Goal: Task Accomplishment & Management: Manage account settings

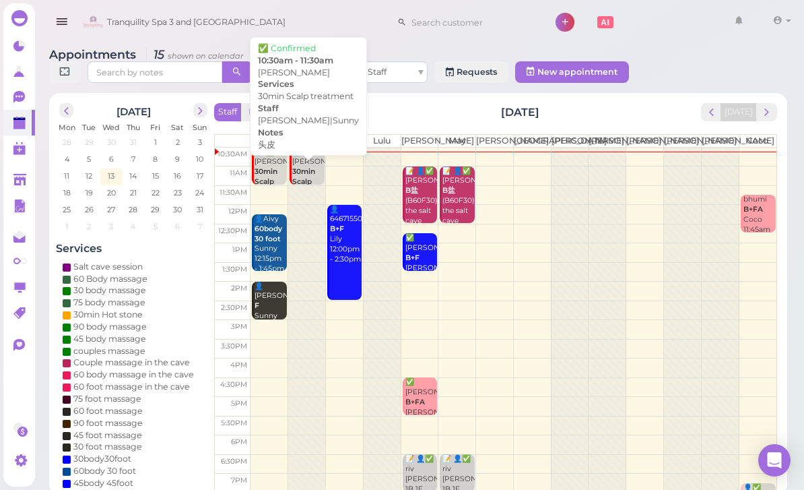
click at [304, 178] on b "30min Scalp treatment" at bounding box center [311, 181] width 38 height 29
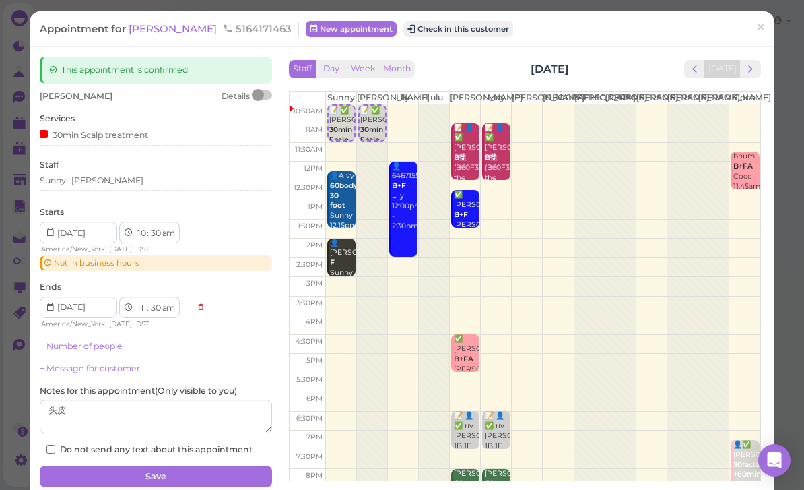
click at [436, 32] on button "Check in this customer" at bounding box center [458, 29] width 110 height 16
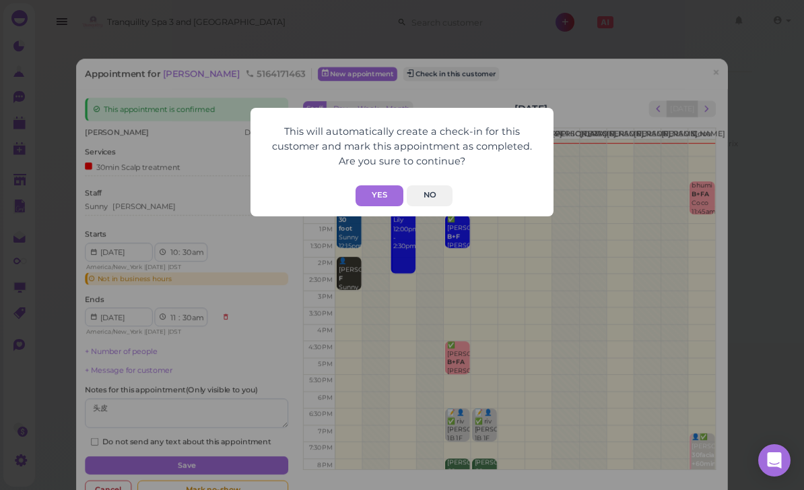
click at [375, 196] on button "Yes" at bounding box center [380, 195] width 48 height 21
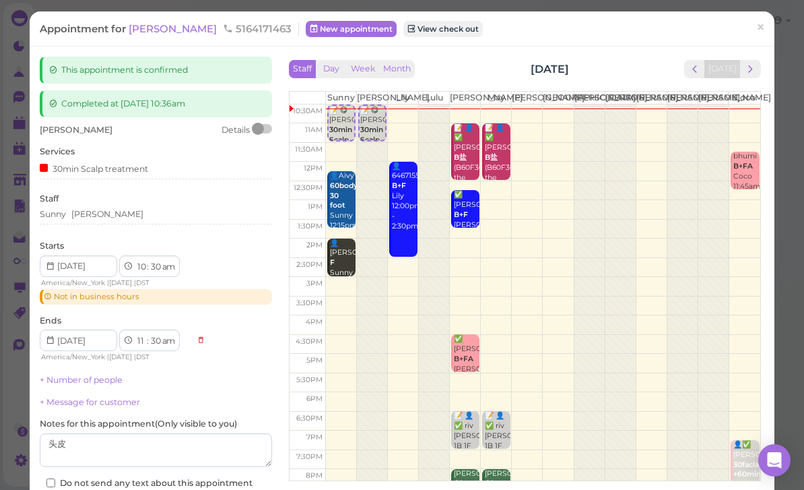
click at [763, 26] on span "×" at bounding box center [760, 27] width 9 height 19
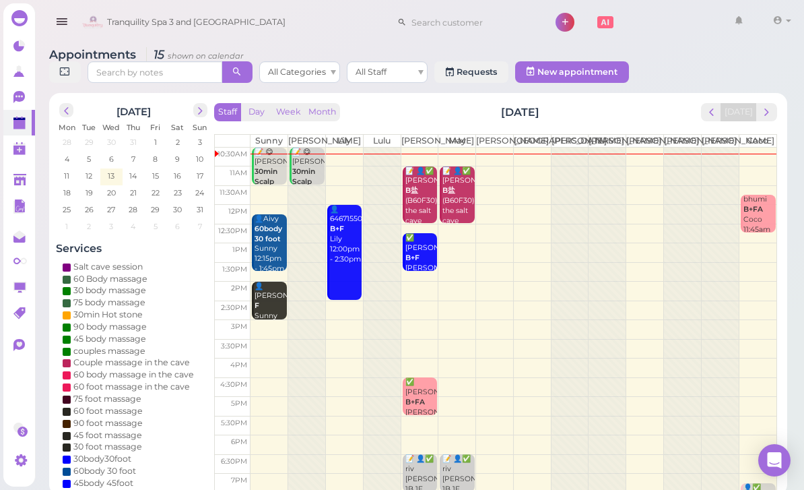
click at [713, 117] on span "prev" at bounding box center [711, 112] width 13 height 13
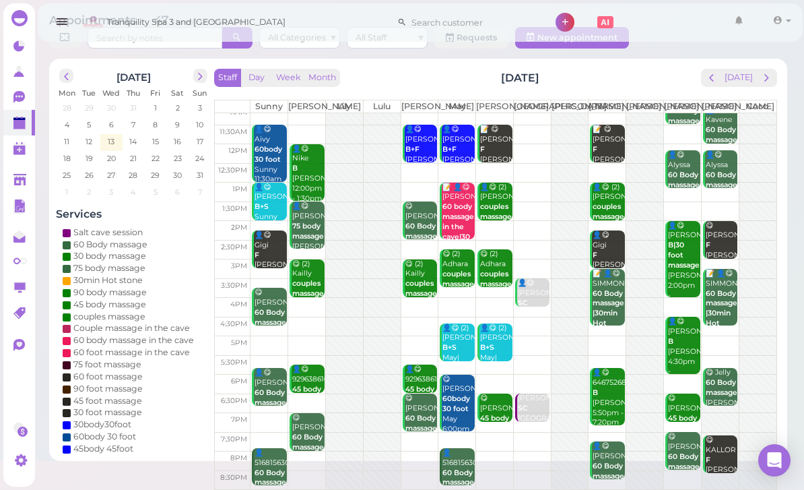
scroll to position [48, 0]
click at [22, 102] on icon at bounding box center [20, 98] width 14 height 14
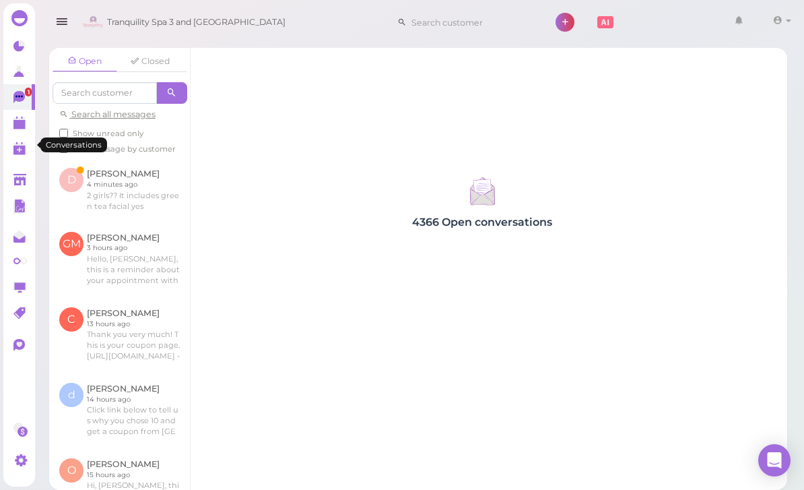
scroll to position [43, 0]
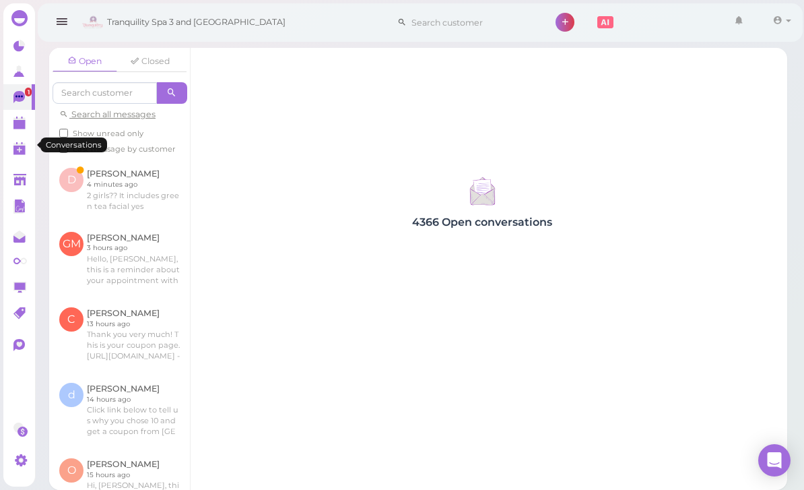
click at [127, 158] on link at bounding box center [119, 189] width 141 height 63
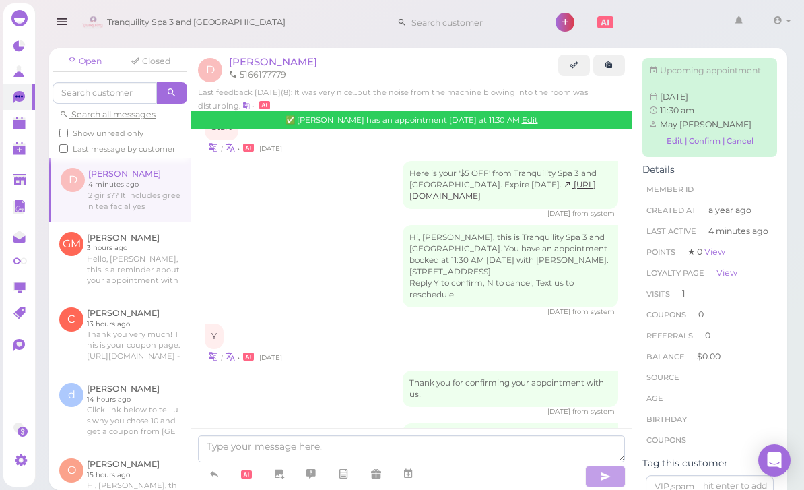
scroll to position [1001, 0]
click at [250, 58] on span "[PERSON_NAME]" at bounding box center [273, 61] width 88 height 13
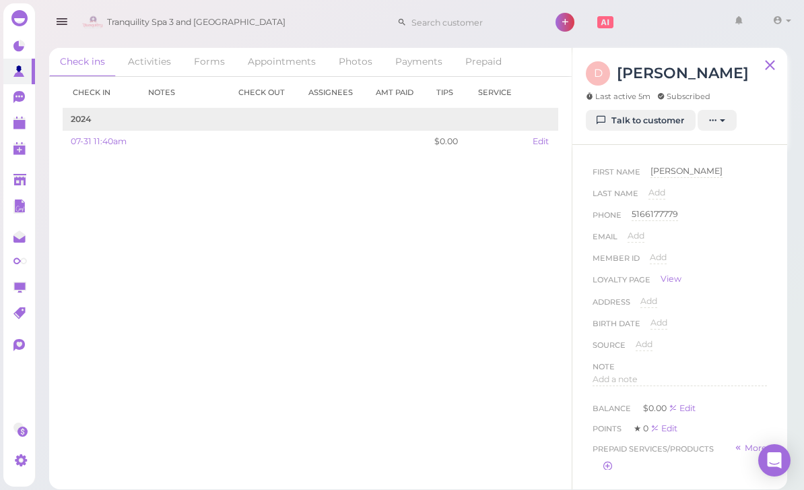
click at [283, 95] on th "Check out" at bounding box center [263, 93] width 70 height 32
click at [273, 102] on th "Check out" at bounding box center [263, 93] width 70 height 32
click at [18, 129] on polygon at bounding box center [19, 124] width 12 height 9
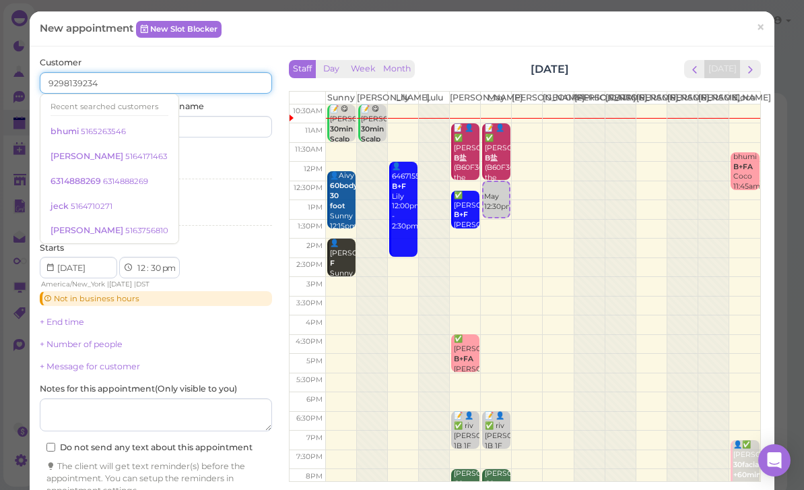
type input "9298139234"
click at [228, 121] on input at bounding box center [216, 127] width 112 height 22
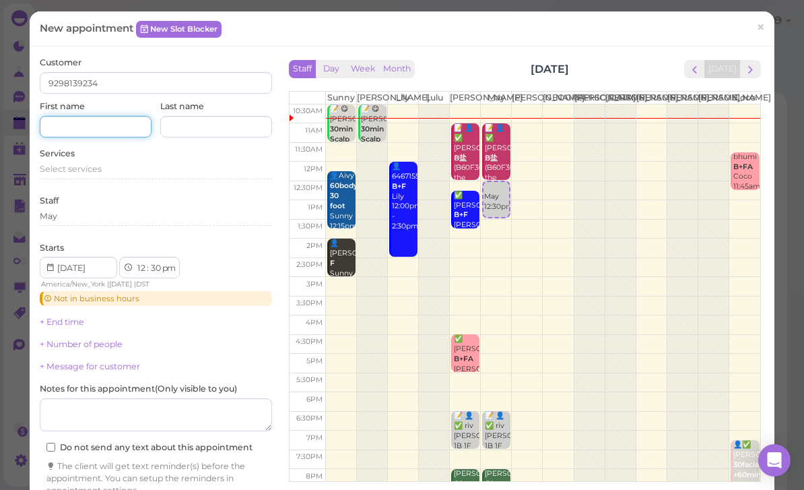
click at [108, 123] on input at bounding box center [96, 127] width 112 height 22
click at [96, 164] on span "Select services" at bounding box center [71, 169] width 62 height 10
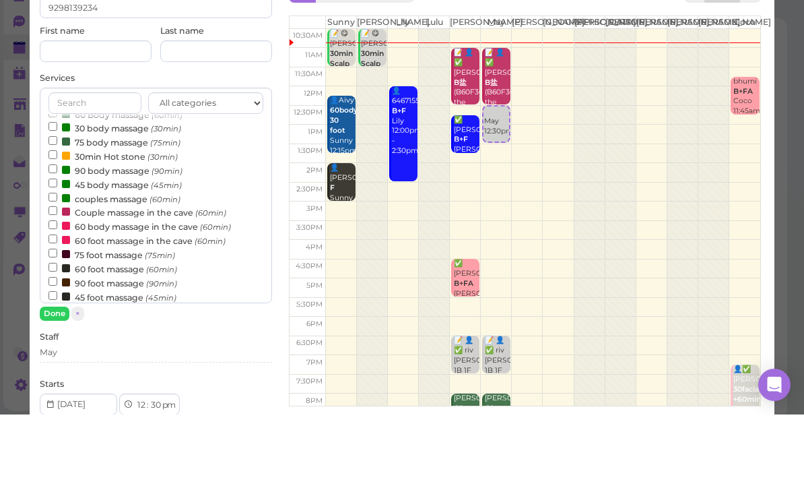
scroll to position [30, 0]
click at [121, 265] on label "couples massage (60min)" at bounding box center [114, 272] width 132 height 14
click at [57, 266] on input "couples massage (60min)" at bounding box center [52, 270] width 9 height 9
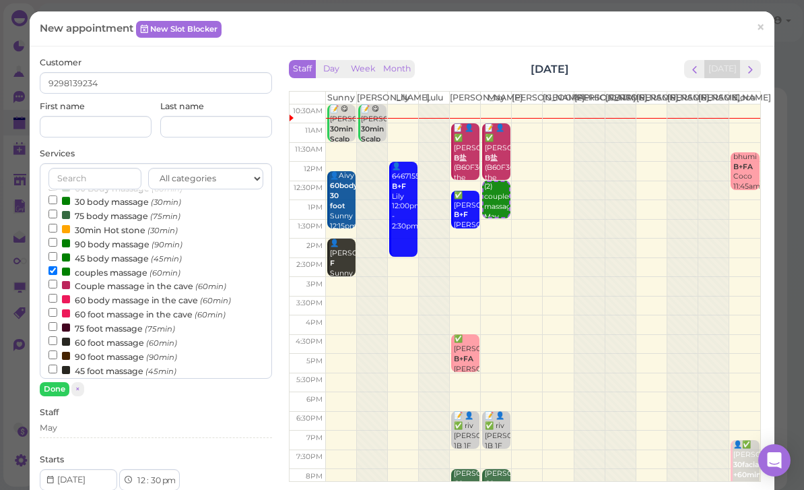
click at [58, 389] on button "Done" at bounding box center [55, 389] width 30 height 14
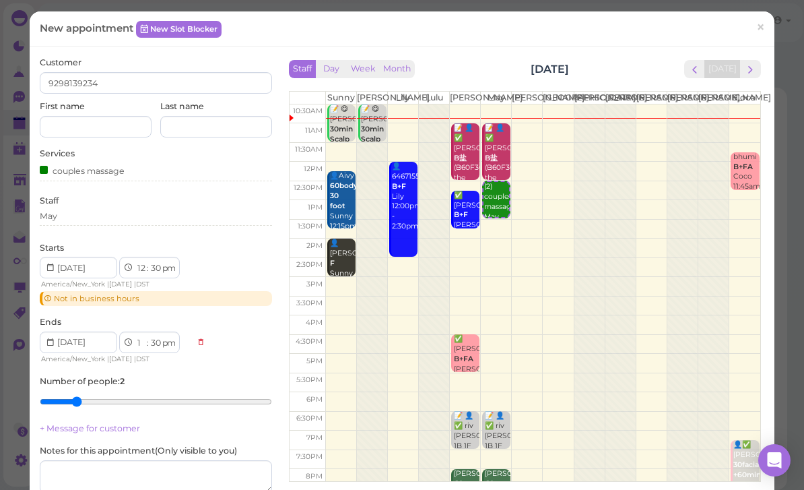
click at [131, 220] on div "May" at bounding box center [156, 218] width 232 height 16
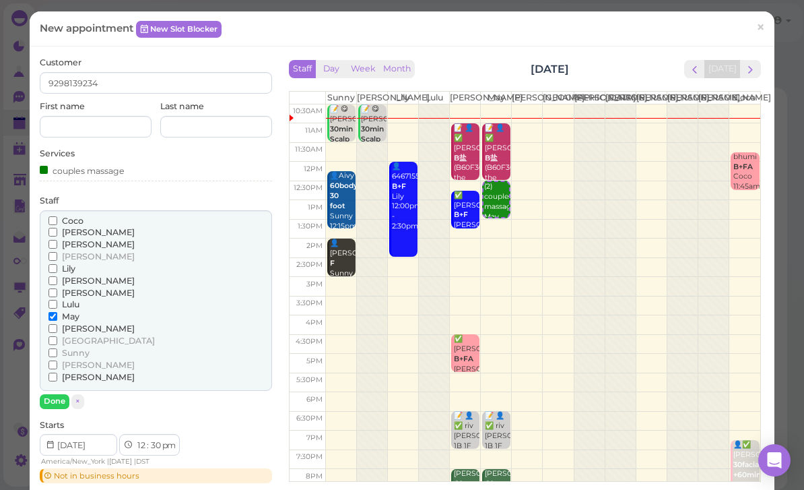
click at [70, 288] on span "[PERSON_NAME]" at bounding box center [98, 293] width 73 height 10
click at [57, 288] on input "[PERSON_NAME]" at bounding box center [52, 292] width 9 height 9
click at [56, 394] on button "Done" at bounding box center [55, 401] width 30 height 14
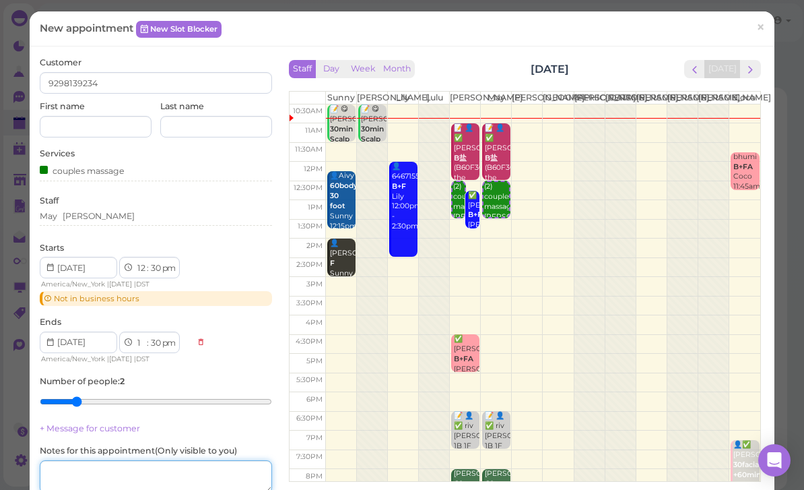
click at [176, 466] on textarea at bounding box center [156, 477] width 232 height 34
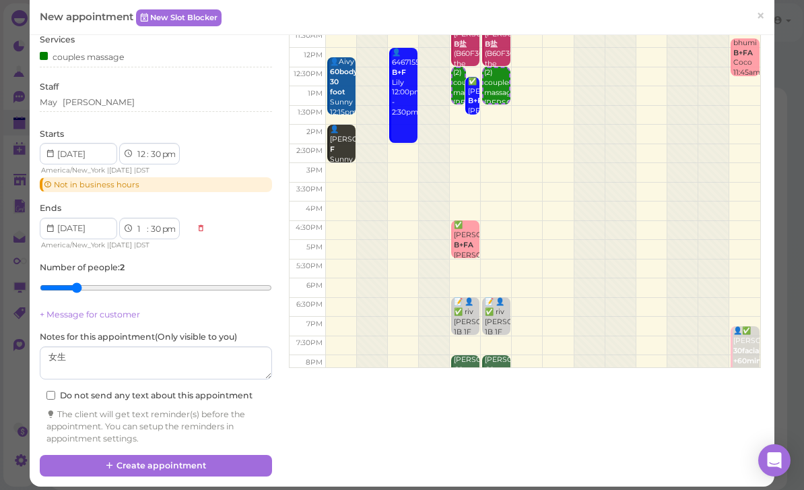
scroll to position [113, 0]
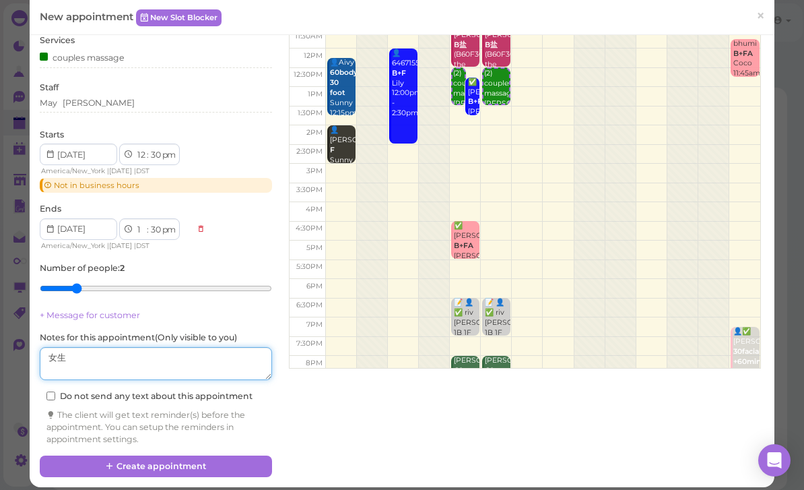
type textarea "女生"
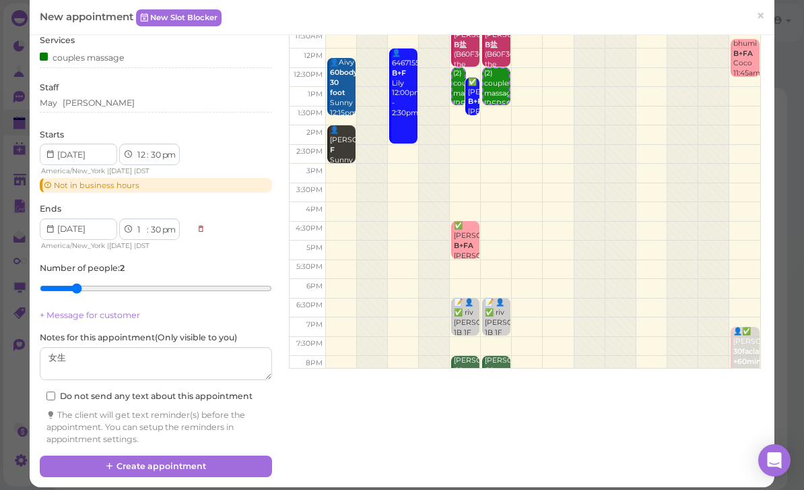
click at [195, 457] on button "Create appointment" at bounding box center [156, 466] width 232 height 22
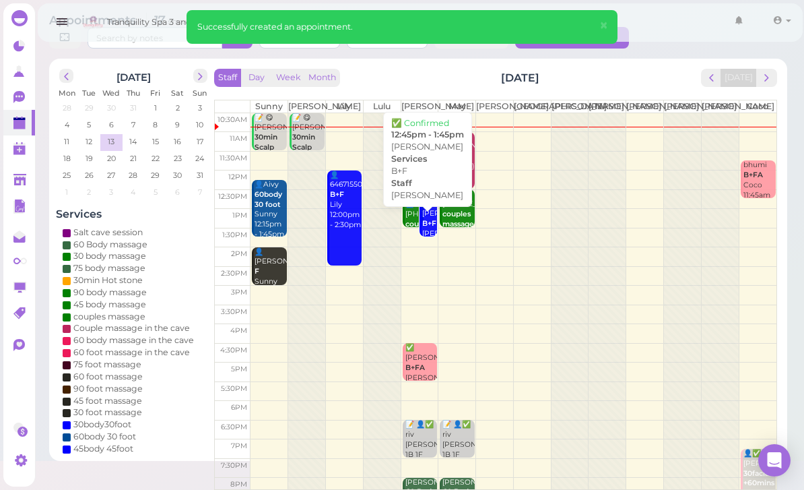
click at [428, 226] on div "✅ [PERSON_NAME] B+F [PERSON_NAME] 12:45pm - 1:45pm" at bounding box center [429, 234] width 15 height 70
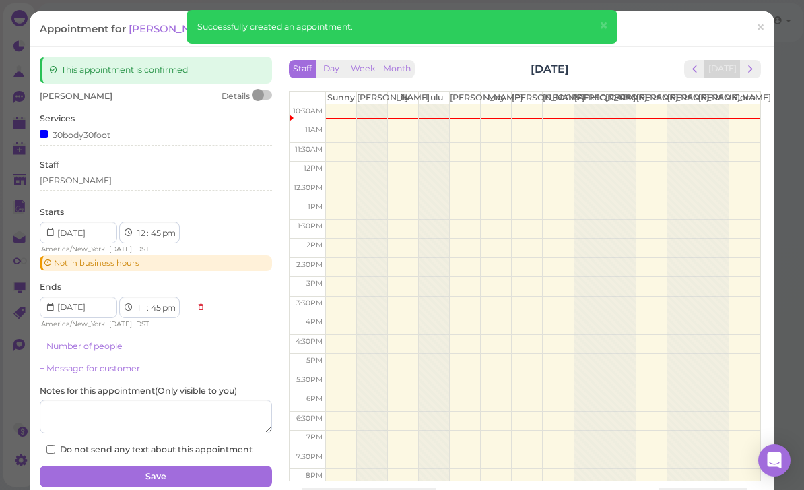
scroll to position [43, 0]
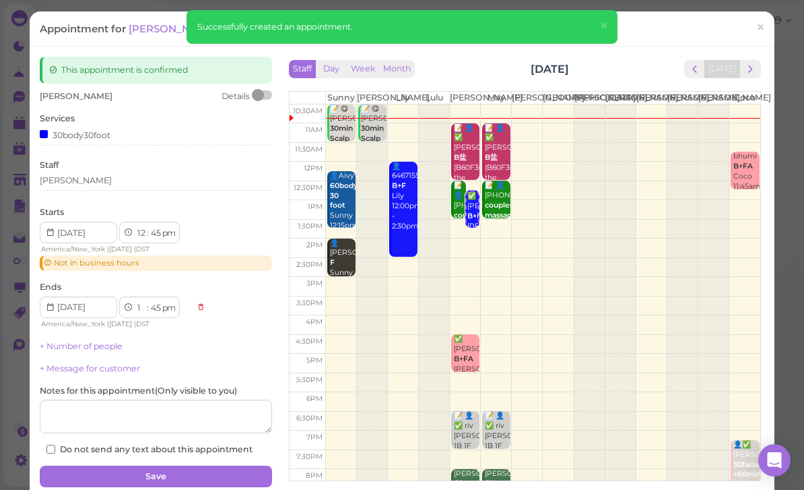
click at [103, 178] on div "[PERSON_NAME]" at bounding box center [156, 180] width 232 height 12
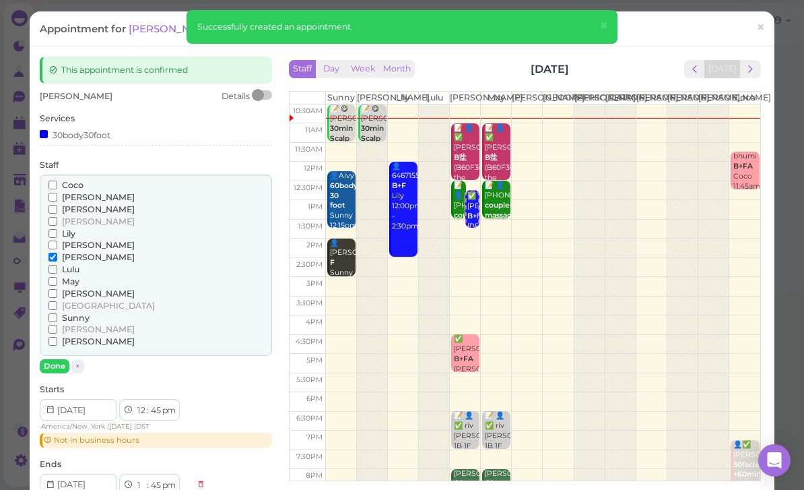
click at [80, 288] on span "[PERSON_NAME]" at bounding box center [98, 293] width 73 height 10
click at [57, 289] on input "[PERSON_NAME]" at bounding box center [52, 293] width 9 height 9
click at [70, 253] on span "[PERSON_NAME]" at bounding box center [98, 257] width 73 height 10
click at [57, 253] on input "[PERSON_NAME]" at bounding box center [52, 257] width 9 height 9
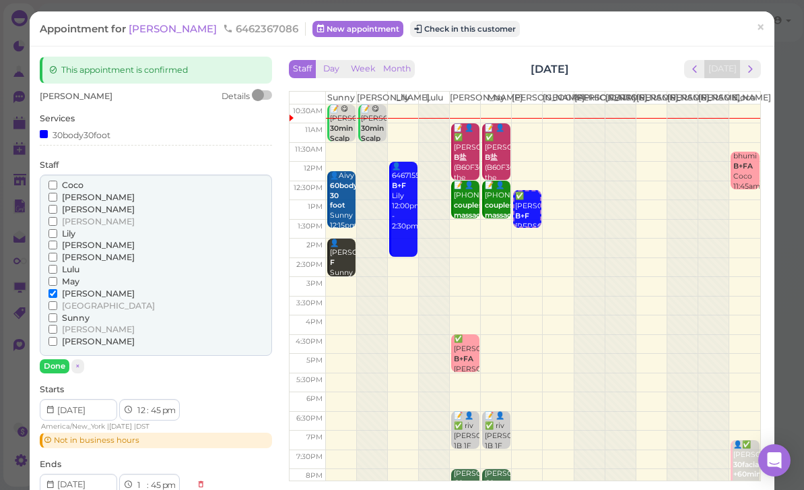
click at [61, 359] on button "Done" at bounding box center [55, 366] width 30 height 14
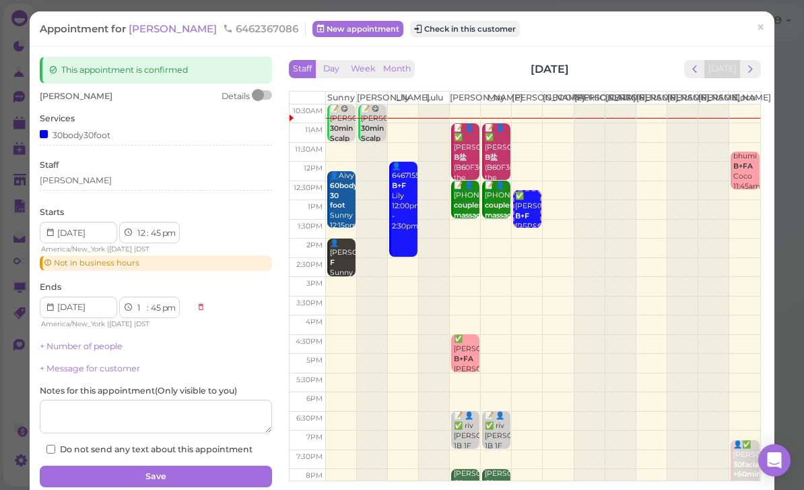
click at [198, 469] on button "Save" at bounding box center [156, 476] width 232 height 22
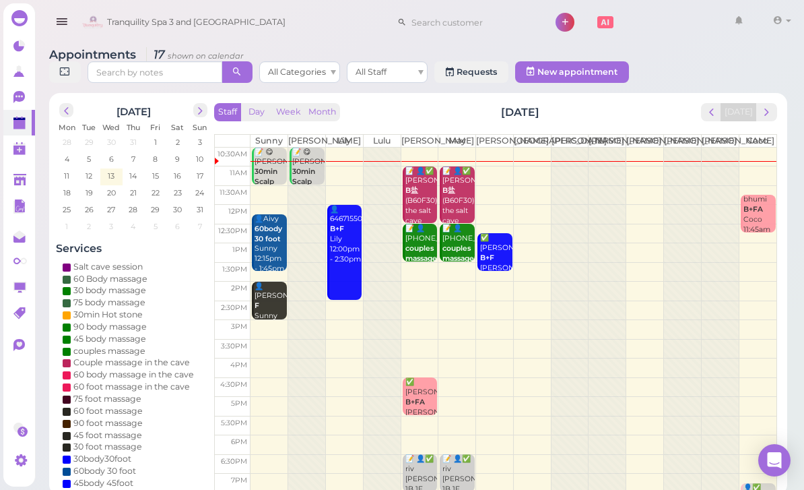
click at [180, 174] on span "16" at bounding box center [177, 176] width 10 height 12
click at [269, 336] on td at bounding box center [514, 330] width 526 height 20
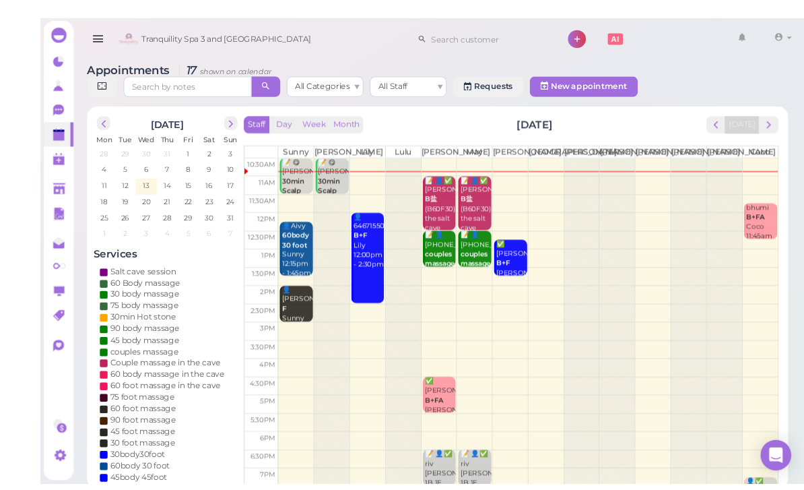
scroll to position [32, 0]
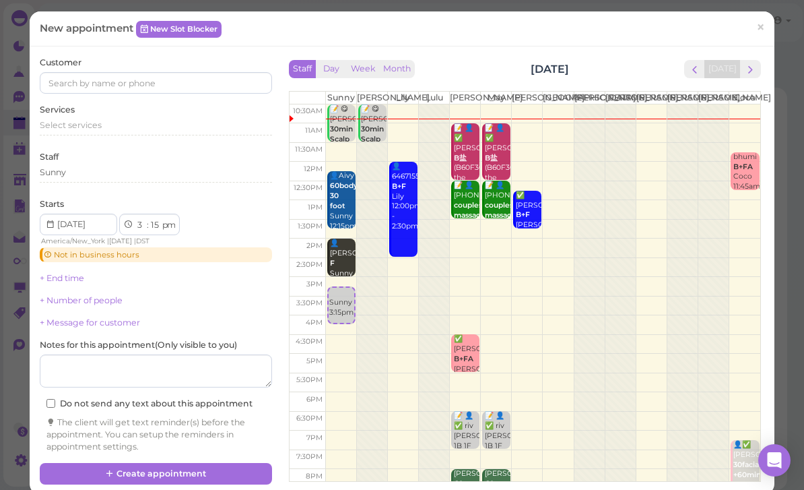
select select "00"
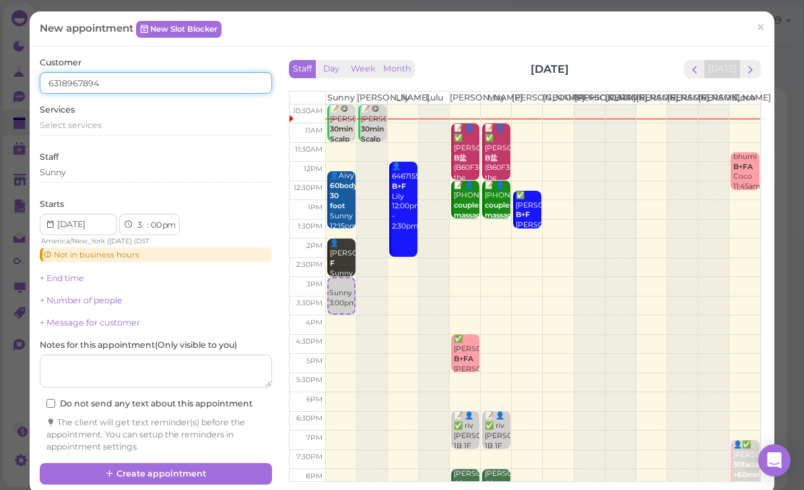
type input "6318967894"
click at [221, 158] on div "Staff Sunny" at bounding box center [156, 169] width 232 height 37
click at [109, 124] on div "Select services" at bounding box center [156, 125] width 232 height 12
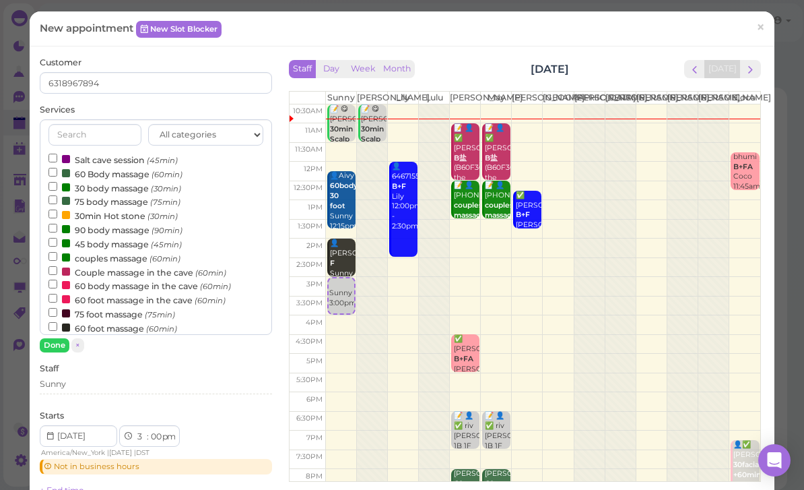
click at [119, 181] on label "30 body massage (30min)" at bounding box center [114, 187] width 133 height 14
click at [57, 182] on input "30 body massage (30min)" at bounding box center [52, 186] width 9 height 9
click at [57, 343] on button "Done" at bounding box center [55, 345] width 30 height 14
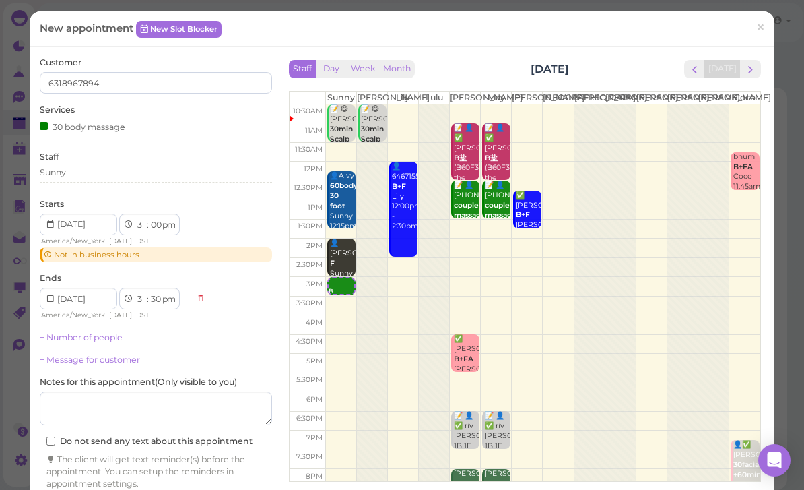
click at [91, 178] on div "Sunny" at bounding box center [156, 174] width 232 height 16
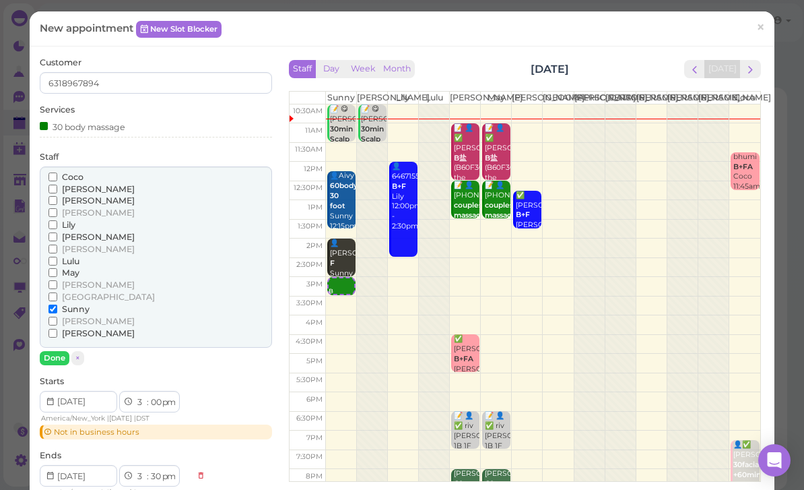
click at [70, 207] on span "[PERSON_NAME]" at bounding box center [98, 212] width 73 height 10
click at [57, 208] on input "[PERSON_NAME]" at bounding box center [52, 212] width 9 height 9
click at [68, 220] on span "Lily" at bounding box center [68, 225] width 13 height 10
click at [57, 220] on input "Lily" at bounding box center [52, 224] width 9 height 9
click at [70, 256] on span "Lulu" at bounding box center [71, 261] width 18 height 10
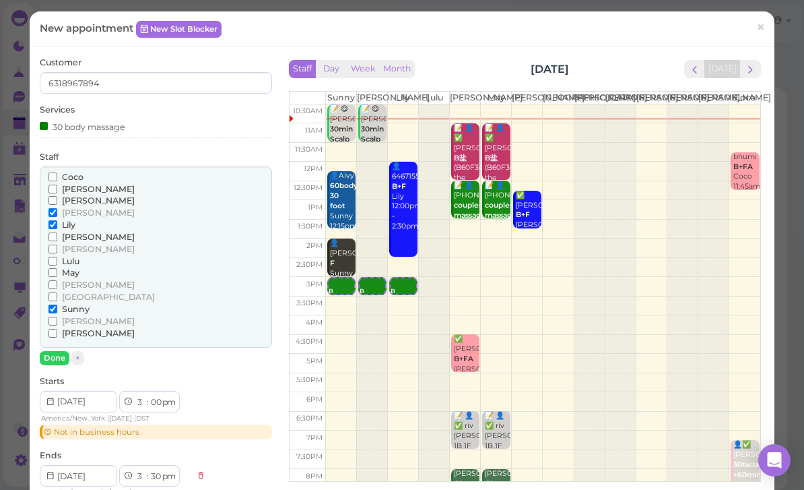
click at [57, 257] on input "Lulu" at bounding box center [52, 261] width 9 height 9
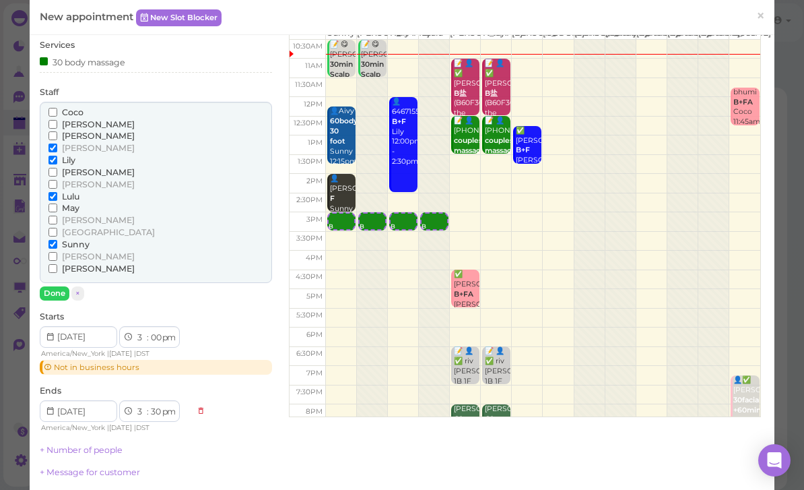
scroll to position [65, 0]
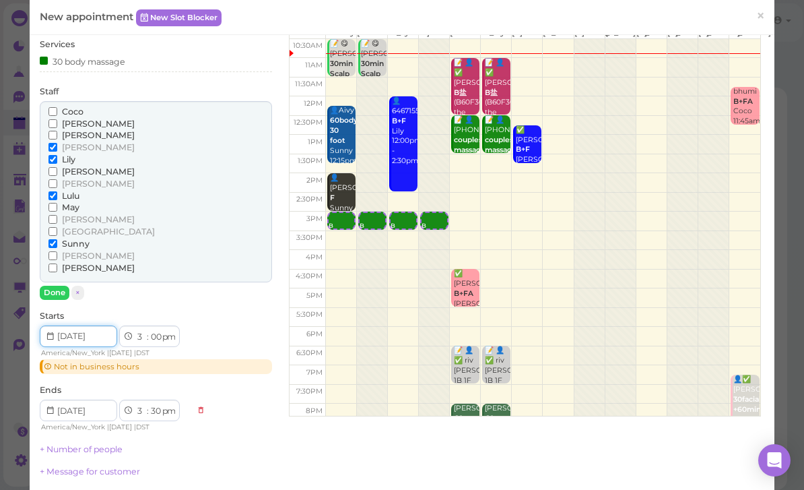
click at [48, 325] on input at bounding box center [78, 336] width 77 height 22
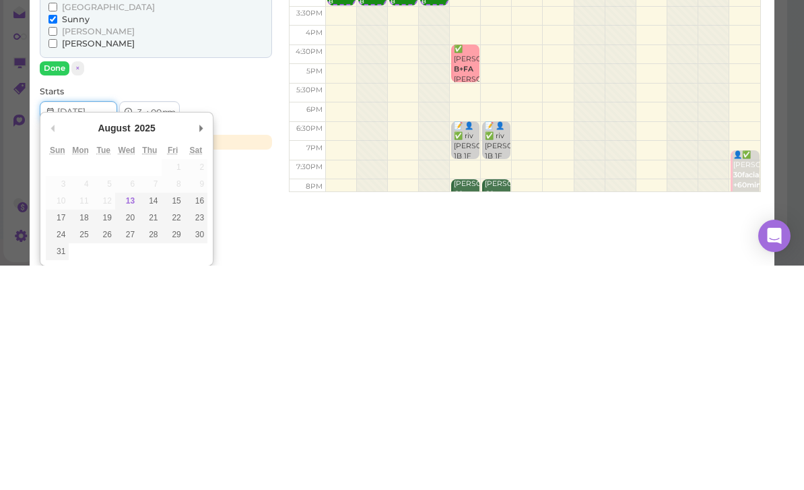
type input "[DATE]"
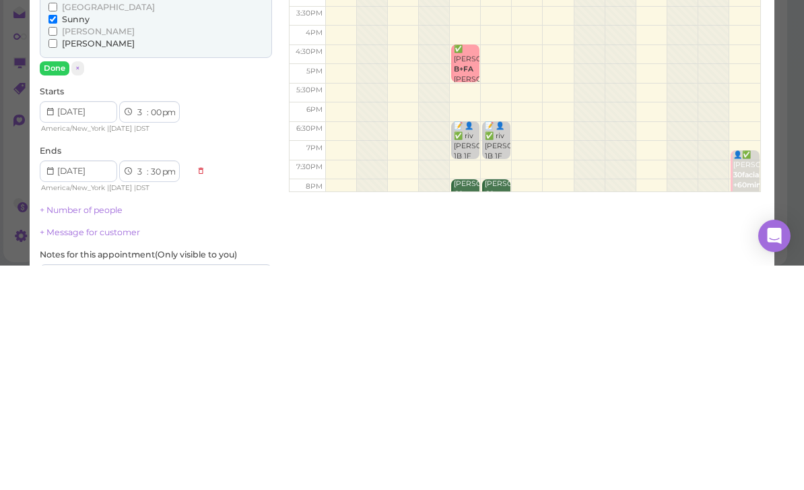
scroll to position [48, 0]
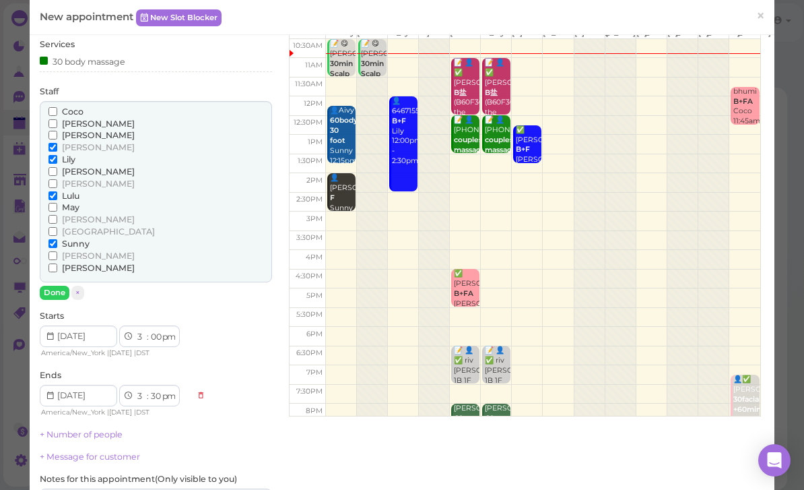
click at [59, 287] on button "Done" at bounding box center [55, 293] width 30 height 14
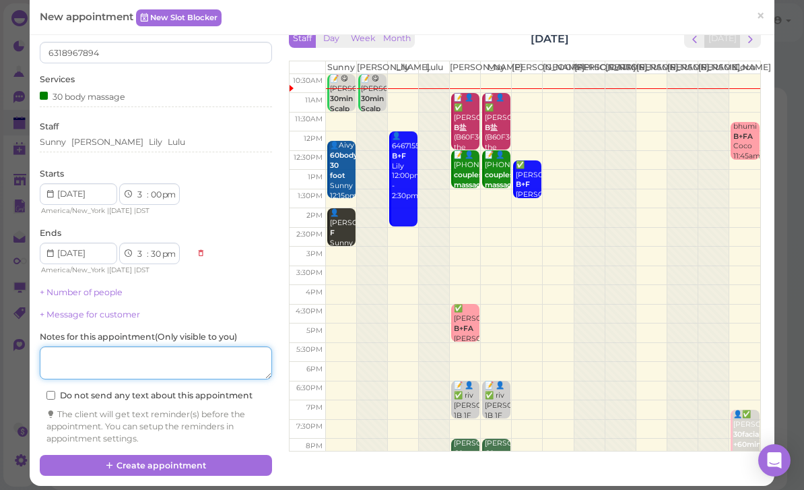
click at [125, 356] on textarea at bounding box center [156, 363] width 232 height 34
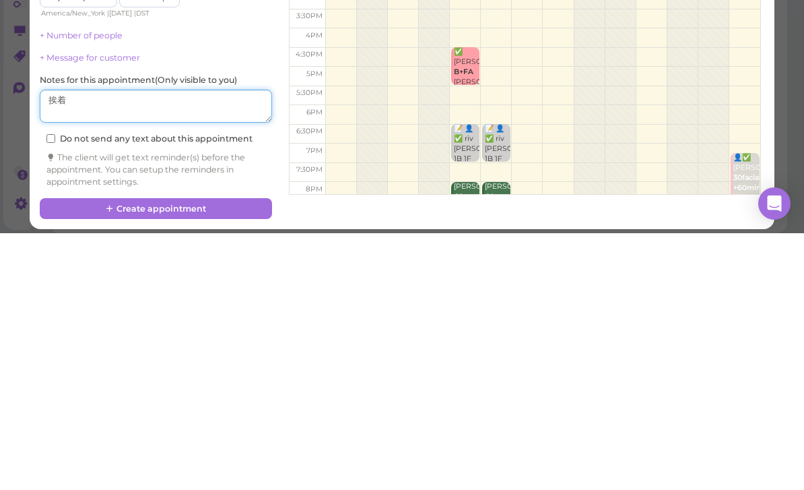
type textarea "挨着"
click at [233, 455] on button "Create appointment" at bounding box center [156, 466] width 232 height 22
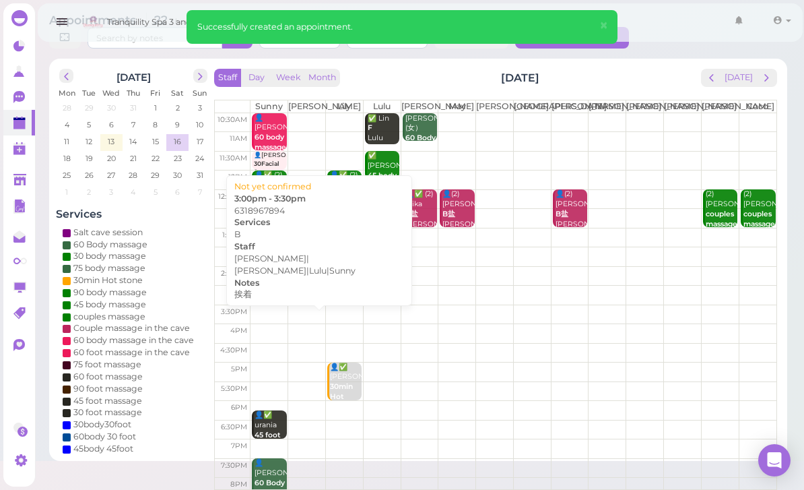
click at [279, 291] on div "📝 👤6318967894 B 挨着 [PERSON_NAME]|[PERSON_NAME]|[PERSON_NAME]|Sunny 3:00pm - 3:3…" at bounding box center [345, 307] width 148 height 42
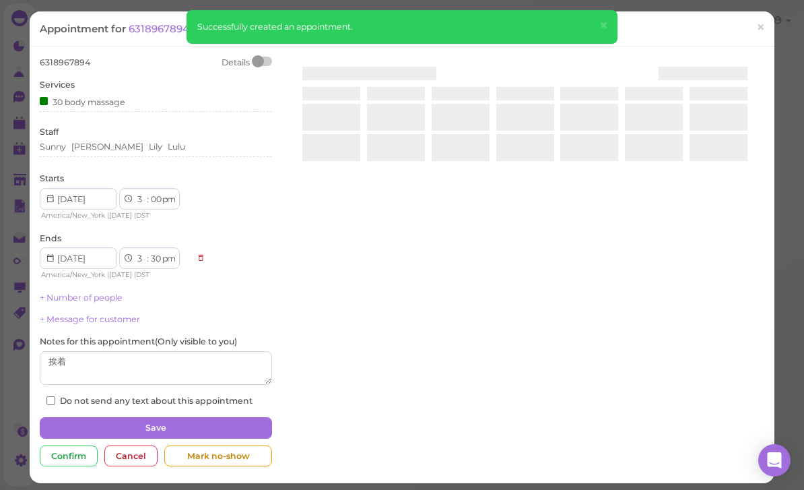
scroll to position [43, 0]
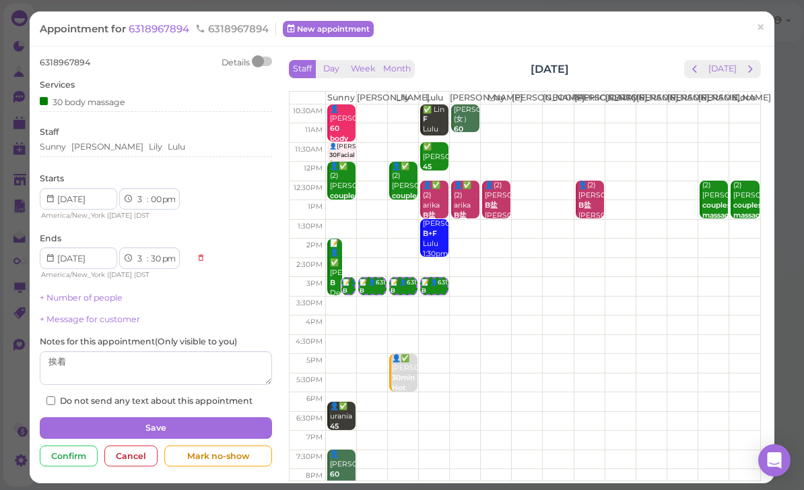
click at [175, 148] on div "[PERSON_NAME] [PERSON_NAME] Lulu" at bounding box center [156, 147] width 232 height 12
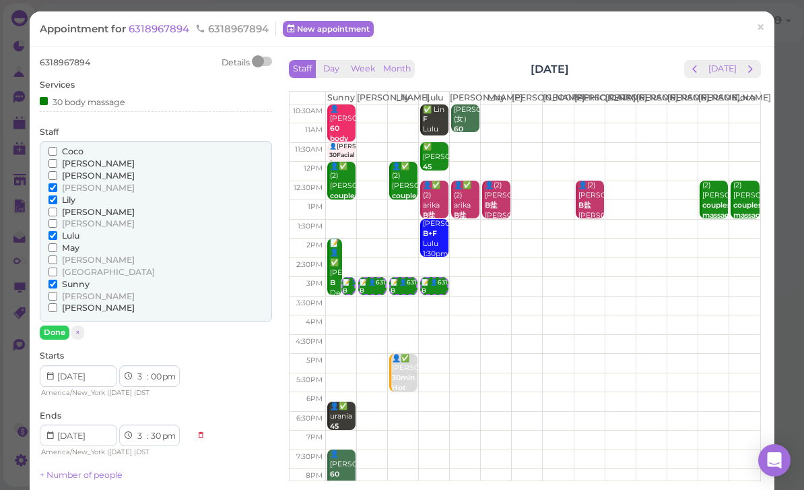
click at [761, 20] on span "×" at bounding box center [760, 27] width 9 height 19
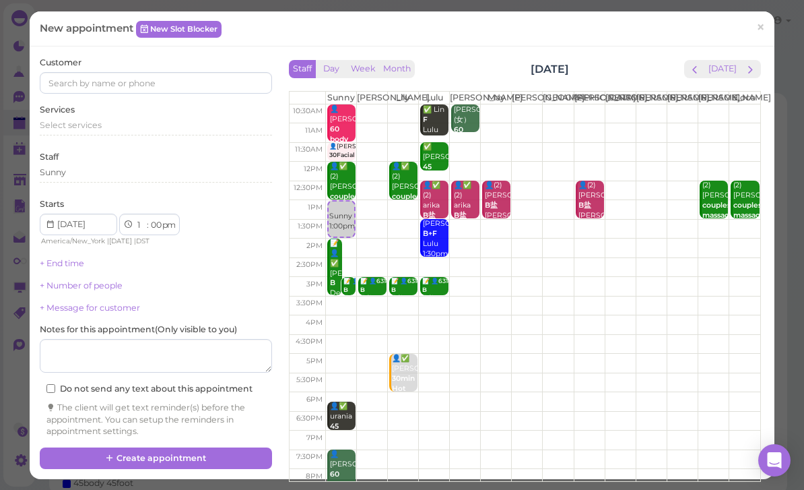
click at [759, 65] on button "next" at bounding box center [750, 69] width 21 height 18
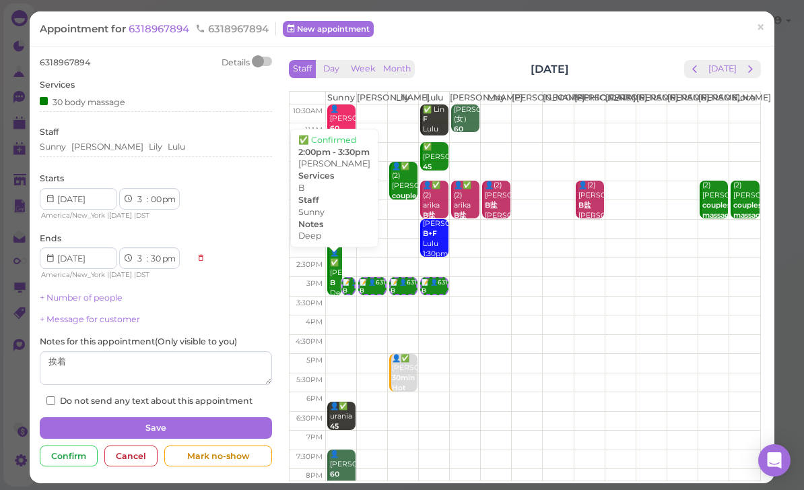
click at [336, 261] on div "📝 👤✅ [PERSON_NAME] Deep Sunny 2:00pm - 3:30pm" at bounding box center [335, 288] width 13 height 100
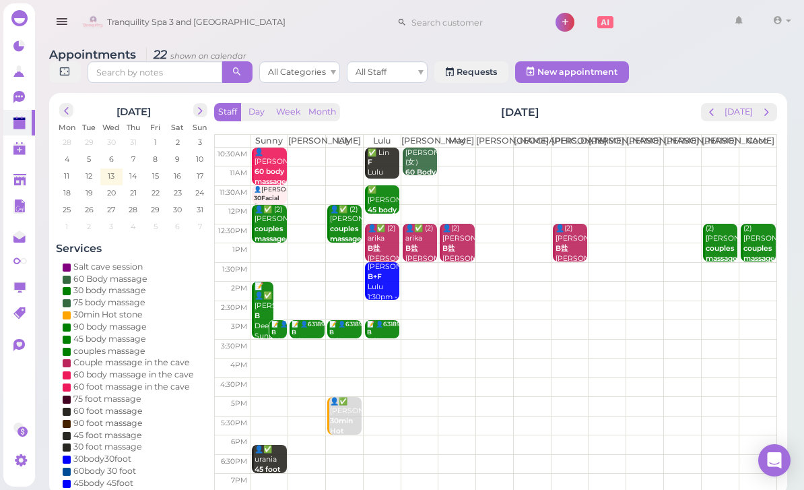
click at [265, 308] on div "📝 👤✅ [PERSON_NAME] Deep Sunny 2:00pm - 3:30pm" at bounding box center [263, 326] width 19 height 90
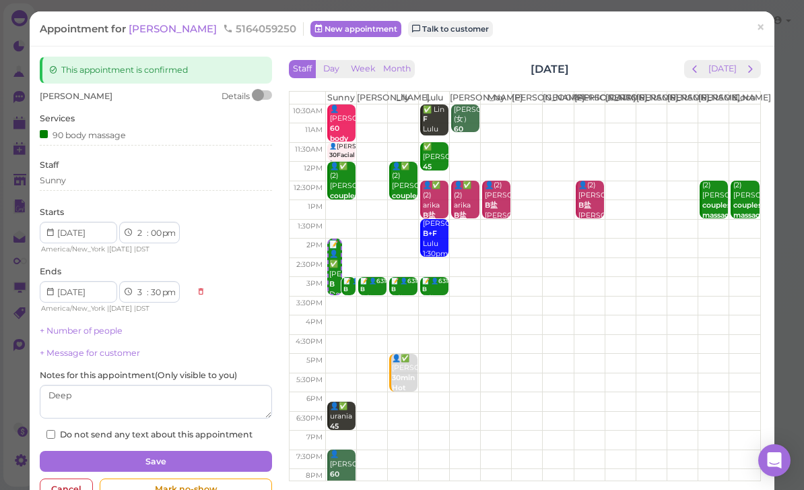
click at [100, 181] on div "Sunny" at bounding box center [156, 180] width 232 height 12
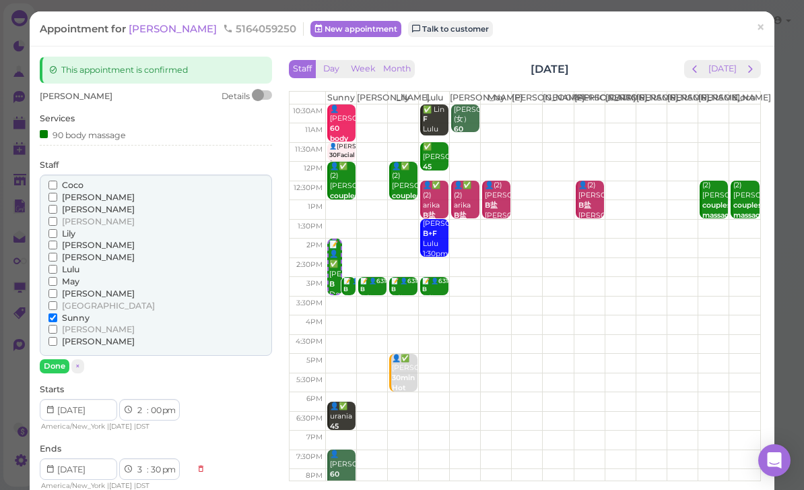
click at [70, 252] on span "[PERSON_NAME]" at bounding box center [98, 257] width 73 height 10
click at [57, 253] on input "[PERSON_NAME]" at bounding box center [52, 257] width 9 height 9
click at [79, 312] on span "Sunny" at bounding box center [76, 317] width 28 height 10
click at [57, 313] on input "Sunny" at bounding box center [52, 317] width 9 height 9
click at [55, 360] on button "Done" at bounding box center [55, 366] width 30 height 14
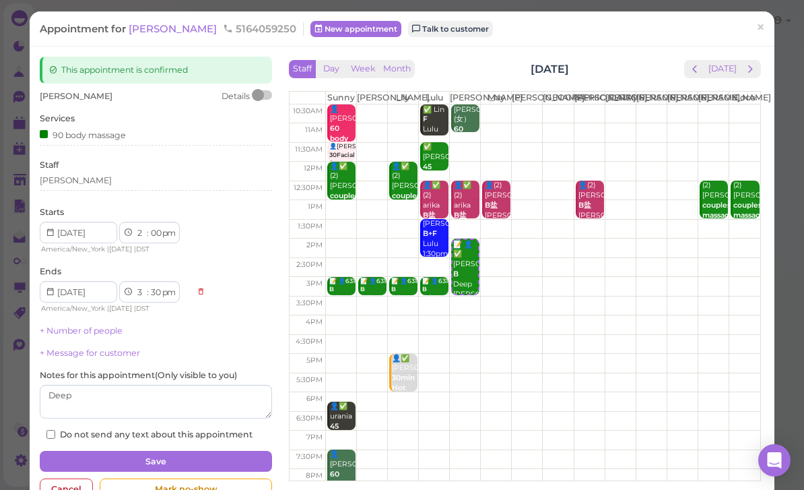
click at [218, 461] on button "Save" at bounding box center [156, 462] width 232 height 22
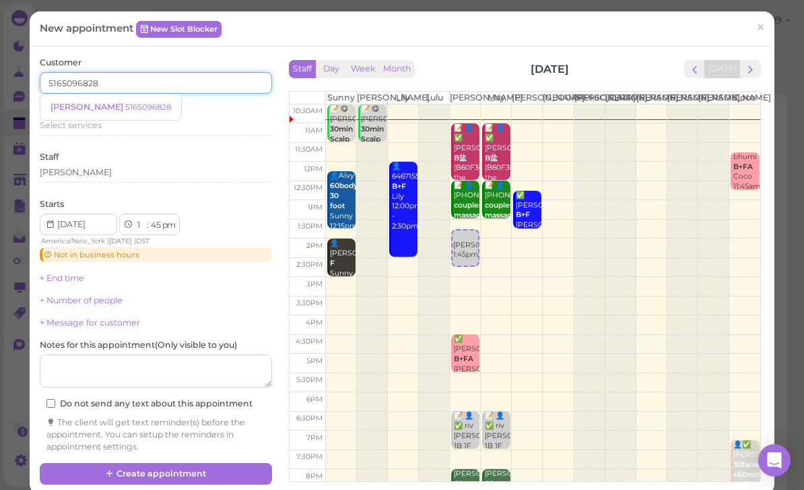
type input "5165096828"
click at [758, 24] on span "×" at bounding box center [760, 27] width 9 height 19
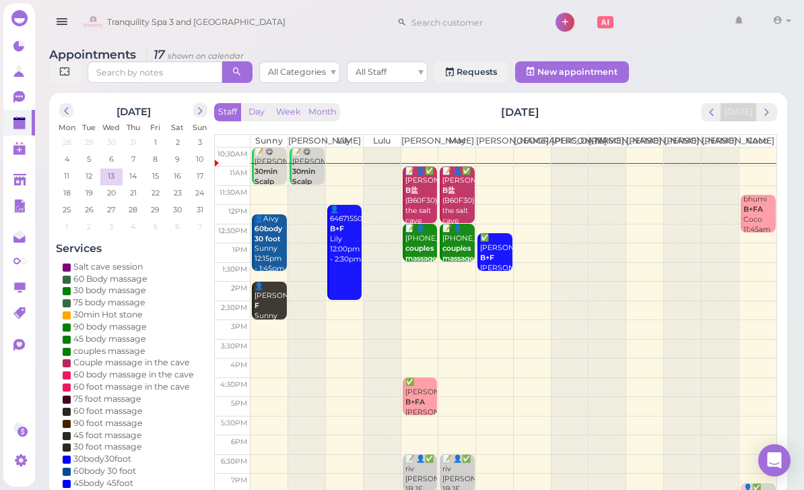
paste input "5165096828"
type input "5165096828"
click at [454, 47] on small "5165096828" at bounding box center [477, 46] width 46 height 9
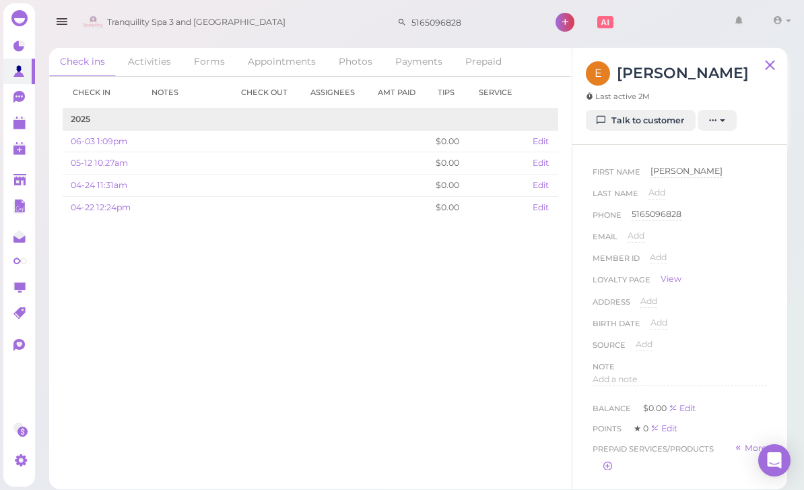
click at [657, 172] on span "[PERSON_NAME]" at bounding box center [687, 171] width 72 height 10
click at [717, 177] on input "[PERSON_NAME]" at bounding box center [709, 175] width 117 height 20
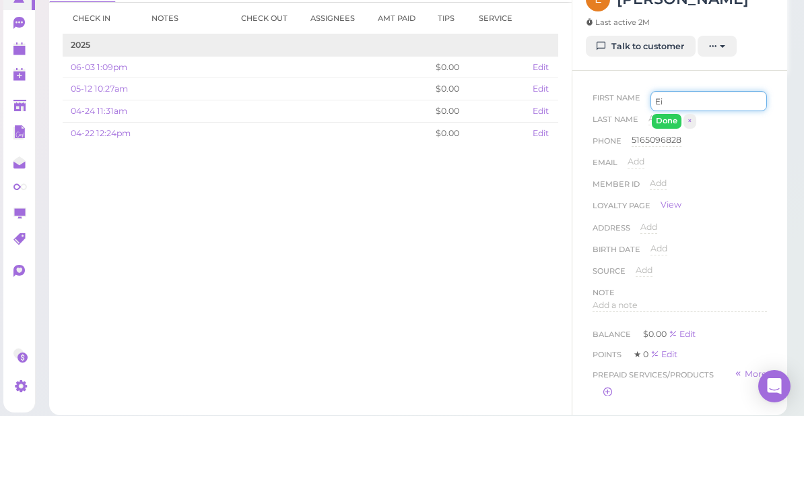
type input "E"
type input "Lleane"
click at [674, 188] on button "Done" at bounding box center [667, 195] width 30 height 14
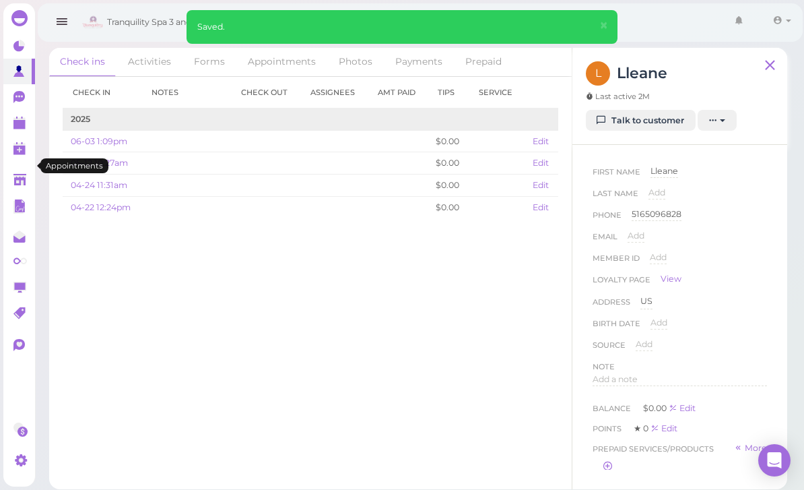
click at [18, 127] on polygon at bounding box center [19, 124] width 12 height 9
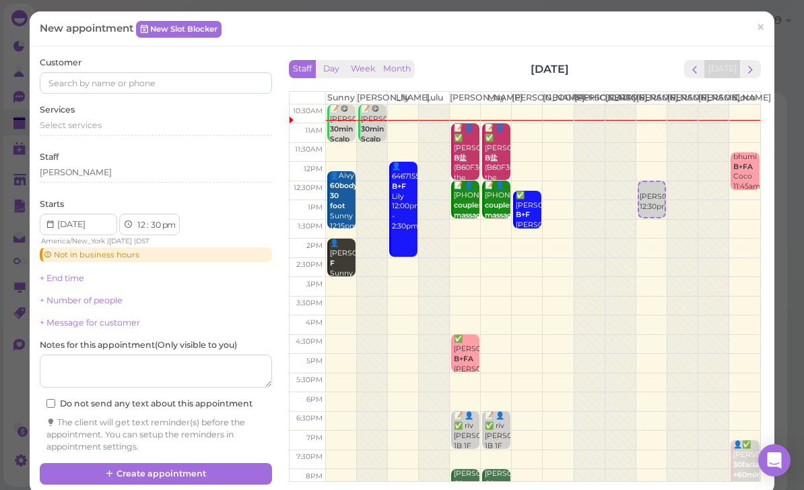
click at [147, 108] on div "Services Select services" at bounding box center [156, 122] width 232 height 37
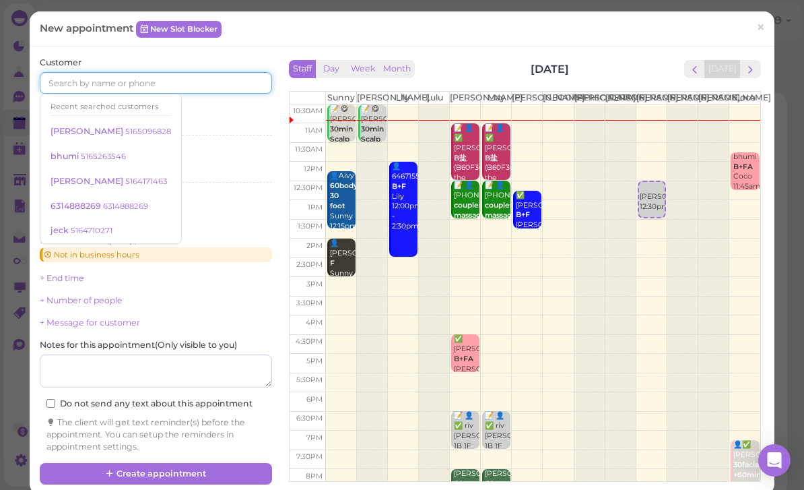
scroll to position [43, 0]
click at [125, 131] on small "5165096828" at bounding box center [148, 131] width 46 height 9
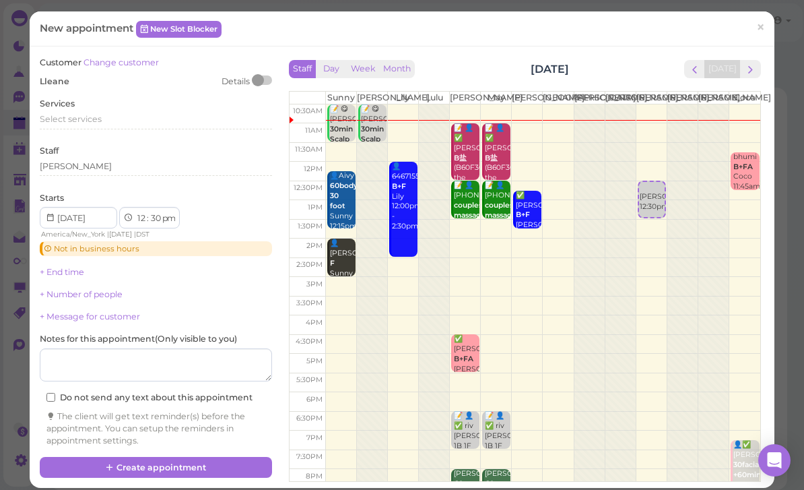
click at [96, 114] on span "Select services" at bounding box center [71, 119] width 62 height 10
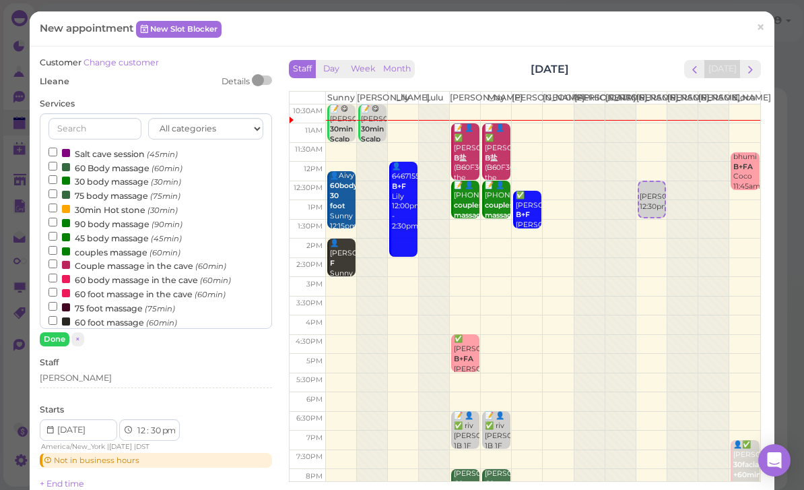
click at [108, 314] on label "60 foot massage (60min)" at bounding box center [112, 321] width 129 height 14
click at [57, 316] on input "60 foot massage (60min)" at bounding box center [52, 320] width 9 height 9
click at [55, 343] on button "Done" at bounding box center [55, 339] width 30 height 14
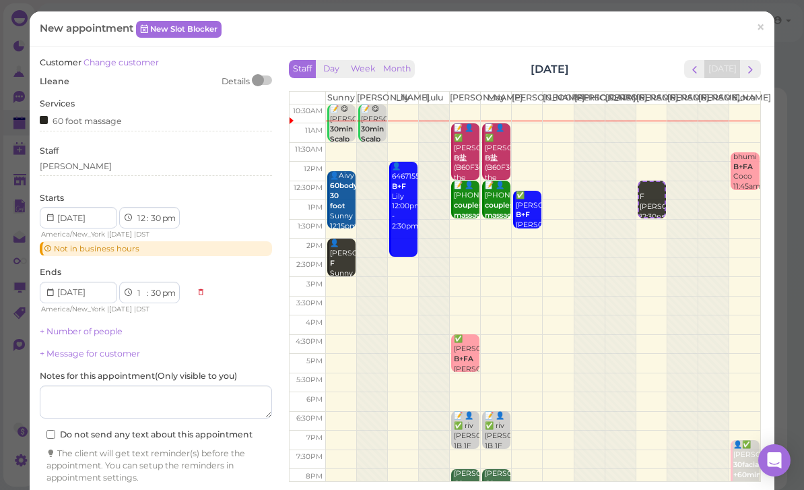
click at [141, 216] on select "1 2 3 4 5 6 7 8 9 10 11 12" at bounding box center [140, 218] width 11 height 14
select select "1"
select select "2"
click at [162, 213] on select "am pm" at bounding box center [167, 218] width 15 height 14
click at [153, 215] on select "00 05 10 15 20 25 30 35 40 45 50 55" at bounding box center [155, 218] width 13 height 14
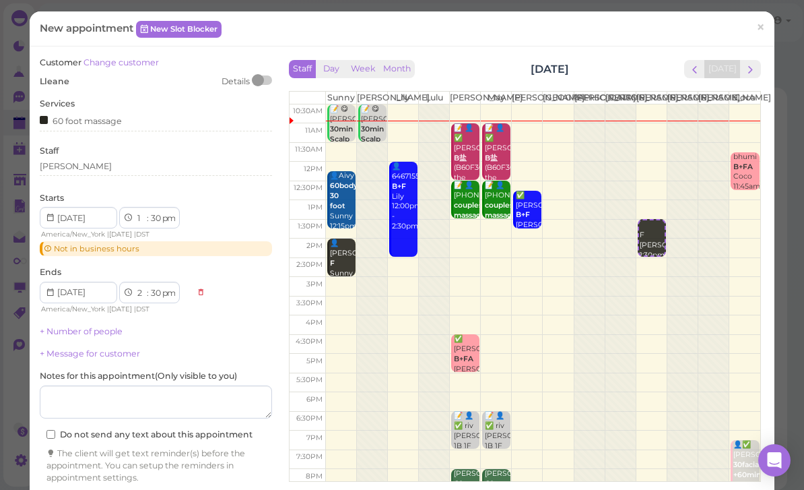
select select "45"
click at [103, 326] on link "+ Number of people" at bounding box center [81, 331] width 83 height 10
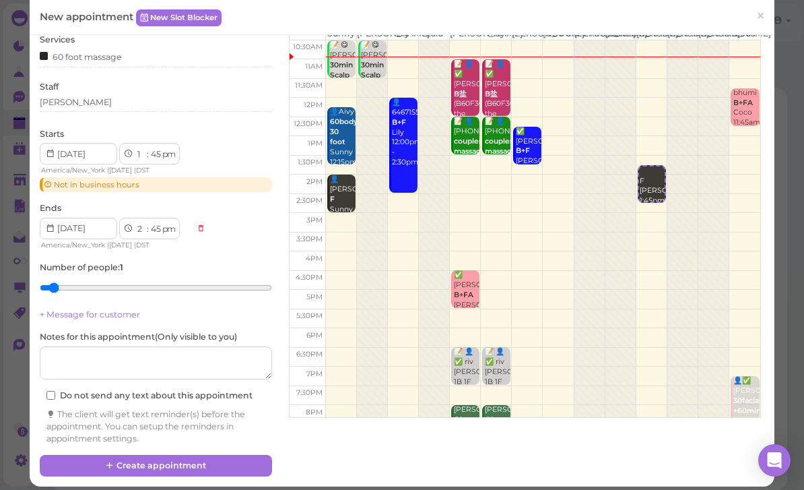
scroll to position [63, 0]
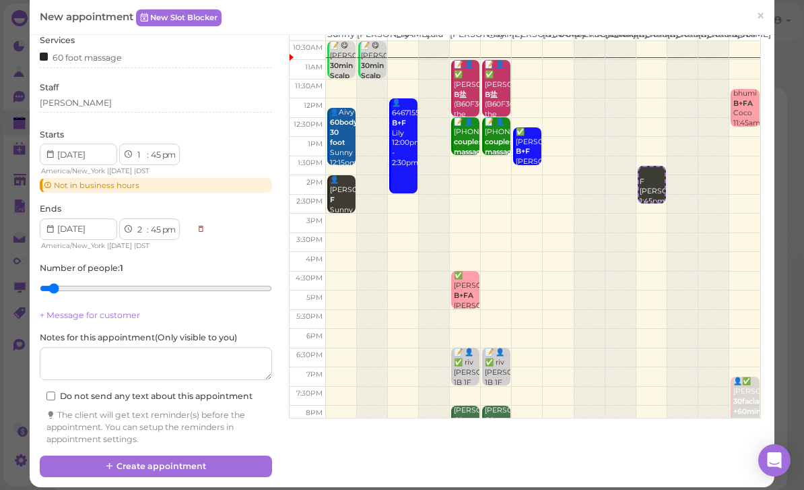
click at [234, 457] on button "Create appointment" at bounding box center [156, 466] width 232 height 22
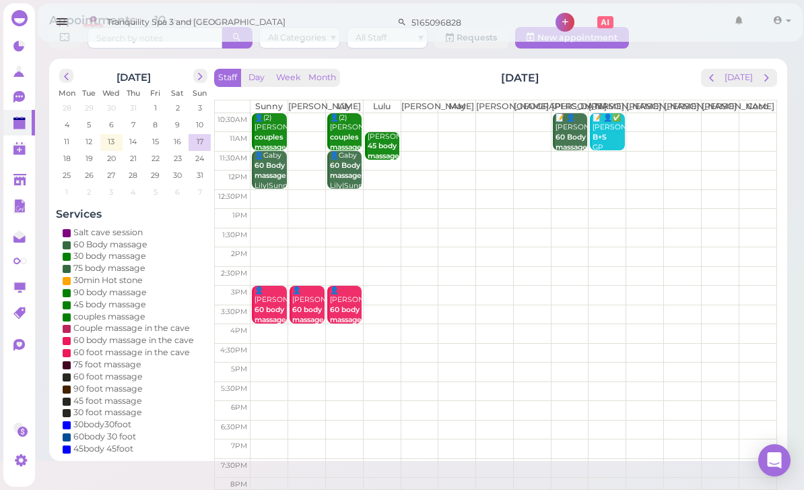
click at [757, 191] on td at bounding box center [514, 199] width 526 height 20
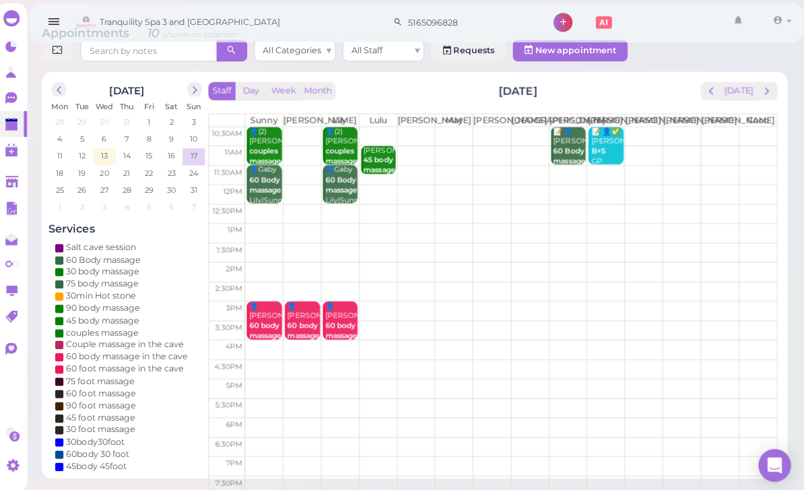
scroll to position [27, 0]
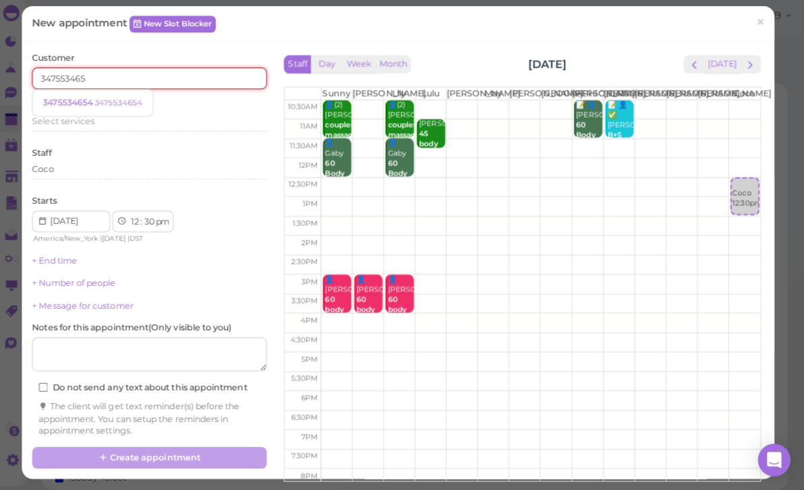
type input "3475534654"
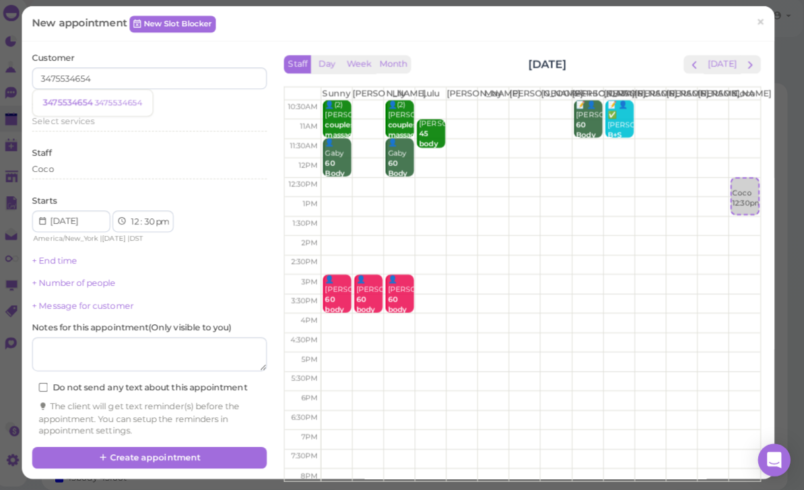
click at [119, 102] on small "3475534654" at bounding box center [125, 106] width 47 height 9
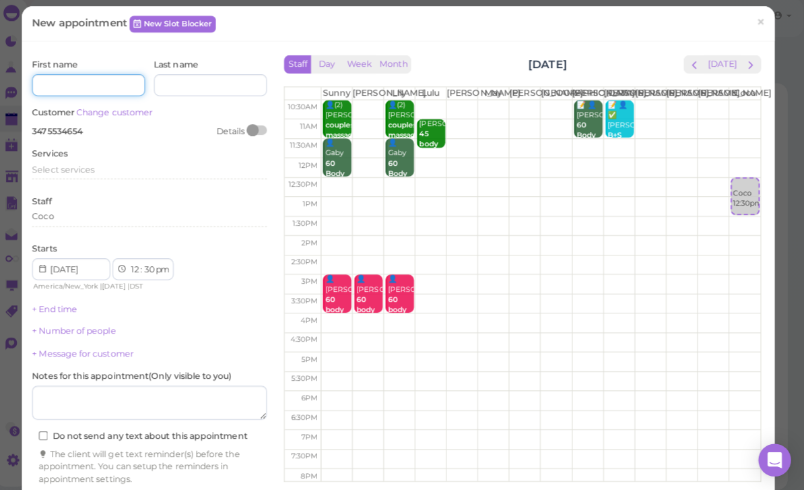
click at [87, 79] on input at bounding box center [96, 90] width 112 height 22
type input "[PERSON_NAME]"
click at [88, 168] on span "Select services" at bounding box center [71, 173] width 62 height 10
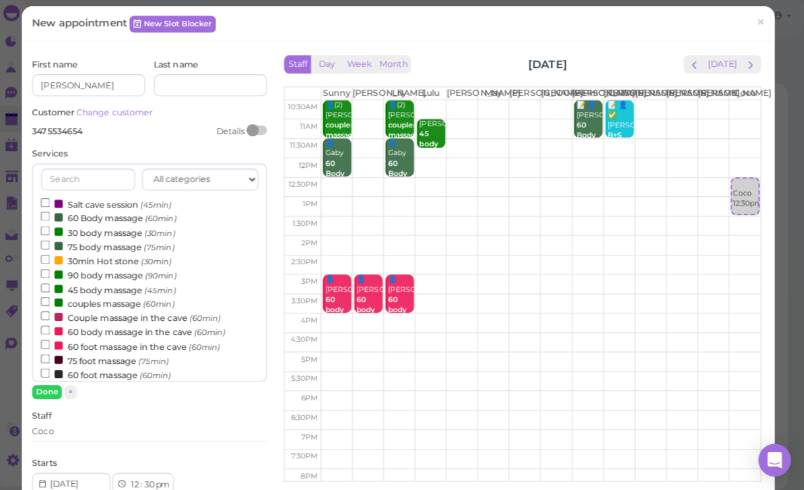
click at [51, 386] on button "Done" at bounding box center [55, 393] width 30 height 14
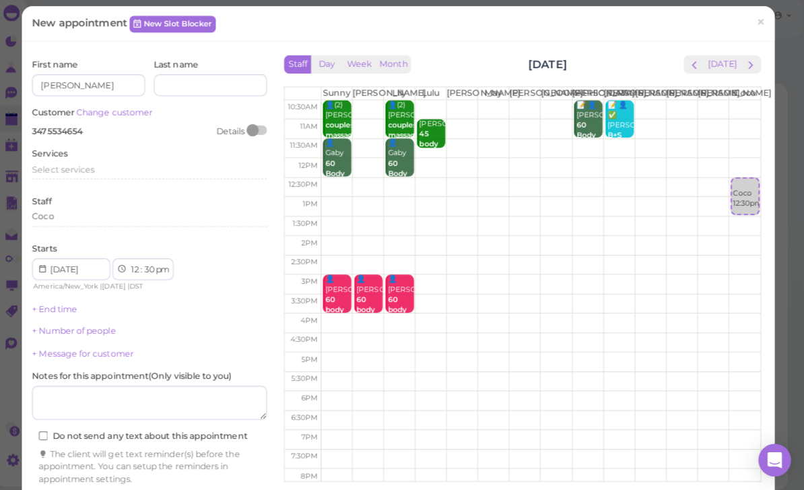
click at [104, 168] on div "Select services" at bounding box center [156, 173] width 232 height 12
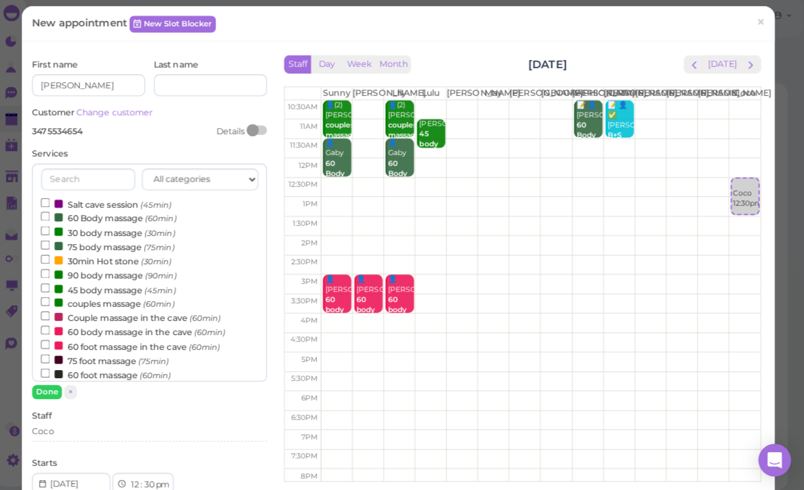
click at [111, 298] on label "couples massage (60min)" at bounding box center [114, 305] width 132 height 14
click at [57, 299] on input "couples massage (60min)" at bounding box center [52, 303] width 9 height 9
click at [51, 386] on button "Done" at bounding box center [55, 393] width 30 height 14
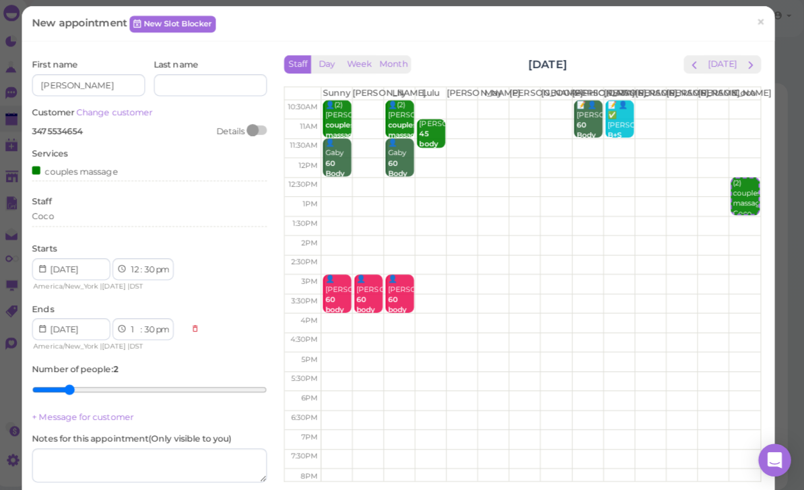
click at [92, 213] on div "Coco" at bounding box center [156, 219] width 232 height 12
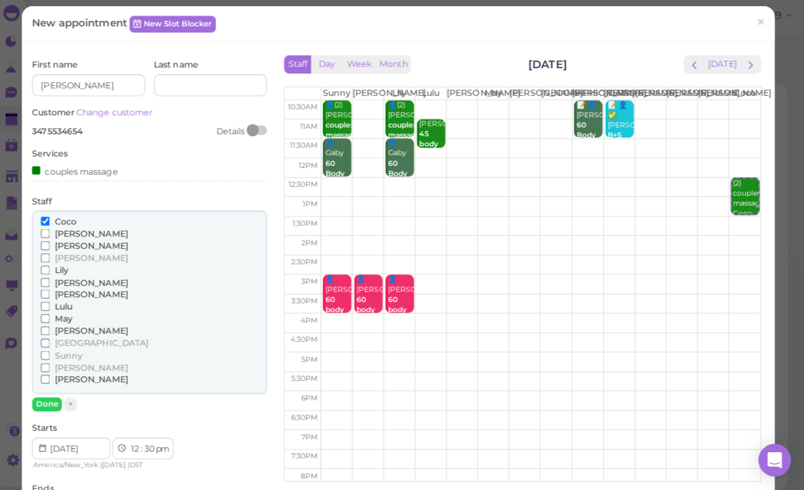
click at [62, 364] on span "[PERSON_NAME]" at bounding box center [98, 369] width 73 height 10
click at [57, 364] on input "[PERSON_NAME]" at bounding box center [52, 368] width 9 height 9
click at [52, 398] on button "Done" at bounding box center [55, 405] width 30 height 14
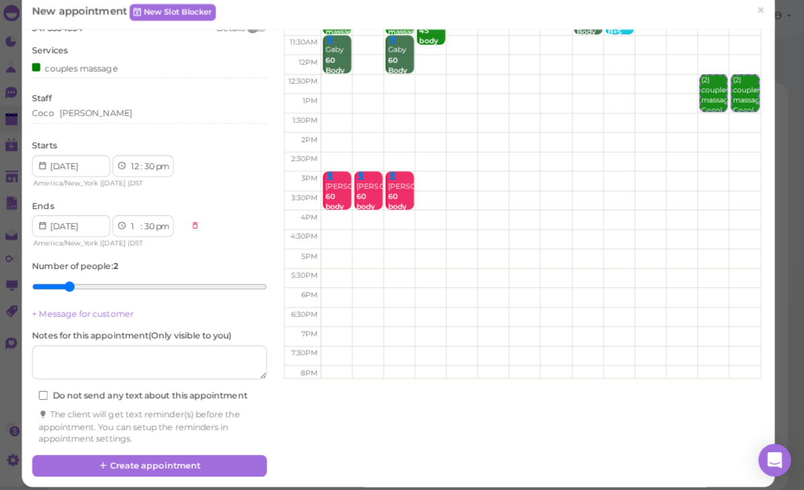
scroll to position [102, 0]
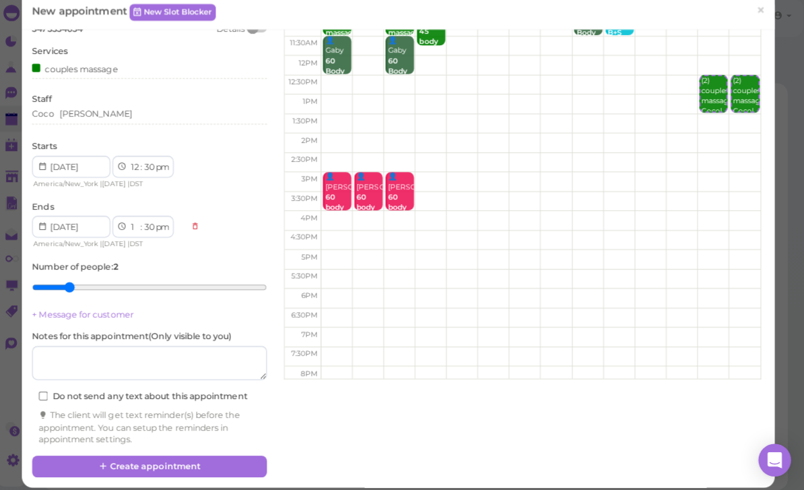
click at [183, 459] on button "Create appointment" at bounding box center [156, 466] width 232 height 22
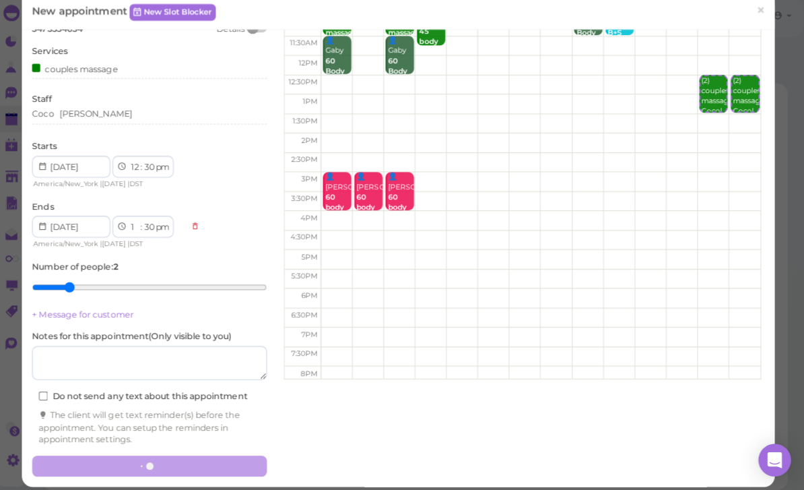
scroll to position [0, 0]
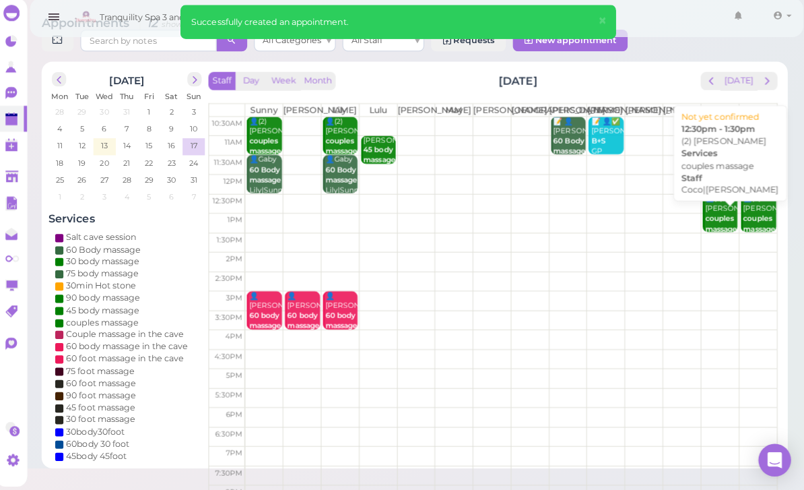
click at [709, 220] on b "couples massage" at bounding box center [722, 226] width 32 height 19
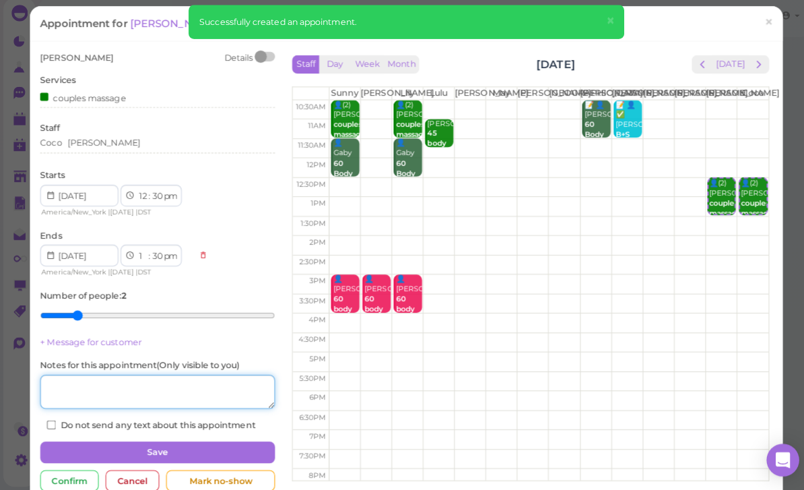
click at [151, 384] on textarea at bounding box center [156, 393] width 232 height 34
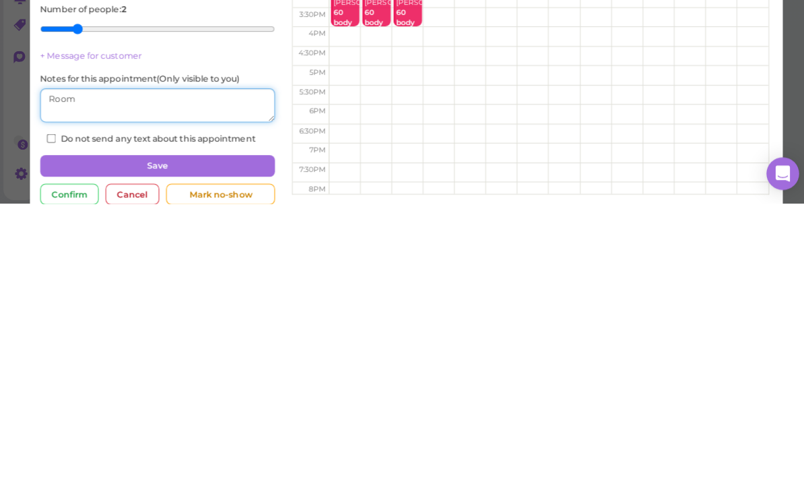
type textarea "Room"
click at [197, 442] on button "Save" at bounding box center [156, 453] width 232 height 22
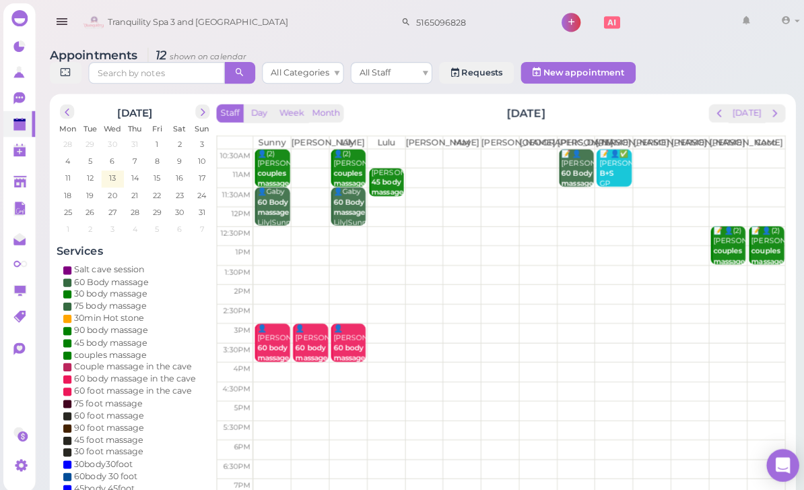
click at [110, 174] on span "13" at bounding box center [110, 176] width 9 height 12
click at [118, 176] on td "13" at bounding box center [111, 174] width 22 height 13
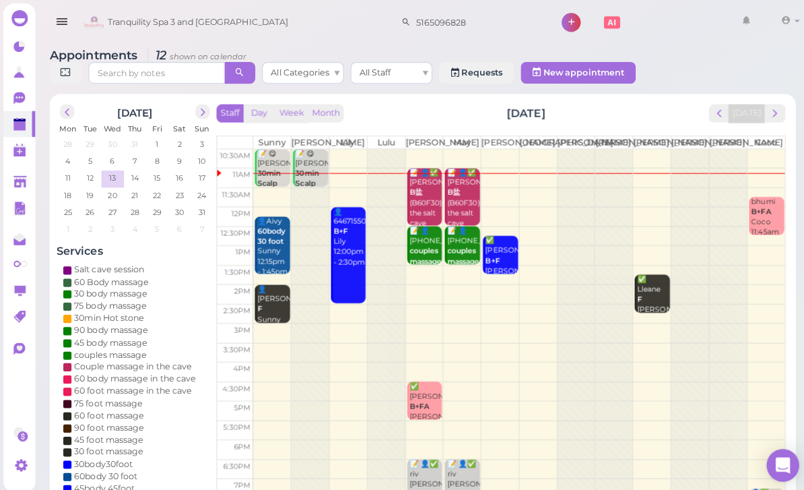
click at [421, 205] on div "📝 👤✅ [PERSON_NAME] B盐 (B60F30)in the salt [PERSON_NAME]|May 11:00am - 12:30pm" at bounding box center [421, 216] width 32 height 100
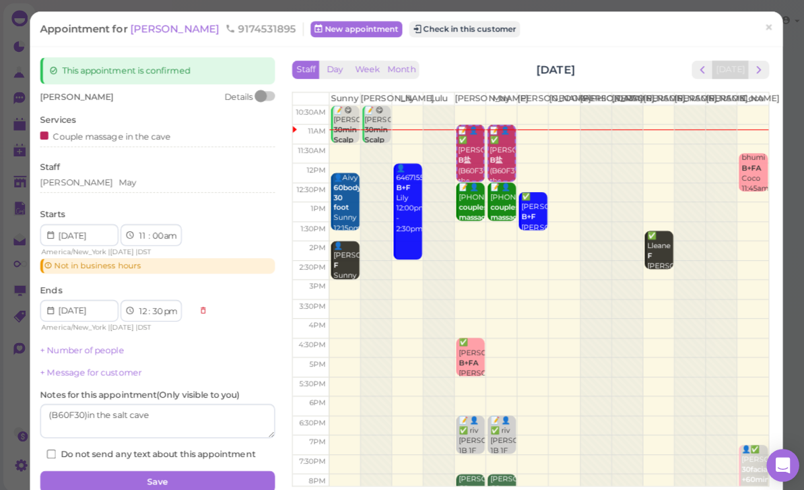
click at [405, 31] on button "Check in this customer" at bounding box center [460, 29] width 110 height 16
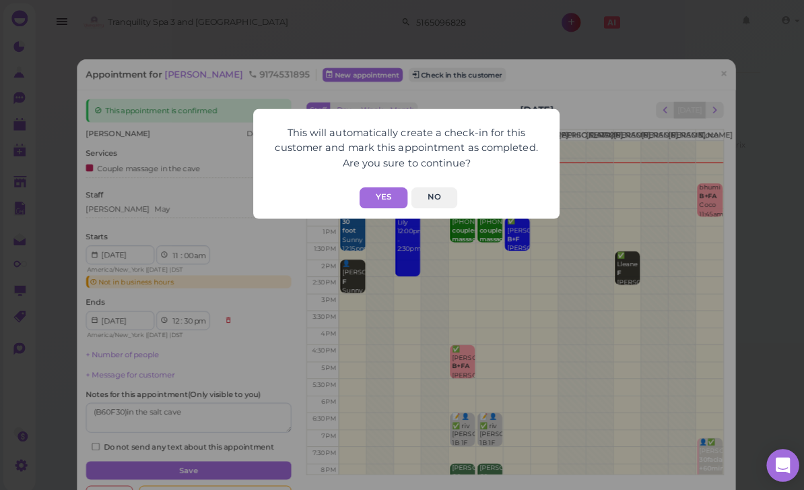
click at [372, 201] on button "Yes" at bounding box center [380, 195] width 48 height 21
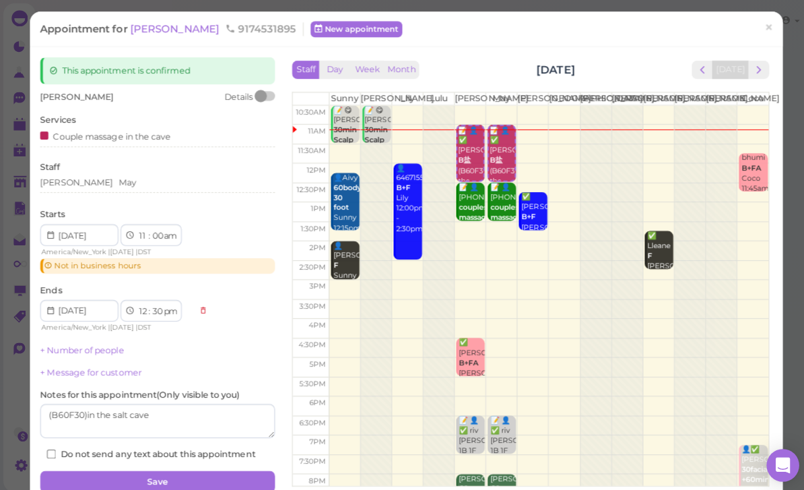
click at [762, 31] on span "×" at bounding box center [760, 27] width 9 height 19
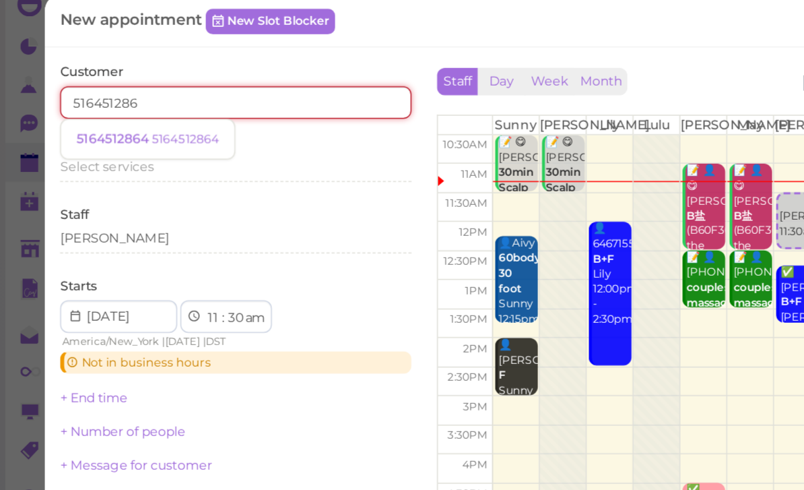
type input "5164512864"
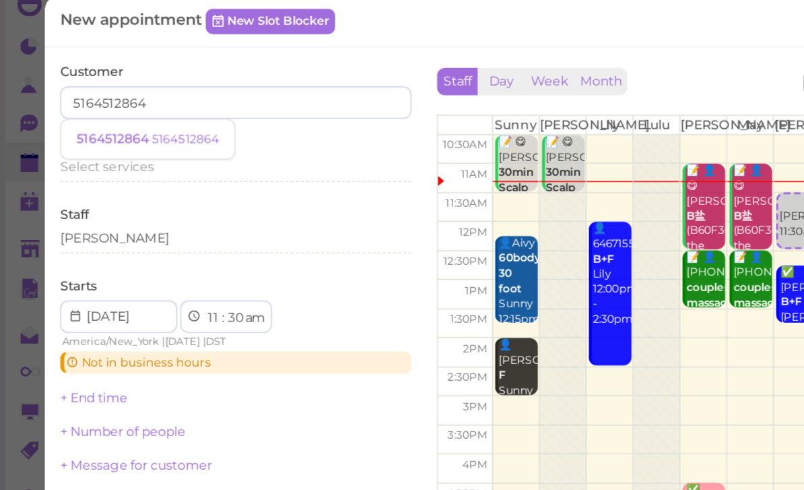
click at [119, 102] on small "5164512864" at bounding box center [122, 106] width 44 height 9
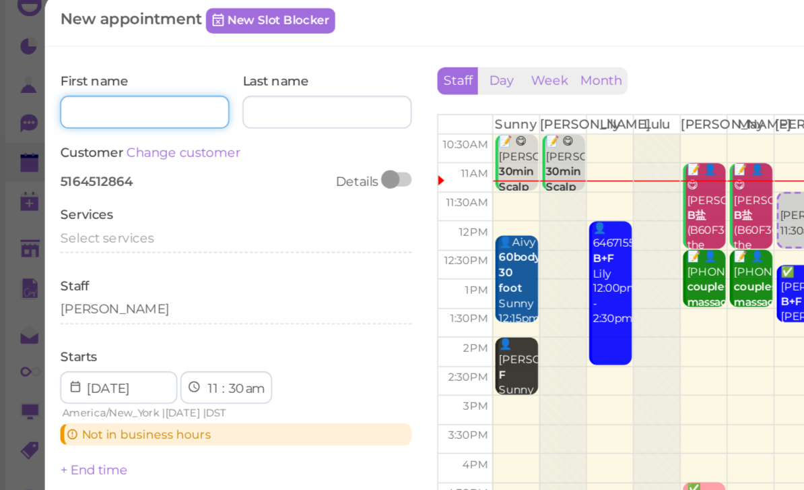
click at [106, 79] on input at bounding box center [96, 90] width 112 height 22
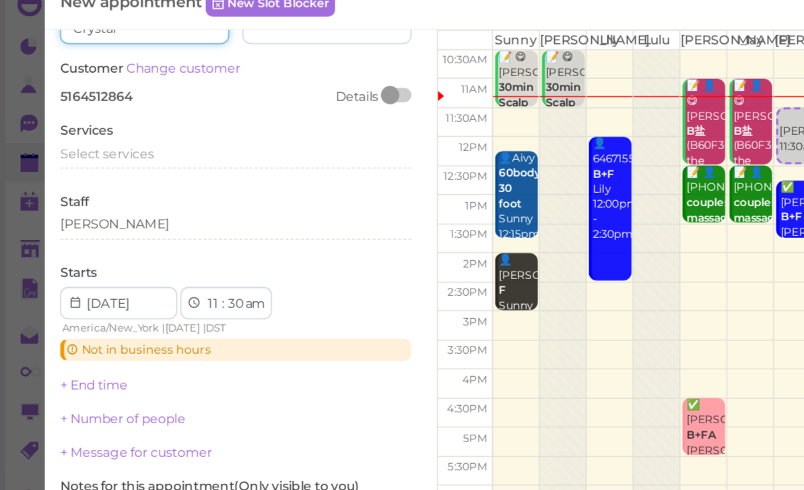
scroll to position [55, 0]
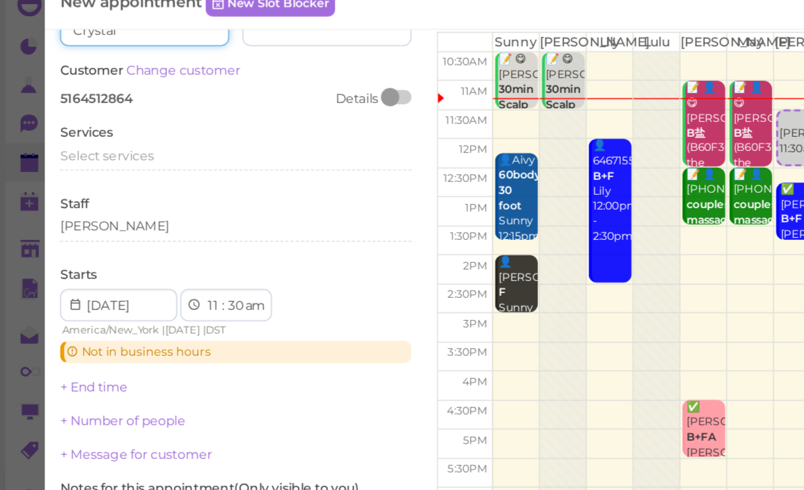
type input "Crystal"
click at [92, 113] on span "Select services" at bounding box center [71, 118] width 62 height 10
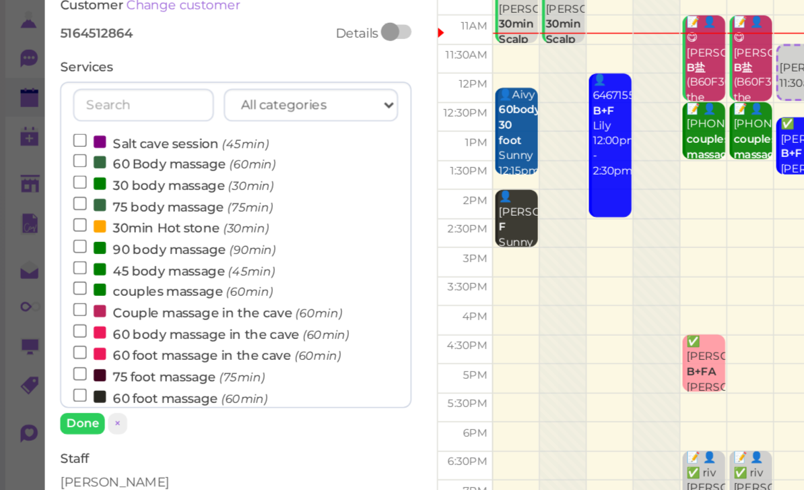
click at [101, 159] on label "60 Body massage (60min)" at bounding box center [115, 166] width 134 height 14
click at [57, 160] on input "60 Body massage (60min)" at bounding box center [52, 164] width 9 height 9
click at [54, 331] on button "Done" at bounding box center [55, 338] width 30 height 14
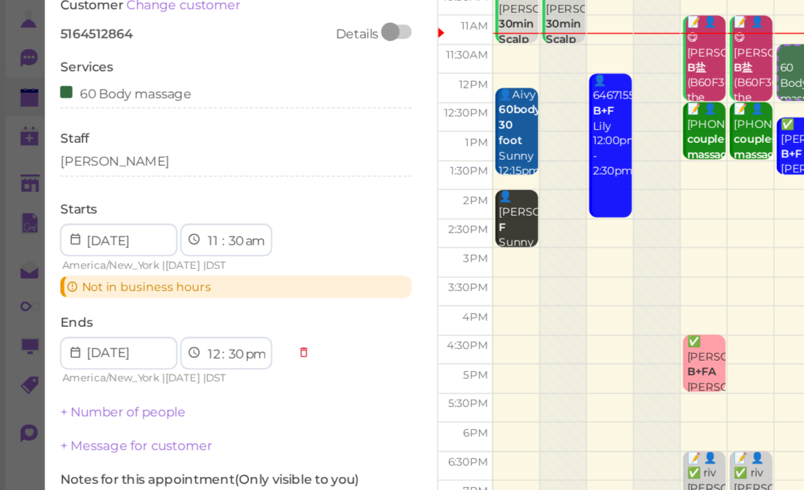
click at [156, 211] on select "00 05 10 15 20 25 30 35 40 45 50 55" at bounding box center [155, 218] width 13 height 14
select select "20"
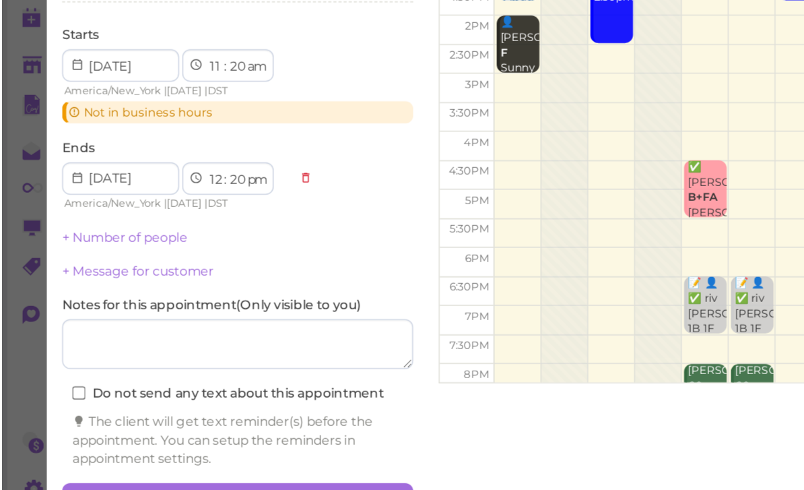
scroll to position [34, 0]
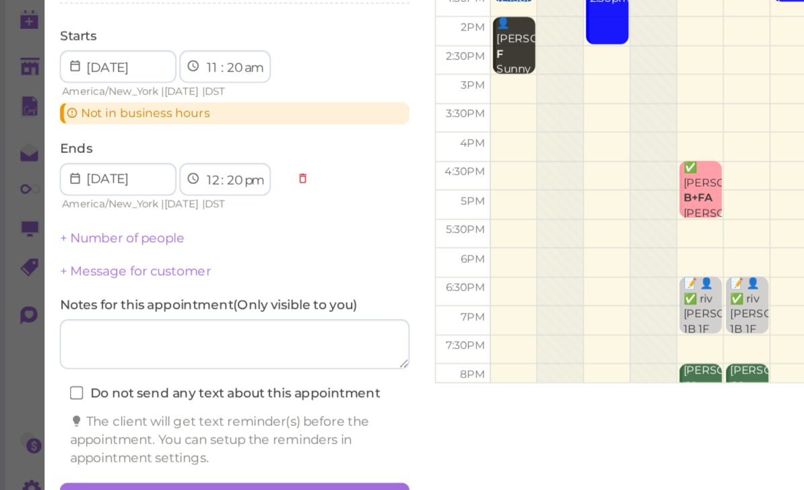
click at [211, 456] on button "Create appointment" at bounding box center [156, 467] width 232 height 22
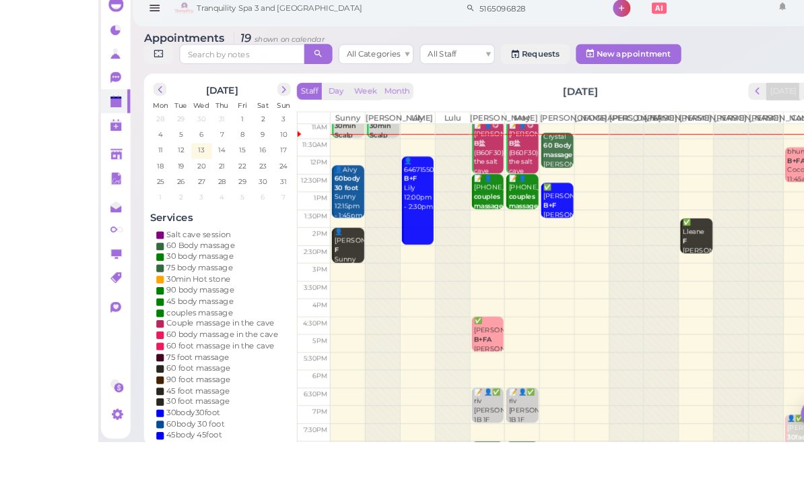
scroll to position [5, 0]
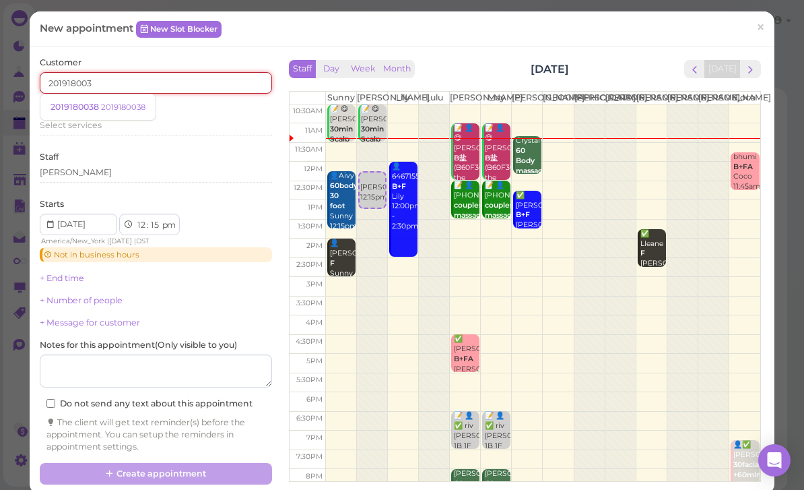
type input "2019180038"
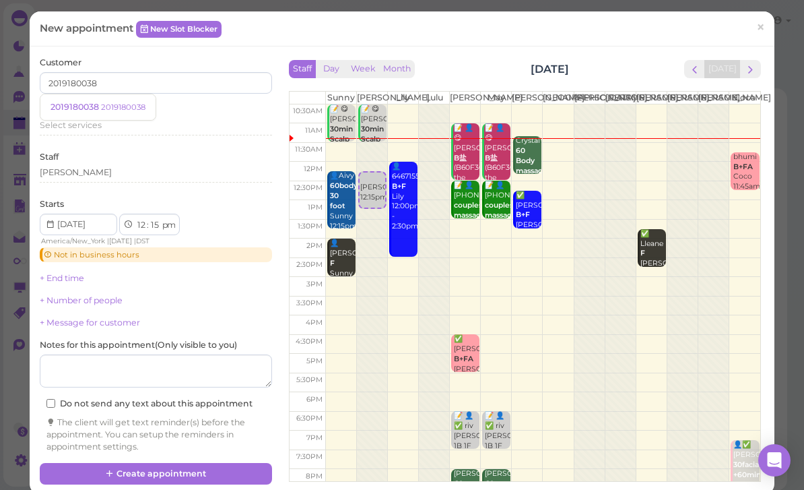
click at [127, 106] on small "2019180038" at bounding box center [123, 106] width 44 height 9
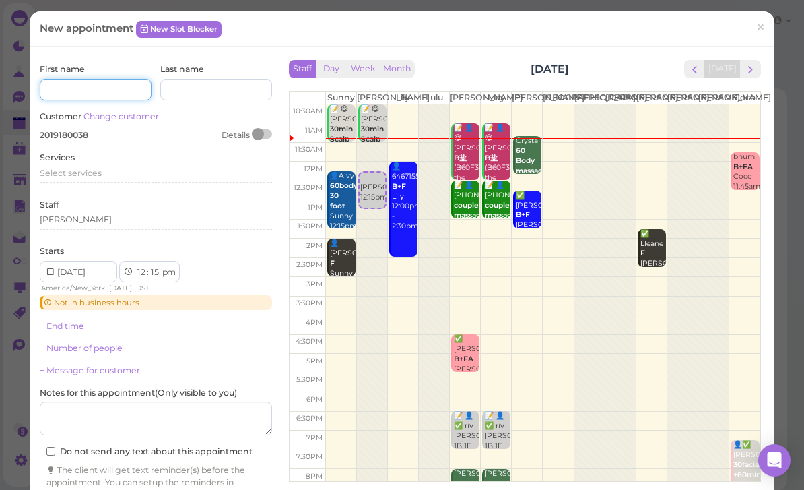
click at [107, 94] on input at bounding box center [96, 90] width 112 height 22
click at [88, 168] on span "Select services" at bounding box center [71, 173] width 62 height 10
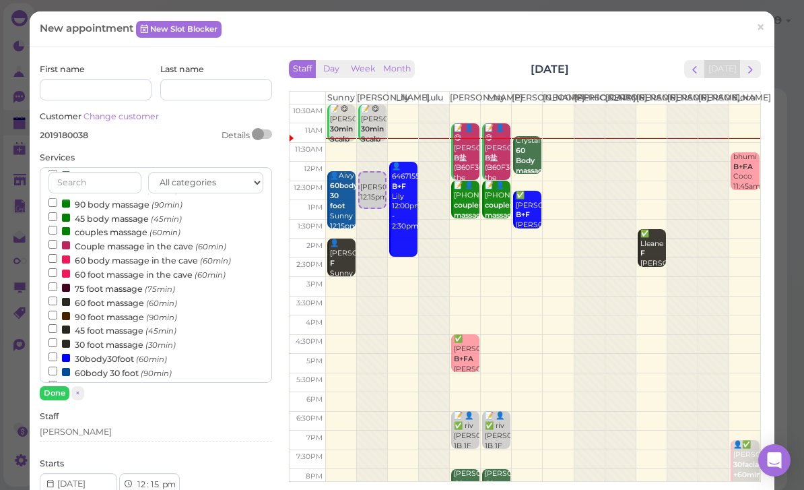
scroll to position [73, 0]
click at [121, 202] on label "90 body massage (90min)" at bounding box center [115, 204] width 134 height 14
click at [57, 202] on input "90 body massage (90min)" at bounding box center [52, 202] width 9 height 9
click at [62, 389] on button "Done" at bounding box center [55, 393] width 30 height 14
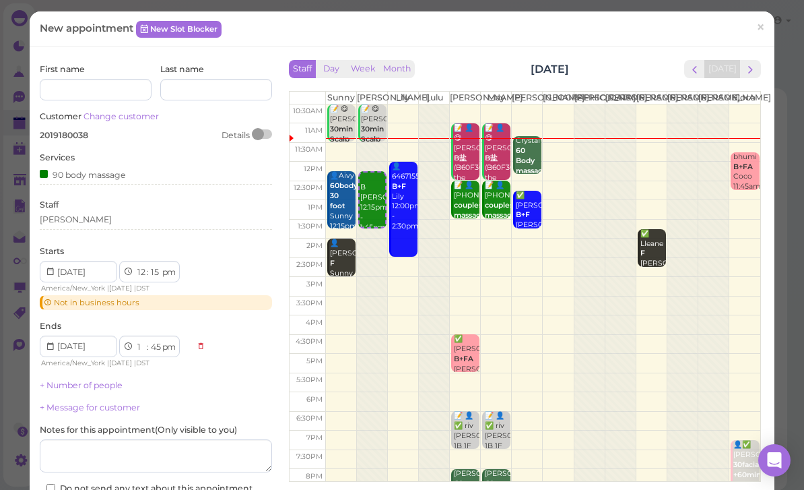
click at [102, 381] on link "+ Number of people" at bounding box center [81, 385] width 83 height 10
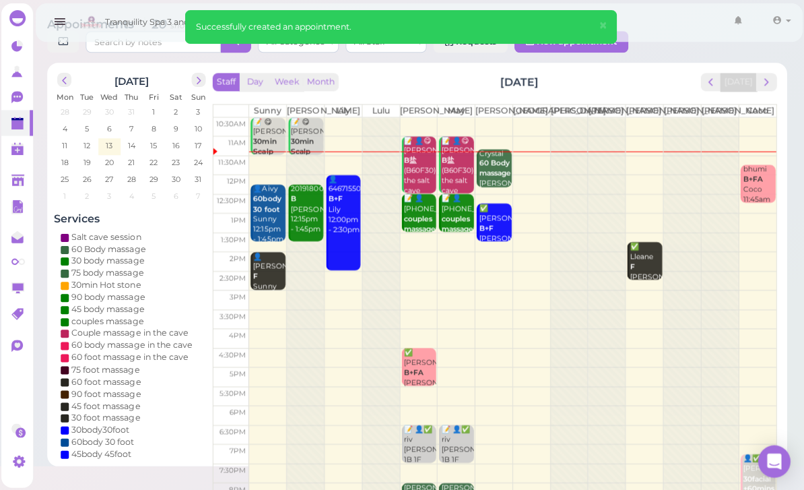
scroll to position [30, 0]
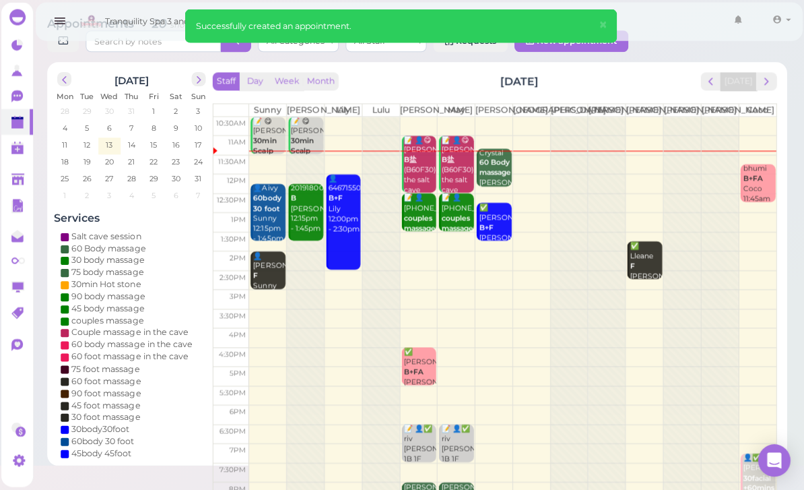
click at [490, 178] on b "60 Body massage" at bounding box center [496, 168] width 32 height 19
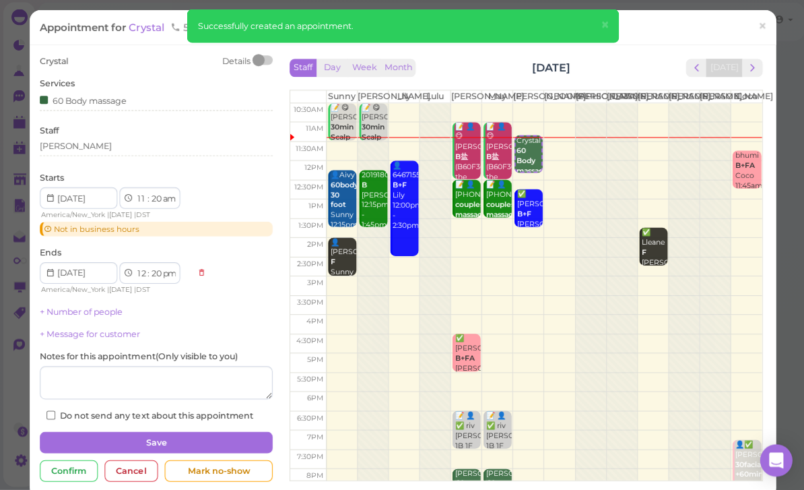
click at [607, 20] on span "×" at bounding box center [603, 25] width 9 height 19
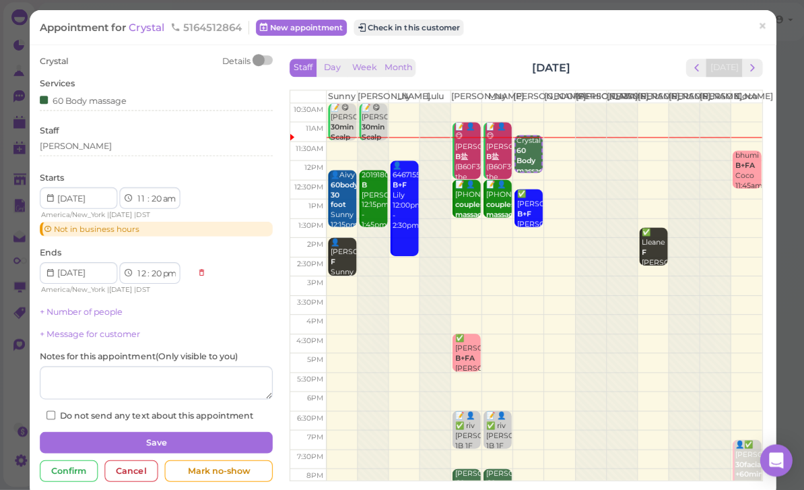
click at [422, 27] on button "Check in this customer" at bounding box center [408, 29] width 110 height 16
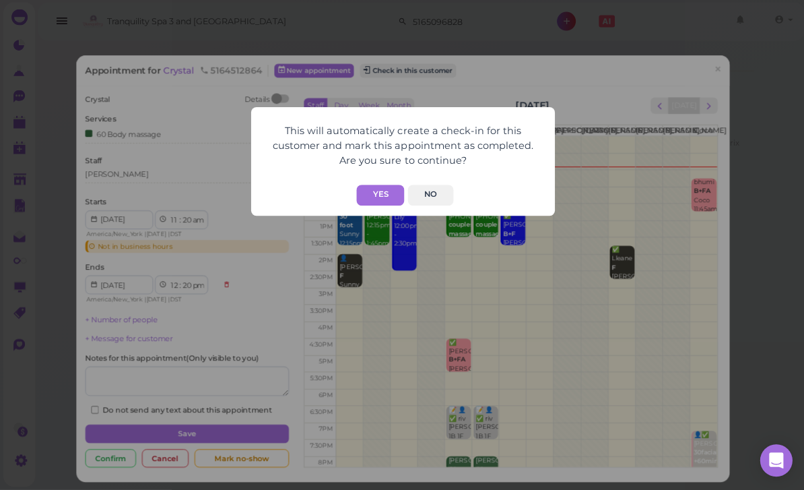
click at [379, 195] on button "Yes" at bounding box center [380, 195] width 48 height 21
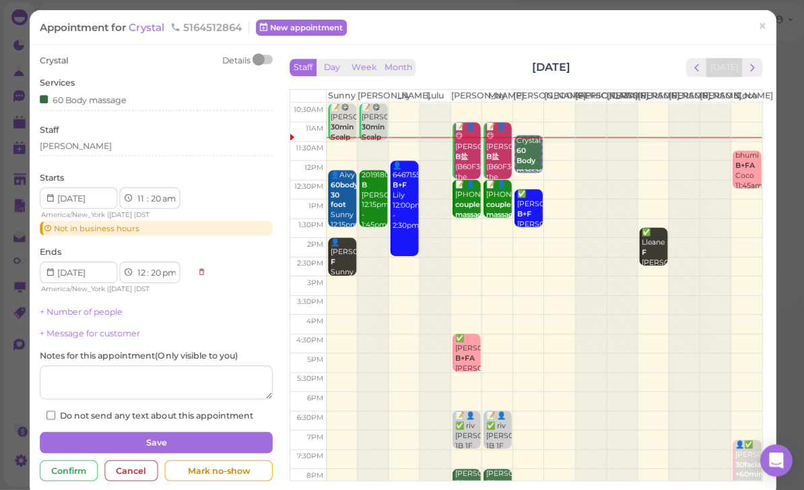
click at [758, 24] on span "×" at bounding box center [760, 27] width 9 height 19
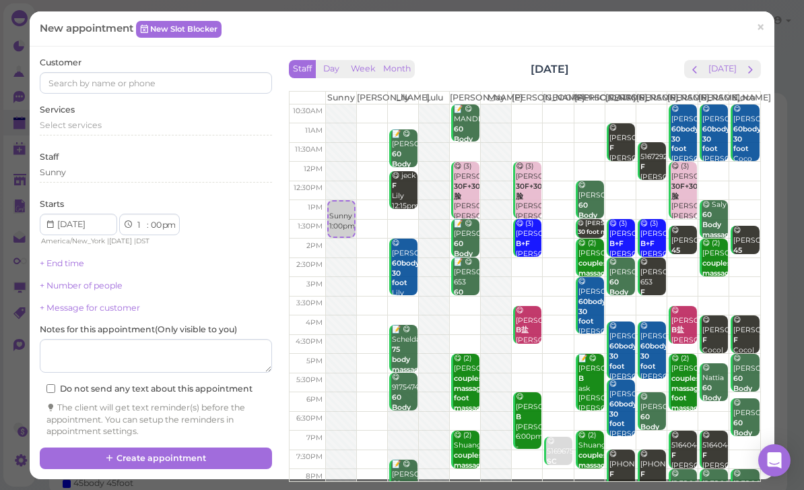
click at [769, 22] on link "×" at bounding box center [760, 29] width 25 height 32
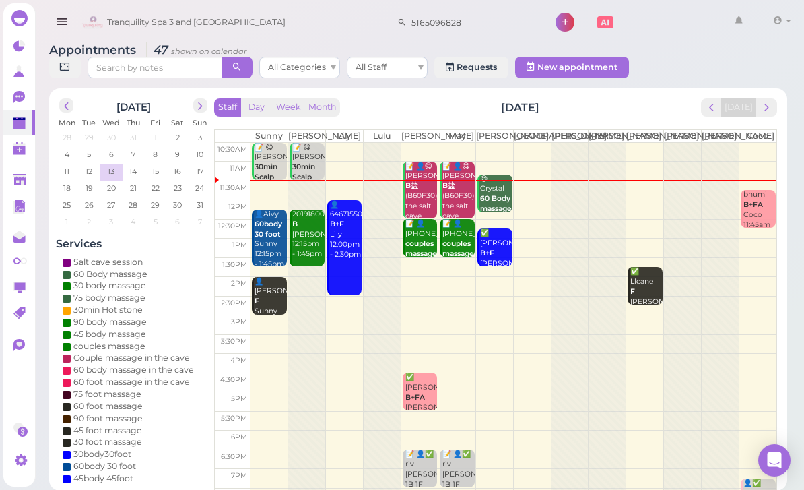
scroll to position [30, 0]
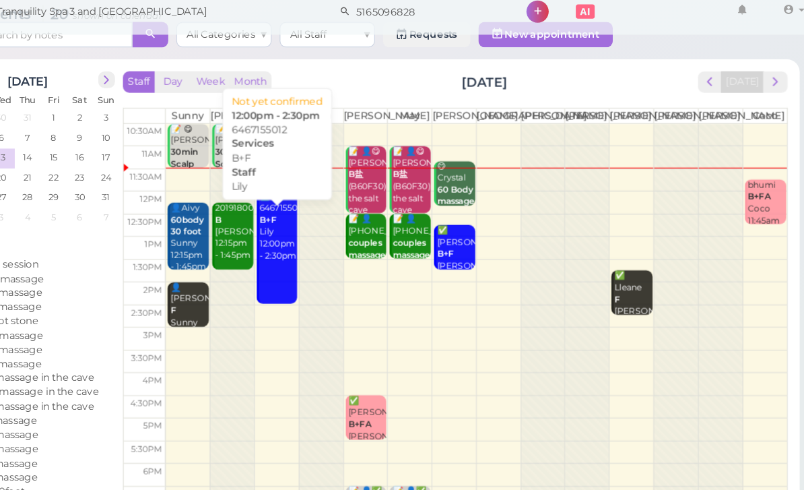
click at [329, 234] on div "👤6467155012 B+F Lily 12:00pm - 2:30pm" at bounding box center [345, 204] width 32 height 60
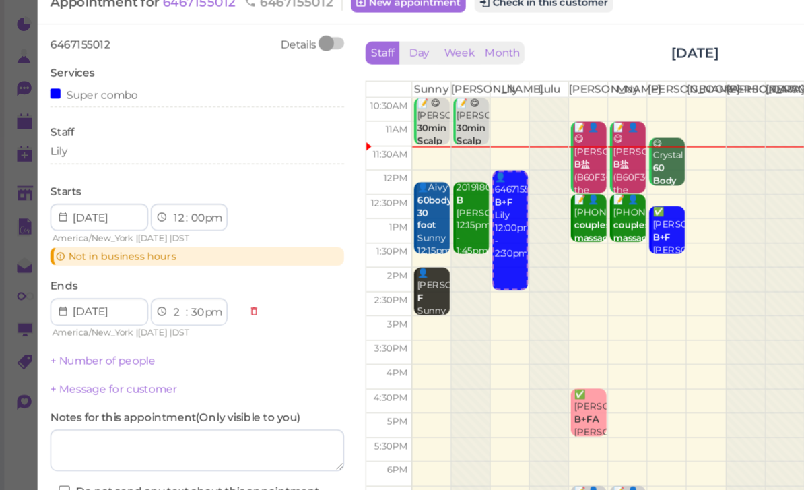
click at [104, 141] on div "Lily" at bounding box center [156, 147] width 232 height 12
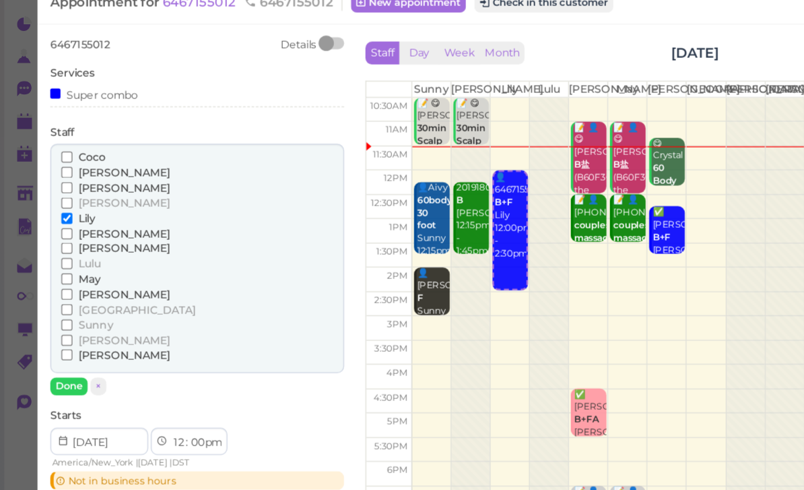
click at [69, 302] on span "[PERSON_NAME]" at bounding box center [98, 307] width 73 height 10
click at [57, 303] on input "[PERSON_NAME]" at bounding box center [52, 307] width 9 height 9
click at [57, 325] on button "Done" at bounding box center [55, 332] width 30 height 14
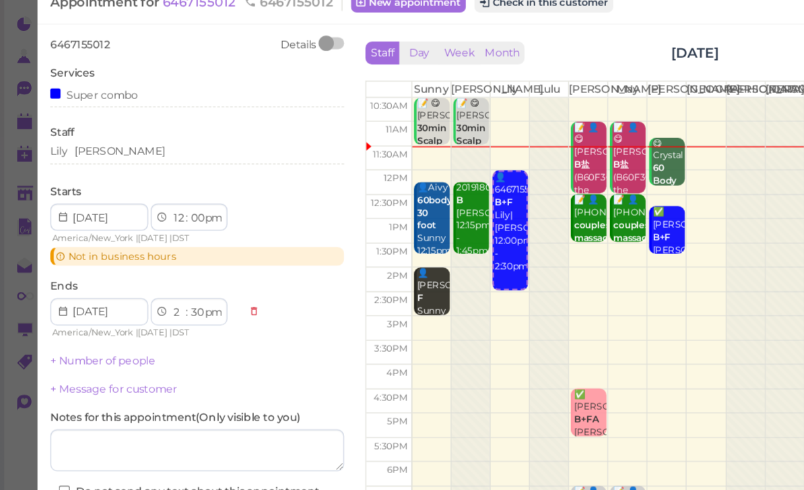
click at [185, 432] on button "Save" at bounding box center [156, 443] width 232 height 22
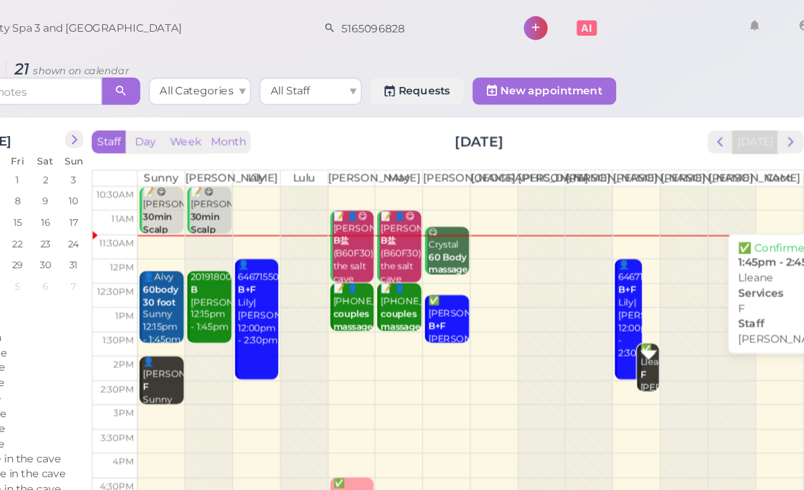
click at [647, 310] on div "✅ Lleane F [PERSON_NAME] 1:45pm - 2:45pm" at bounding box center [654, 306] width 15 height 70
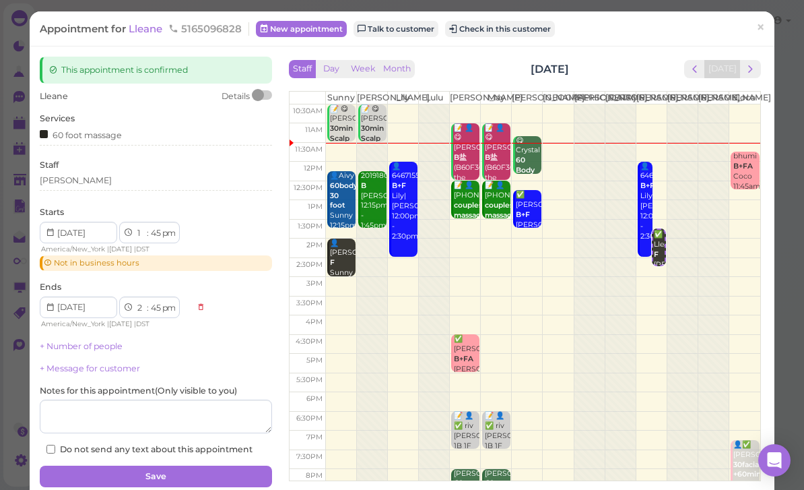
click at [108, 185] on div "[PERSON_NAME]" at bounding box center [156, 182] width 232 height 16
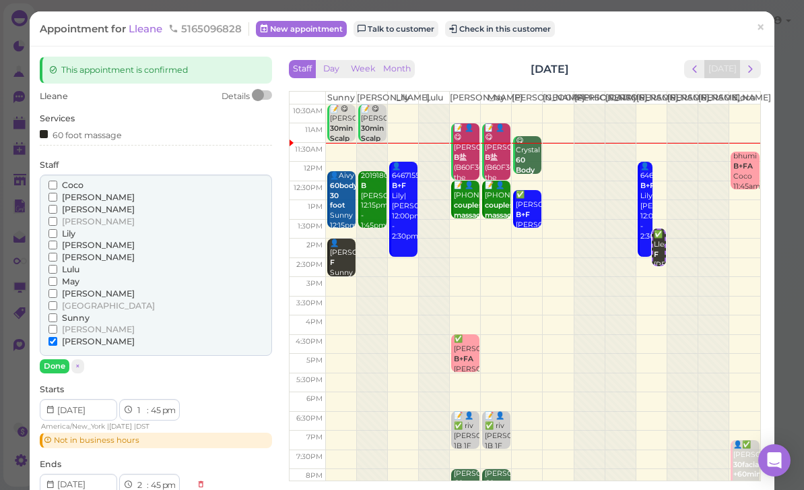
click at [73, 276] on span "May" at bounding box center [71, 281] width 18 height 10
click at [57, 277] on input "May" at bounding box center [52, 281] width 9 height 9
click at [53, 337] on input "[PERSON_NAME]" at bounding box center [52, 341] width 9 height 9
click at [56, 359] on button "Done" at bounding box center [55, 366] width 30 height 14
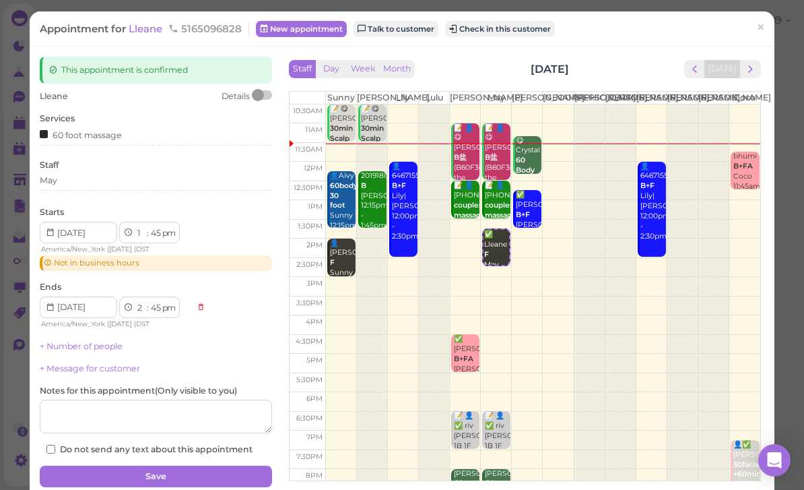
click at [187, 470] on button "Save" at bounding box center [156, 476] width 232 height 22
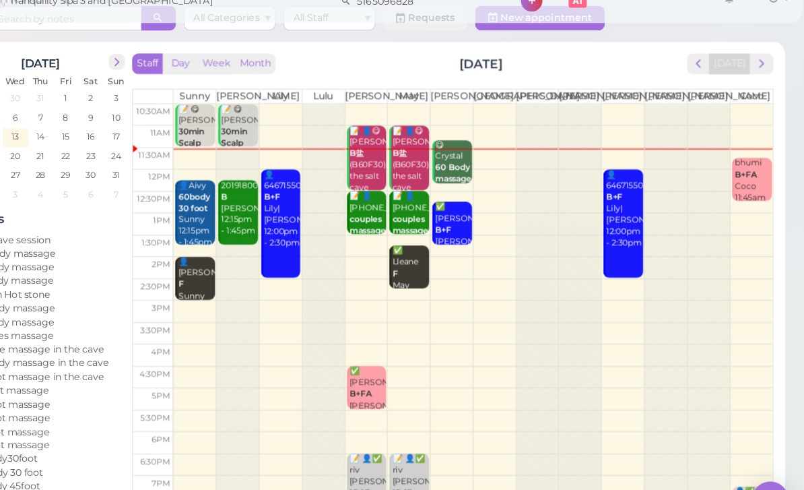
scroll to position [48, 0]
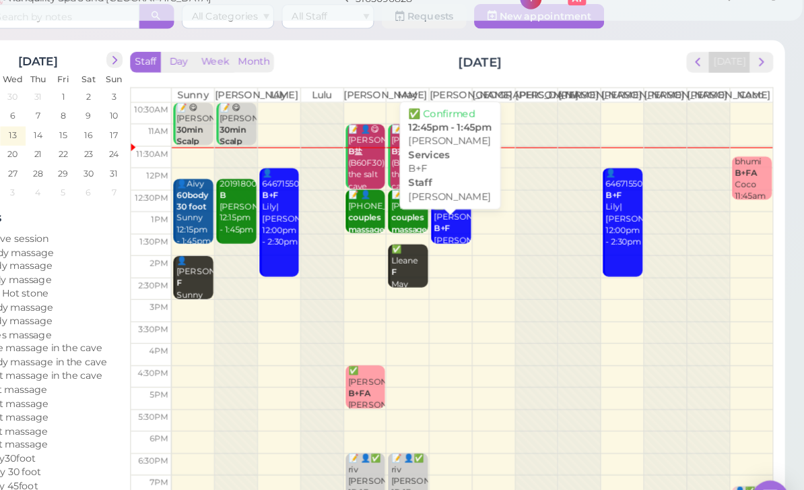
click at [479, 206] on div "✅ [PERSON_NAME] B+F [PERSON_NAME] 12:45pm - 1:45pm" at bounding box center [495, 229] width 32 height 60
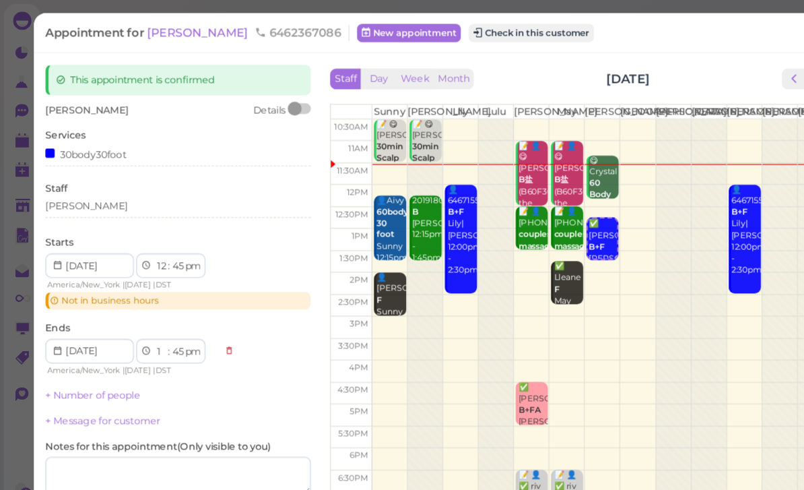
click at [96, 179] on div "[PERSON_NAME]" at bounding box center [156, 180] width 232 height 12
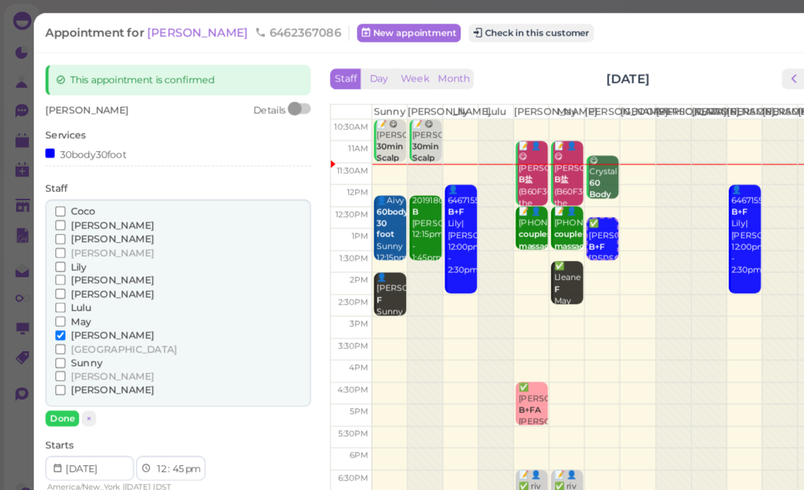
click at [75, 180] on span "Coco" at bounding box center [73, 185] width 22 height 10
click at [57, 180] on input "Coco" at bounding box center [52, 184] width 9 height 9
click at [69, 288] on span "[PERSON_NAME]" at bounding box center [98, 293] width 73 height 10
click at [57, 289] on input "[PERSON_NAME]" at bounding box center [52, 293] width 9 height 9
click at [57, 359] on button "Done" at bounding box center [55, 366] width 30 height 14
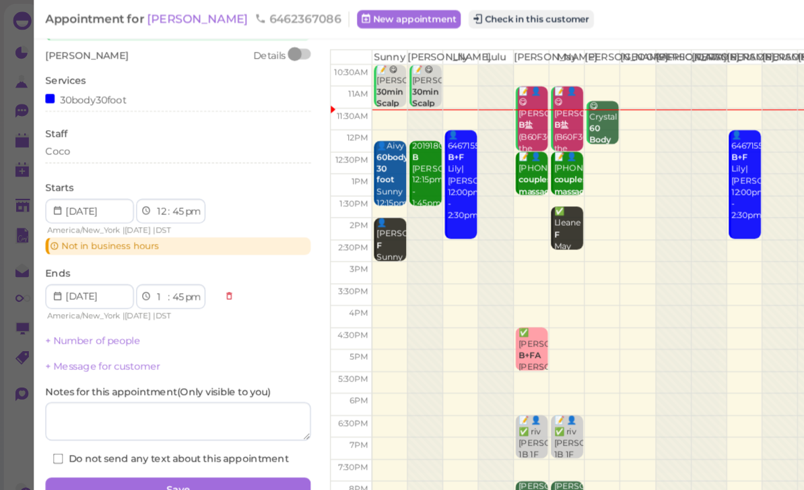
scroll to position [47, 0]
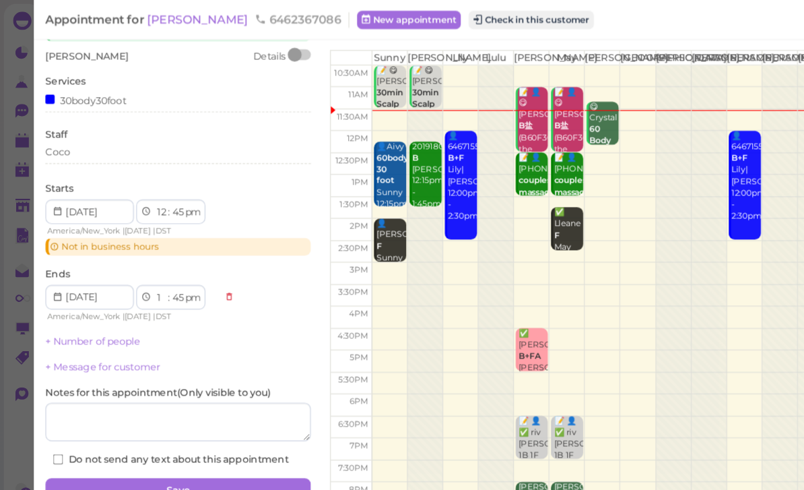
click at [185, 424] on button "Save" at bounding box center [156, 429] width 232 height 22
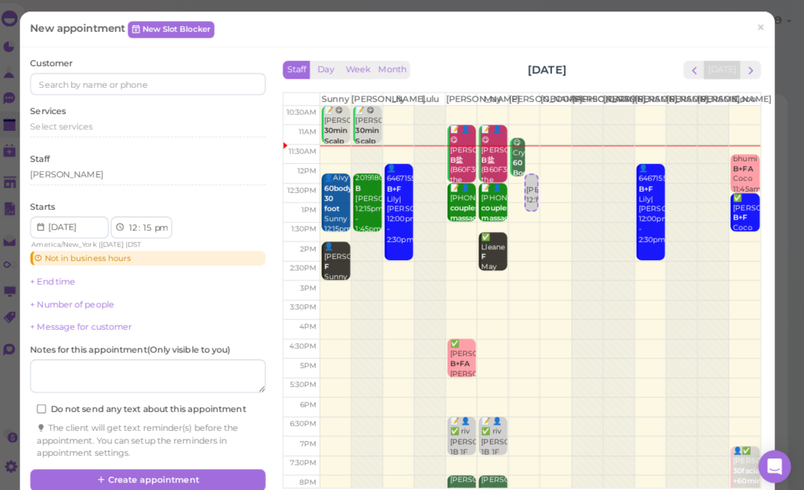
click at [149, 222] on select "00 05 10 15 20 25 30 35 40 45 50 55" at bounding box center [155, 225] width 13 height 14
select select "20"
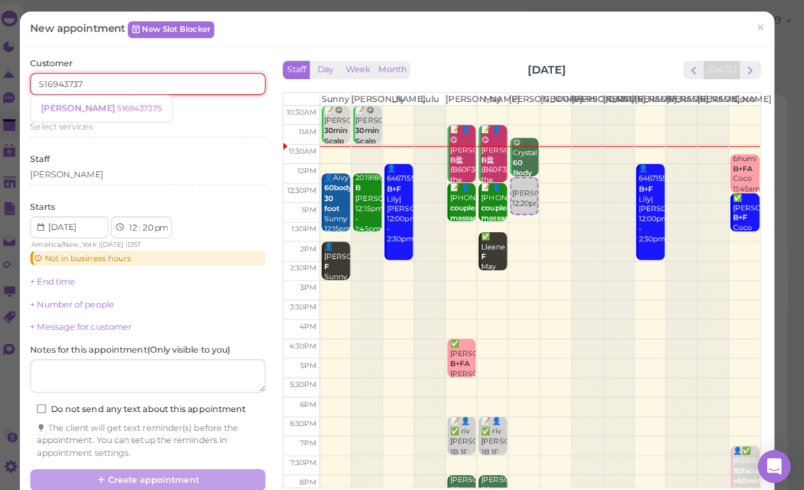
type input "5169437375"
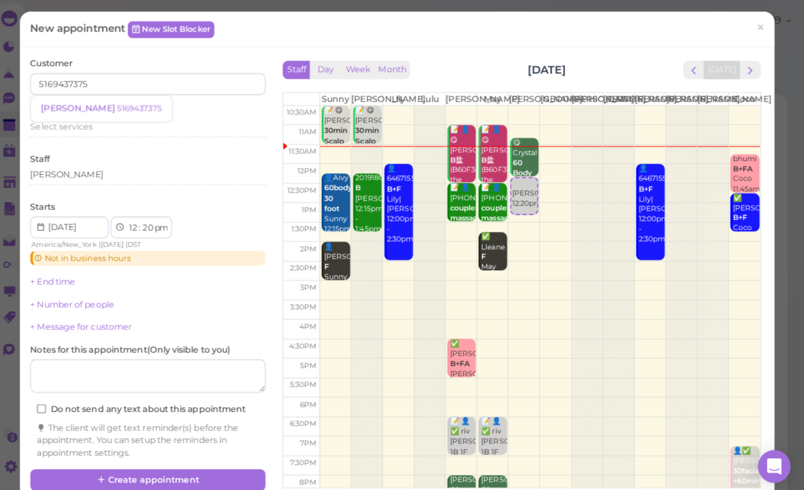
click at [125, 105] on small "5169437375" at bounding box center [147, 106] width 44 height 9
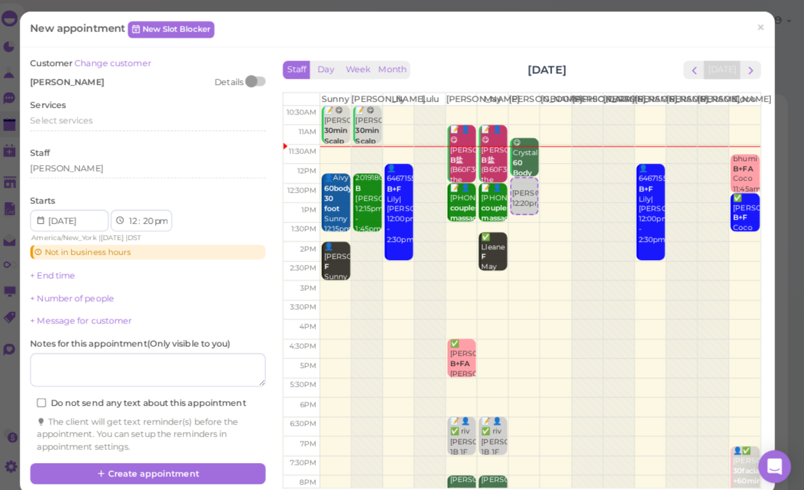
click at [95, 113] on div "Select services" at bounding box center [156, 119] width 232 height 12
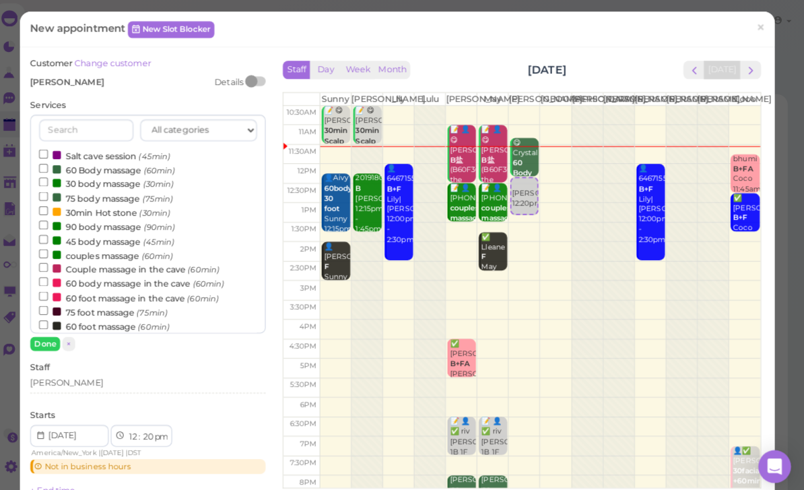
click at [79, 378] on div "[PERSON_NAME]" at bounding box center [156, 378] width 232 height 12
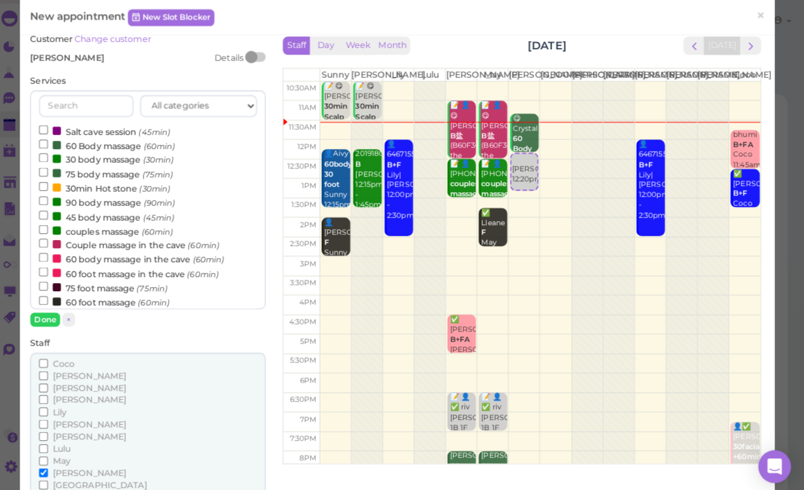
scroll to position [36, 0]
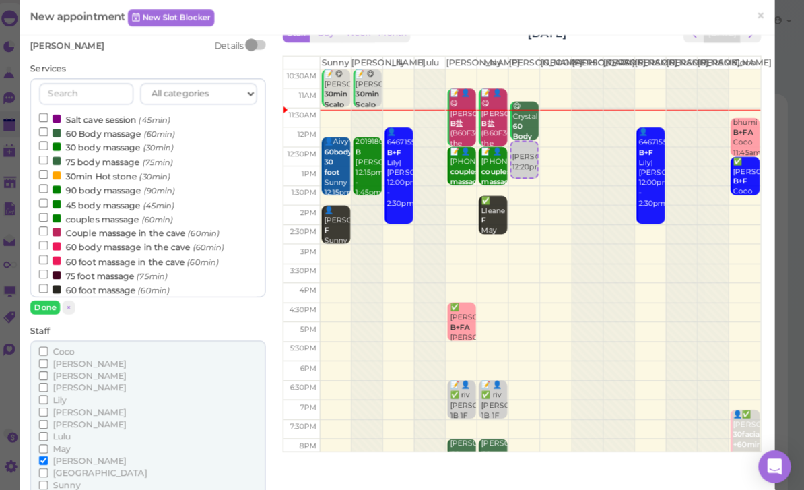
click at [62, 383] on span "[PERSON_NAME]" at bounding box center [98, 382] width 73 height 10
click at [57, 383] on input "[PERSON_NAME]" at bounding box center [52, 382] width 9 height 9
click at [49, 450] on input "[PERSON_NAME]" at bounding box center [52, 454] width 9 height 9
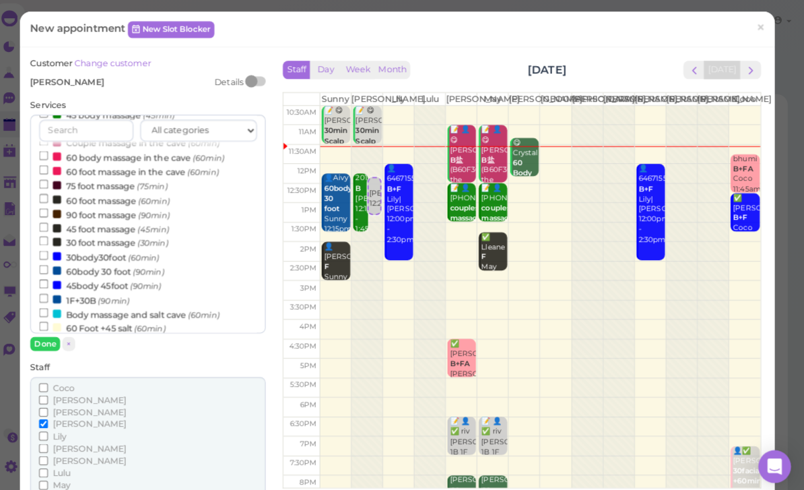
scroll to position [127, 0]
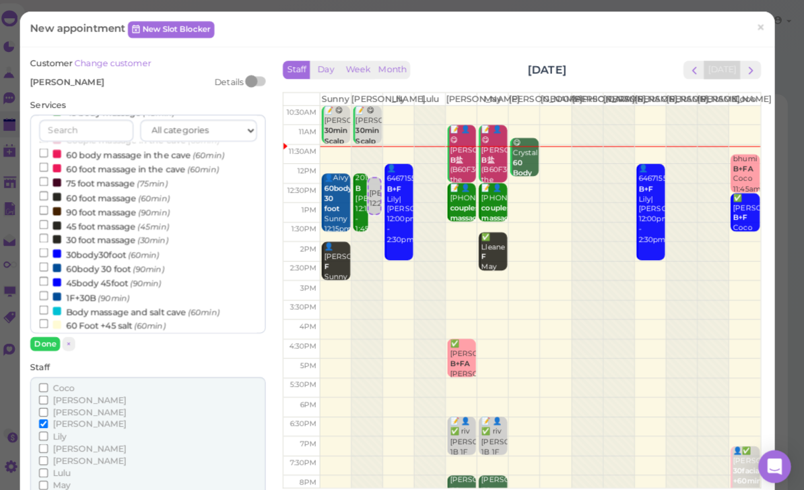
click at [119, 271] on label "45body 45foot (90min)" at bounding box center [108, 278] width 121 height 14
click at [57, 273] on input "45body 45foot (90min)" at bounding box center [52, 277] width 9 height 9
click at [42, 339] on button "Done" at bounding box center [55, 339] width 30 height 14
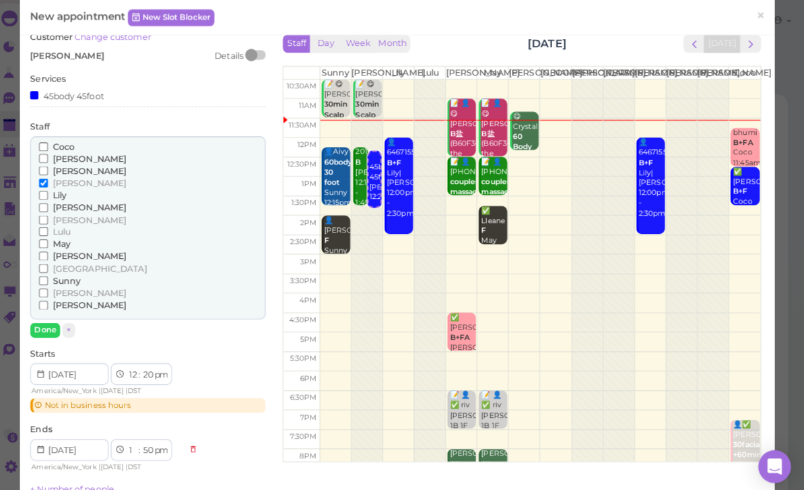
scroll to position [14, 0]
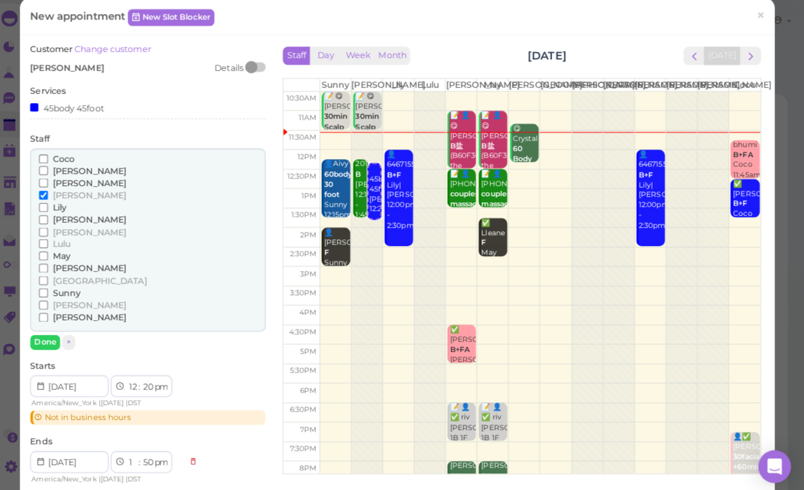
click at [149, 374] on select "00 05 10 15 20 25 30 35 40 45 50 55" at bounding box center [155, 381] width 13 height 14
select select "15"
select select "45"
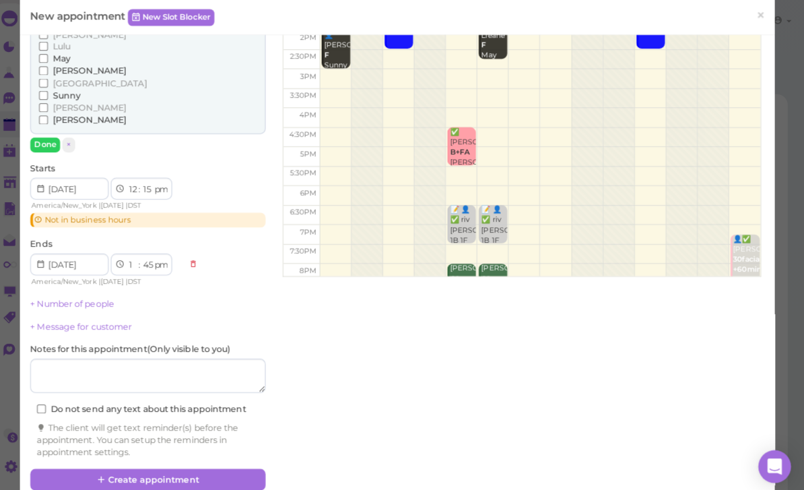
scroll to position [207, 0]
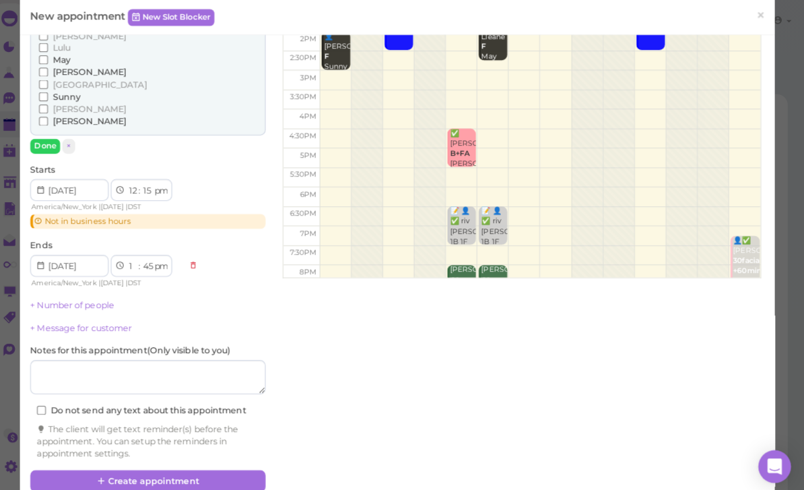
click at [172, 463] on button "Create appointment" at bounding box center [156, 474] width 232 height 22
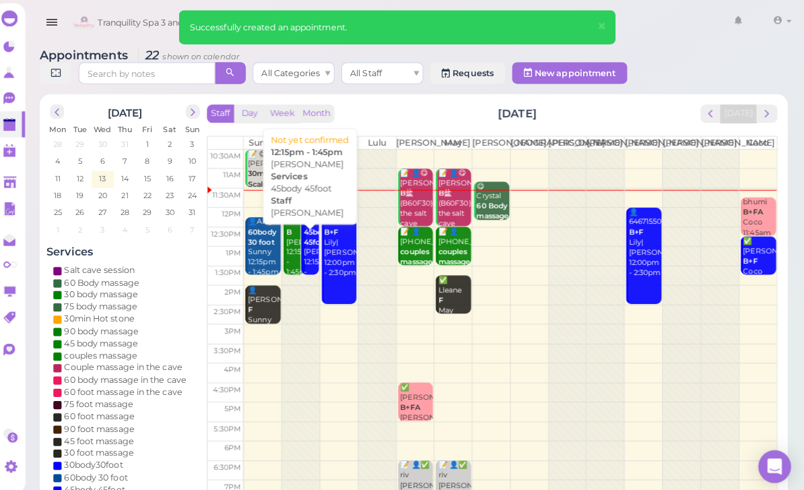
click at [309, 259] on div "[PERSON_NAME] 45body 45foot [PERSON_NAME] 12:15pm - 1:45pm" at bounding box center [316, 249] width 15 height 70
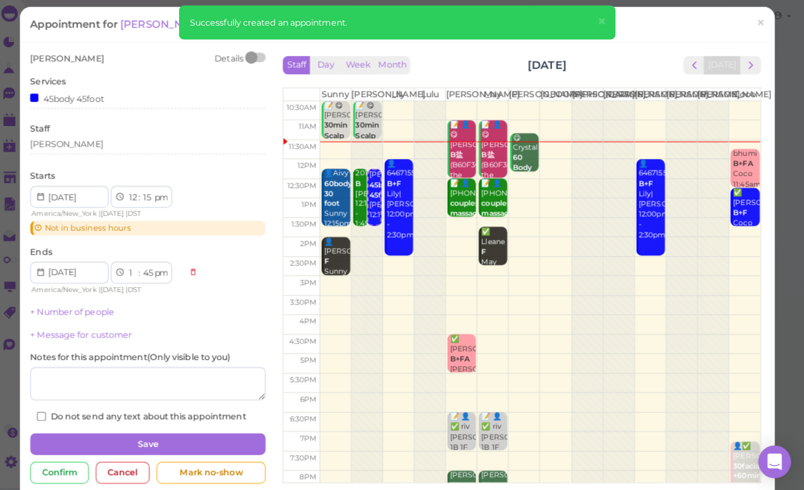
click at [756, 21] on span "×" at bounding box center [760, 27] width 9 height 19
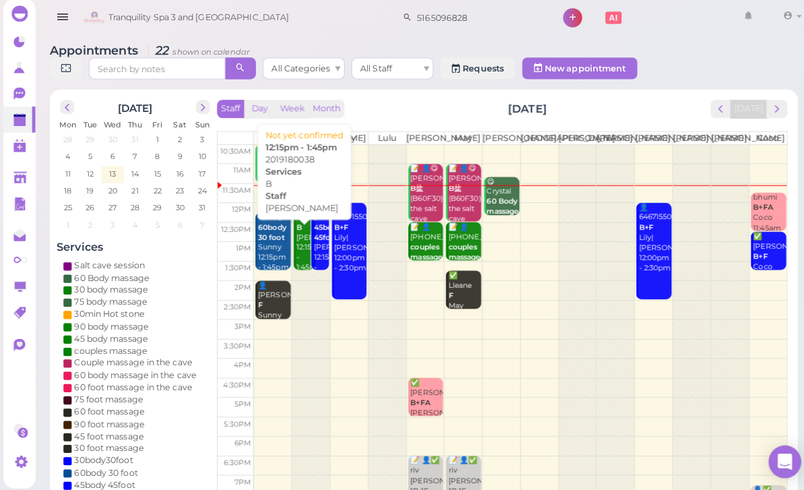
click at [297, 272] on div "2019180038 [PERSON_NAME] 12:15pm - 1:45pm" at bounding box center [301, 244] width 19 height 60
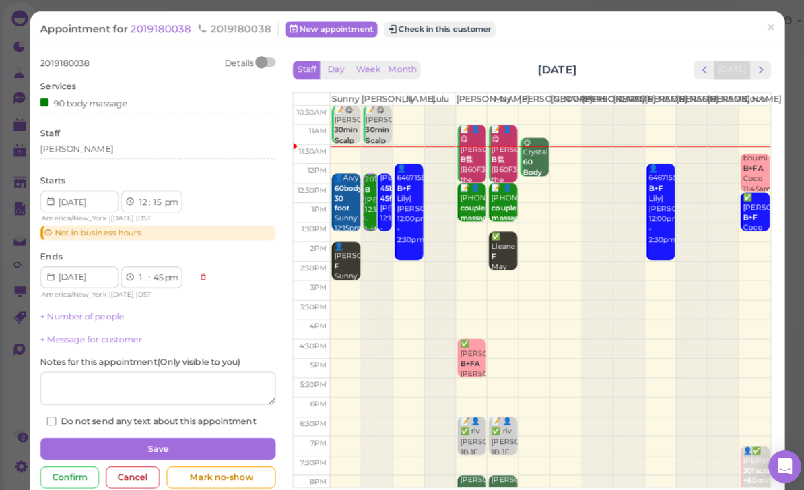
click at [109, 141] on div "[PERSON_NAME]" at bounding box center [156, 147] width 232 height 12
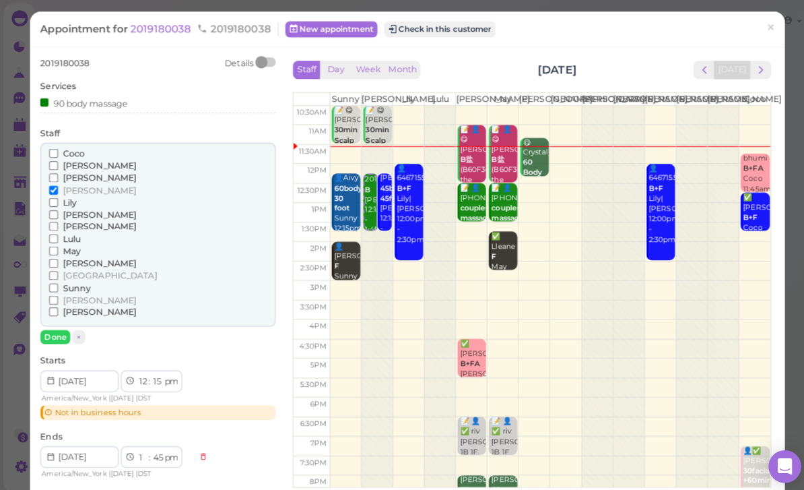
click at [73, 255] on span "[PERSON_NAME]" at bounding box center [98, 260] width 73 height 10
click at [57, 255] on input "[PERSON_NAME]" at bounding box center [52, 259] width 9 height 9
click at [73, 185] on span "[PERSON_NAME]" at bounding box center [98, 188] width 73 height 10
click at [57, 185] on input "[PERSON_NAME]" at bounding box center [52, 187] width 9 height 9
click at [60, 325] on button "Done" at bounding box center [55, 332] width 30 height 14
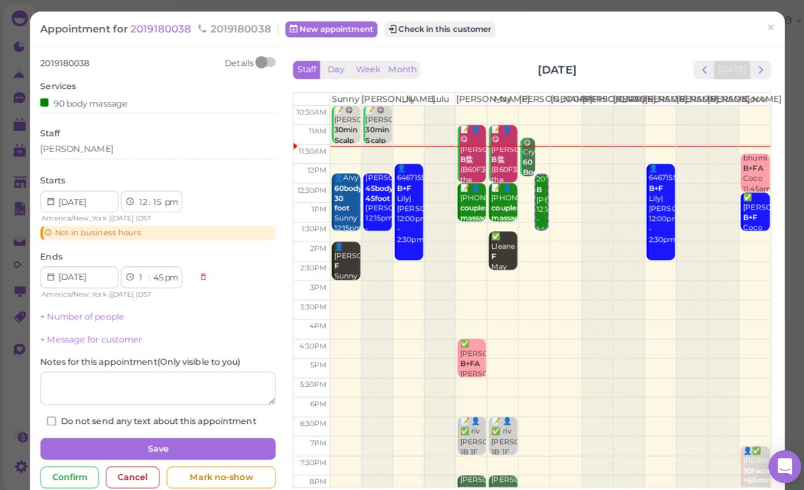
click at [199, 432] on button "Save" at bounding box center [156, 443] width 232 height 22
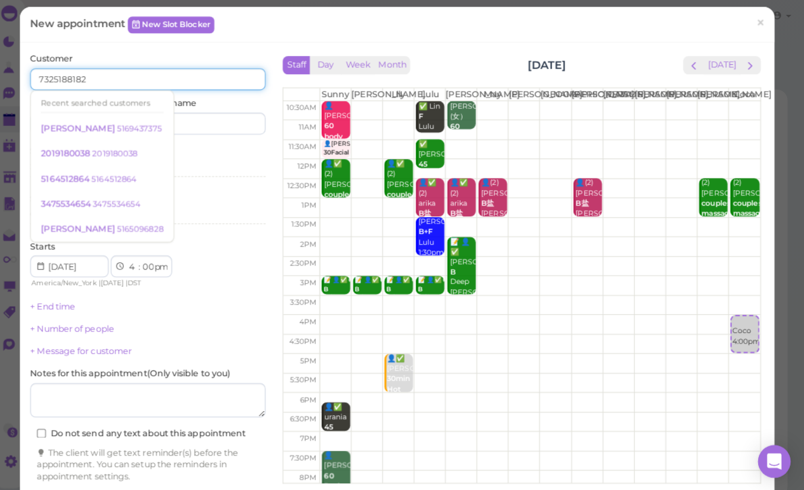
type input "7325188182"
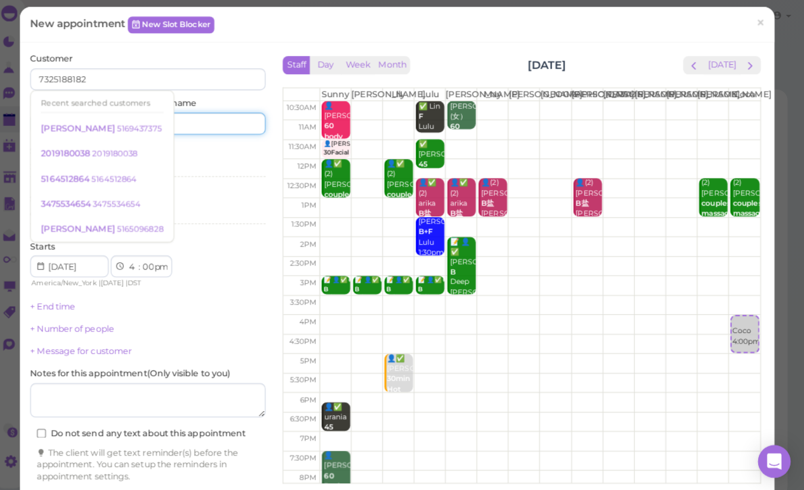
click at [203, 123] on input at bounding box center [216, 127] width 112 height 22
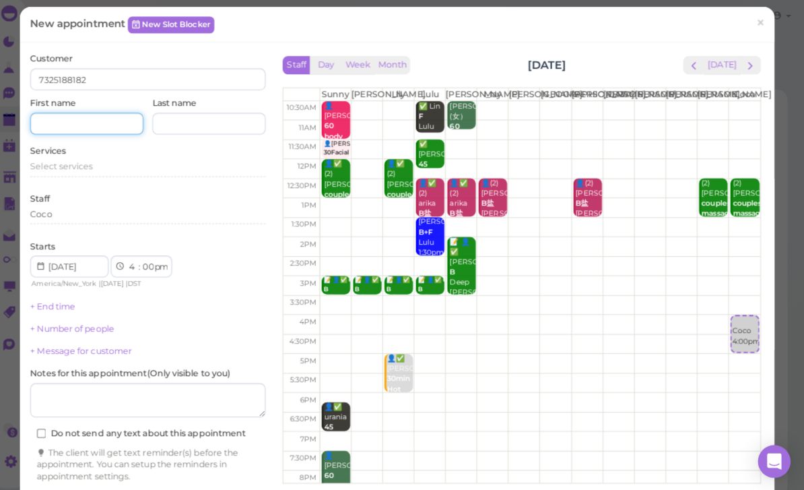
click at [91, 117] on input at bounding box center [96, 127] width 112 height 22
type input "[PERSON_NAME]"
click at [82, 166] on span "Select services" at bounding box center [71, 169] width 62 height 10
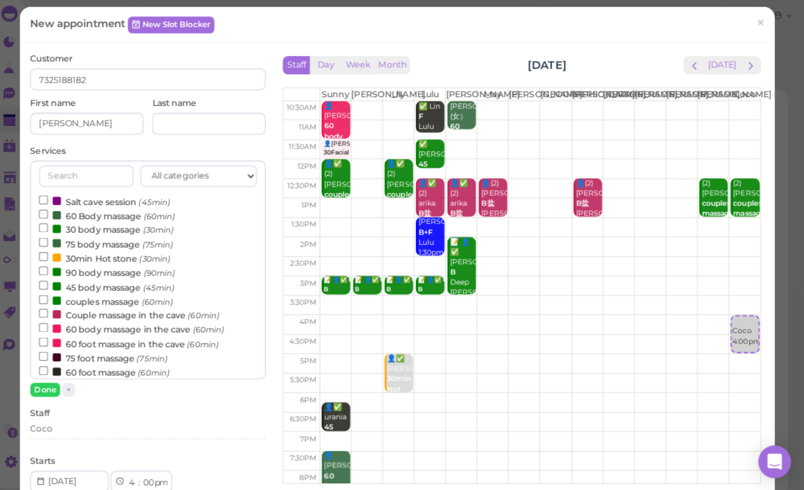
click at [99, 175] on input "text" at bounding box center [94, 179] width 92 height 22
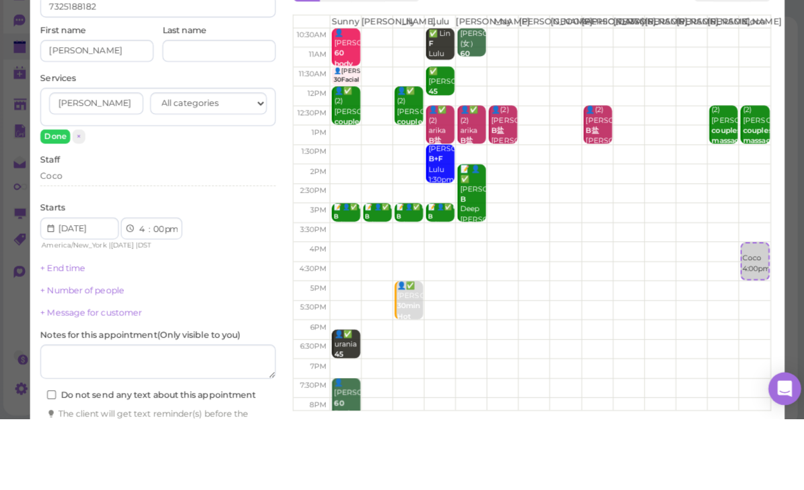
type input "[PERSON_NAME]"
click at [53, 204] on button "Done" at bounding box center [55, 211] width 30 height 14
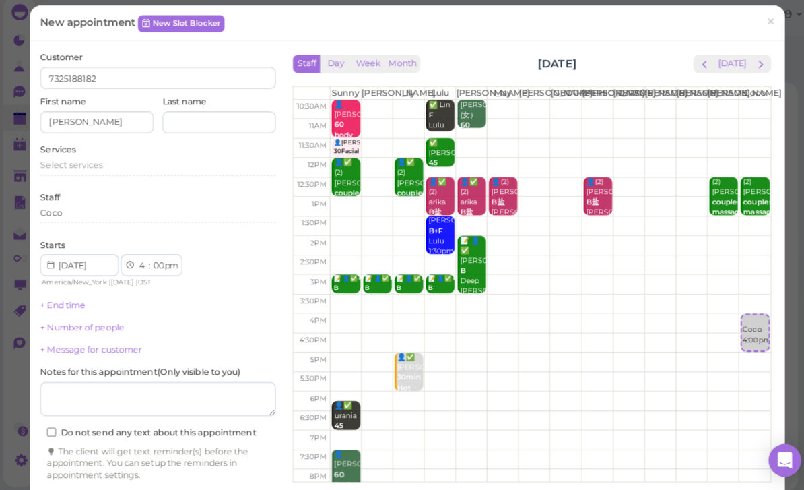
click at [100, 165] on span "Select services" at bounding box center [71, 169] width 62 height 10
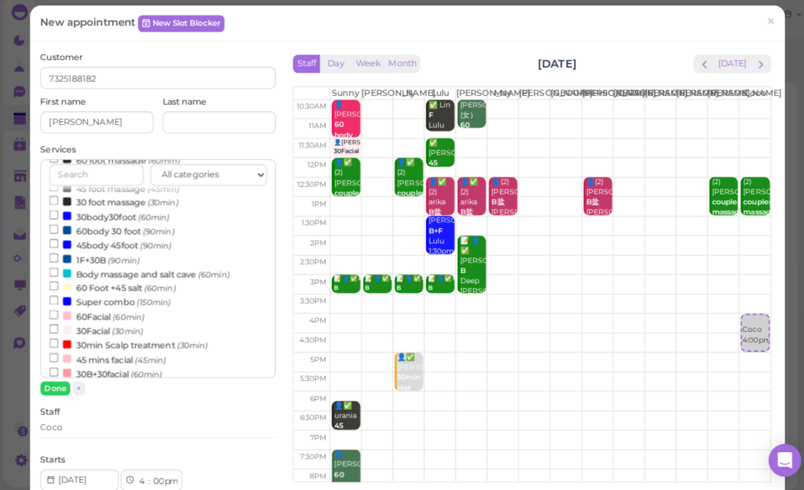
scroll to position [207, 0]
click at [119, 213] on label "30body30foot (60min)" at bounding box center [107, 220] width 119 height 14
click at [57, 215] on input "30body30foot (60min)" at bounding box center [52, 219] width 9 height 9
click at [59, 384] on button "Done" at bounding box center [55, 389] width 30 height 14
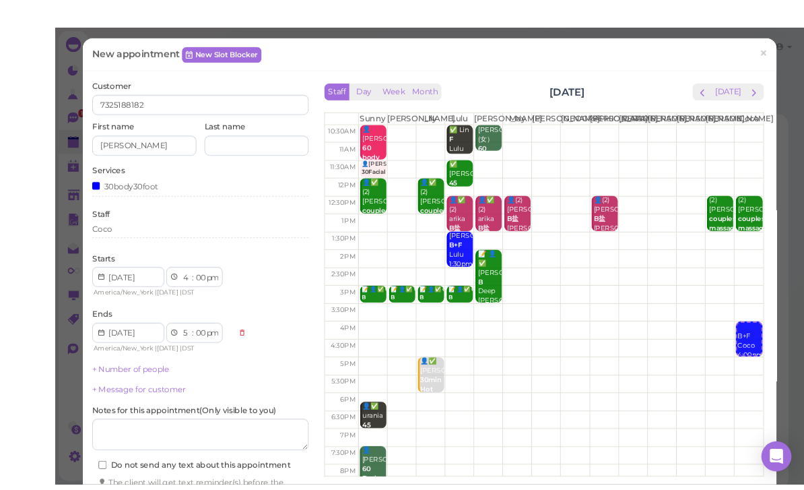
scroll to position [7, 0]
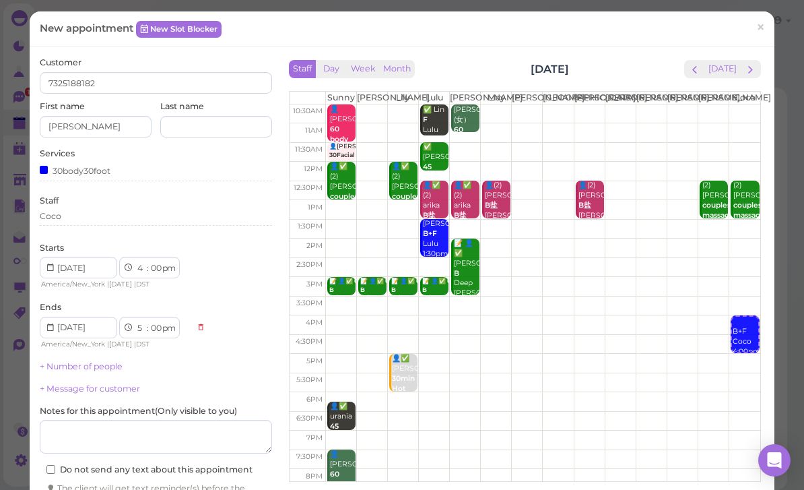
click at [755, 22] on link "×" at bounding box center [760, 29] width 25 height 32
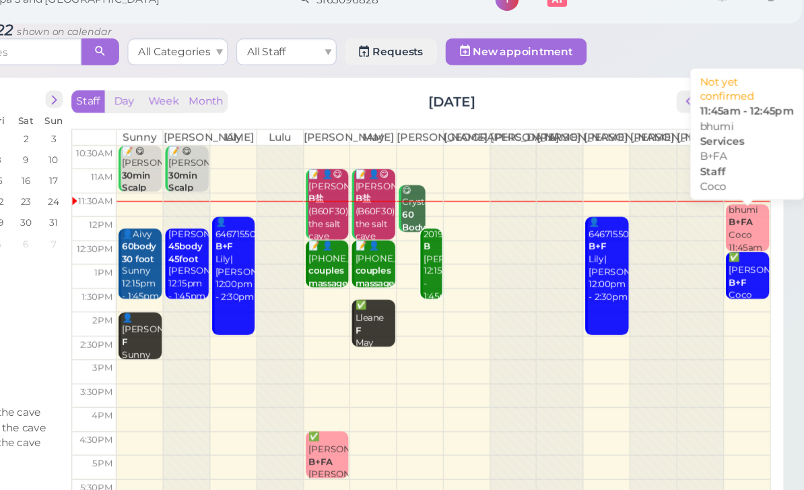
click at [743, 197] on b "B+FA" at bounding box center [753, 201] width 20 height 9
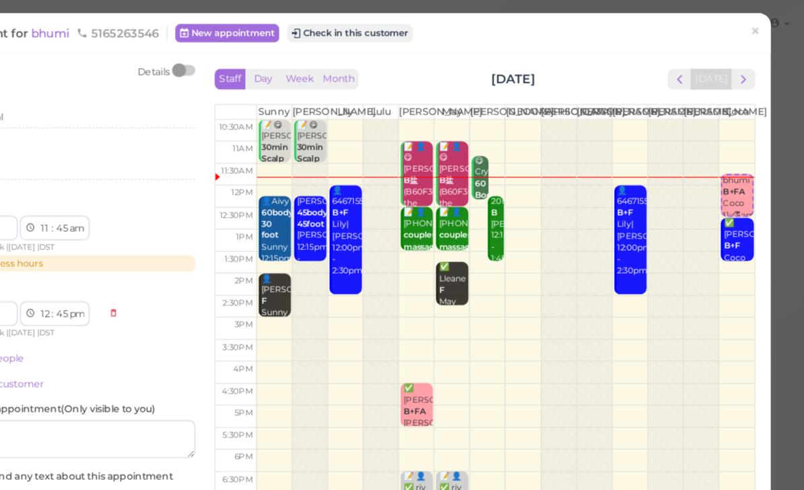
click at [732, 184] on div "bhumi B+FA Coco 11:45am - 12:45pm" at bounding box center [745, 183] width 26 height 60
click at [352, 26] on button "Check in this customer" at bounding box center [407, 29] width 110 height 16
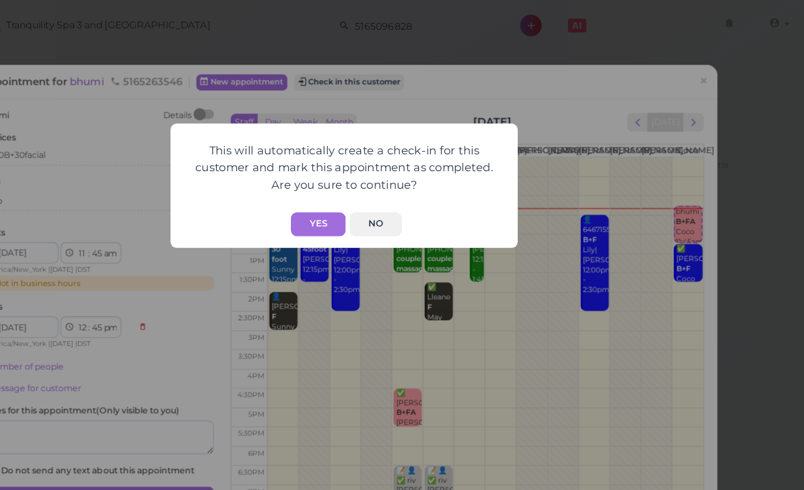
click at [356, 197] on button "Yes" at bounding box center [380, 195] width 48 height 21
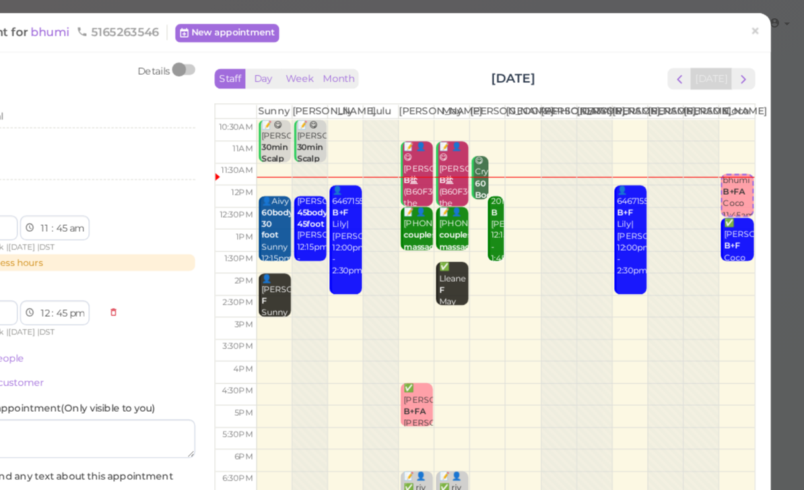
click at [748, 26] on link "×" at bounding box center [760, 29] width 25 height 32
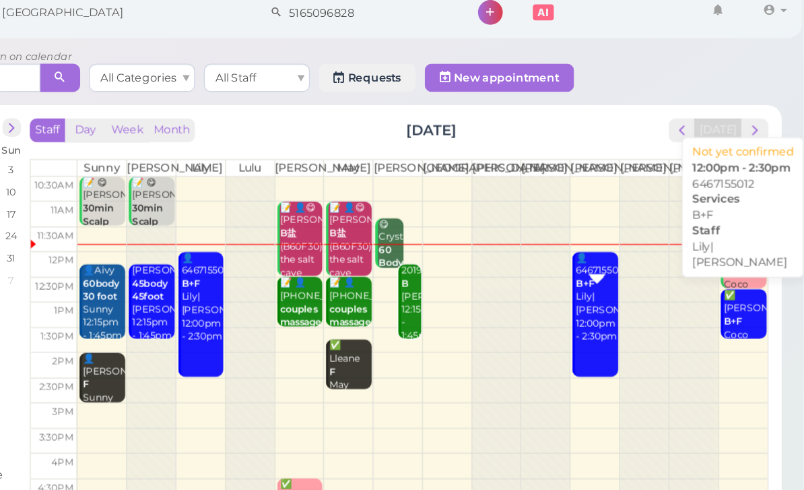
click at [630, 266] on div "👤6467155012 B+F [PERSON_NAME]|[PERSON_NAME] 12:00pm - 2:30pm" at bounding box center [646, 240] width 32 height 70
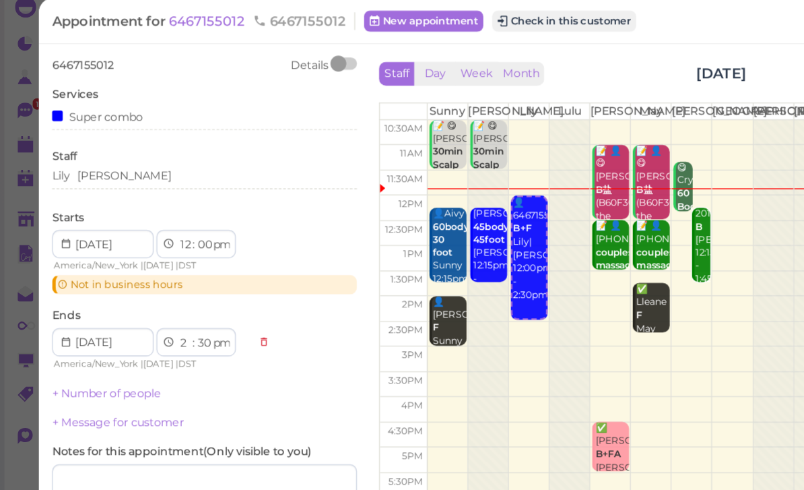
click at [169, 306] on div "+ Number of people" at bounding box center [156, 312] width 232 height 12
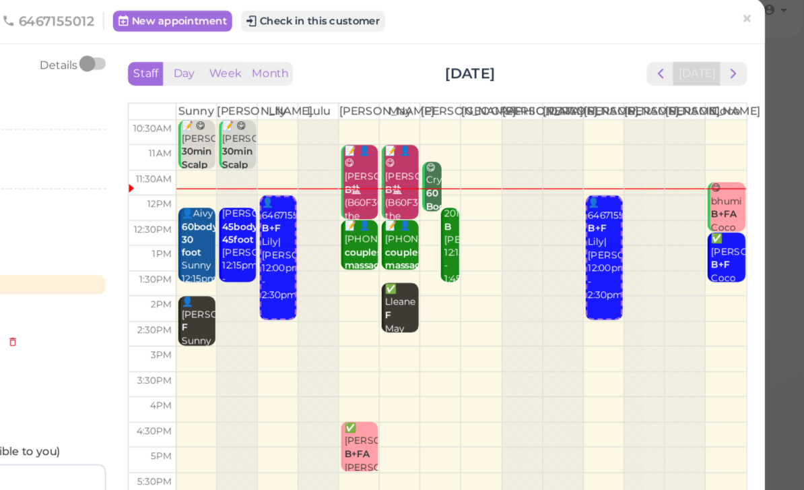
click at [562, 326] on td at bounding box center [542, 325] width 435 height 20
click at [391, 216] on div "👤6467155012 B+F [PERSON_NAME]|[PERSON_NAME] 12:00pm - 2:30pm" at bounding box center [404, 203] width 26 height 80
click at [756, 21] on span "×" at bounding box center [760, 27] width 9 height 19
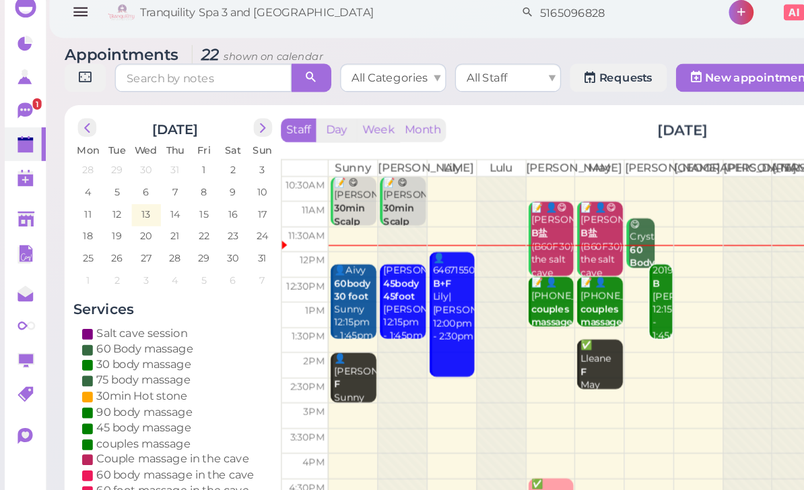
click at [337, 238] on div "👤6467155012 B+F [PERSON_NAME]|[PERSON_NAME] 12:00pm - 2:30pm" at bounding box center [345, 240] width 32 height 70
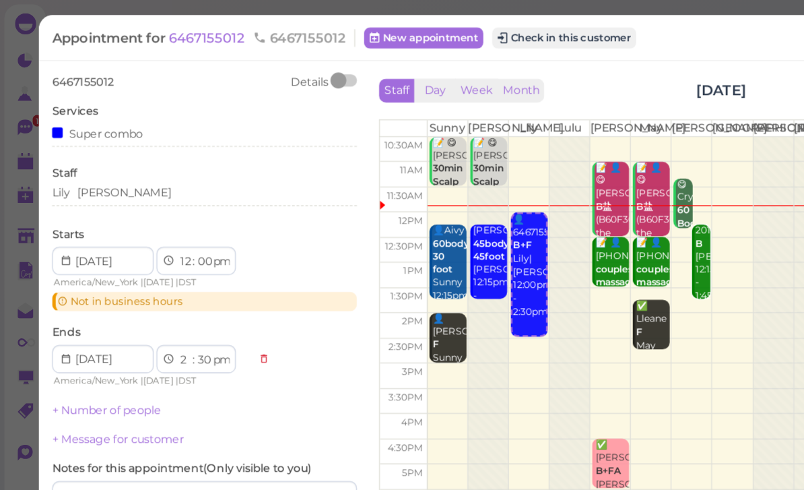
click at [442, 22] on button "Check in this customer" at bounding box center [430, 29] width 110 height 16
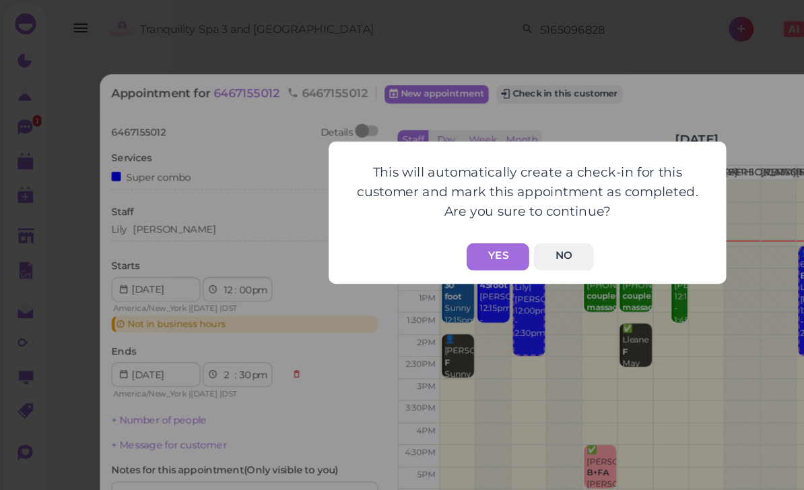
click at [380, 195] on button "Yes" at bounding box center [380, 195] width 48 height 21
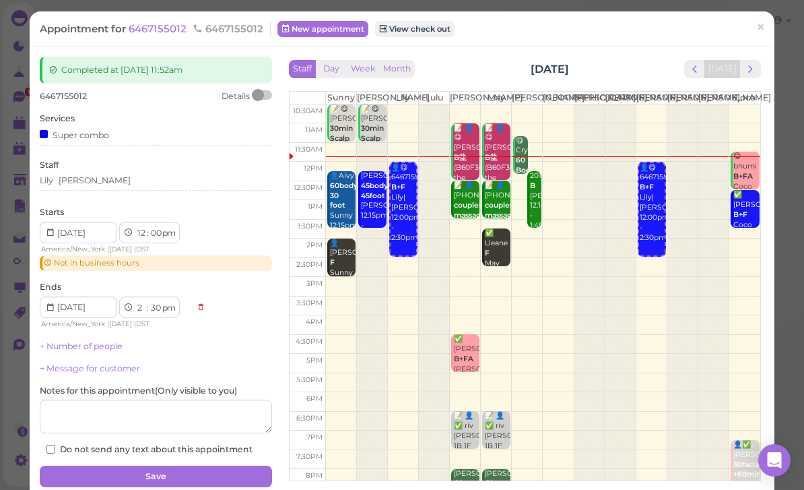
click at [135, 170] on div "Staff [PERSON_NAME] [PERSON_NAME]" at bounding box center [156, 177] width 232 height 37
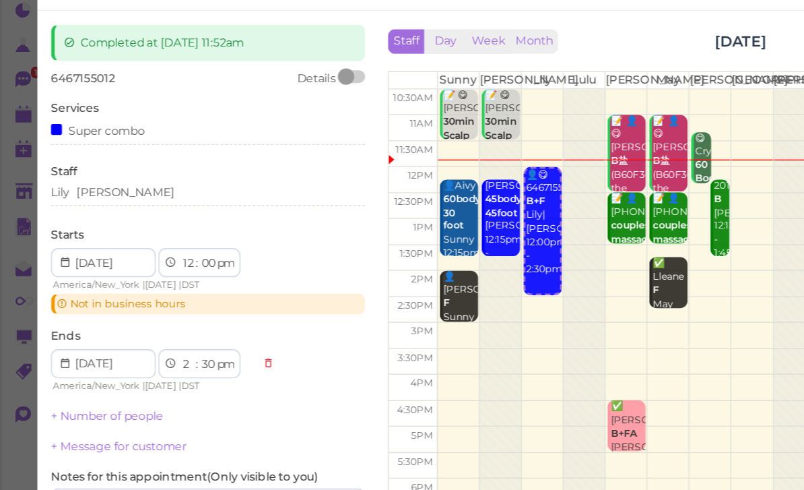
click at [115, 174] on div "Lily [PERSON_NAME]" at bounding box center [156, 180] width 232 height 12
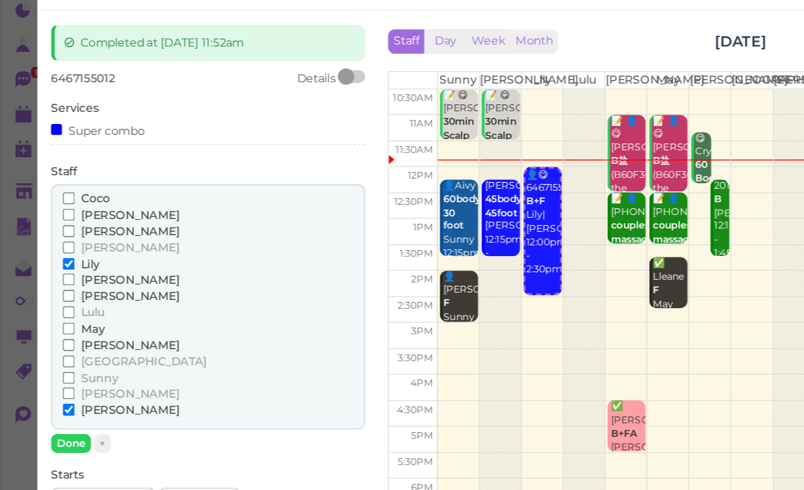
click at [70, 288] on span "[PERSON_NAME]" at bounding box center [98, 293] width 73 height 10
click at [57, 289] on input "[PERSON_NAME]" at bounding box center [52, 293] width 9 height 9
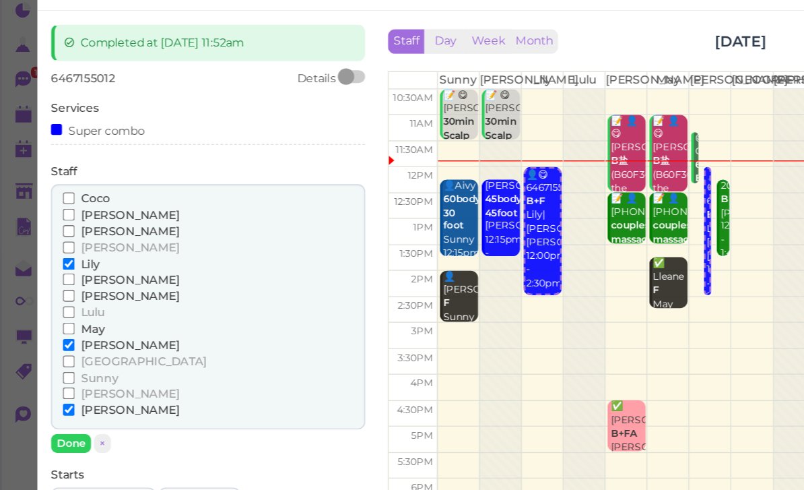
click at [67, 216] on span "[PERSON_NAME]" at bounding box center [98, 221] width 73 height 10
click at [57, 217] on input "[PERSON_NAME]" at bounding box center [52, 221] width 9 height 9
click at [70, 228] on span "Lily" at bounding box center [68, 233] width 13 height 10
click at [57, 229] on input "Lily" at bounding box center [52, 233] width 9 height 9
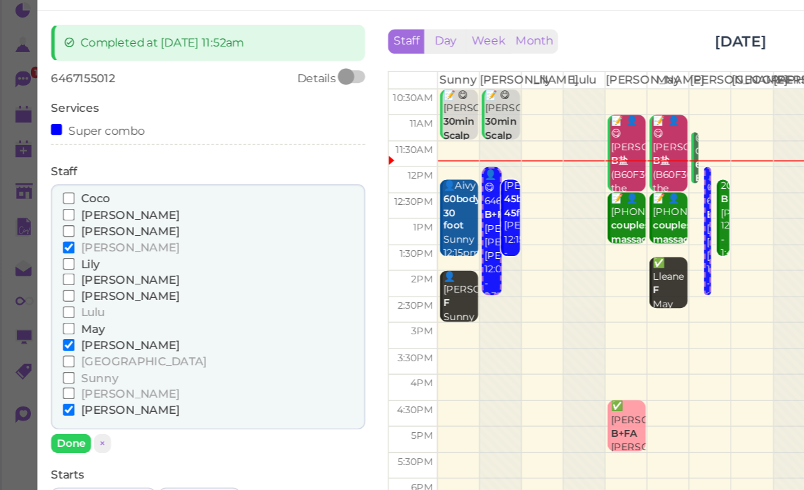
click at [55, 289] on input "[PERSON_NAME]" at bounding box center [52, 293] width 9 height 9
click at [69, 288] on span "[PERSON_NAME]" at bounding box center [98, 293] width 73 height 10
click at [57, 289] on input "[PERSON_NAME]" at bounding box center [52, 293] width 9 height 9
click at [62, 336] on span "[PERSON_NAME]" at bounding box center [98, 341] width 73 height 10
click at [57, 337] on input "[PERSON_NAME]" at bounding box center [52, 341] width 9 height 9
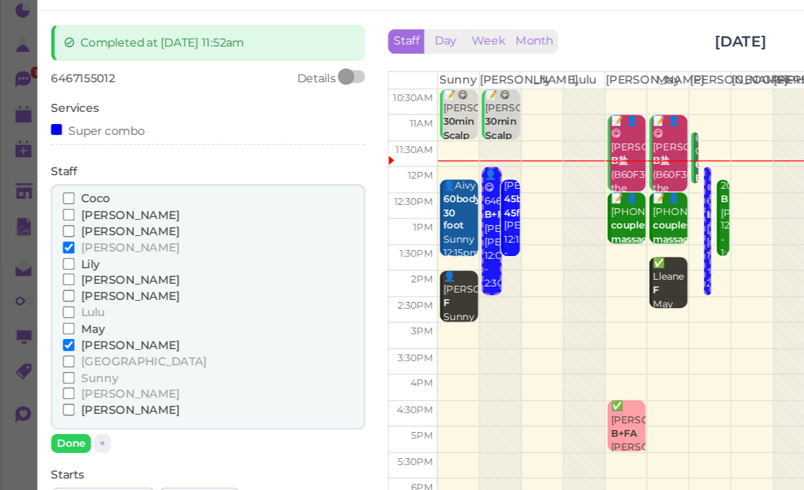
click at [55, 359] on button "Done" at bounding box center [55, 366] width 30 height 14
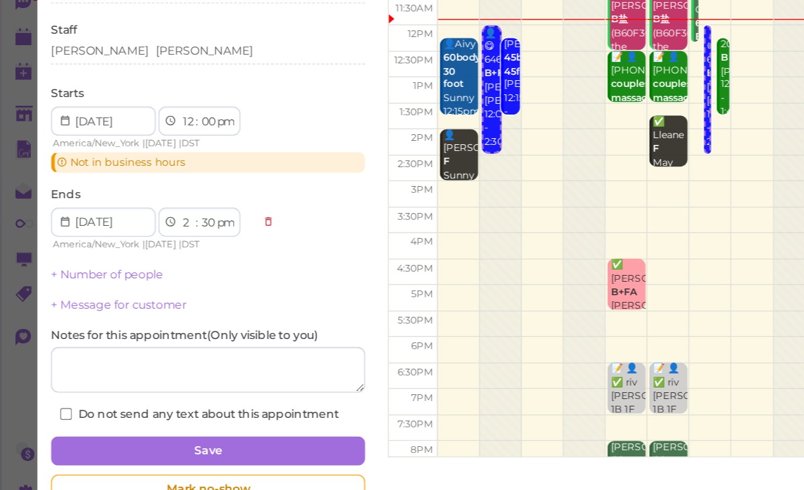
scroll to position [30, 0]
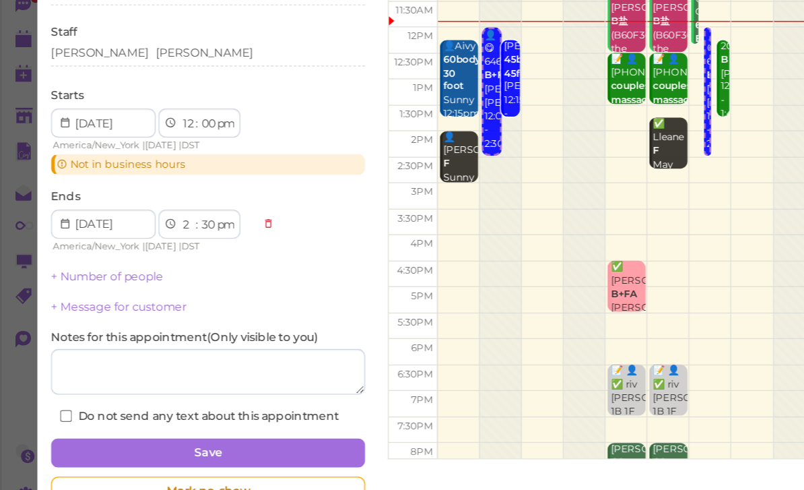
click at [229, 418] on button "Save" at bounding box center [156, 429] width 232 height 22
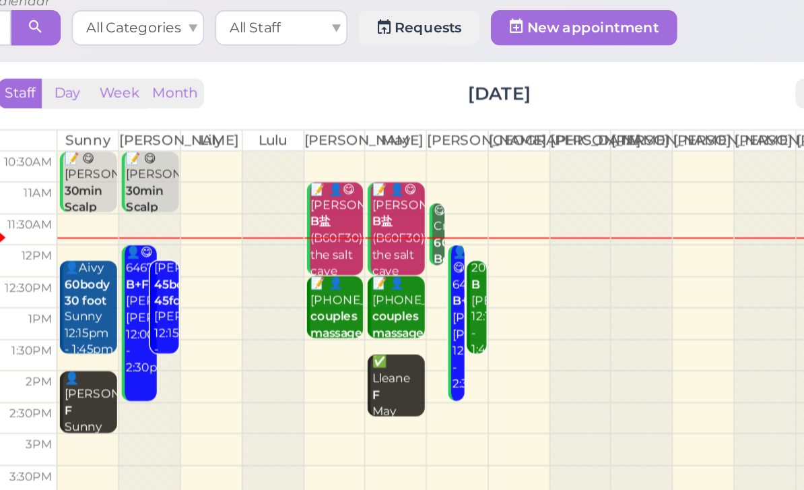
click at [442, 166] on div "📝 👤😋 [PERSON_NAME] B盐 (B60F30)in the salt [PERSON_NAME]|May 11:00am - 12:30pm" at bounding box center [458, 216] width 32 height 100
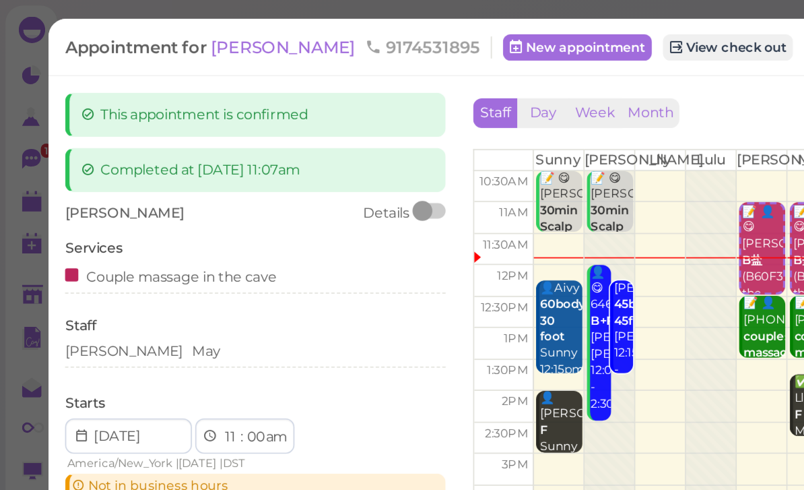
click at [103, 217] on div "[PERSON_NAME]" at bounding box center [156, 214] width 232 height 12
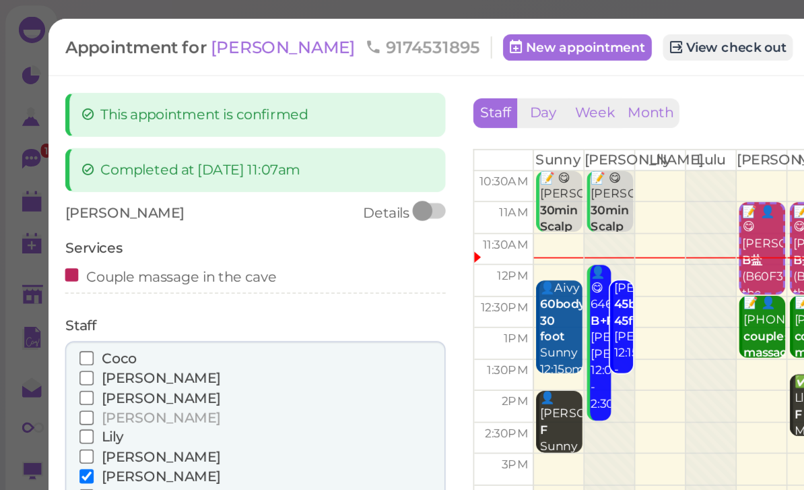
click at [69, 265] on span "Lily" at bounding box center [68, 266] width 13 height 10
click at [57, 265] on input "Lily" at bounding box center [52, 266] width 9 height 9
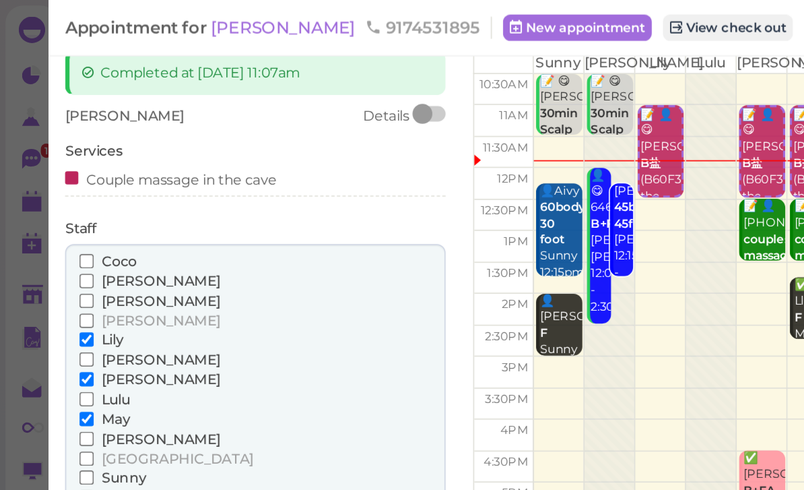
scroll to position [59, 0]
click at [82, 286] on span "Sunny" at bounding box center [76, 291] width 28 height 10
click at [57, 287] on input "Sunny" at bounding box center [52, 291] width 9 height 9
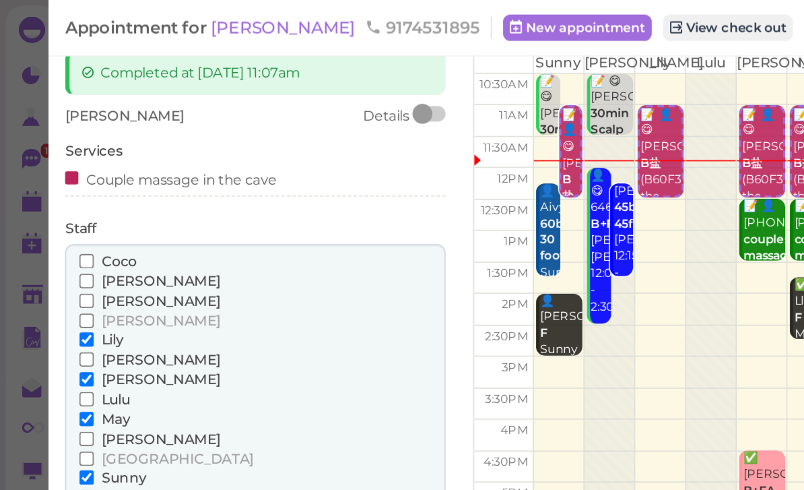
click at [77, 251] on span "May" at bounding box center [71, 256] width 18 height 10
click at [57, 251] on input "May" at bounding box center [52, 255] width 9 height 9
click at [74, 226] on span "[PERSON_NAME]" at bounding box center [98, 231] width 73 height 10
click at [57, 227] on input "[PERSON_NAME]" at bounding box center [52, 231] width 9 height 9
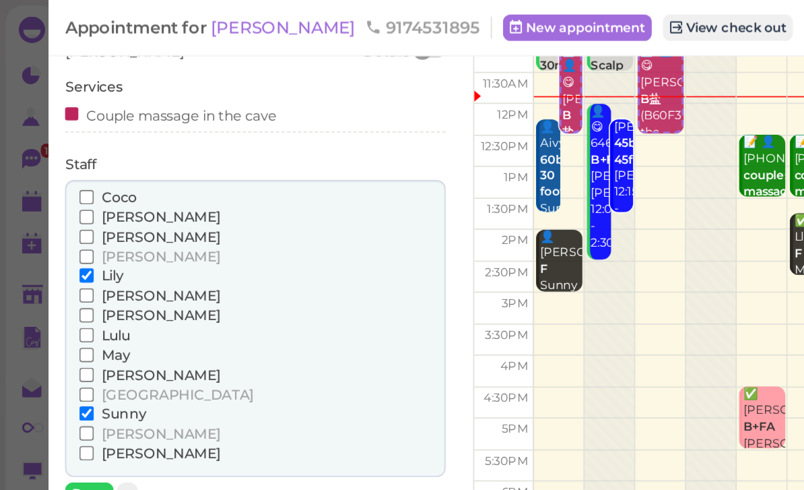
scroll to position [100, 0]
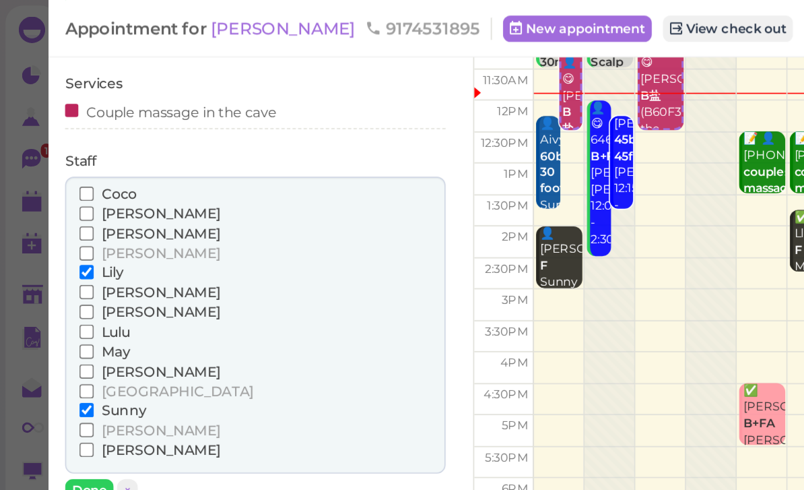
click at [52, 292] on button "Done" at bounding box center [55, 299] width 30 height 14
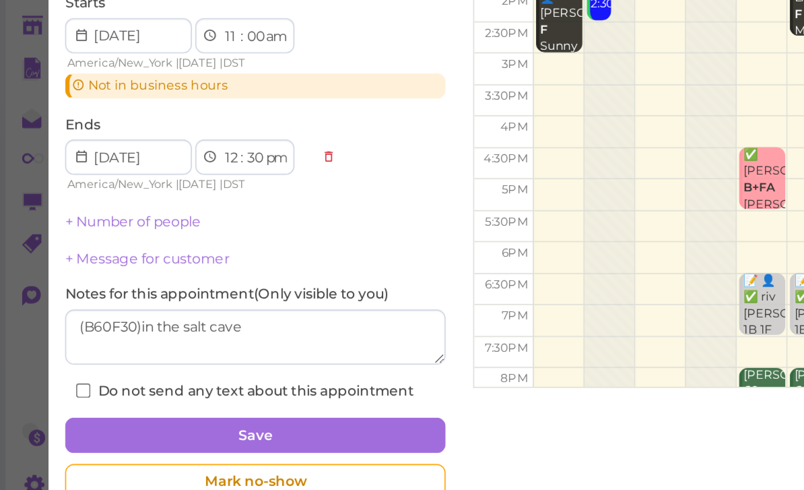
scroll to position [17, 0]
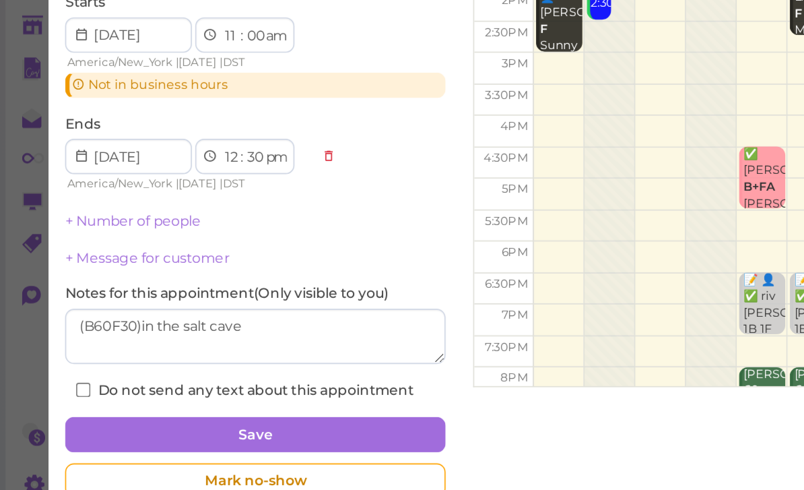
click at [213, 419] on button "Save" at bounding box center [156, 430] width 232 height 22
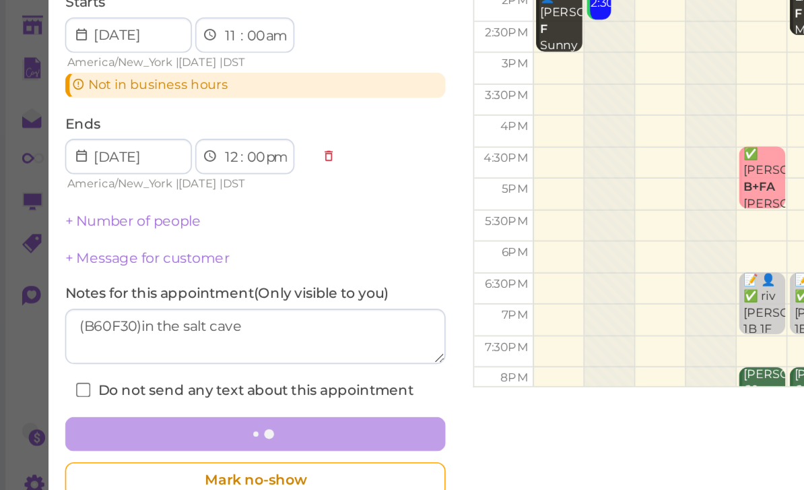
select select "00"
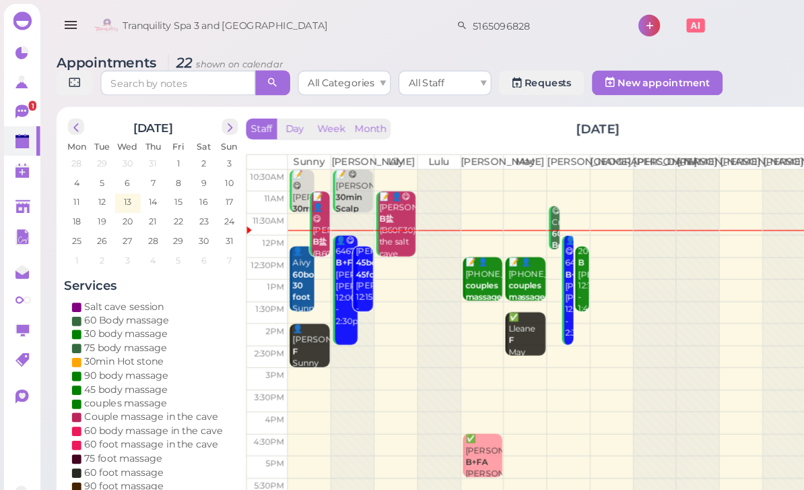
click at [305, 176] on b "30min Scalp treatment" at bounding box center [311, 181] width 38 height 29
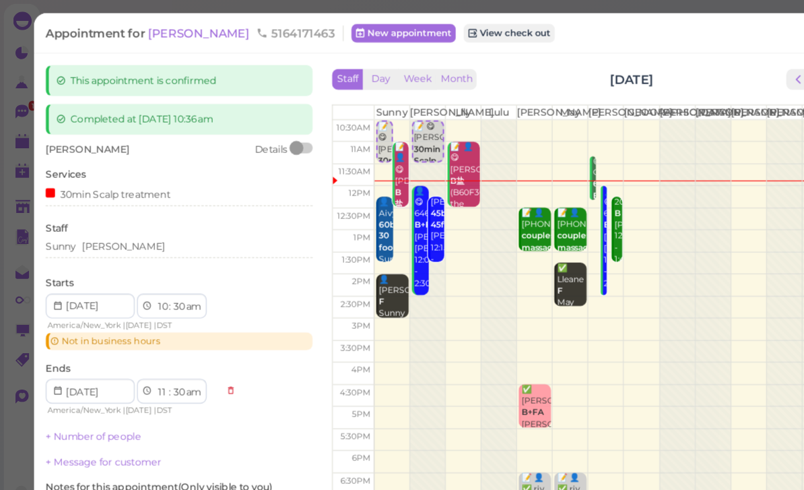
click at [130, 215] on div "[PERSON_NAME]" at bounding box center [156, 214] width 232 height 12
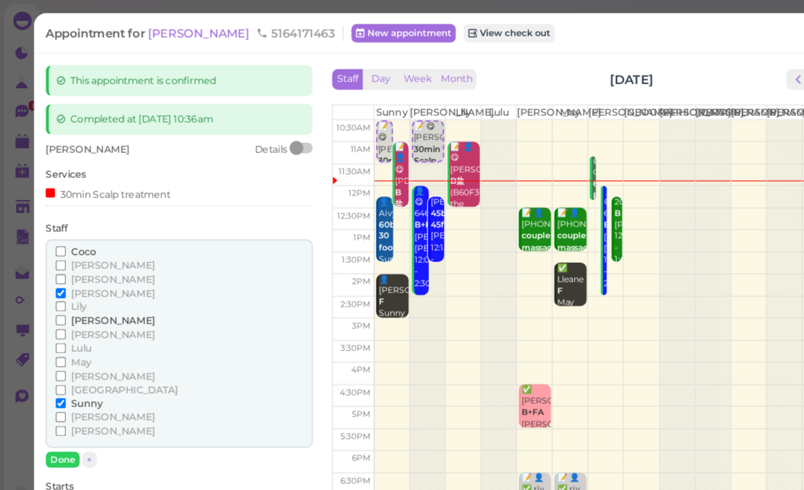
click at [77, 370] on span "[PERSON_NAME]" at bounding box center [98, 375] width 73 height 10
click at [57, 370] on input "[PERSON_NAME]" at bounding box center [52, 374] width 9 height 9
click at [79, 215] on span "Coco" at bounding box center [73, 218] width 22 height 10
click at [57, 215] on input "Coco" at bounding box center [52, 218] width 9 height 9
click at [77, 250] on span "[PERSON_NAME]" at bounding box center [98, 255] width 73 height 10
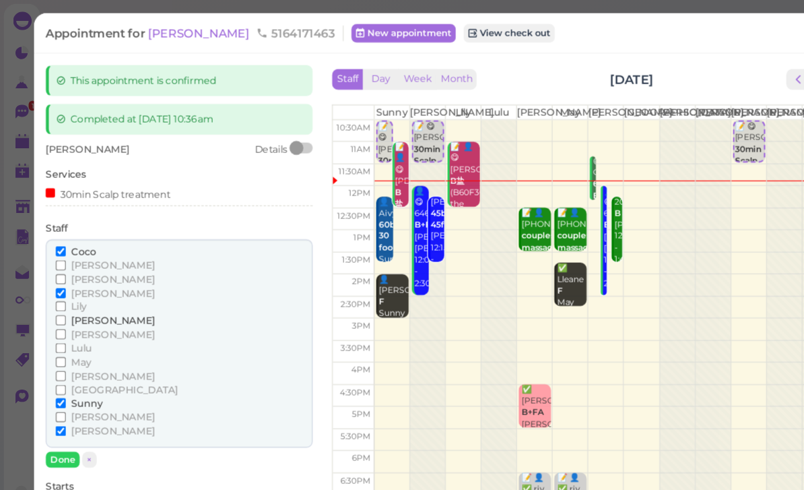
click at [57, 251] on input "[PERSON_NAME]" at bounding box center [52, 255] width 9 height 9
click at [79, 345] on span "Sunny" at bounding box center [76, 350] width 28 height 10
click at [57, 346] on input "Sunny" at bounding box center [52, 350] width 9 height 9
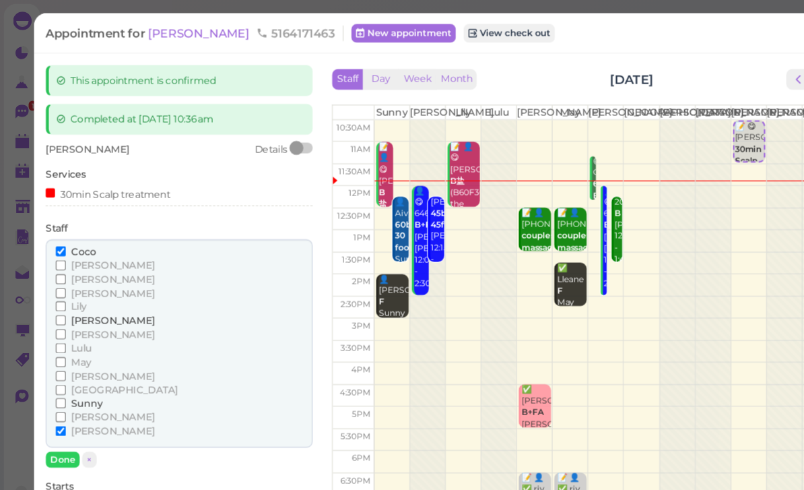
click at [56, 394] on button "Done" at bounding box center [55, 400] width 30 height 14
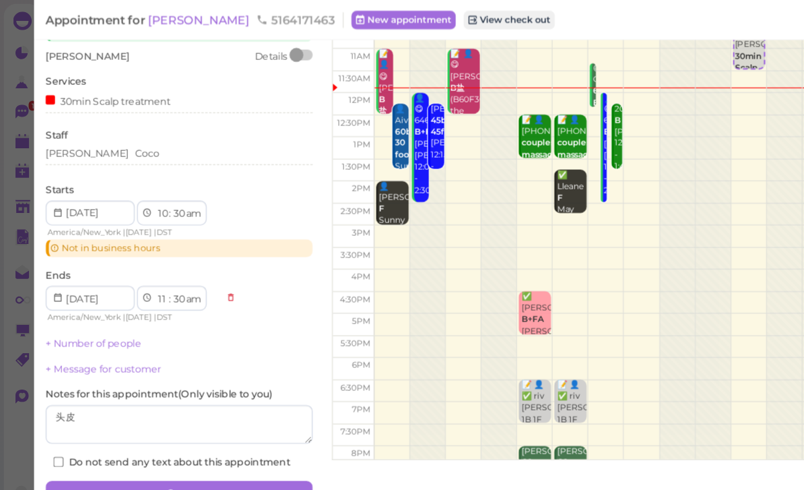
scroll to position [80, 0]
click at [196, 422] on button "Save" at bounding box center [156, 430] width 232 height 22
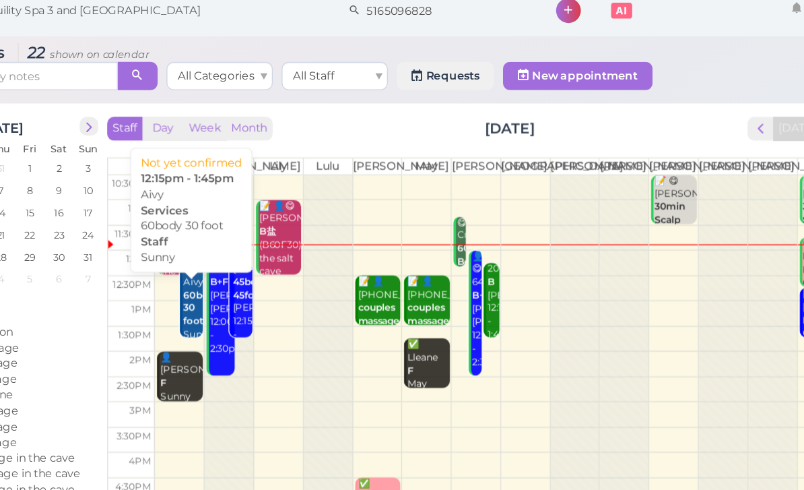
click at [271, 262] on div "👤Aivy 60body 30 foot Sunny 12:15pm - 1:45pm" at bounding box center [278, 259] width 15 height 90
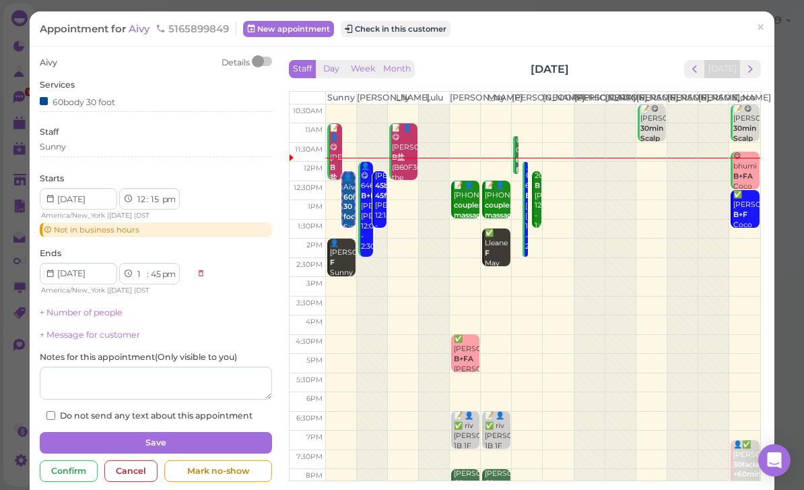
click at [763, 24] on span "×" at bounding box center [760, 27] width 9 height 19
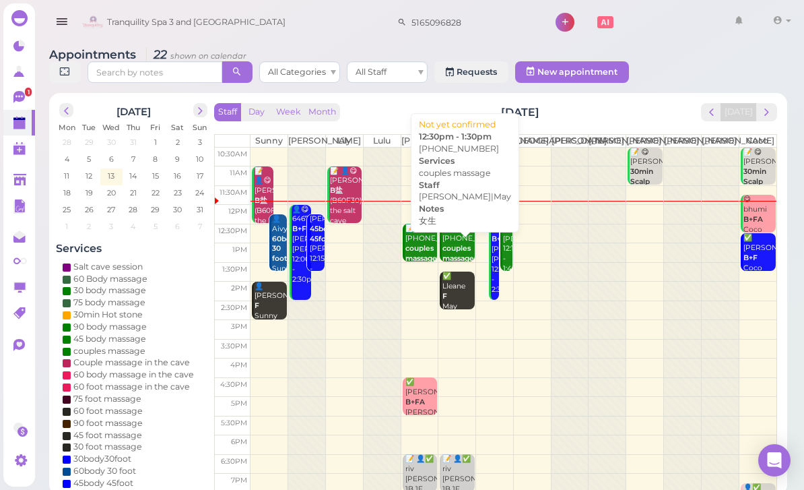
click at [455, 261] on b "couples massage" at bounding box center [458, 253] width 32 height 19
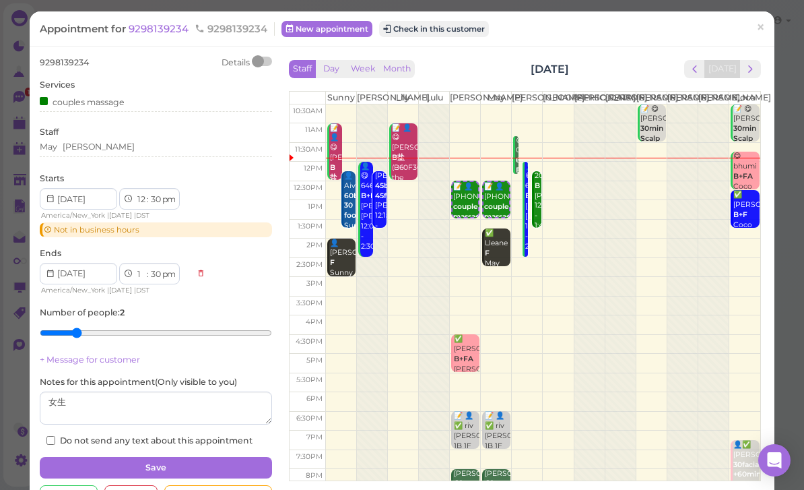
click at [125, 142] on div "May [PERSON_NAME]" at bounding box center [156, 147] width 232 height 12
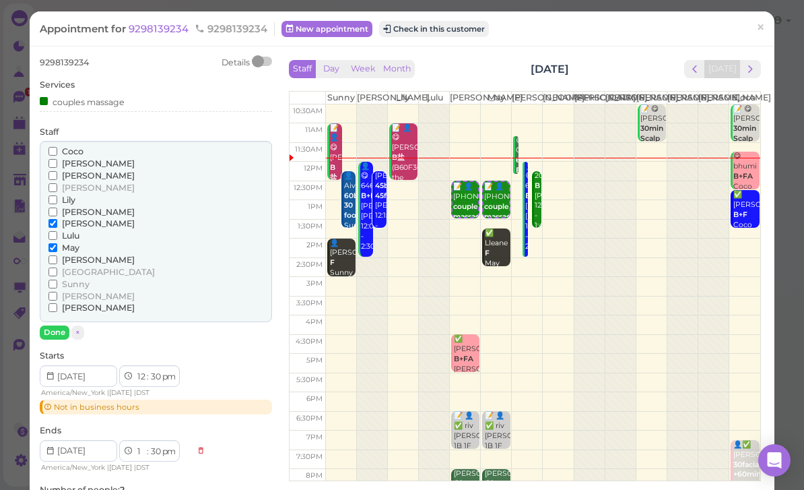
click at [77, 279] on span "Sunny" at bounding box center [76, 284] width 28 height 10
click at [57, 279] on input "Sunny" at bounding box center [52, 283] width 9 height 9
click at [72, 196] on span "Lily" at bounding box center [68, 200] width 13 height 10
click at [57, 196] on input "Lily" at bounding box center [52, 199] width 9 height 9
click at [71, 218] on span "[PERSON_NAME]" at bounding box center [98, 223] width 73 height 10
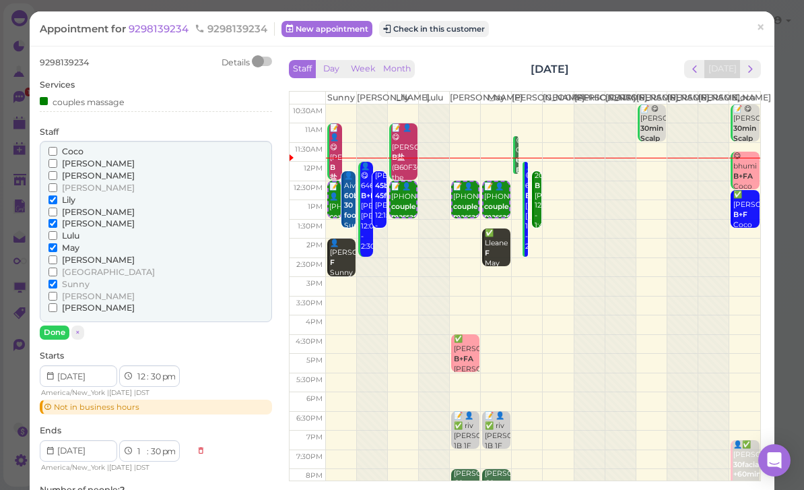
click at [57, 219] on input "[PERSON_NAME]" at bounding box center [52, 223] width 9 height 9
click at [68, 242] on span "May" at bounding box center [71, 247] width 18 height 10
click at [57, 243] on input "May" at bounding box center [52, 247] width 9 height 9
click at [63, 325] on button "Done" at bounding box center [55, 332] width 30 height 14
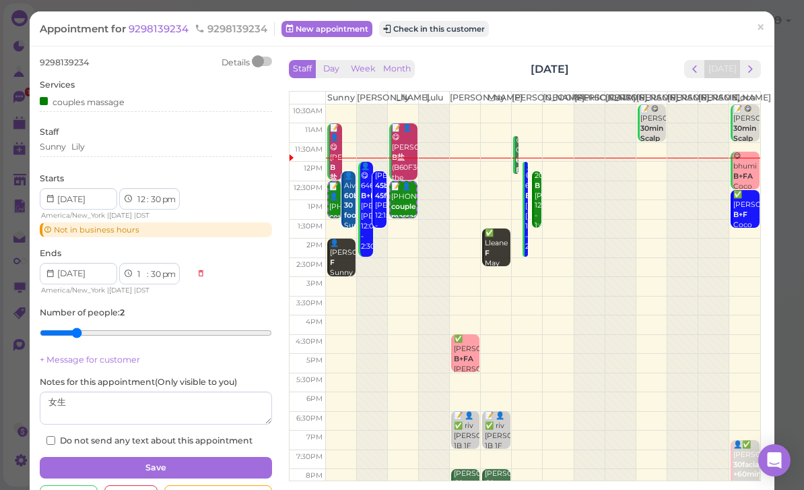
click at [203, 463] on button "Save" at bounding box center [156, 468] width 232 height 22
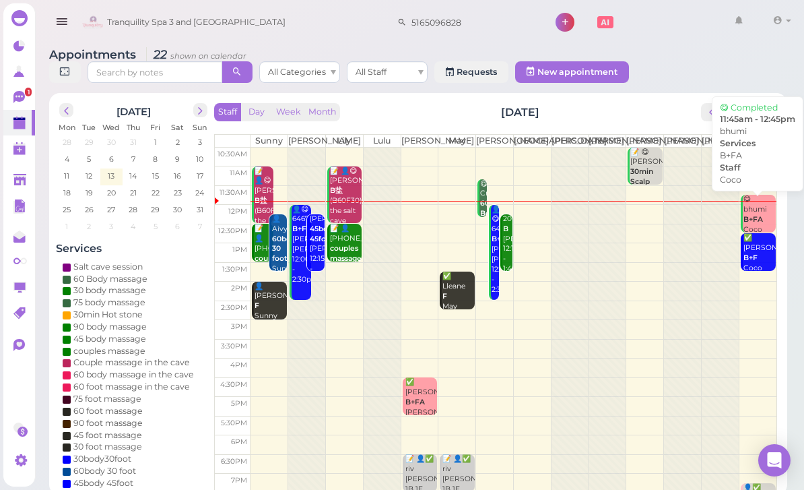
click at [750, 224] on b "B+FA" at bounding box center [753, 219] width 20 height 9
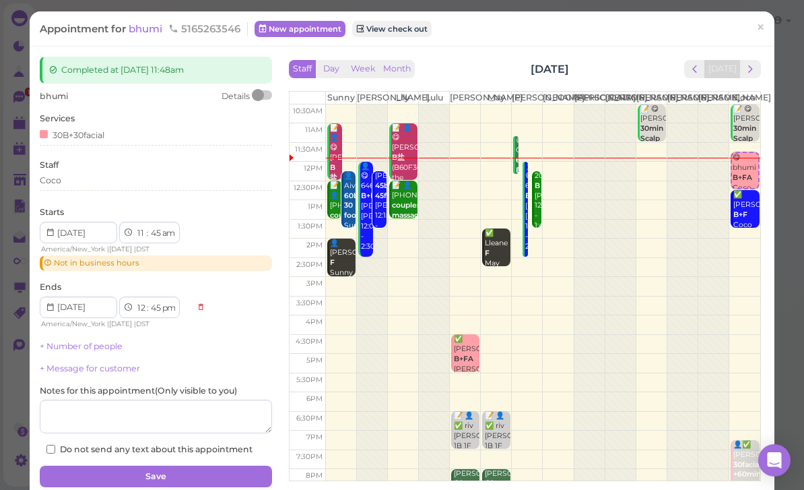
click at [96, 185] on div "Coco" at bounding box center [156, 182] width 232 height 16
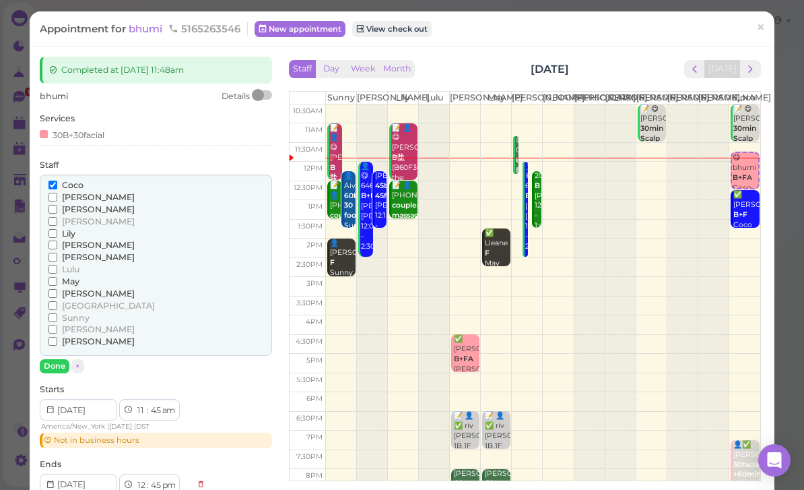
click at [71, 252] on span "[PERSON_NAME]" at bounding box center [98, 257] width 73 height 10
click at [57, 253] on input "[PERSON_NAME]" at bounding box center [52, 257] width 9 height 9
click at [55, 180] on input "Coco" at bounding box center [52, 184] width 9 height 9
click at [57, 359] on button "Done" at bounding box center [55, 366] width 30 height 14
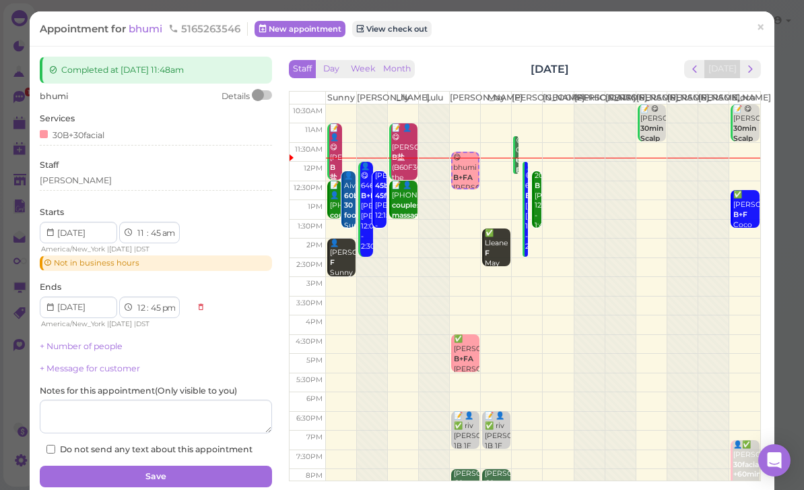
click at [194, 465] on button "Save" at bounding box center [156, 476] width 232 height 22
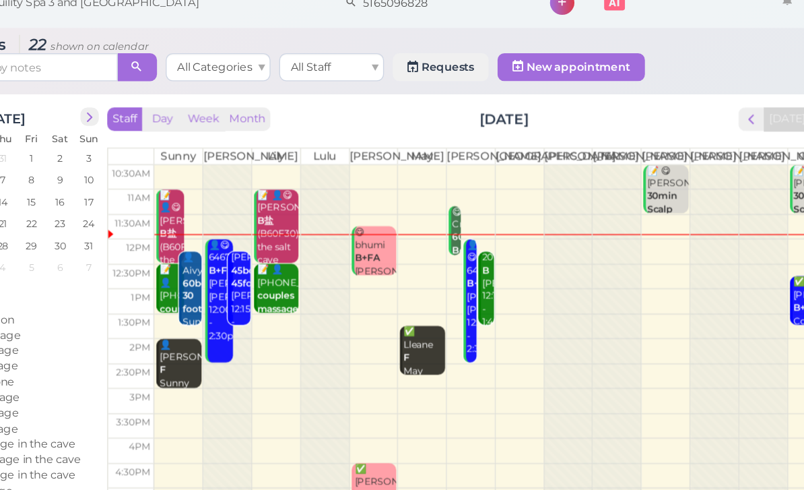
click at [502, 233] on div "2019180038 B [PERSON_NAME] 12:15pm - 1:45pm" at bounding box center [506, 244] width 9 height 60
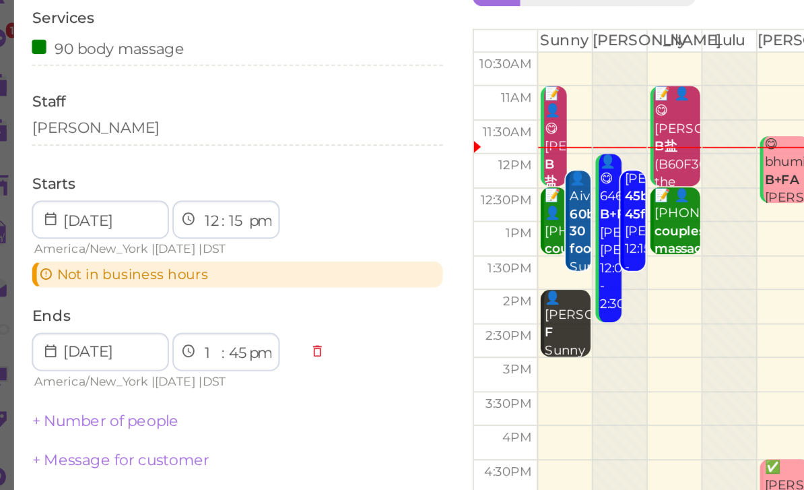
click at [72, 141] on div "[PERSON_NAME]" at bounding box center [156, 147] width 232 height 12
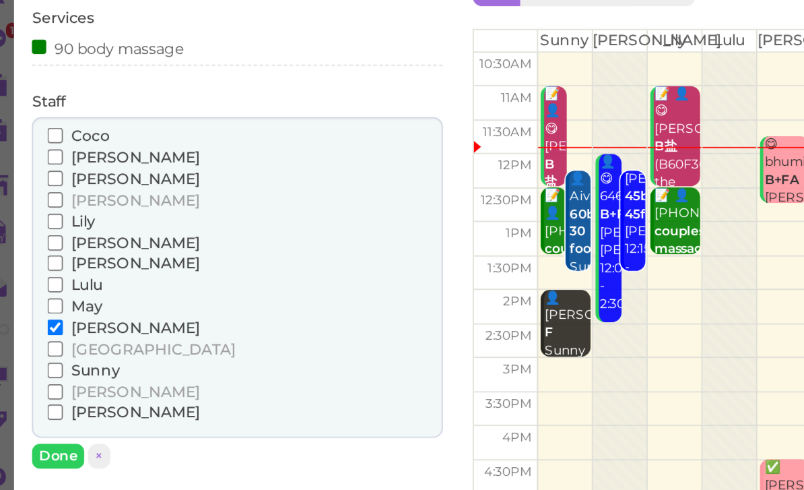
click at [62, 242] on span "May" at bounding box center [71, 247] width 18 height 10
click at [52, 243] on input "May" at bounding box center [52, 247] width 9 height 9
click at [62, 255] on span "[PERSON_NAME]" at bounding box center [98, 260] width 73 height 10
click at [54, 255] on input "[PERSON_NAME]" at bounding box center [52, 259] width 9 height 9
click at [40, 325] on button "Done" at bounding box center [55, 332] width 30 height 14
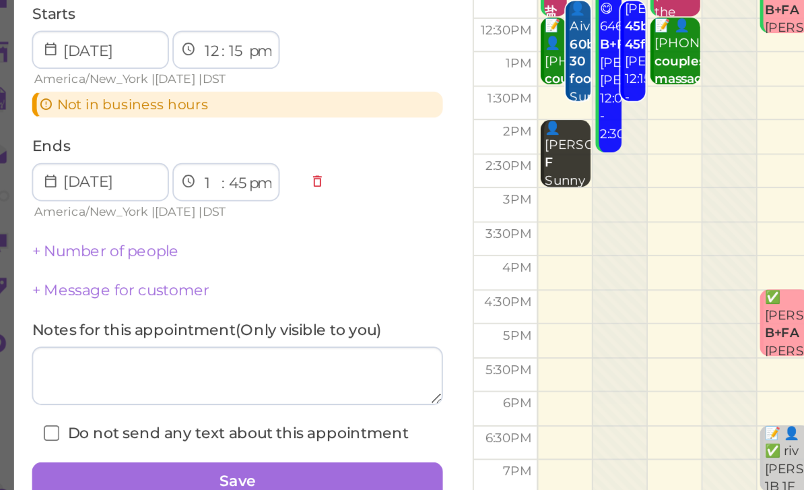
scroll to position [43, 0]
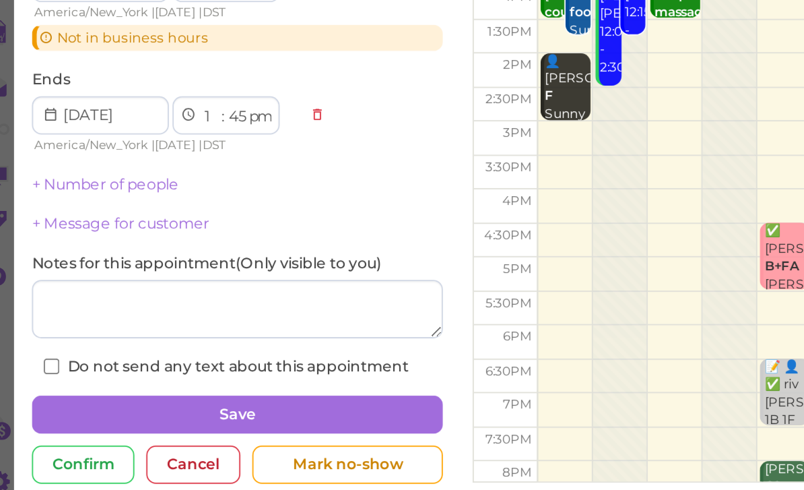
click at [228, 411] on button "Save" at bounding box center [156, 422] width 232 height 22
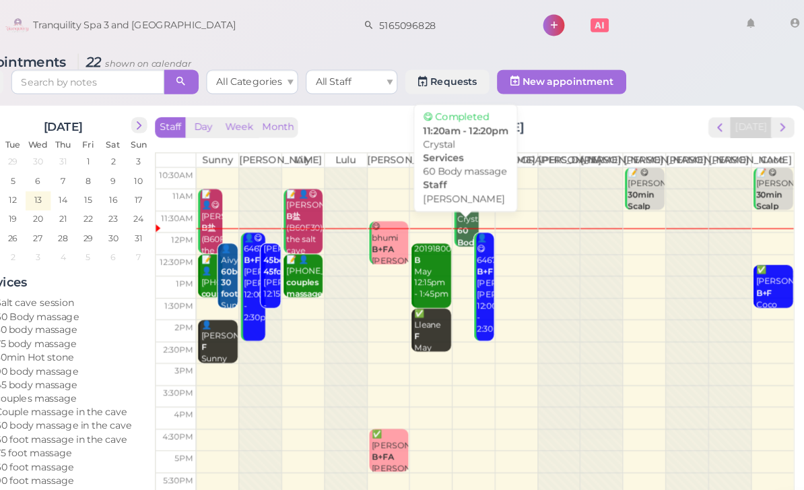
click at [479, 203] on div "😋 Crystal 60 Body massage [PERSON_NAME] 11:20am - 12:20pm" at bounding box center [488, 224] width 19 height 90
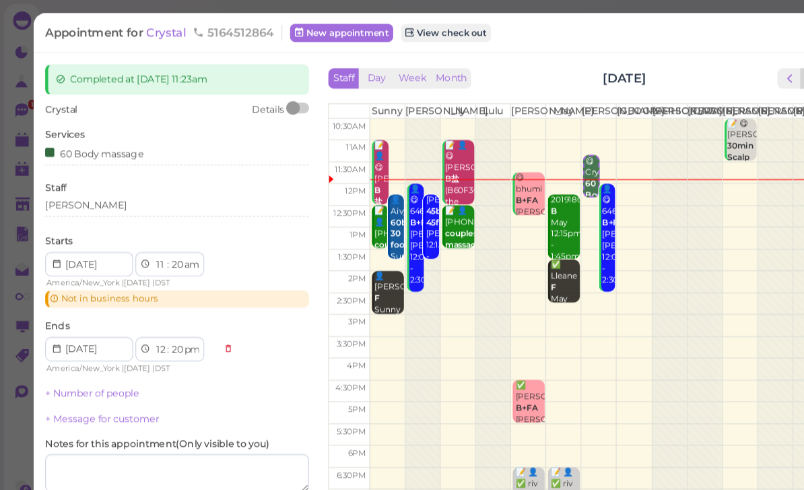
click at [90, 178] on div "[PERSON_NAME]" at bounding box center [156, 180] width 232 height 12
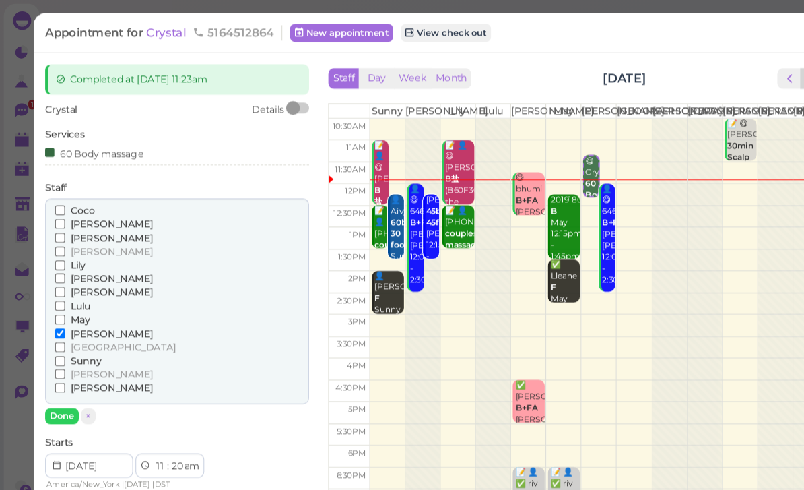
click at [71, 276] on span "May" at bounding box center [71, 281] width 18 height 10
click at [57, 277] on input "May" at bounding box center [52, 281] width 9 height 9
click at [73, 288] on span "[PERSON_NAME]" at bounding box center [98, 293] width 73 height 10
click at [57, 289] on input "[PERSON_NAME]" at bounding box center [52, 293] width 9 height 9
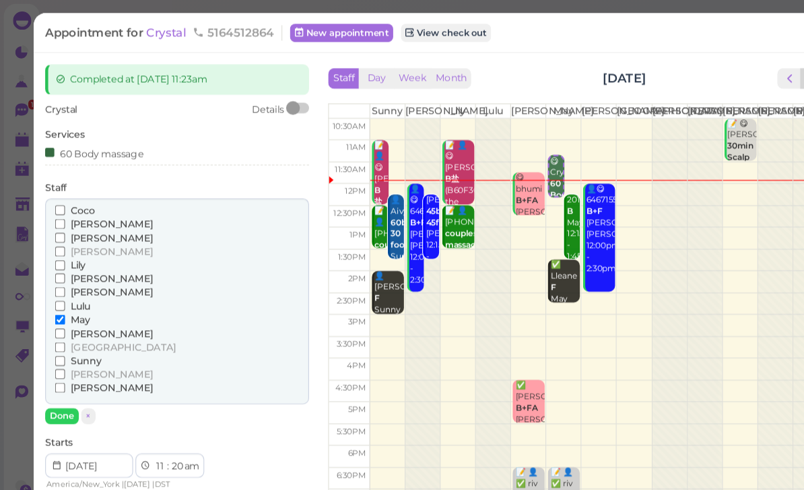
click at [59, 359] on button "Done" at bounding box center [55, 366] width 30 height 14
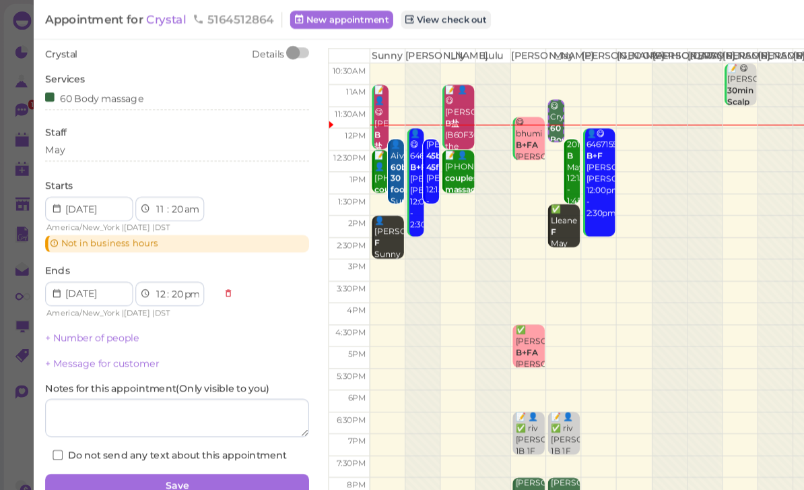
scroll to position [47, 0]
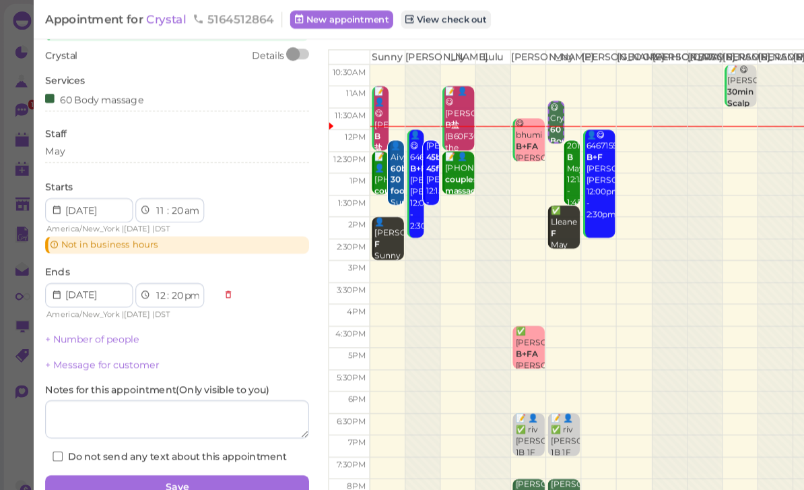
click at [183, 423] on button "Save" at bounding box center [156, 429] width 232 height 22
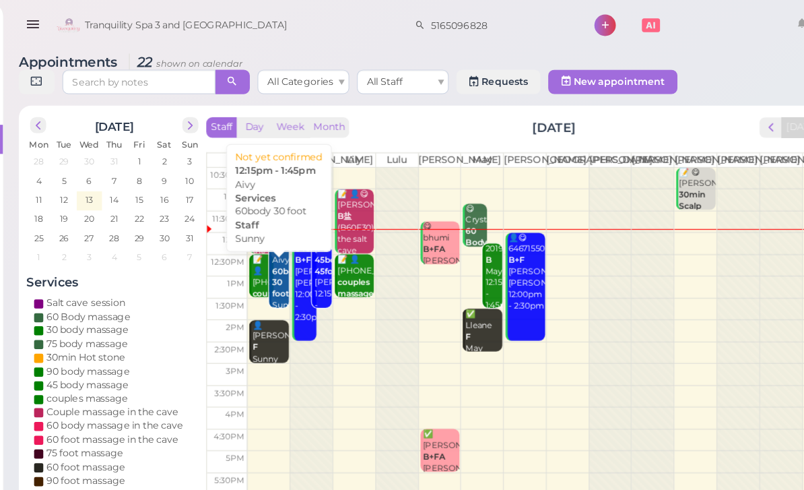
click at [271, 273] on div "👤Aivy 60body 30 foot Sunny 12:15pm - 1:45pm" at bounding box center [278, 259] width 15 height 90
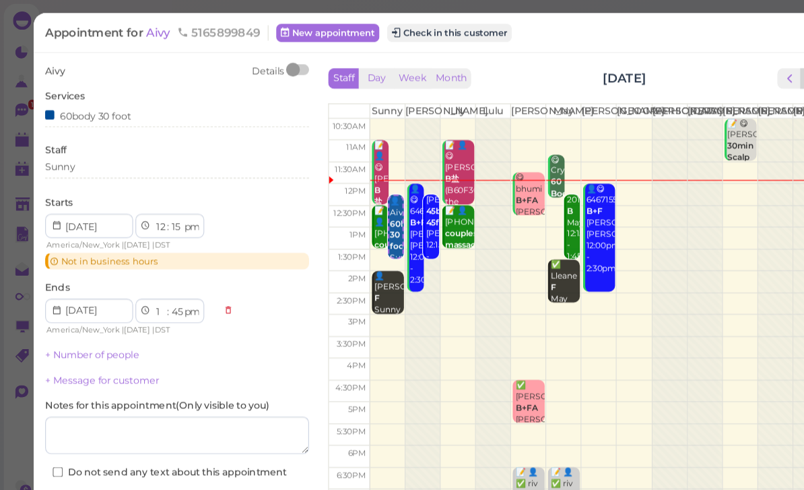
click at [104, 146] on div "Sunny" at bounding box center [156, 147] width 232 height 12
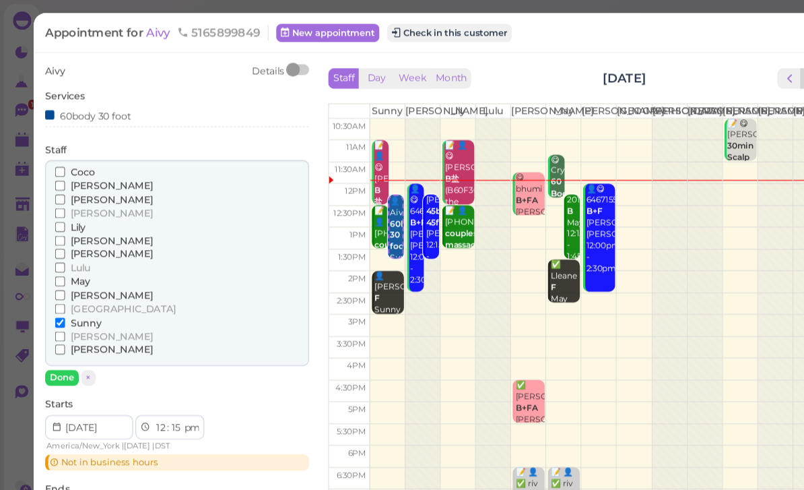
click at [72, 291] on span "[PERSON_NAME]" at bounding box center [98, 296] width 73 height 10
click at [57, 292] on input "[PERSON_NAME]" at bounding box center [52, 296] width 9 height 9
click at [81, 279] on span "Sunny" at bounding box center [76, 284] width 28 height 10
click at [57, 279] on input "Sunny" at bounding box center [52, 283] width 9 height 9
click at [63, 326] on button "Done" at bounding box center [55, 332] width 30 height 14
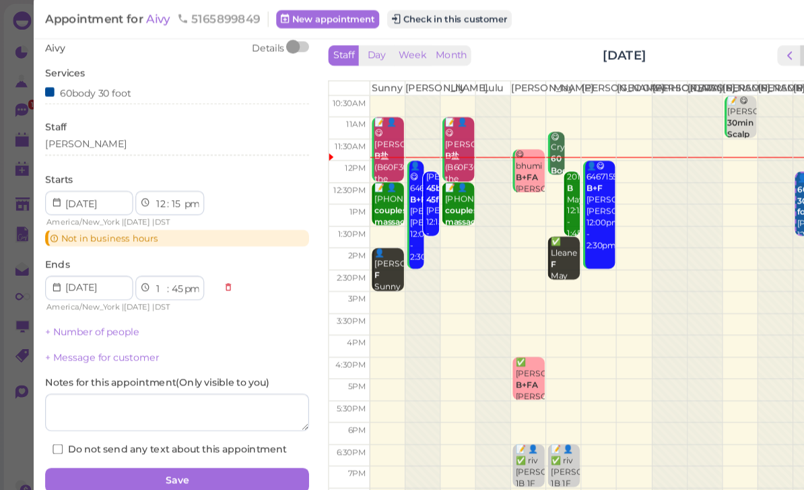
scroll to position [21, 0]
click at [196, 422] on button "Save" at bounding box center [156, 422] width 232 height 22
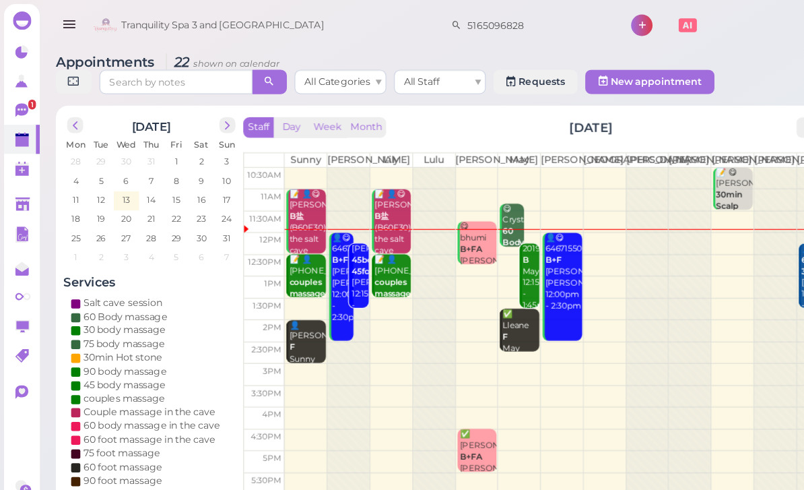
click at [311, 243] on b "45body 45foot" at bounding box center [323, 233] width 27 height 19
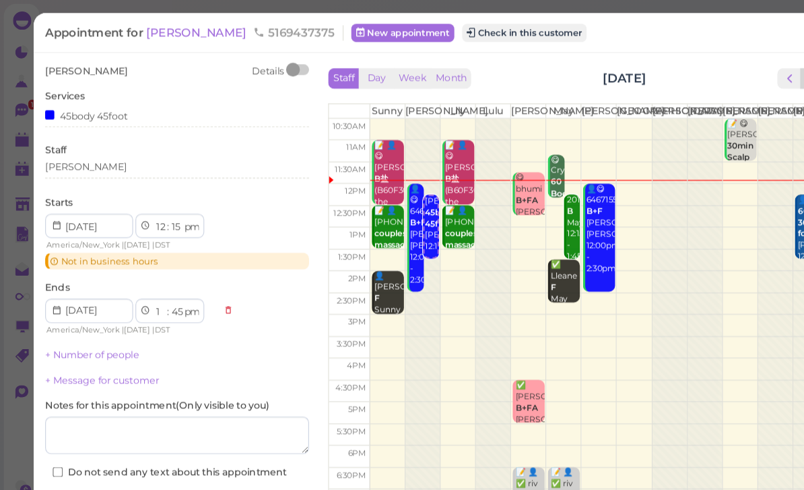
click at [108, 146] on div "[PERSON_NAME]" at bounding box center [156, 147] width 232 height 12
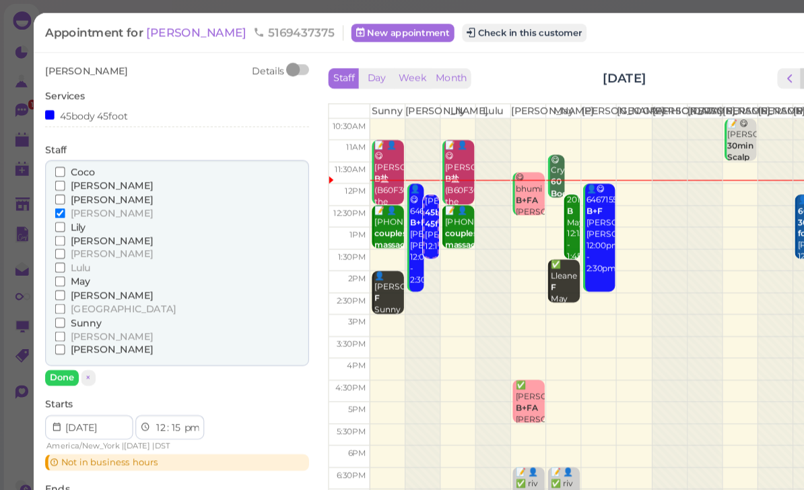
click at [69, 302] on span "[PERSON_NAME]" at bounding box center [98, 307] width 73 height 10
click at [57, 303] on input "[PERSON_NAME]" at bounding box center [52, 307] width 9 height 9
click at [73, 183] on span "[PERSON_NAME]" at bounding box center [98, 188] width 73 height 10
click at [57, 183] on input "[PERSON_NAME]" at bounding box center [52, 187] width 9 height 9
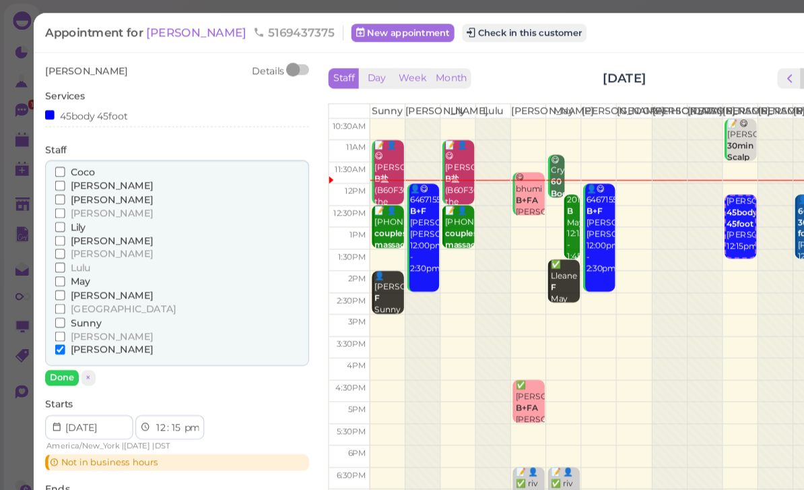
click at [57, 325] on button "Done" at bounding box center [55, 332] width 30 height 14
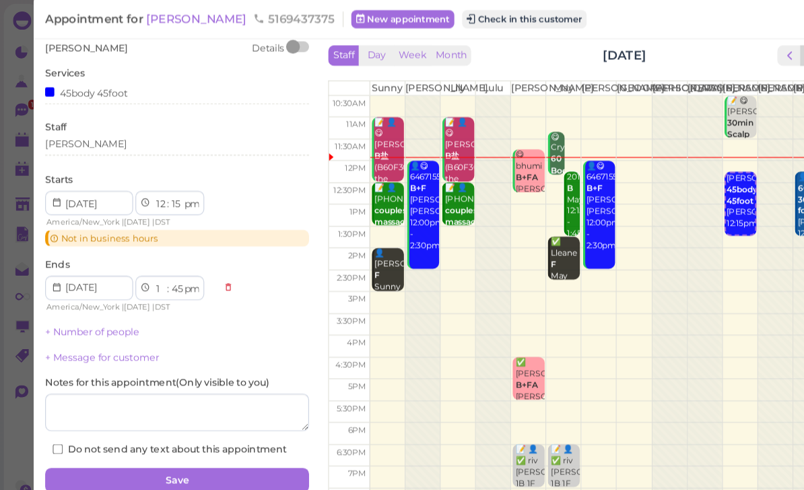
click at [205, 416] on button "Save" at bounding box center [156, 422] width 232 height 22
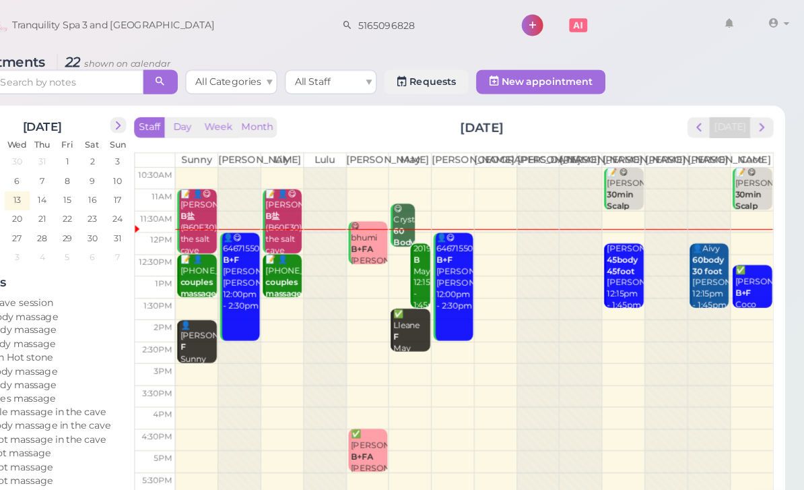
click at [743, 262] on b "B+F" at bounding box center [750, 257] width 14 height 9
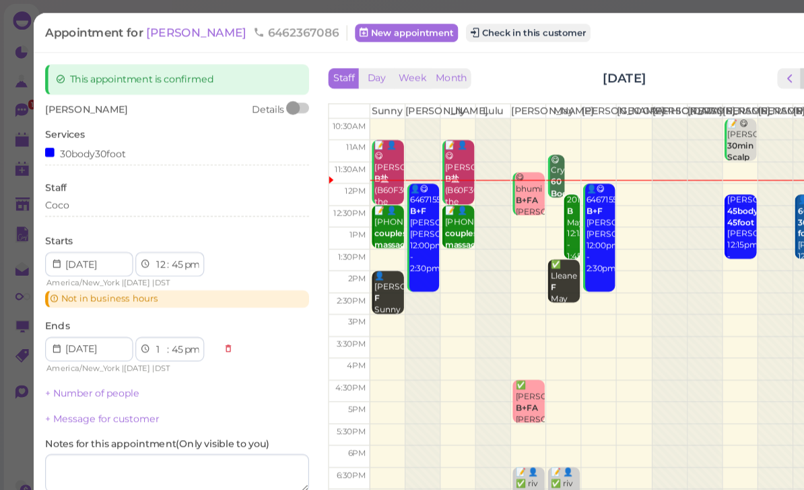
click at [104, 178] on div "Coco" at bounding box center [156, 180] width 232 height 12
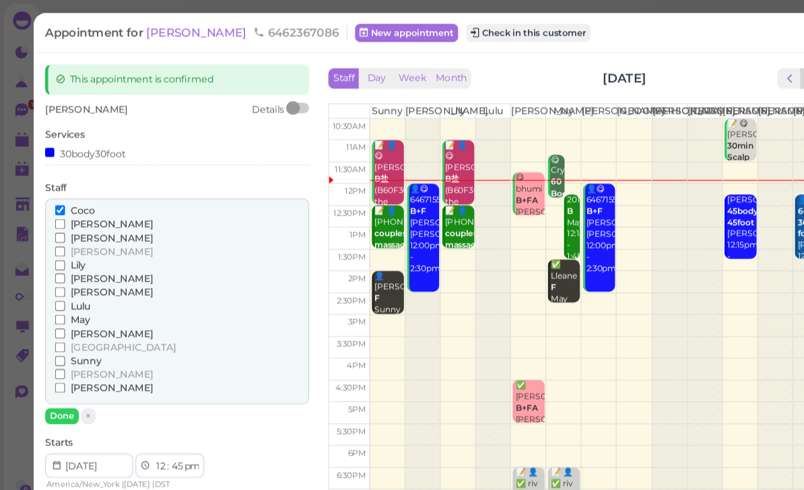
click at [73, 252] on span "[PERSON_NAME]" at bounding box center [98, 257] width 73 height 10
click at [57, 253] on input "[PERSON_NAME]" at bounding box center [52, 257] width 9 height 9
click at [77, 180] on span "Coco" at bounding box center [73, 185] width 22 height 10
click at [57, 180] on input "Coco" at bounding box center [52, 184] width 9 height 9
click at [62, 359] on button "Done" at bounding box center [55, 366] width 30 height 14
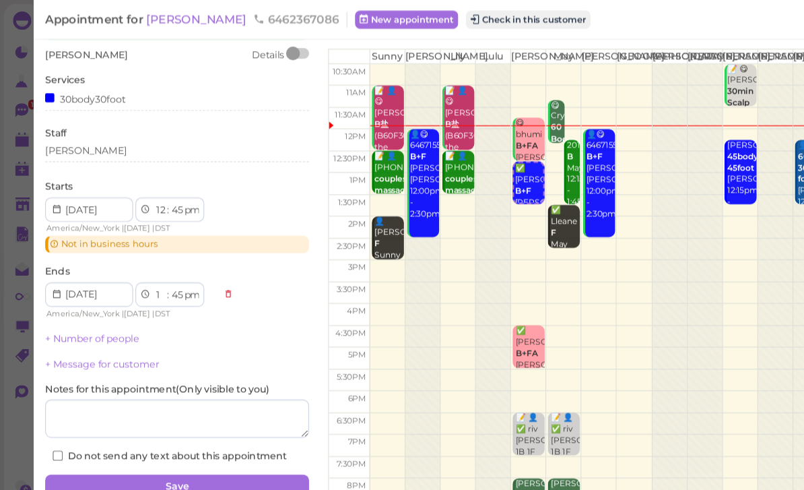
scroll to position [47, 0]
click at [187, 424] on button "Save" at bounding box center [156, 429] width 232 height 22
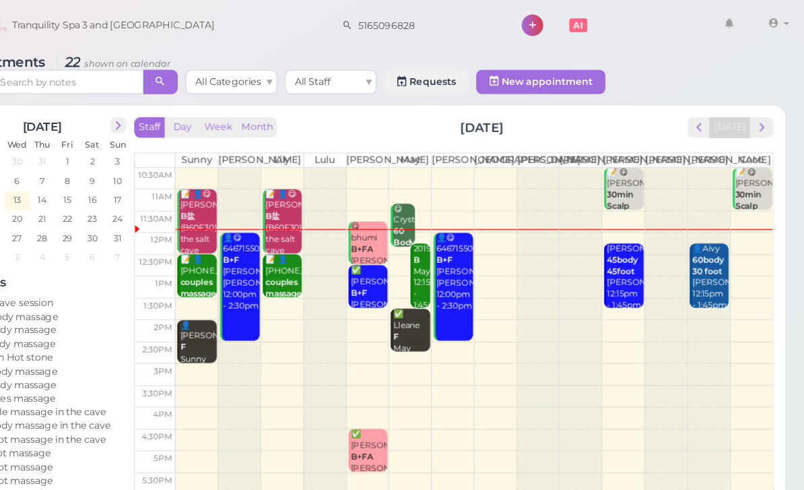
click at [705, 262] on div "👤Aivy 60body 30 foot [PERSON_NAME] 12:15pm - 1:45pm" at bounding box center [721, 244] width 32 height 60
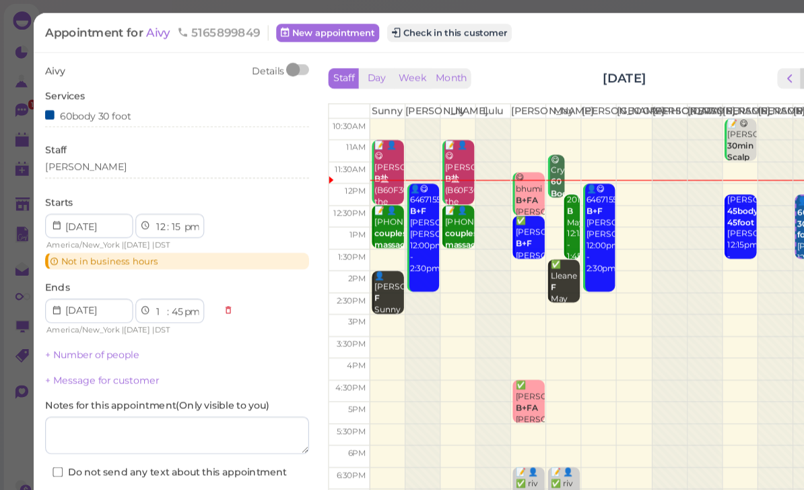
click at [105, 146] on div "[PERSON_NAME]" at bounding box center [156, 147] width 232 height 12
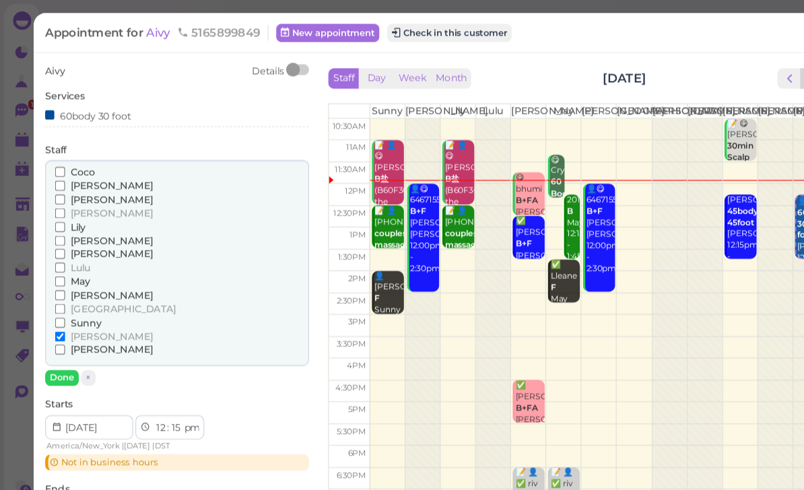
click at [70, 146] on span "Coco" at bounding box center [73, 151] width 22 height 10
click at [57, 147] on input "Coco" at bounding box center [52, 151] width 9 height 9
click at [57, 292] on input "[PERSON_NAME]" at bounding box center [52, 296] width 9 height 9
click at [59, 325] on button "Done" at bounding box center [55, 332] width 30 height 14
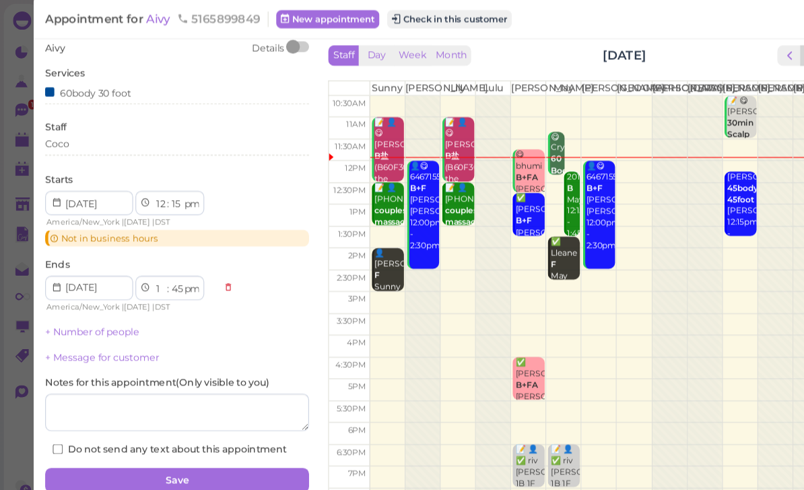
scroll to position [21, 0]
click at [182, 412] on button "Save" at bounding box center [156, 422] width 232 height 22
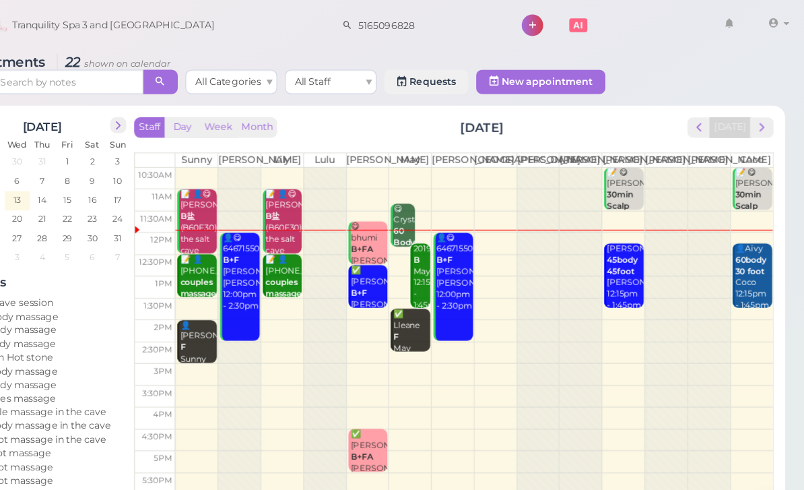
click at [692, 421] on div "Appointments 22 shown on calendar All Categories All Staff Requests New appoint…" at bounding box center [418, 266] width 772 height 457
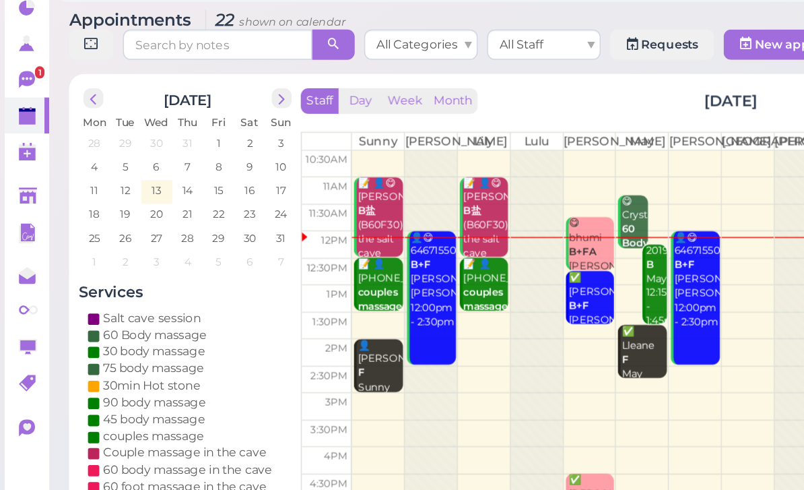
click at [202, 104] on span "next" at bounding box center [200, 110] width 13 height 13
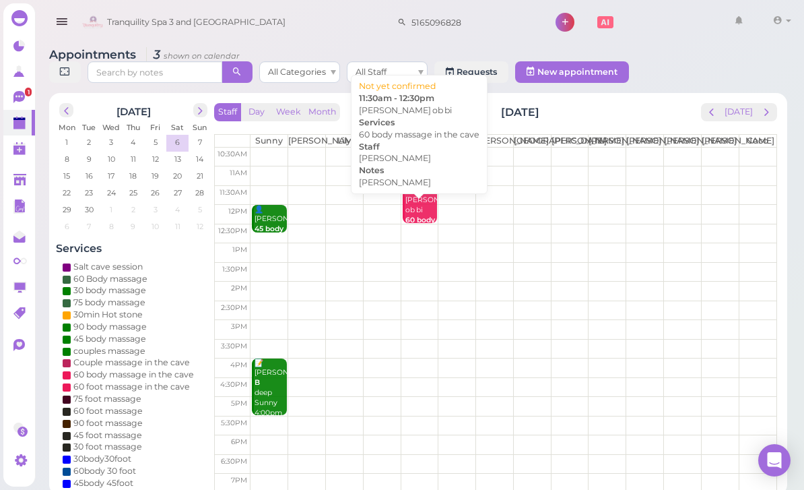
click at [417, 214] on div "📝 [PERSON_NAME] ob bi 60 body massage in the [PERSON_NAME] [PERSON_NAME] 11:30a…" at bounding box center [421, 245] width 32 height 121
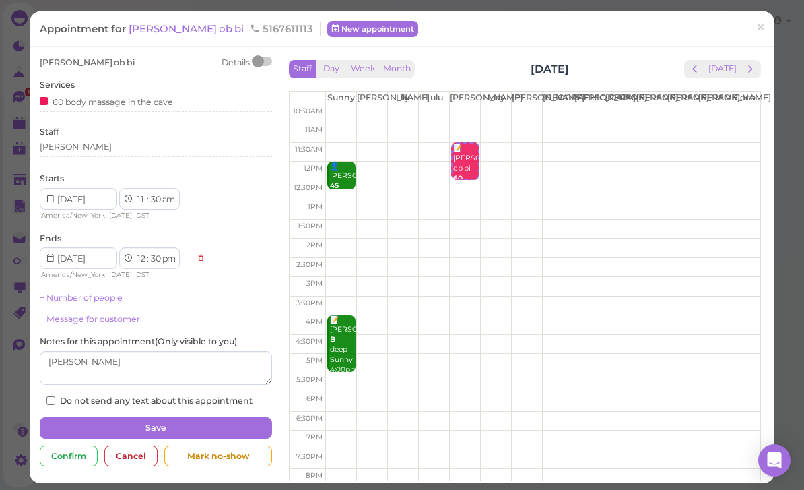
click at [101, 151] on div "[PERSON_NAME]" at bounding box center [156, 147] width 232 height 12
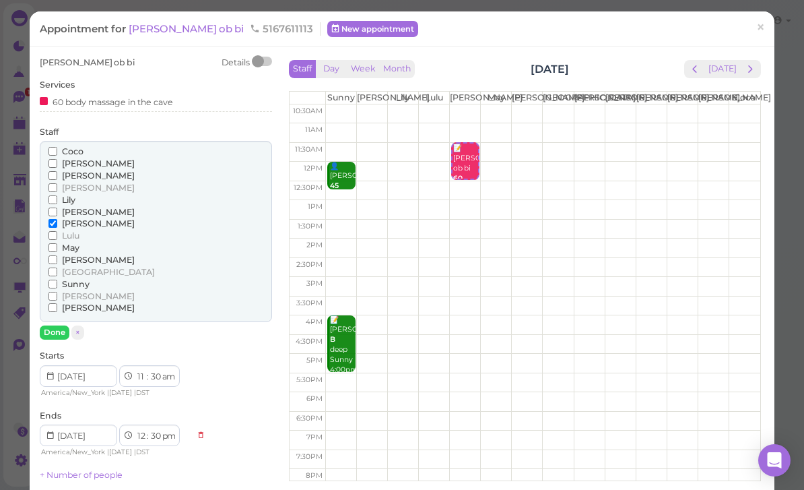
click at [67, 230] on span "Lulu" at bounding box center [71, 235] width 18 height 10
click at [57, 231] on input "Lulu" at bounding box center [52, 235] width 9 height 9
click at [54, 325] on button "Done" at bounding box center [55, 332] width 30 height 14
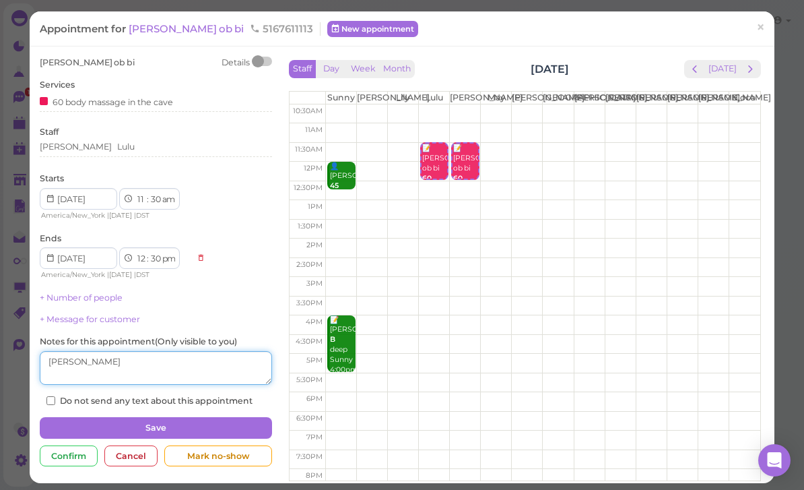
click at [177, 367] on textarea at bounding box center [156, 368] width 232 height 34
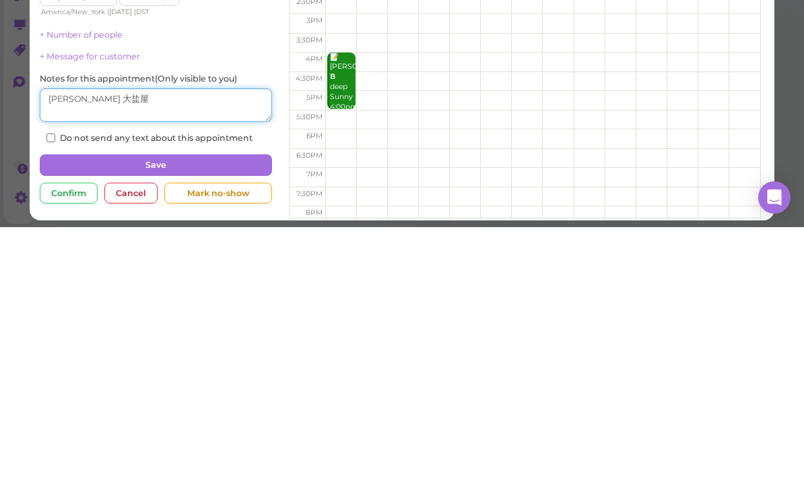
type textarea "[PERSON_NAME] 大盐屋"
click at [177, 417] on button "Save" at bounding box center [156, 428] width 232 height 22
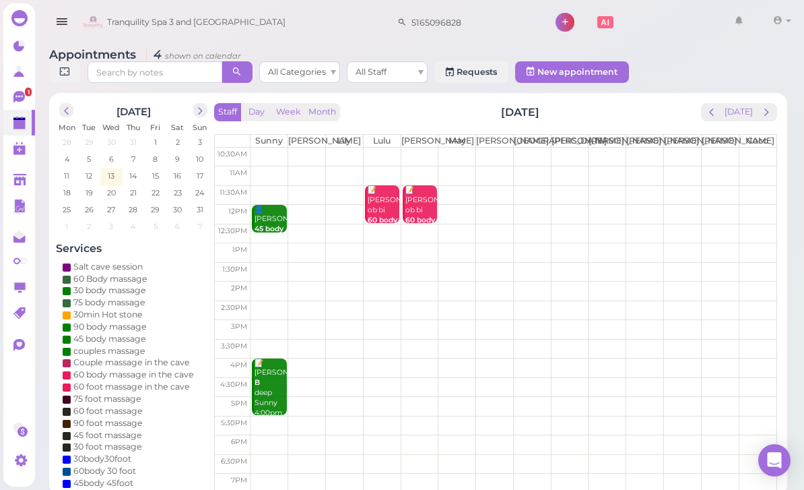
click at [22, 136] on link "0" at bounding box center [19, 148] width 32 height 26
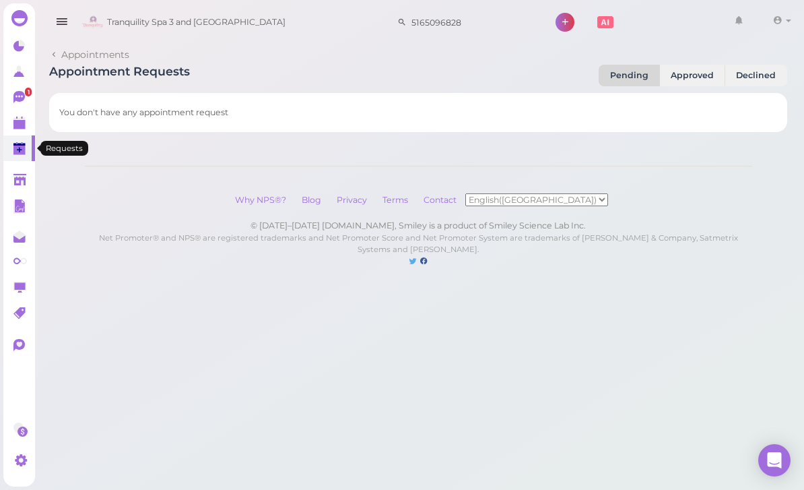
click at [28, 143] on link "0" at bounding box center [19, 148] width 32 height 26
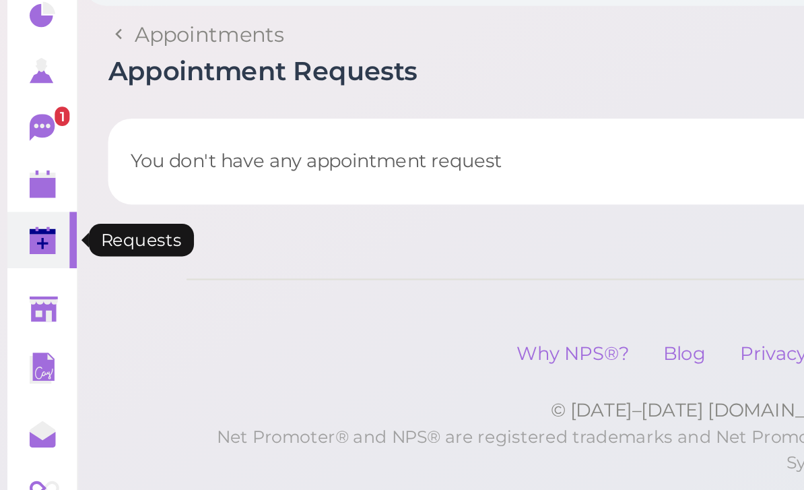
click at [18, 91] on icon at bounding box center [18, 97] width 11 height 12
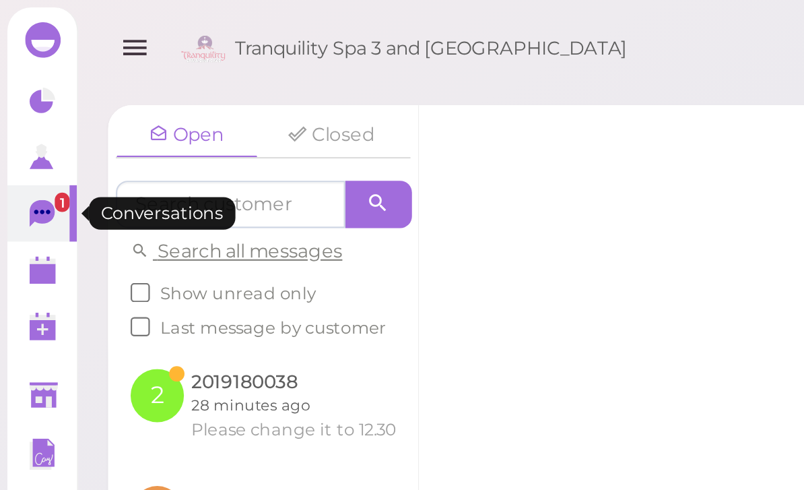
click at [144, 189] on link at bounding box center [119, 184] width 141 height 53
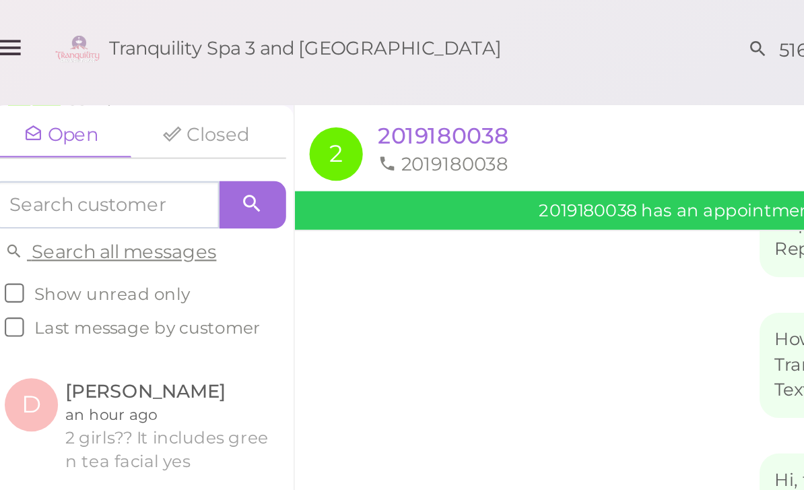
scroll to position [135, 0]
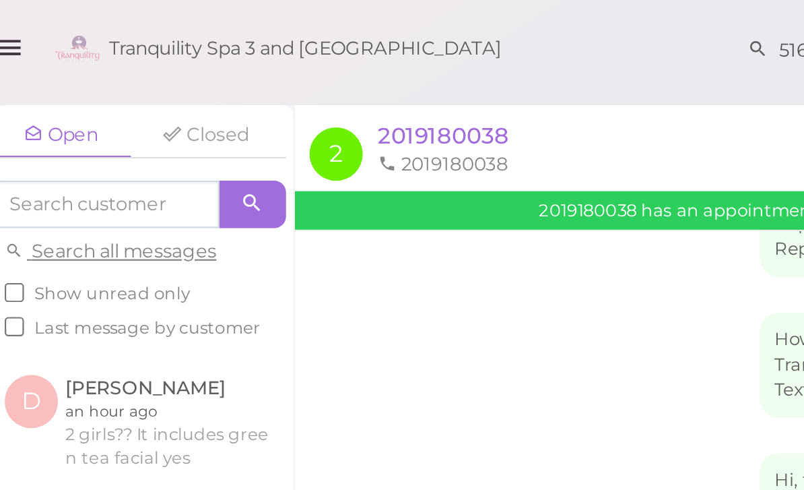
click at [229, 61] on span "2019180038" at bounding box center [259, 61] width 60 height 13
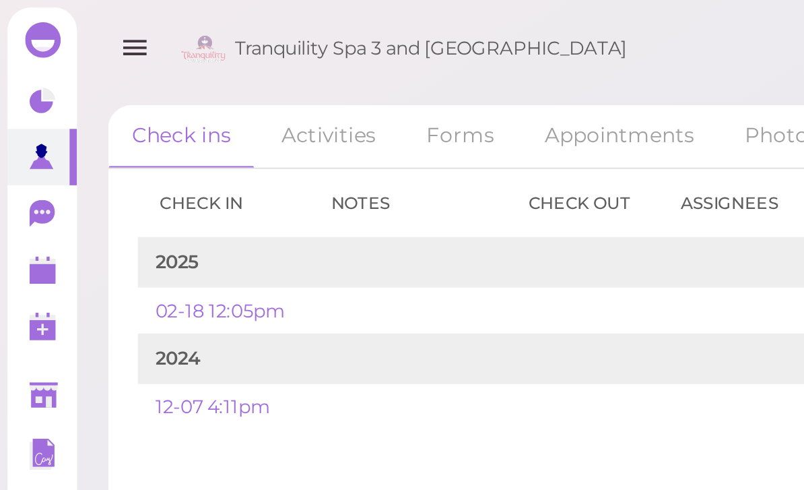
click at [268, 59] on link "Appointments" at bounding box center [282, 62] width 90 height 28
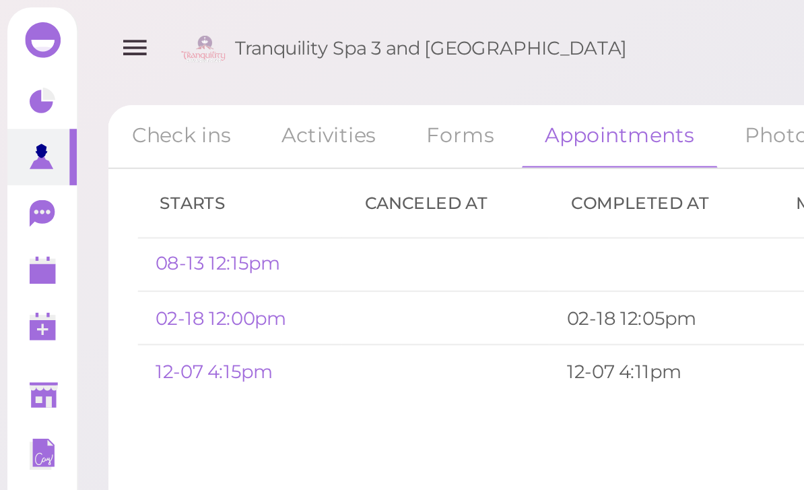
click at [108, 119] on link "08-13 12:15pm" at bounding box center [99, 119] width 57 height 10
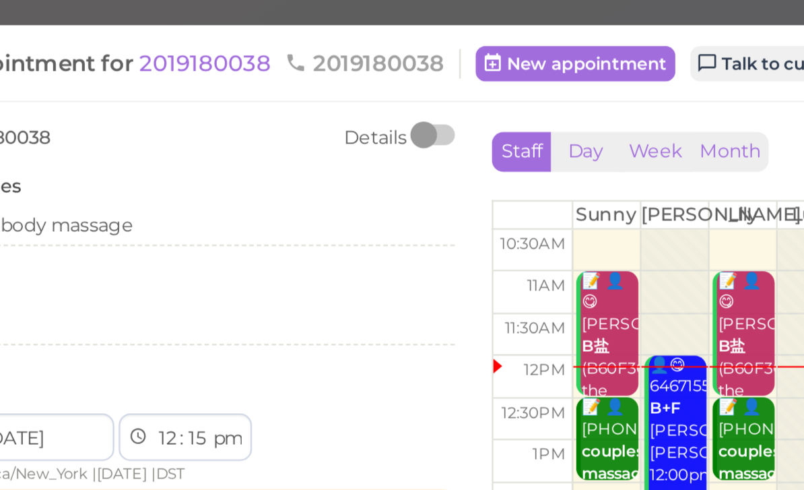
click at [149, 199] on select "00 05 10 15 20 25 30 35 40 45 50 55" at bounding box center [155, 200] width 13 height 14
select select "30"
select select "2"
select select "00"
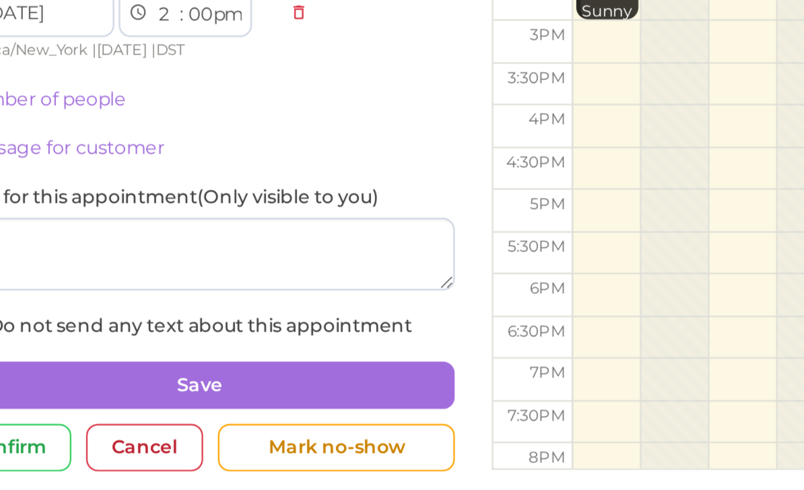
scroll to position [43, 0]
click at [168, 411] on button "Save" at bounding box center [156, 422] width 232 height 22
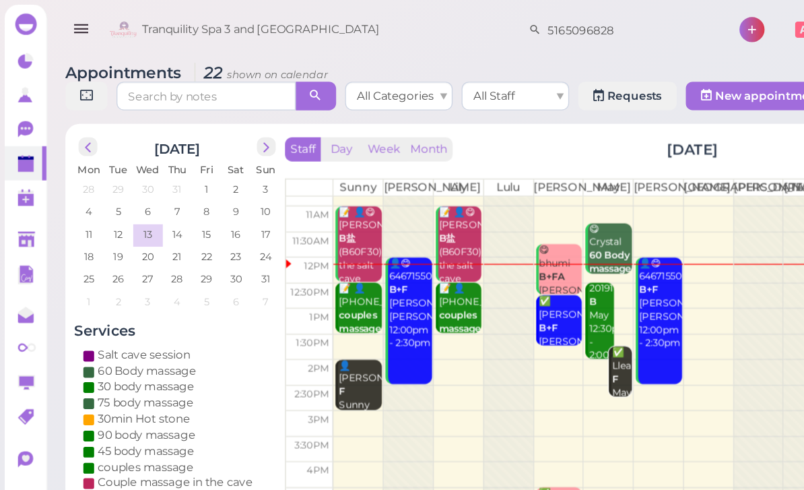
scroll to position [13, 0]
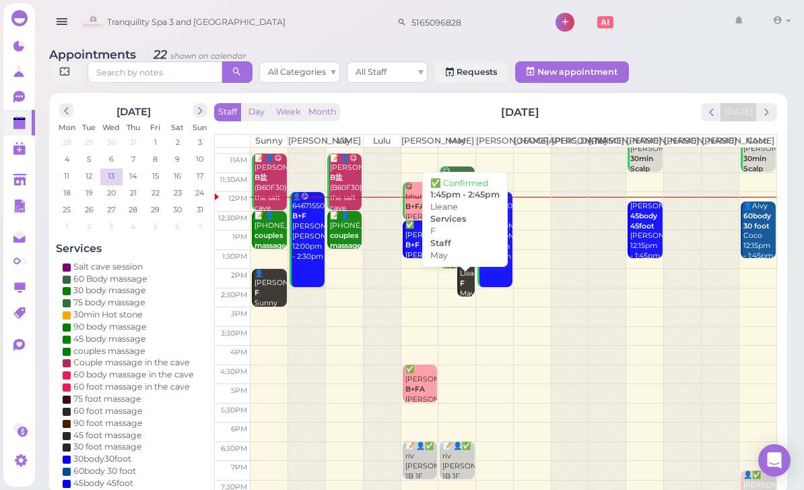
click at [465, 300] on div "✅ Lleane F May 1:45pm - 2:45pm" at bounding box center [466, 294] width 15 height 70
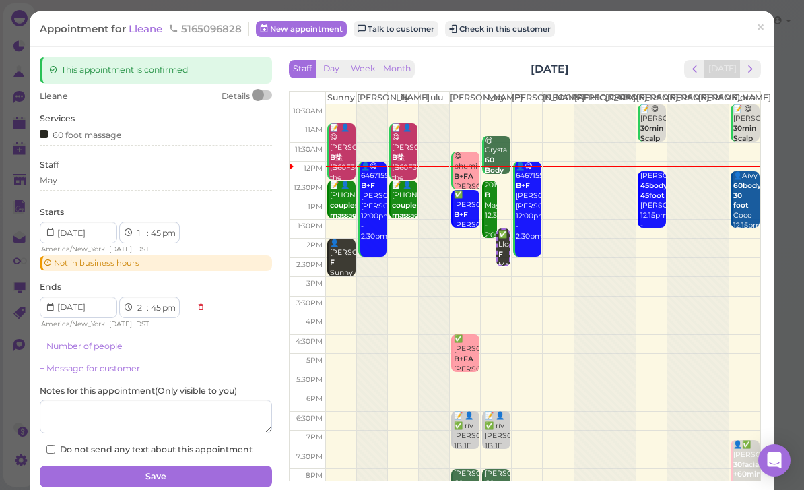
click at [90, 187] on div "May" at bounding box center [156, 182] width 232 height 16
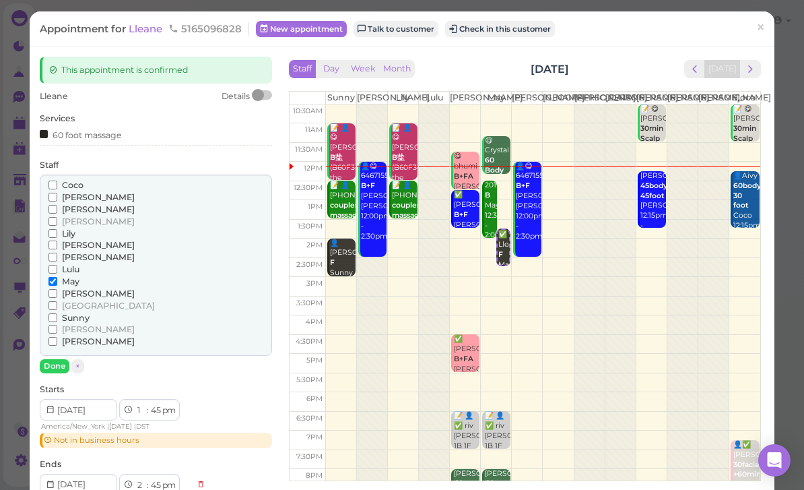
click at [57, 253] on input "[PERSON_NAME]" at bounding box center [52, 257] width 9 height 9
click at [55, 277] on input "May" at bounding box center [52, 281] width 9 height 9
click at [51, 362] on button "Done" at bounding box center [55, 366] width 30 height 14
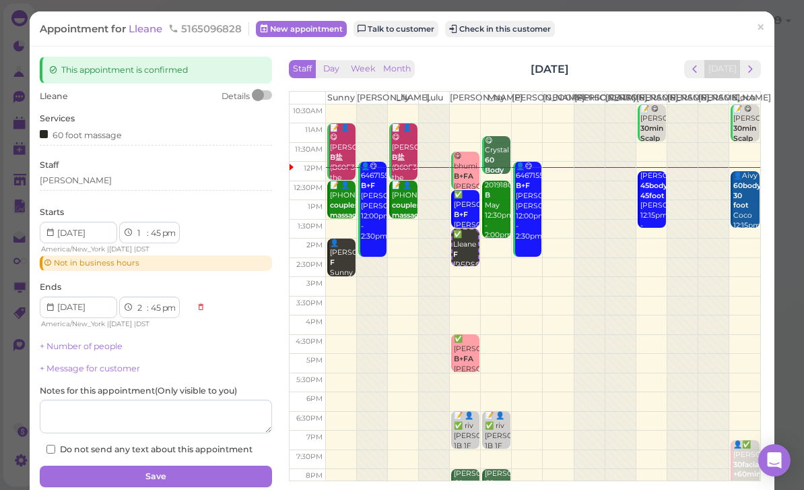
click at [214, 475] on button "Save" at bounding box center [156, 476] width 232 height 22
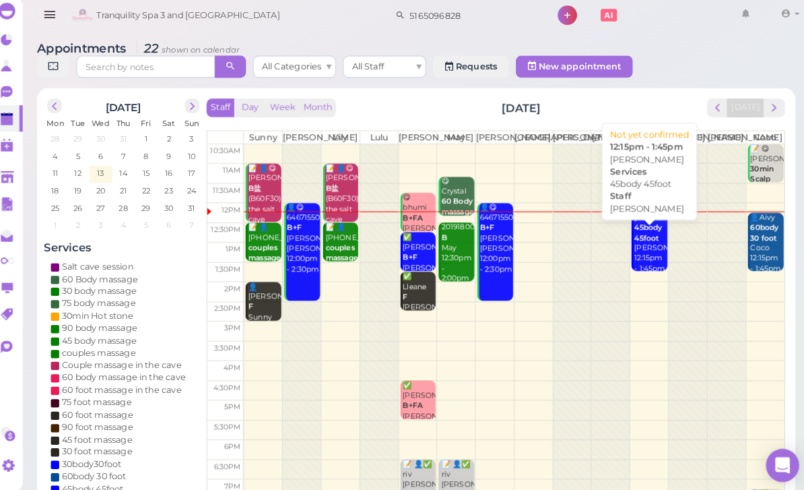
click at [630, 263] on div "[PERSON_NAME] 45body 45foot [PERSON_NAME] 12:15pm - 1:45pm" at bounding box center [646, 244] width 32 height 60
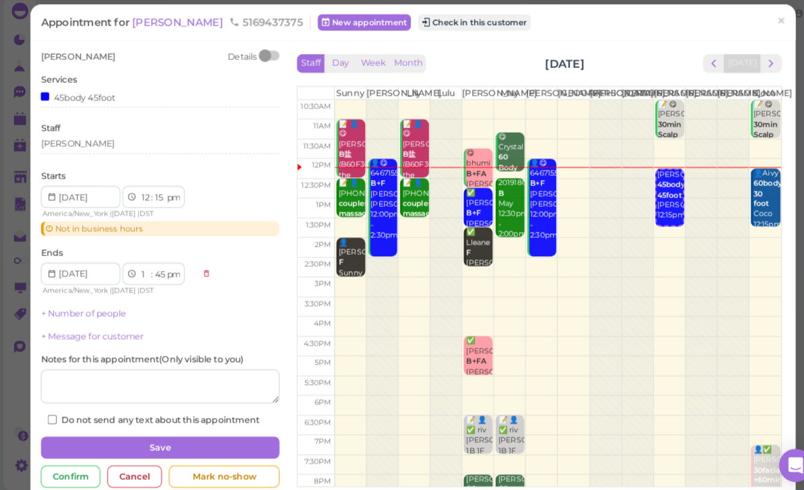
click at [407, 24] on button "Check in this customer" at bounding box center [462, 29] width 110 height 16
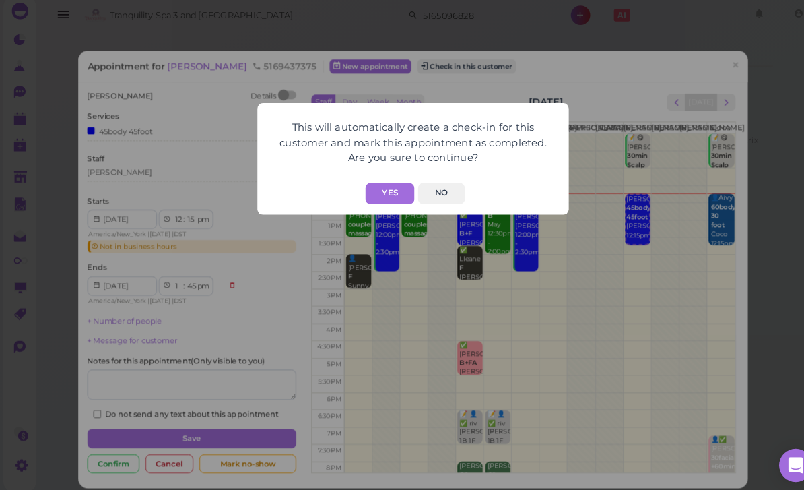
click at [380, 190] on button "Yes" at bounding box center [380, 195] width 48 height 21
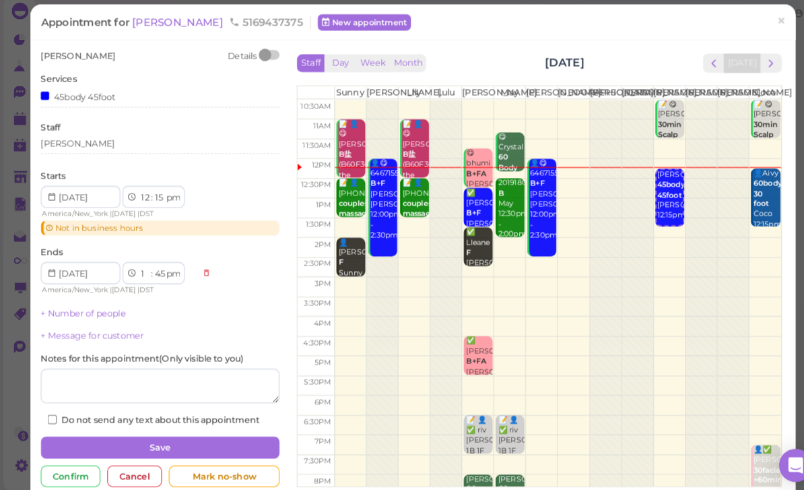
click at [755, 27] on link "×" at bounding box center [760, 29] width 25 height 32
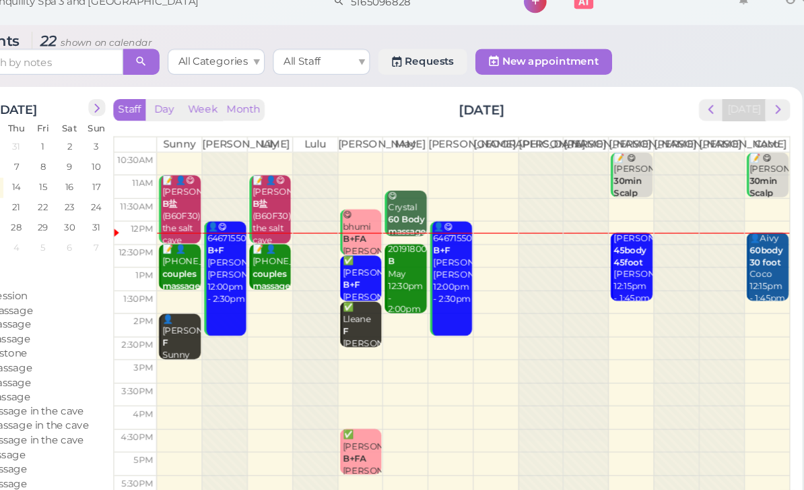
click at [668, 242] on div "Appointments 22 shown on calendar All Categories All Staff Requests New appoint…" at bounding box center [418, 266] width 772 height 457
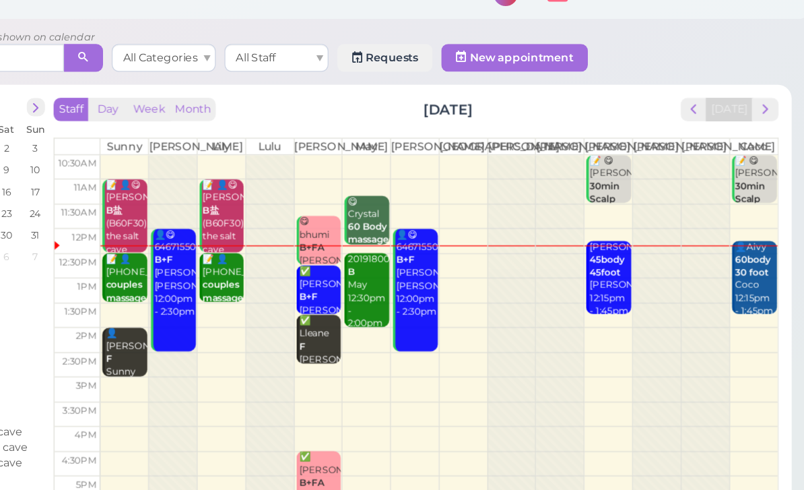
click at [442, 240] on div "2019180038 B May 12:30pm - 2:00pm" at bounding box center [458, 254] width 32 height 60
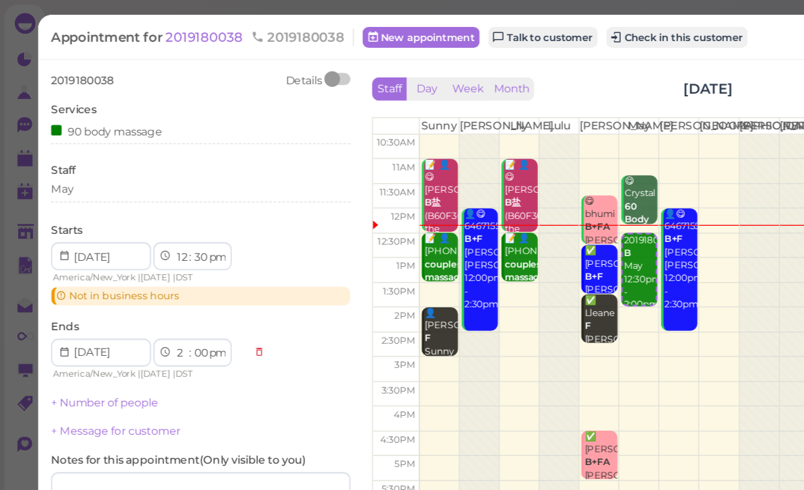
click at [153, 29] on span "2019180038" at bounding box center [160, 28] width 63 height 13
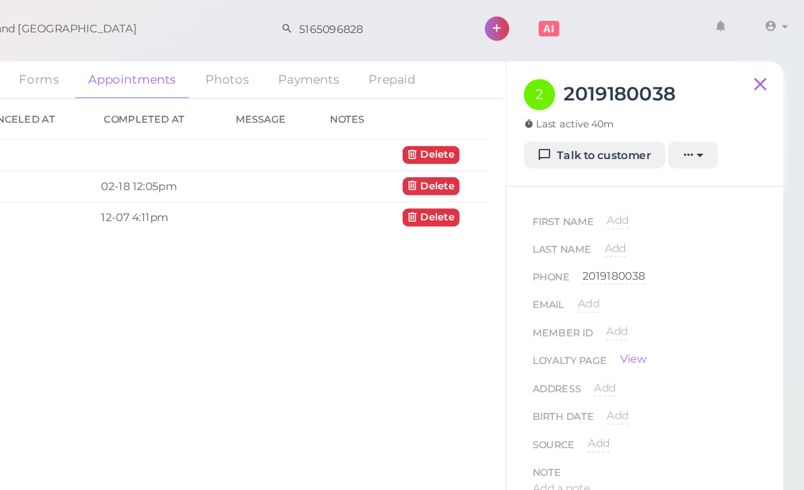
click at [651, 176] on span "Add" at bounding box center [659, 171] width 17 height 10
click at [651, 177] on input at bounding box center [709, 175] width 117 height 20
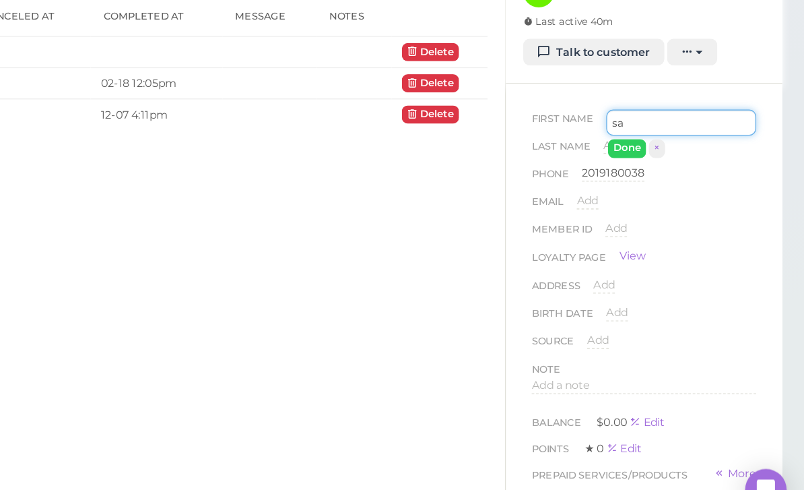
type input "s"
type input "Saab hi"
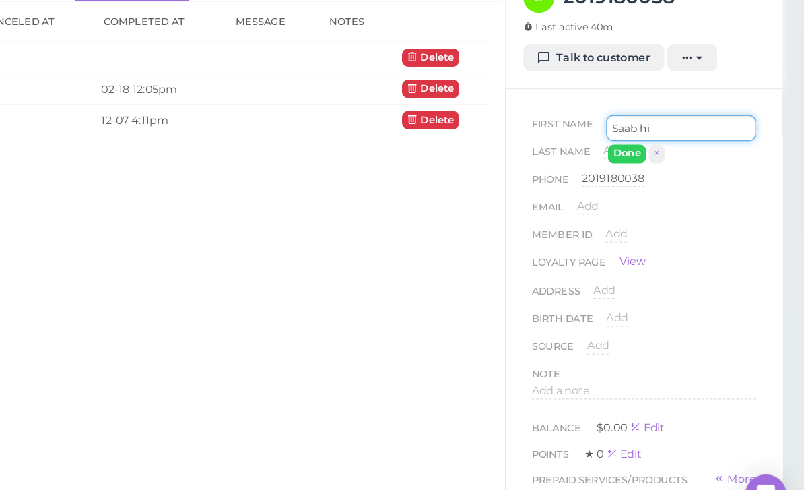
click at [651, 165] on input "Saab hi" at bounding box center [709, 175] width 117 height 20
click at [652, 188] on button "Done" at bounding box center [667, 195] width 30 height 14
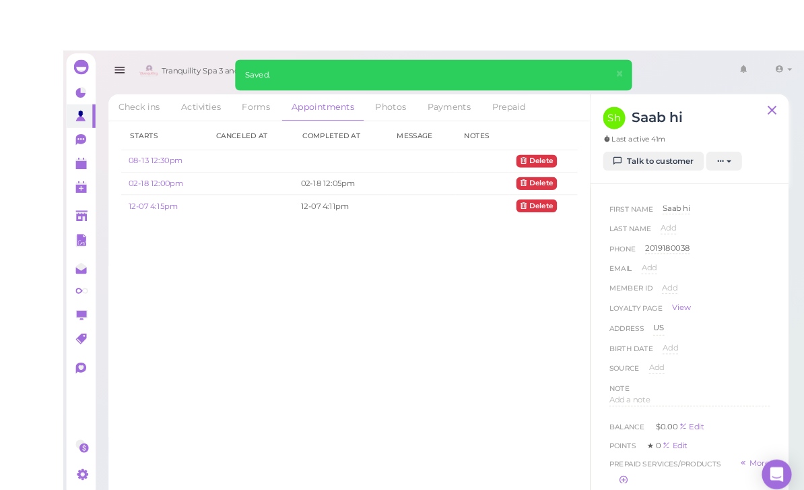
scroll to position [43, 0]
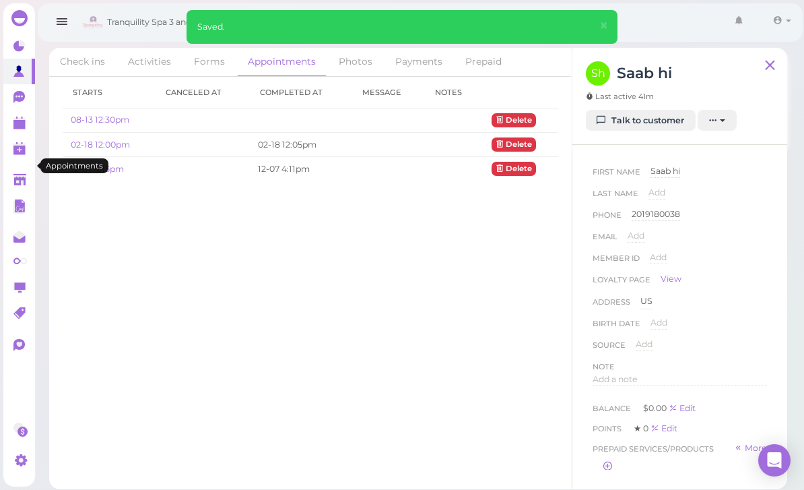
click at [18, 128] on polygon at bounding box center [19, 124] width 12 height 9
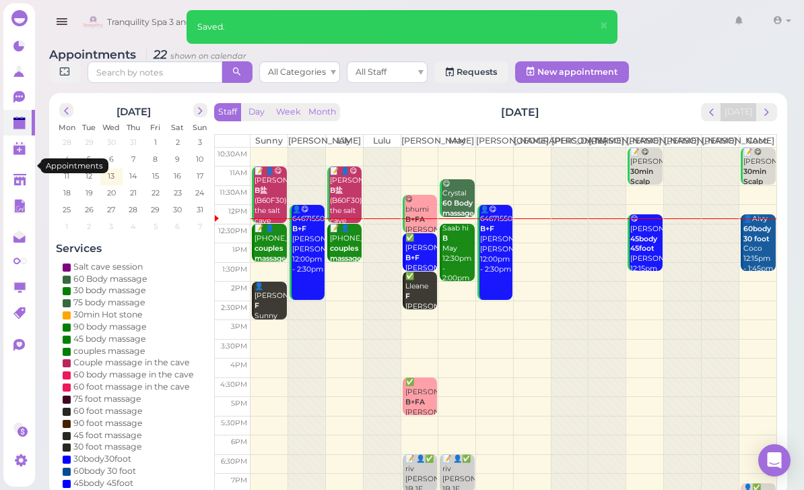
click at [455, 267] on div "Saab hi B May 12:30pm - 2:00pm" at bounding box center [458, 254] width 32 height 60
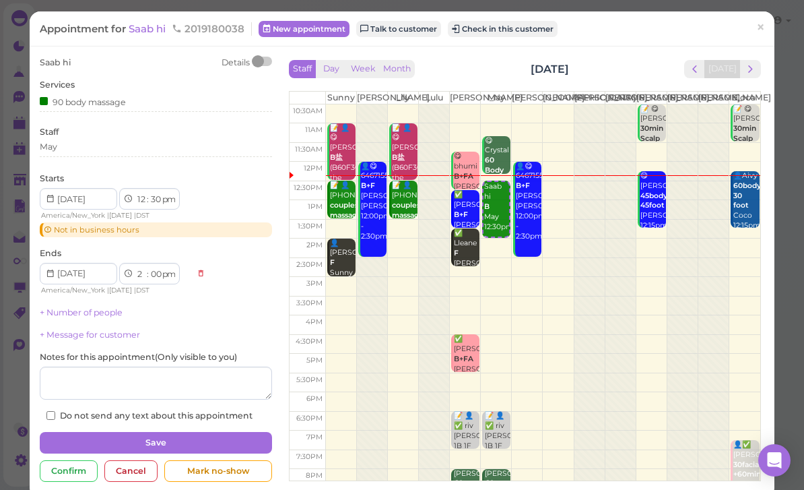
click at [531, 73] on h2 "[DATE]" at bounding box center [550, 68] width 38 height 15
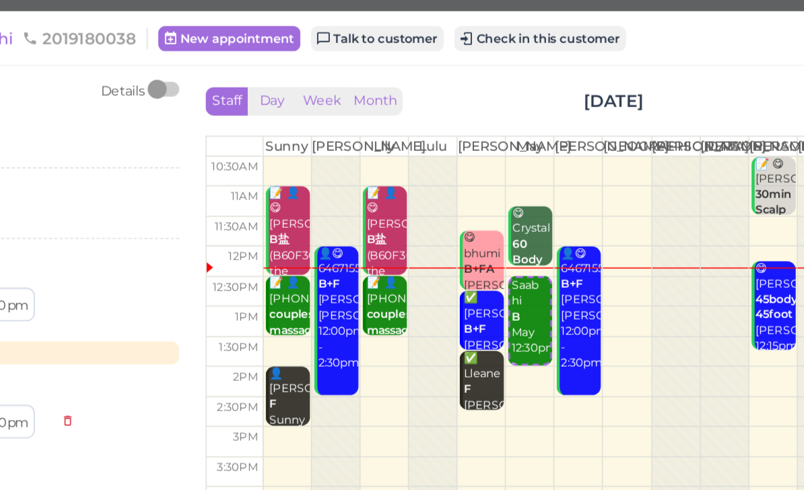
click at [448, 33] on button "Check in this customer" at bounding box center [503, 29] width 110 height 16
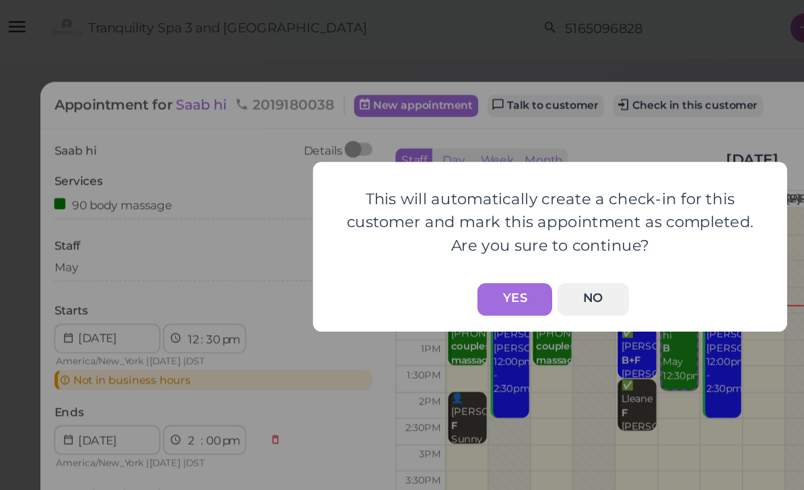
click at [356, 199] on button "Yes" at bounding box center [380, 195] width 48 height 21
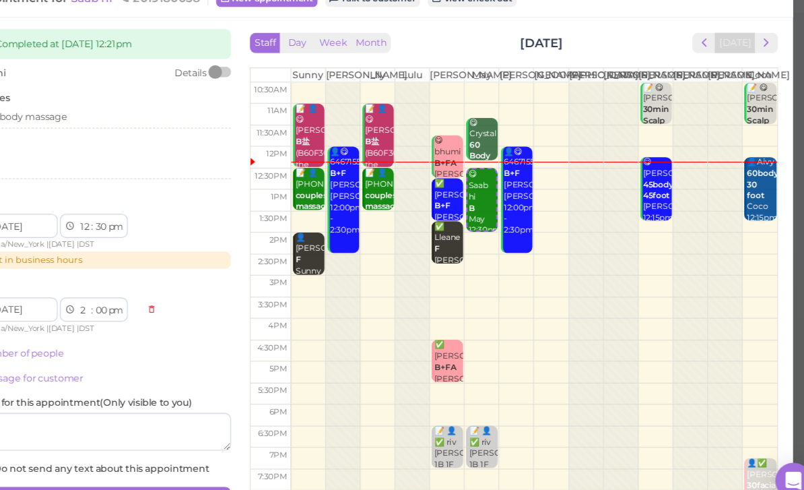
scroll to position [0, 0]
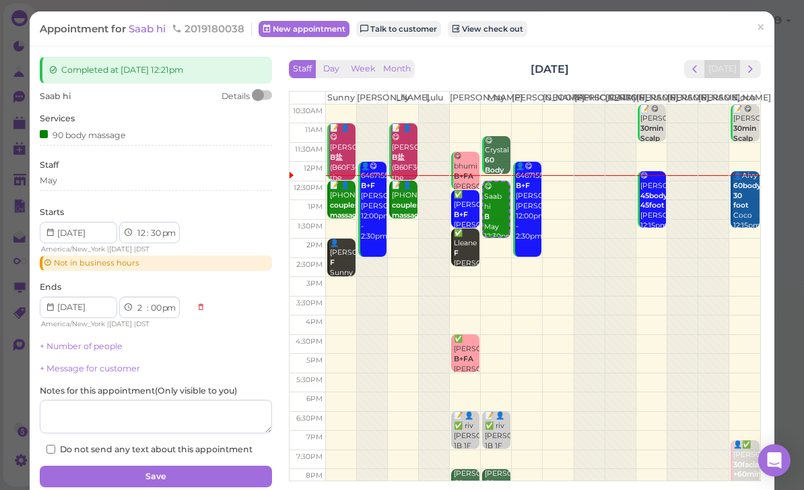
click at [752, 30] on link "×" at bounding box center [760, 29] width 25 height 32
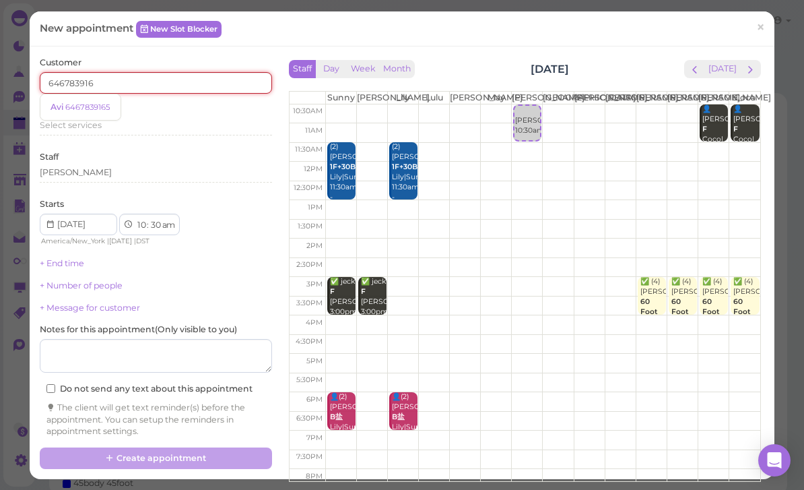
type input "6467839165"
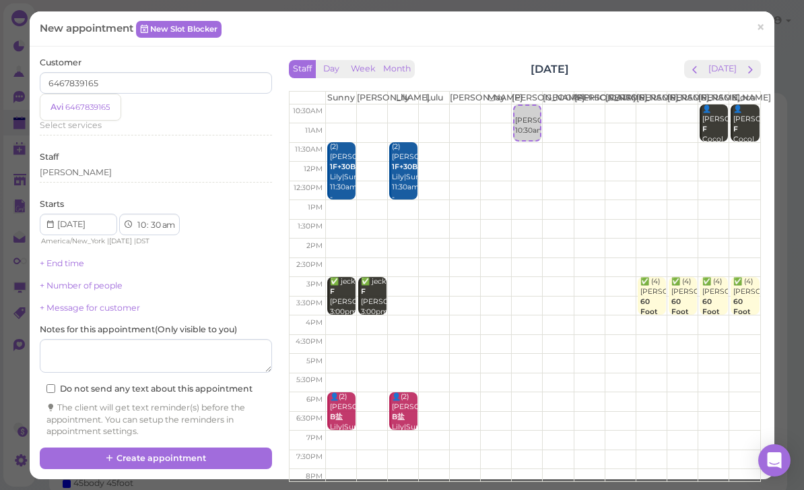
click at [84, 112] on link "Avi 6467839165" at bounding box center [80, 107] width 80 height 26
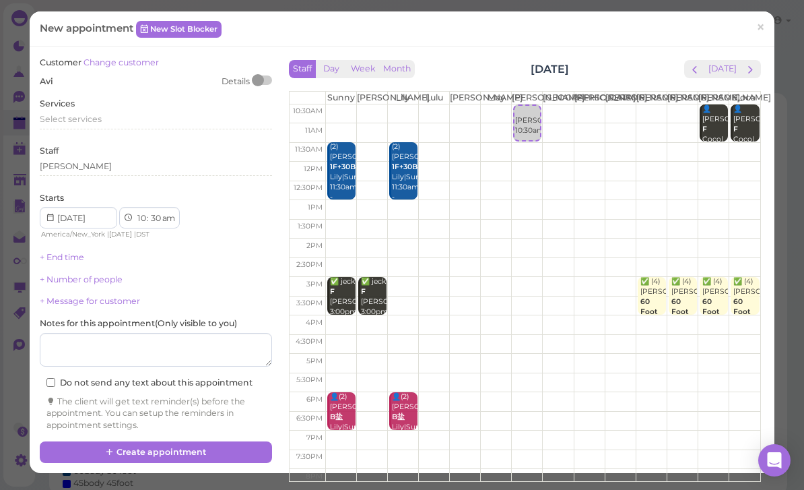
click at [81, 118] on span "Select services" at bounding box center [71, 119] width 62 height 10
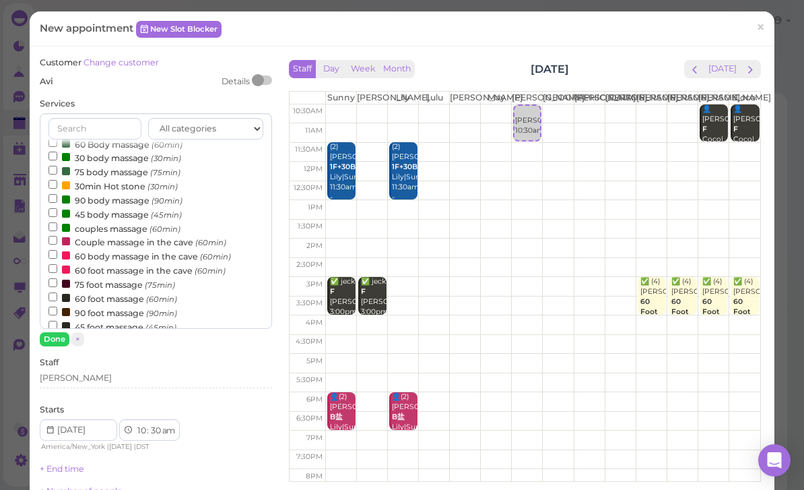
scroll to position [25, 0]
click at [137, 221] on label "couples massage (60min)" at bounding box center [114, 227] width 132 height 14
click at [57, 221] on input "couples massage (60min)" at bounding box center [52, 225] width 9 height 9
click at [63, 332] on button "Done" at bounding box center [55, 339] width 30 height 14
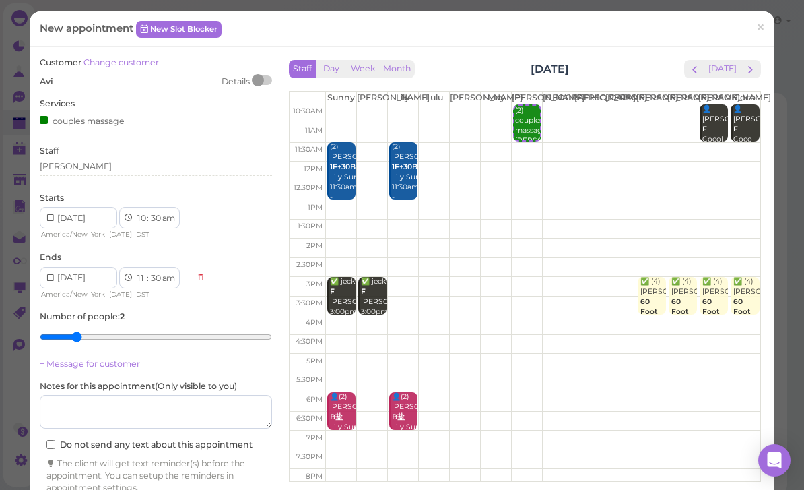
click at [88, 172] on div "[PERSON_NAME]" at bounding box center [156, 168] width 232 height 16
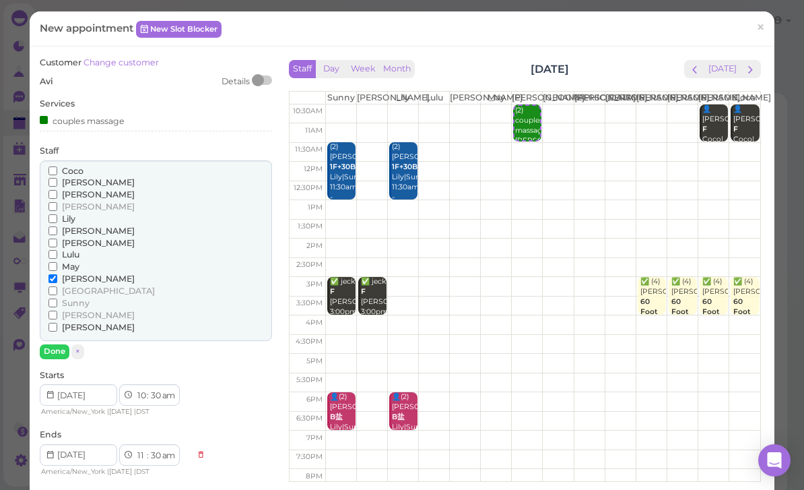
click at [74, 177] on span "[PERSON_NAME]" at bounding box center [98, 182] width 73 height 10
click at [57, 178] on input "[PERSON_NAME]" at bounding box center [52, 182] width 9 height 9
click at [54, 344] on button "Done" at bounding box center [55, 351] width 30 height 14
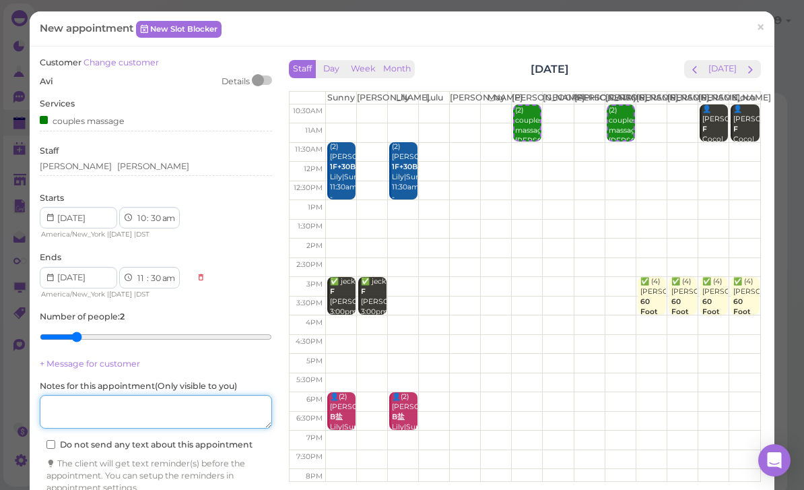
click at [158, 405] on textarea at bounding box center [156, 412] width 232 height 34
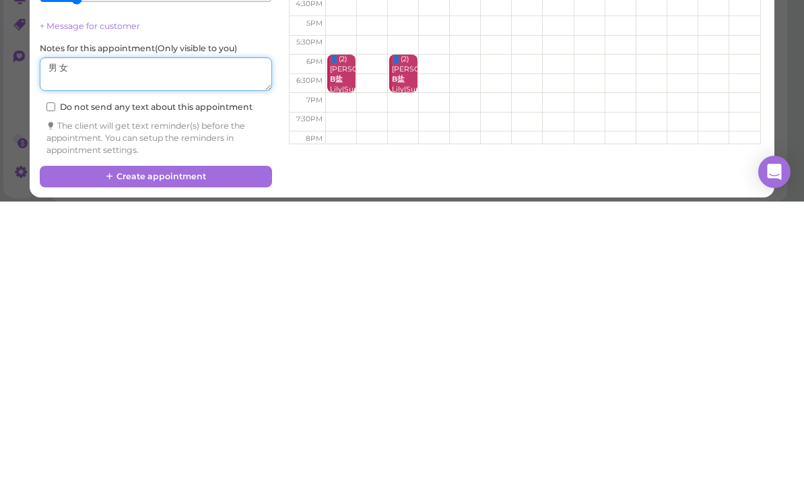
scroll to position [48, 0]
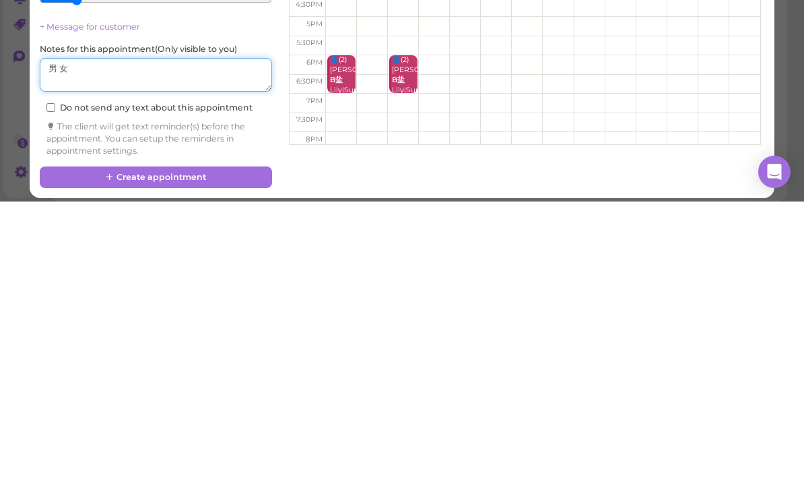
type textarea "男 女"
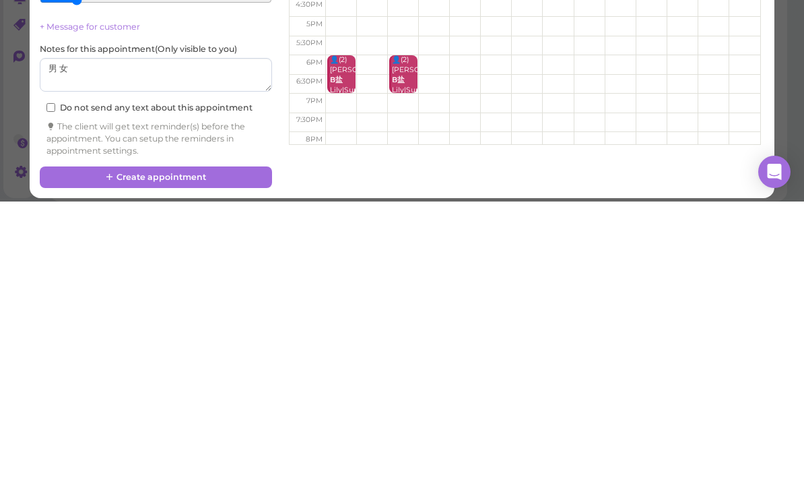
click at [191, 455] on button "Create appointment" at bounding box center [156, 466] width 232 height 22
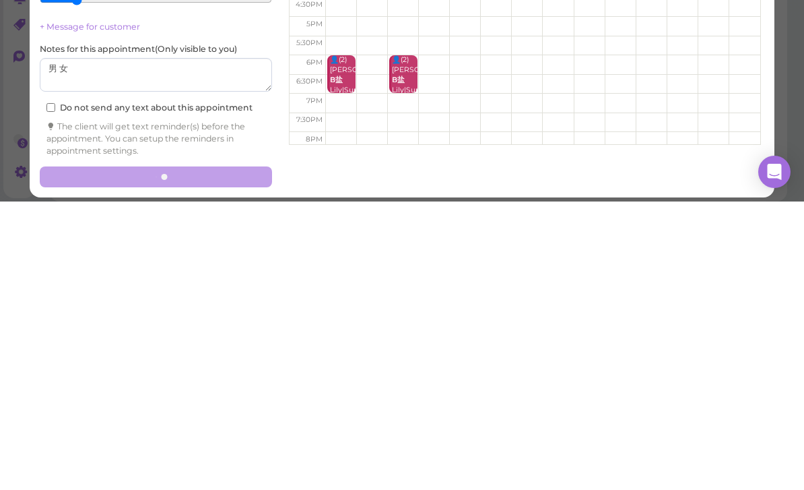
scroll to position [48, 0]
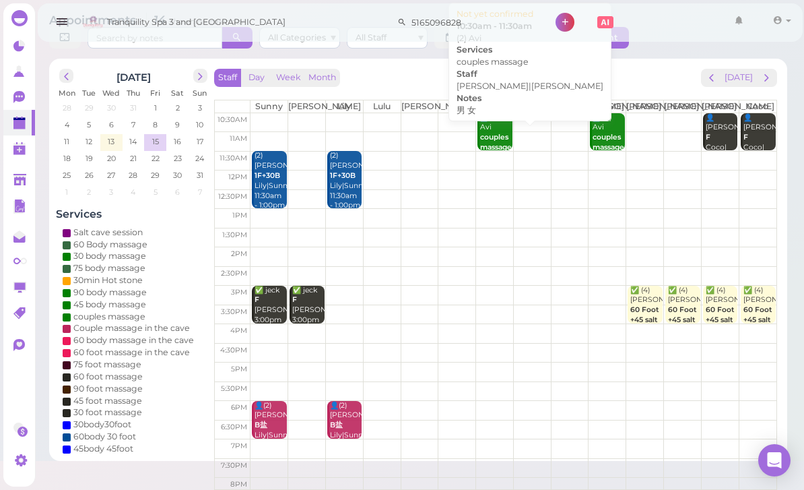
click at [481, 127] on div "📝 (2) Avi couples massage 男 女 [PERSON_NAME]|[PERSON_NAME] 10:30am - 11:30am" at bounding box center [495, 163] width 32 height 100
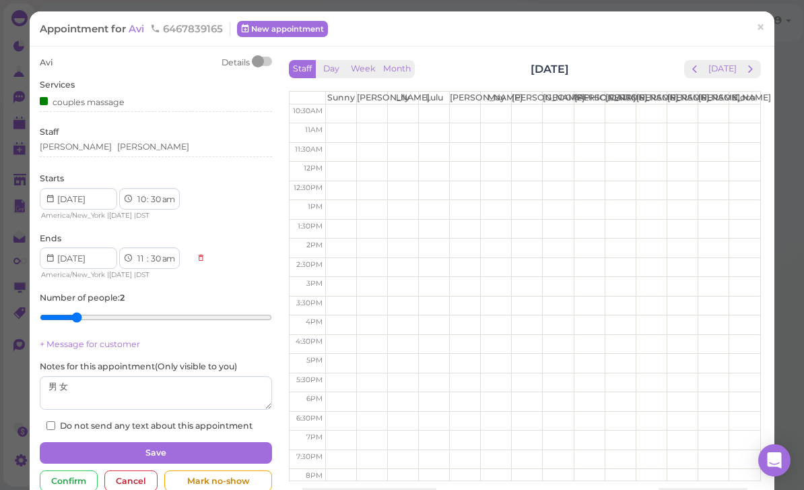
scroll to position [43, 0]
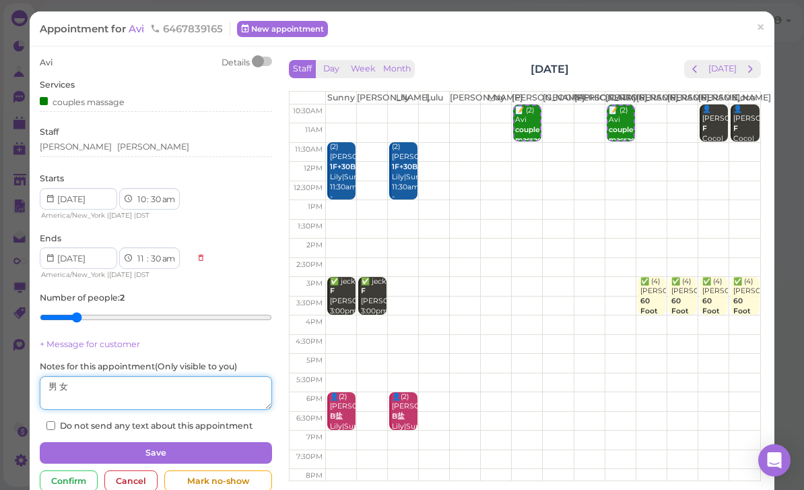
click at [209, 389] on textarea at bounding box center [156, 393] width 232 height 34
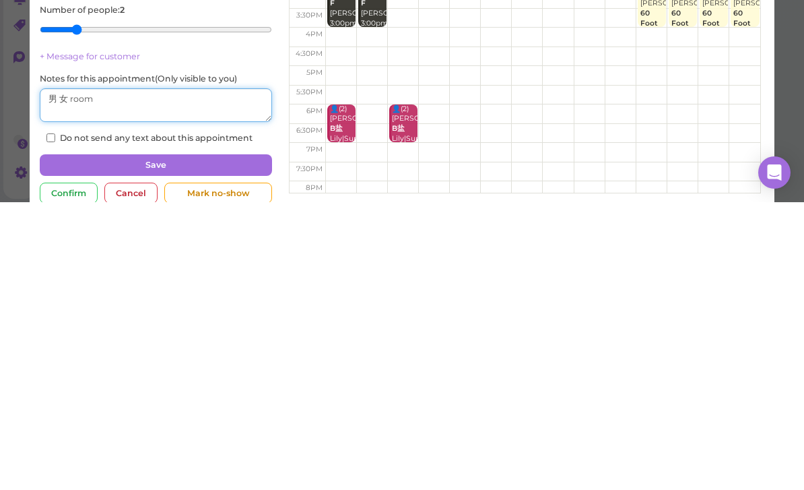
type textarea "男 女 room"
click at [191, 442] on button "Save" at bounding box center [156, 453] width 232 height 22
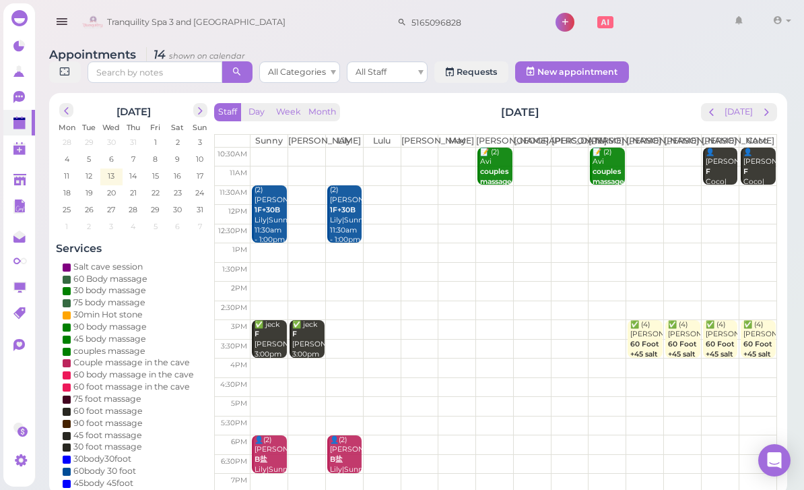
click at [112, 172] on span "13" at bounding box center [110, 176] width 9 height 12
click at [113, 171] on span "13" at bounding box center [110, 176] width 9 height 12
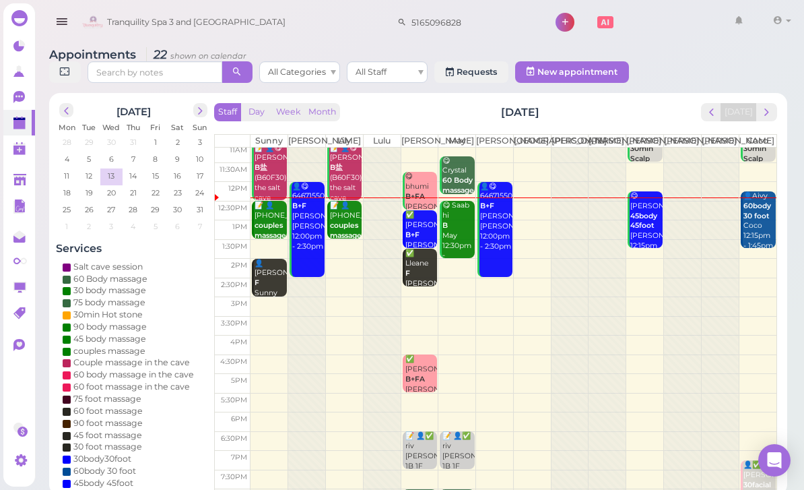
scroll to position [25, 0]
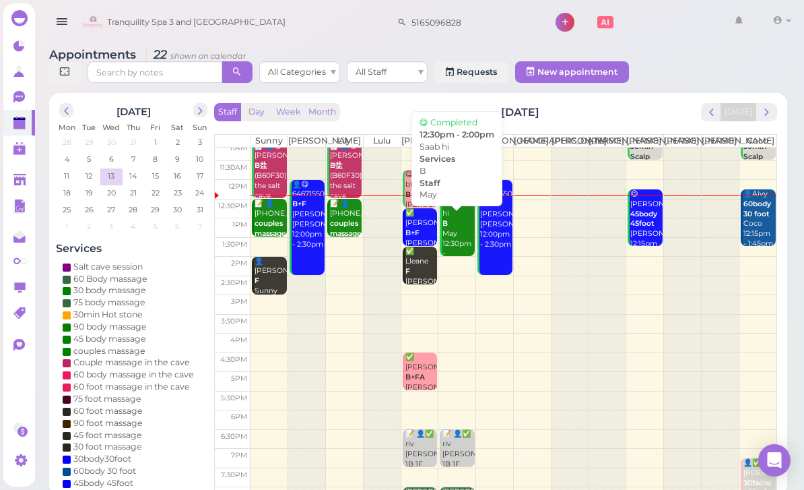
click at [457, 246] on div "😋 Saab hi B May 12:30pm - 2:00pm" at bounding box center [458, 234] width 32 height 70
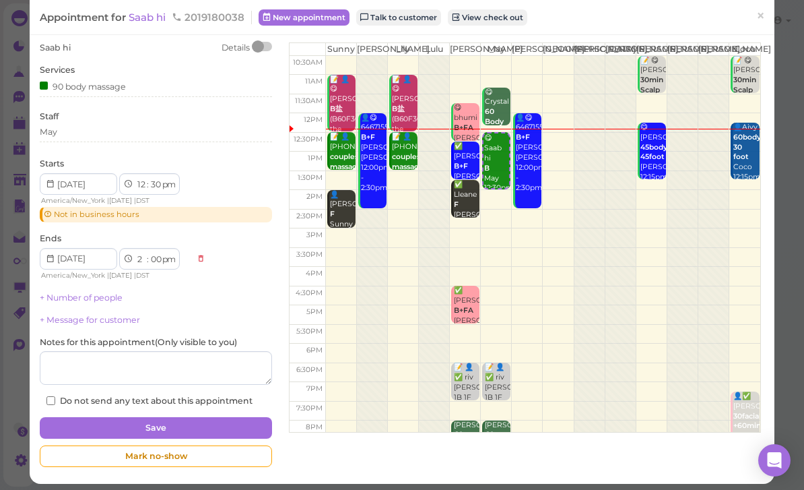
scroll to position [47, 0]
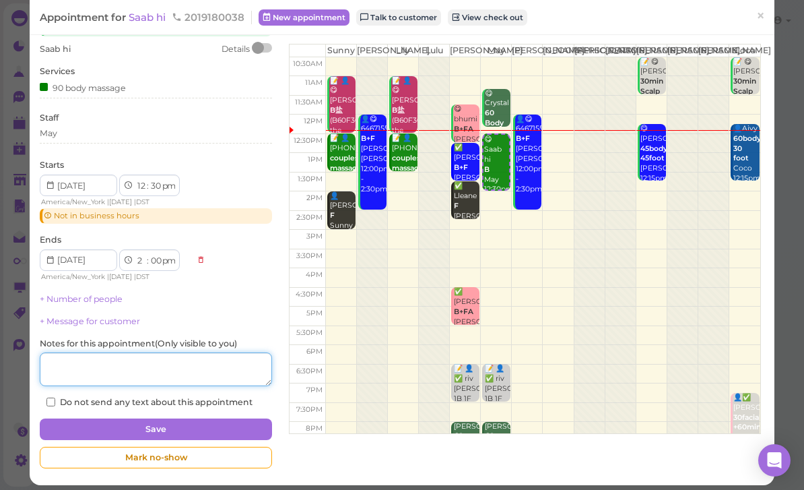
click at [207, 362] on textarea at bounding box center [156, 369] width 232 height 34
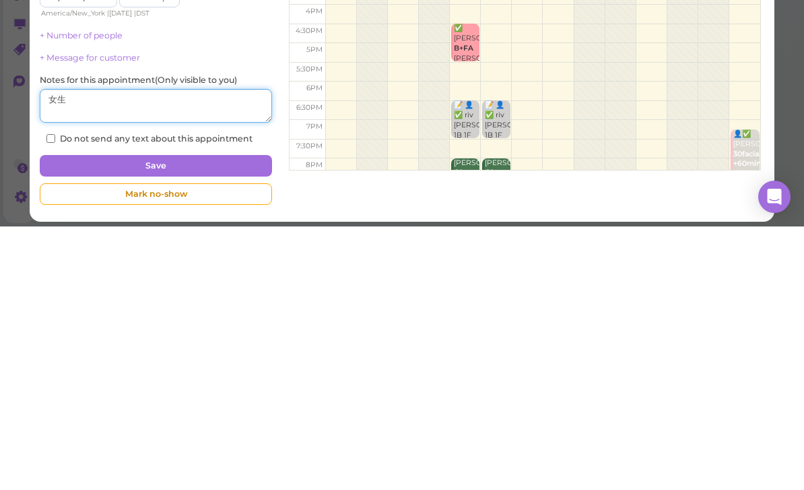
type textarea "女生"
click at [195, 418] on button "Save" at bounding box center [156, 429] width 232 height 22
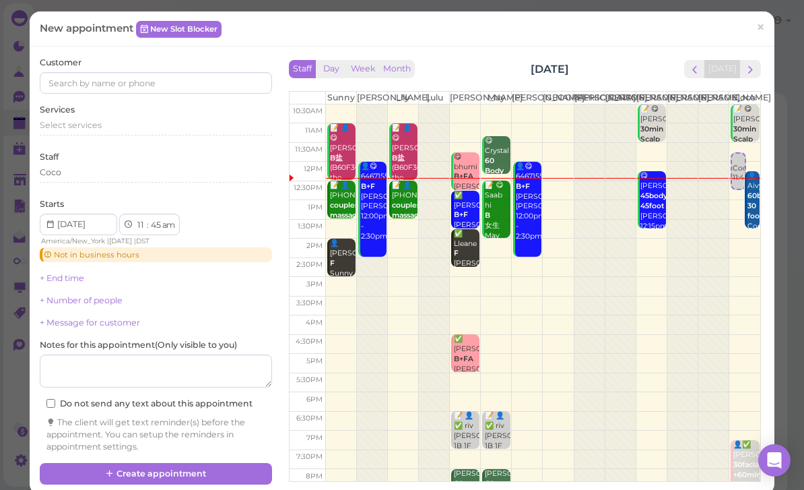
click at [759, 67] on button "next" at bounding box center [750, 69] width 21 height 18
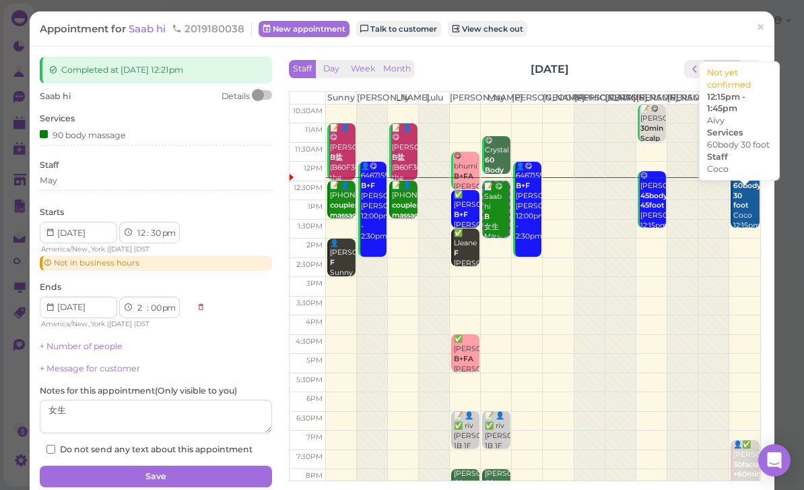
click at [740, 210] on b "60body 30 foot" at bounding box center [747, 195] width 28 height 29
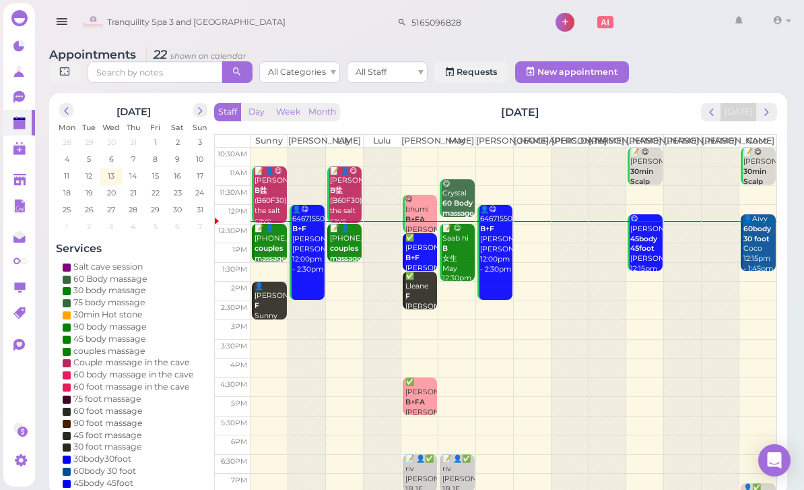
click at [753, 260] on div "👤Aivy 60body 30 foot Coco 12:15pm - 1:45pm" at bounding box center [759, 244] width 33 height 60
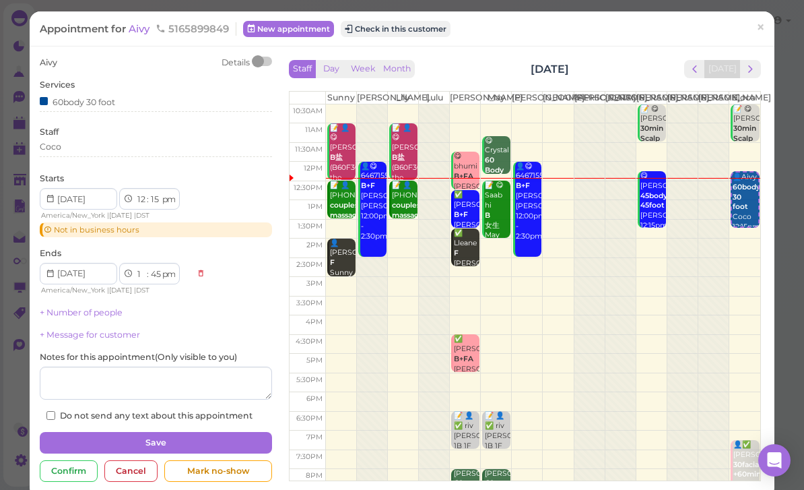
click at [141, 24] on span "Aivy" at bounding box center [141, 28] width 24 height 13
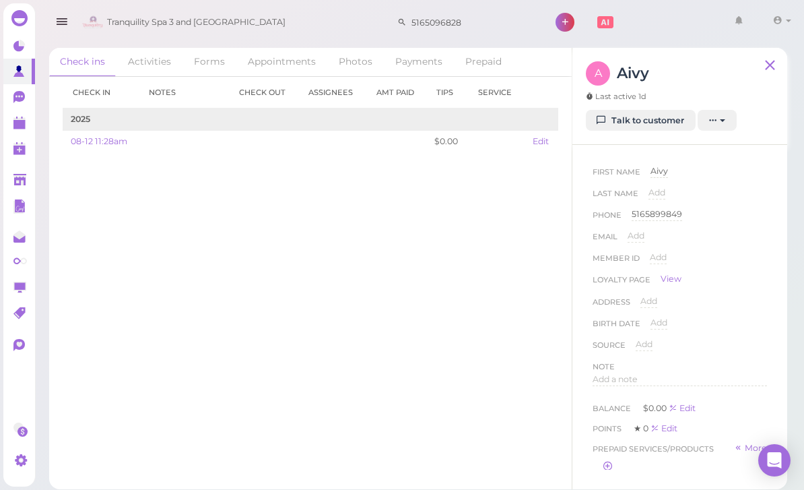
click at [657, 123] on link "Talk to customer" at bounding box center [641, 121] width 110 height 22
click at [16, 127] on polygon at bounding box center [19, 124] width 12 height 9
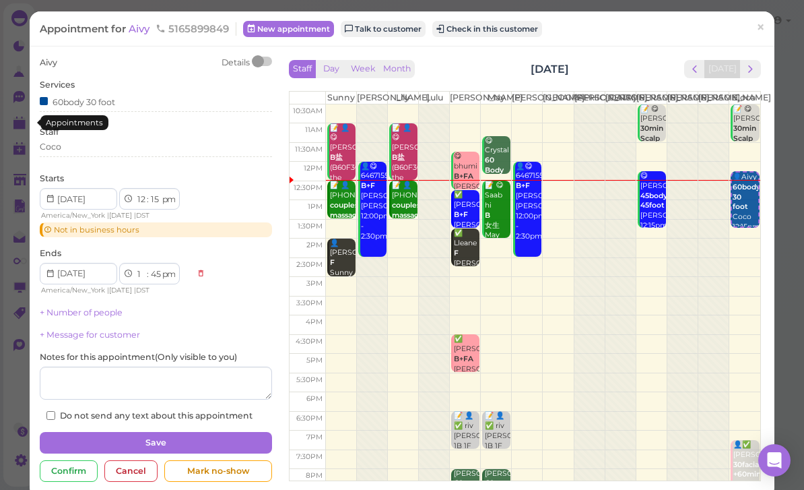
click at [701, 67] on span "prev" at bounding box center [694, 69] width 13 height 13
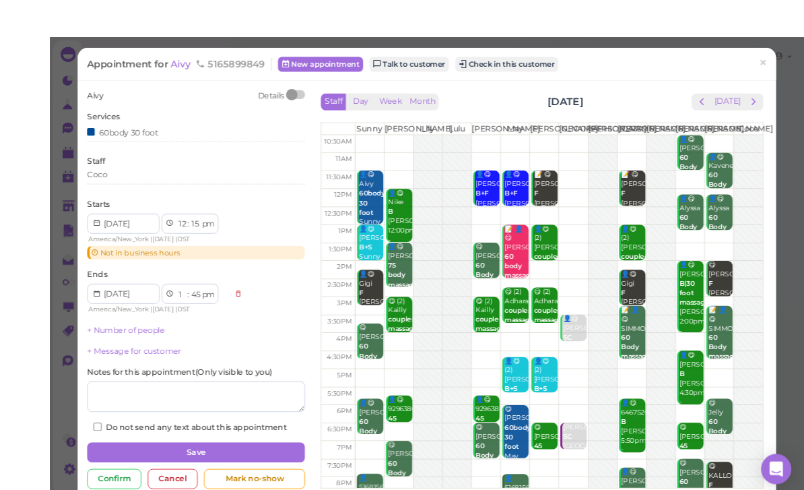
scroll to position [2, 0]
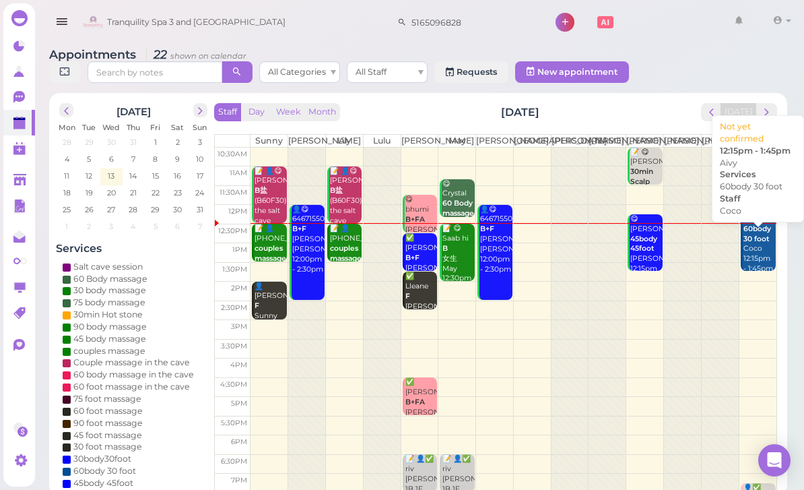
click at [758, 254] on div "👤Aivy 60body 30 foot Coco 12:15pm - 1:45pm" at bounding box center [759, 244] width 33 height 60
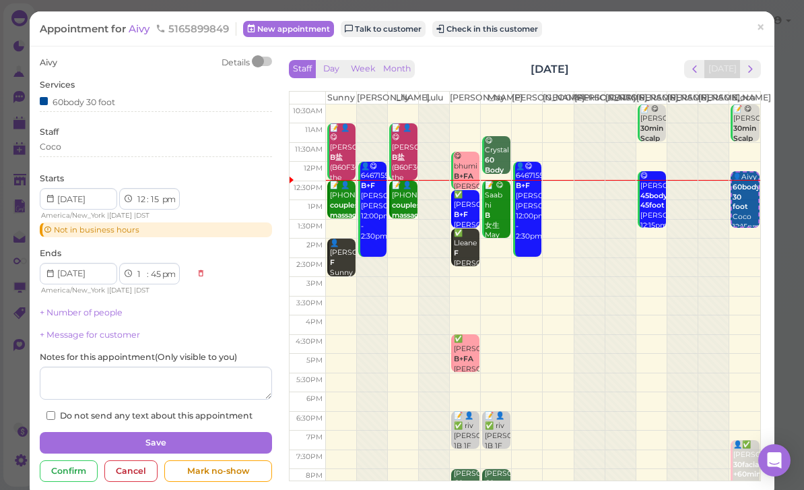
click at [132, 465] on div "Cancel" at bounding box center [130, 471] width 53 height 22
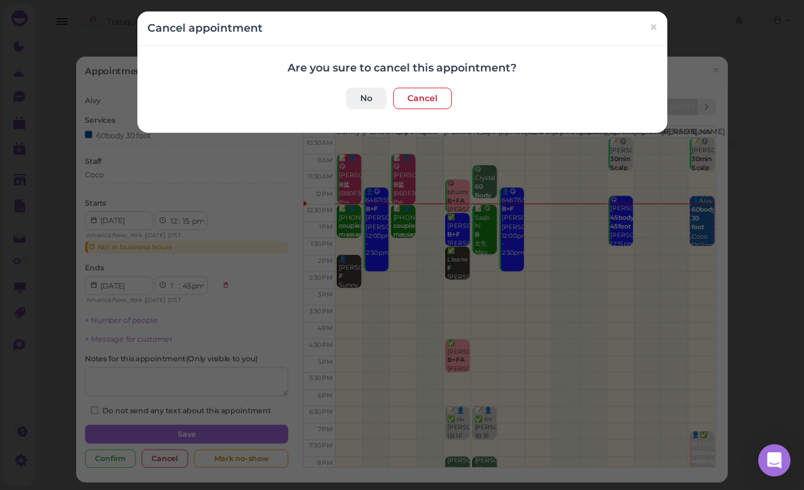
click at [410, 103] on button "Cancel" at bounding box center [422, 99] width 59 height 22
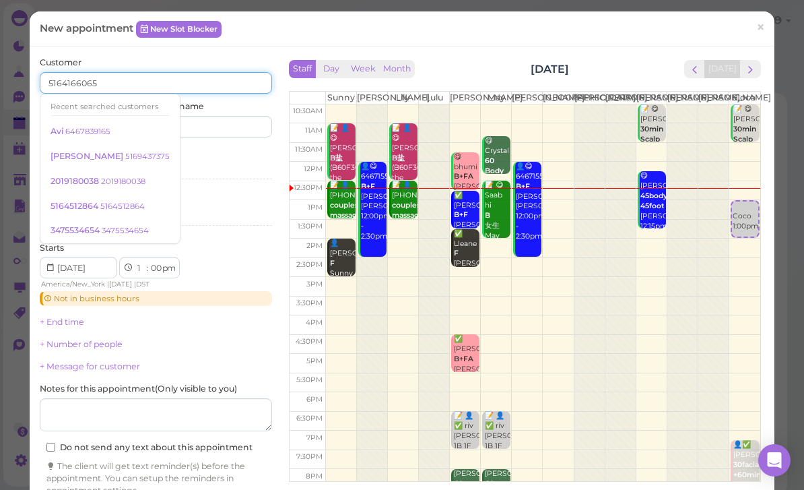
type input "5164166065"
click at [221, 132] on input at bounding box center [216, 127] width 112 height 22
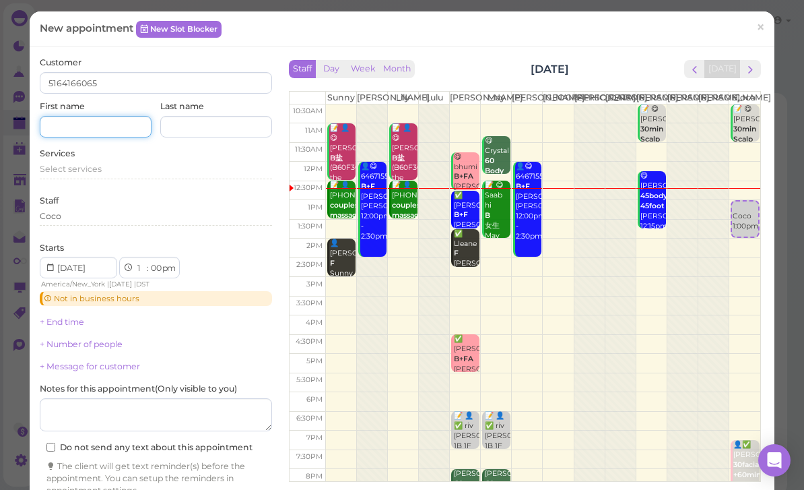
click at [106, 125] on input at bounding box center [96, 127] width 112 height 22
type input "[PERSON_NAME]"
click at [91, 170] on span "Select services" at bounding box center [71, 169] width 62 height 10
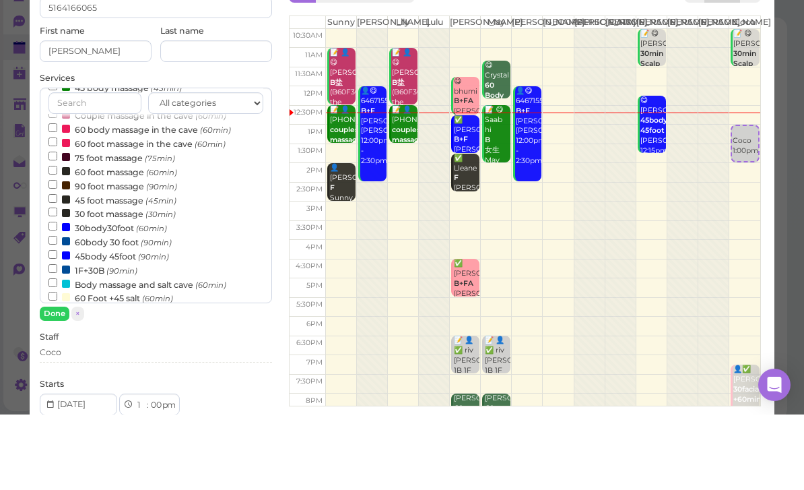
scroll to position [125, 0]
click at [118, 239] on label "60 foot massage (60min)" at bounding box center [112, 246] width 129 height 14
click at [57, 240] on input "60 foot massage (60min)" at bounding box center [52, 244] width 9 height 9
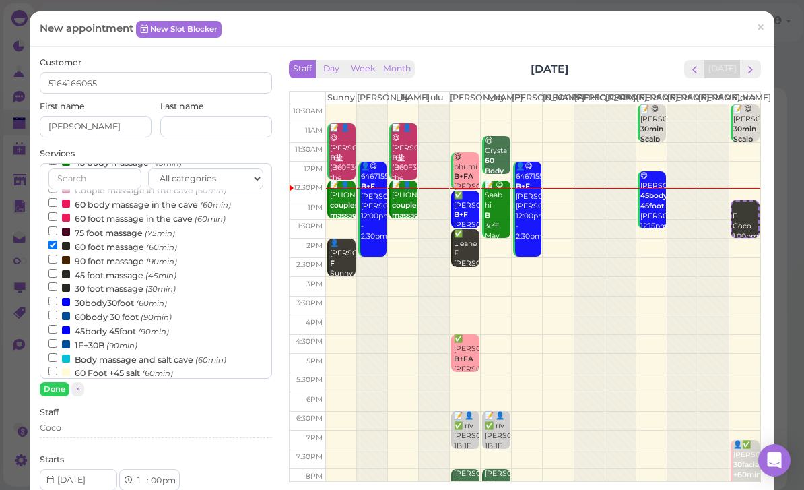
click at [57, 393] on button "Done" at bounding box center [55, 389] width 30 height 14
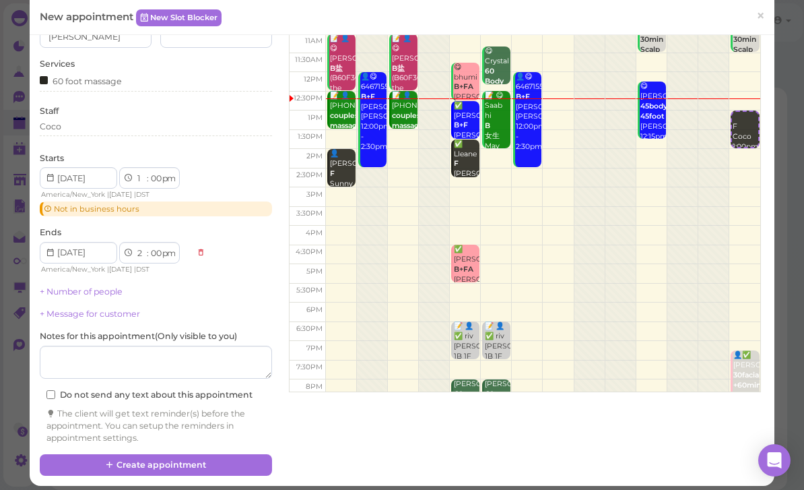
scroll to position [88, 0]
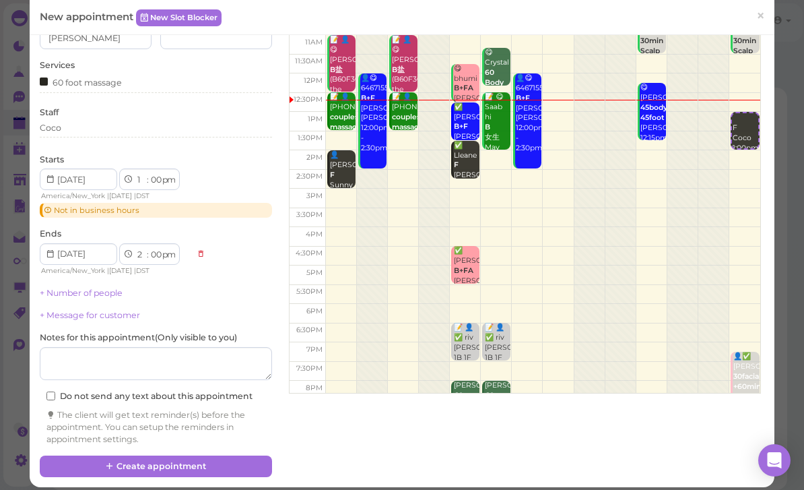
click at [197, 459] on button "Create appointment" at bounding box center [156, 466] width 232 height 22
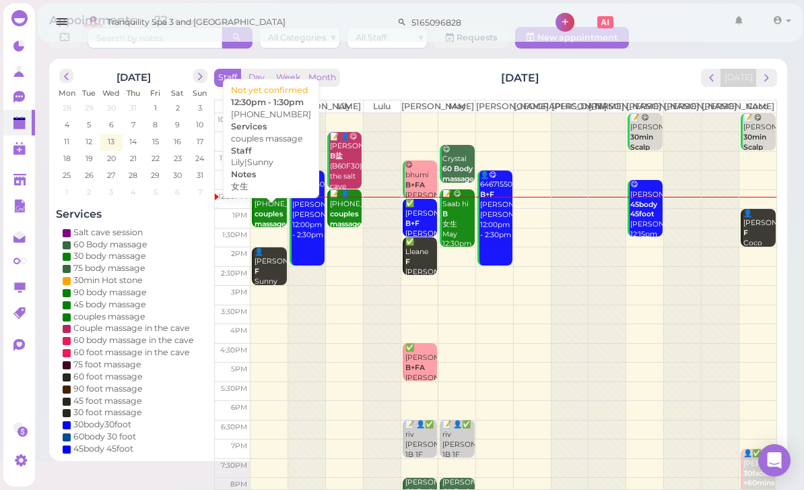
click at [262, 209] on b "couples massage" at bounding box center [271, 218] width 32 height 19
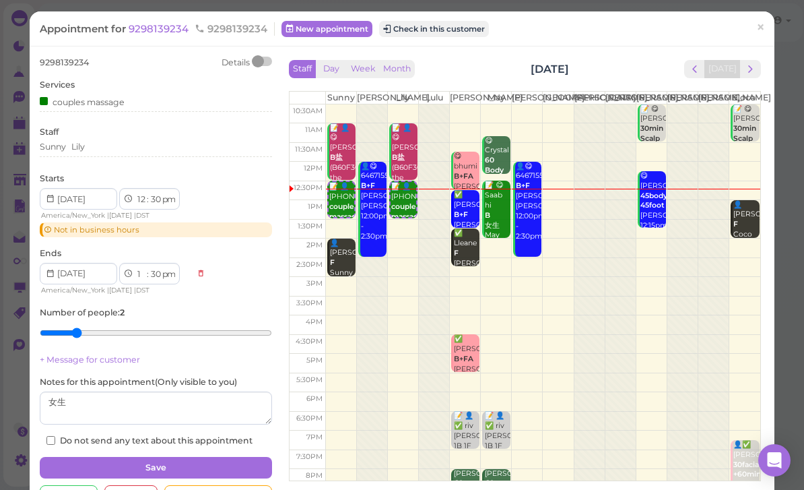
click at [442, 24] on button "Check in this customer" at bounding box center [434, 29] width 110 height 16
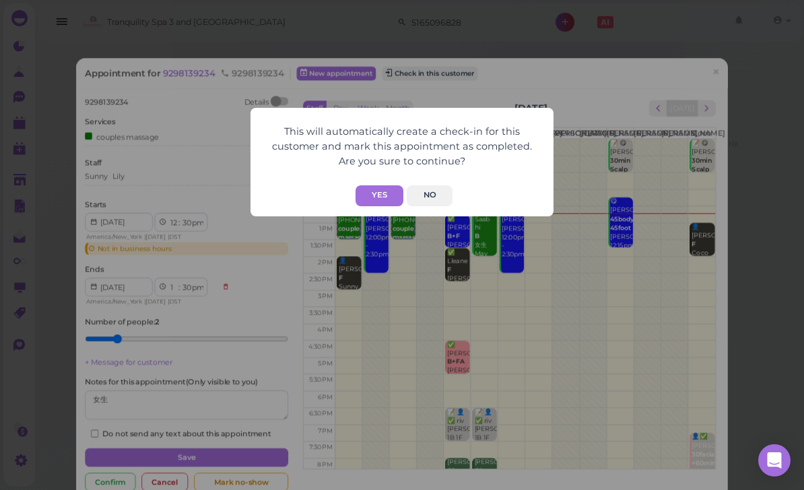
click at [374, 189] on button "Yes" at bounding box center [380, 195] width 48 height 21
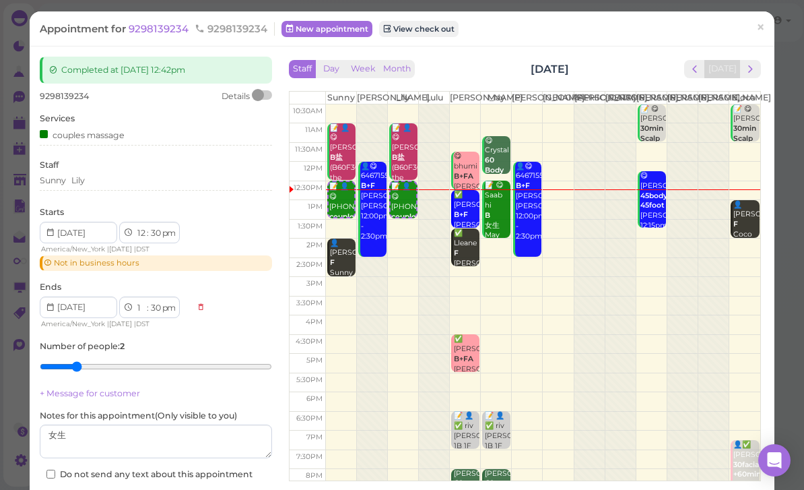
click at [156, 234] on select "00 05 10 15 20 25 30 35 40 45 50 55" at bounding box center [155, 233] width 13 height 14
select select "45"
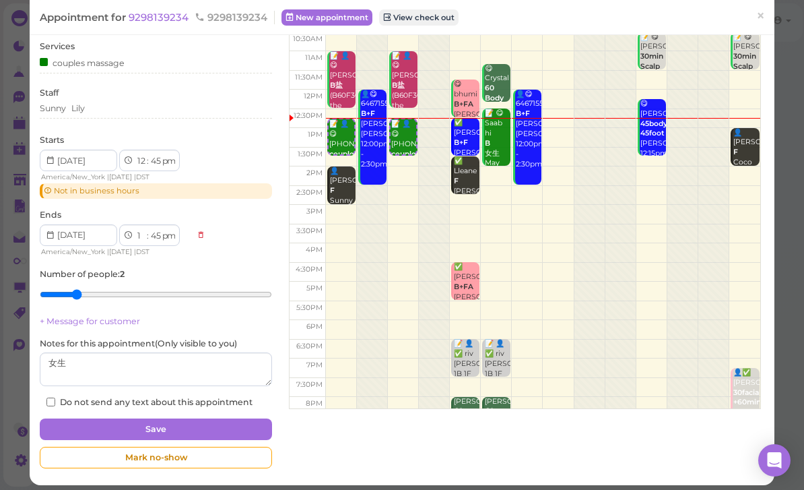
scroll to position [72, 0]
click at [215, 422] on button "Save" at bounding box center [156, 429] width 232 height 22
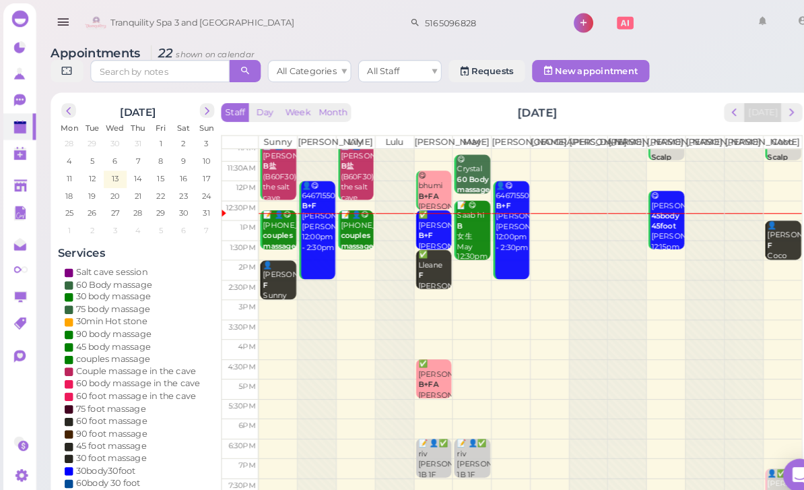
scroll to position [26, 0]
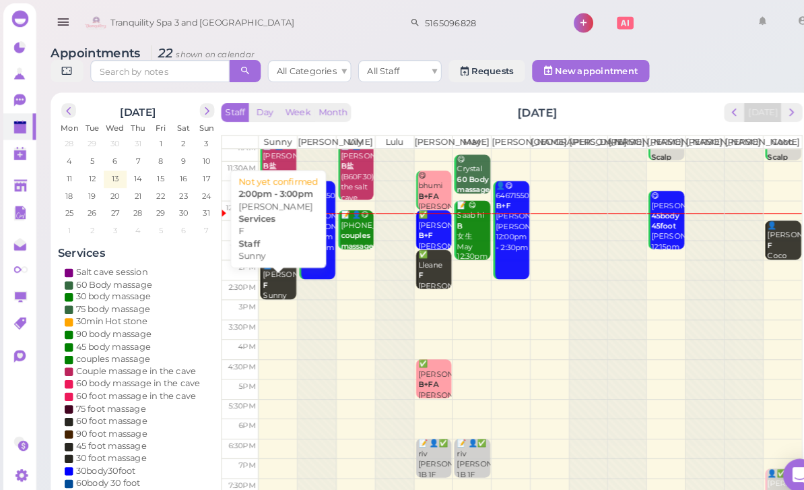
click at [269, 290] on div "👤[PERSON_NAME] F Sunny 2:00pm - 3:00pm" at bounding box center [270, 287] width 32 height 70
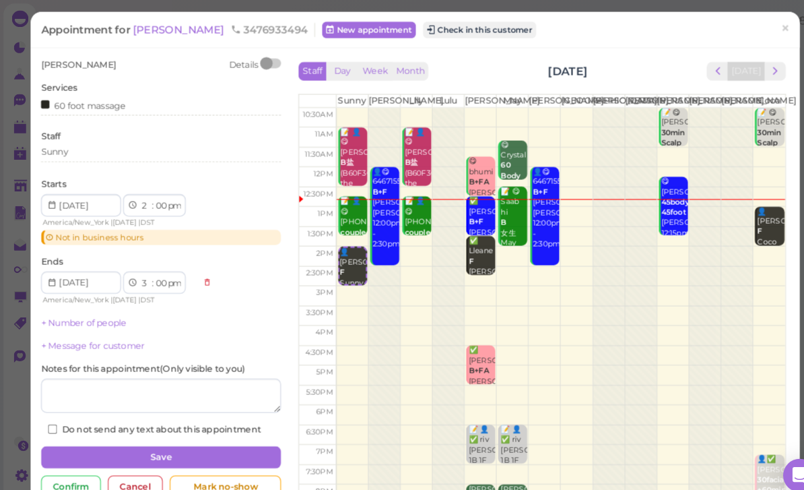
click at [160, 199] on select "00 05 10 15 20 25 30 35 40 45 50 55" at bounding box center [155, 200] width 13 height 14
select select "30"
click at [170, 442] on button "Save" at bounding box center [156, 443] width 232 height 22
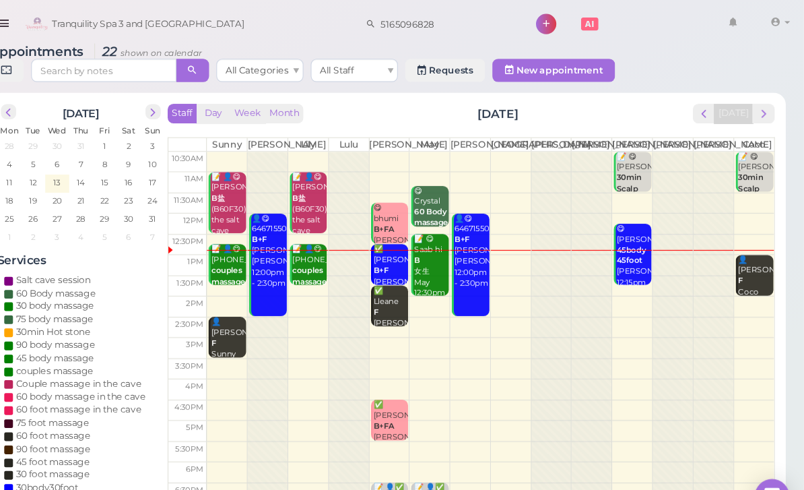
scroll to position [2, 0]
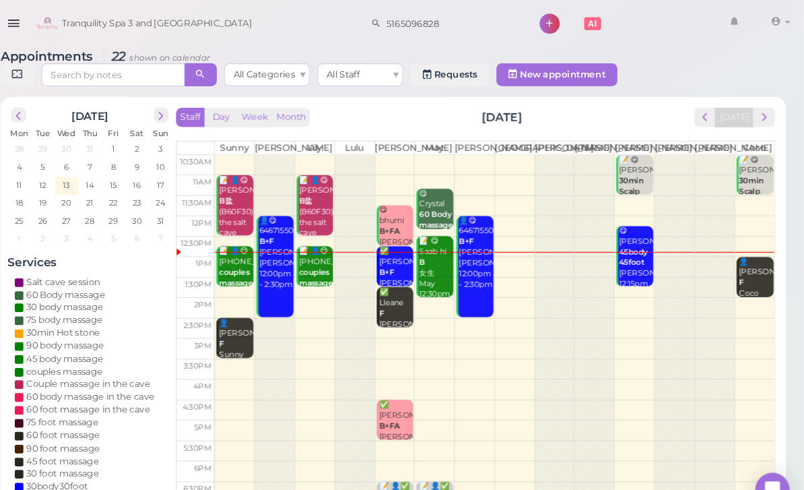
click at [405, 260] on b "B+F" at bounding box center [412, 255] width 14 height 9
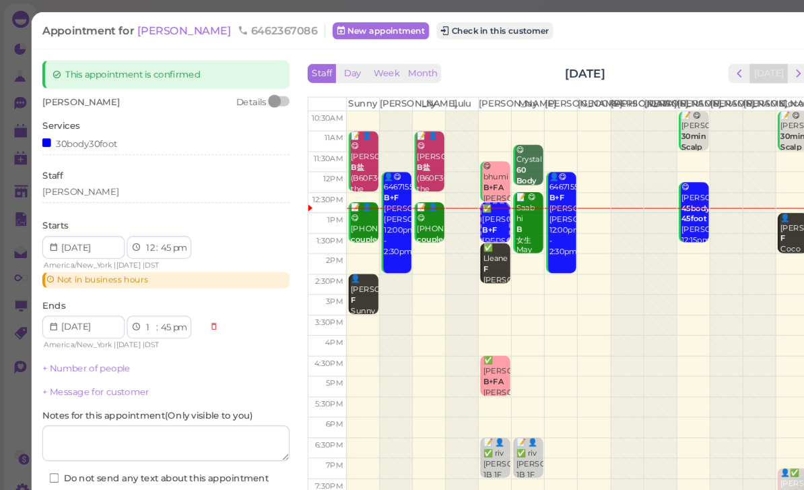
click at [105, 180] on div "[PERSON_NAME]" at bounding box center [156, 180] width 232 height 12
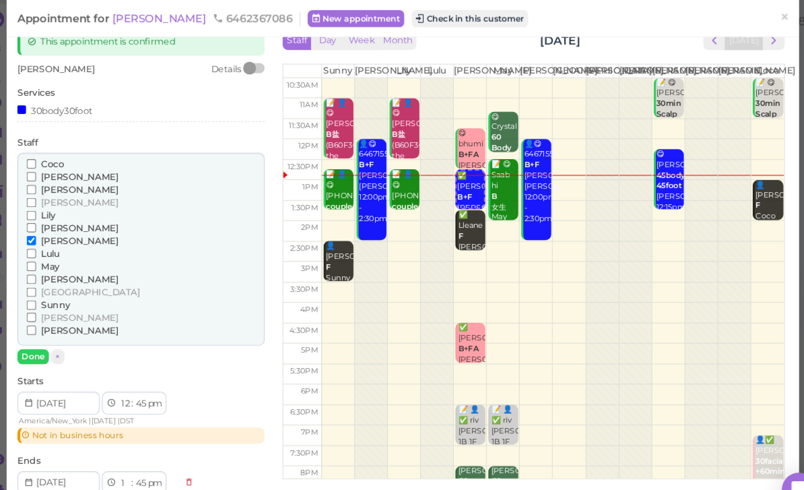
scroll to position [32, 0]
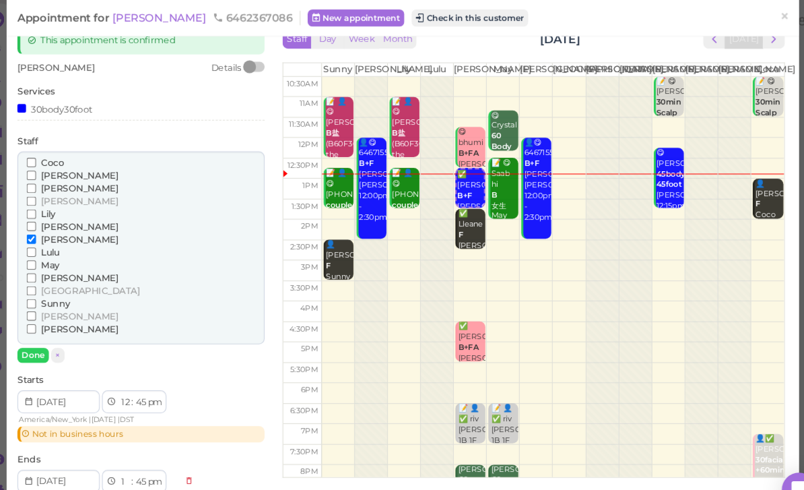
click at [40, 327] on button "Done" at bounding box center [55, 334] width 30 height 14
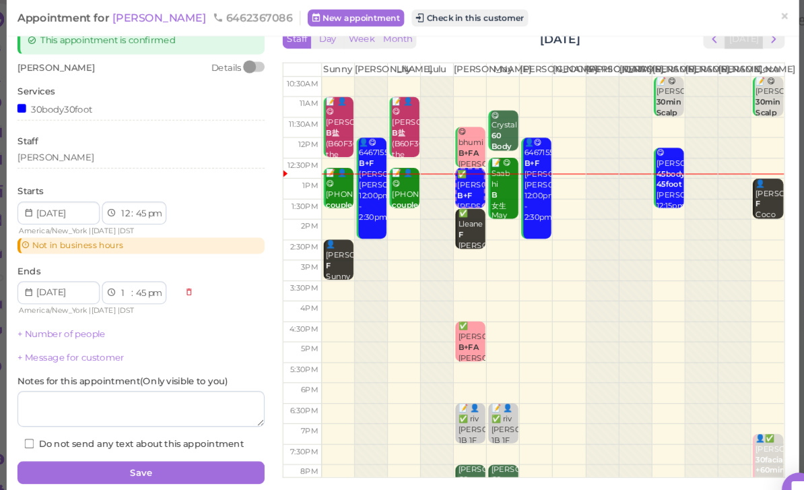
click at [95, 152] on div "[PERSON_NAME]" at bounding box center [156, 150] width 232 height 16
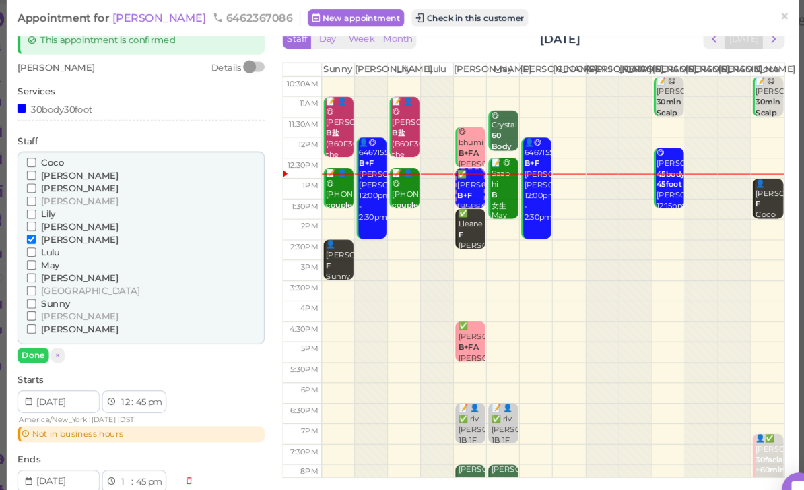
click at [71, 268] on span "[GEOGRAPHIC_DATA]" at bounding box center [108, 273] width 93 height 10
click at [57, 269] on input "[GEOGRAPHIC_DATA]" at bounding box center [52, 273] width 9 height 9
click at [40, 327] on button "Done" at bounding box center [55, 334] width 30 height 14
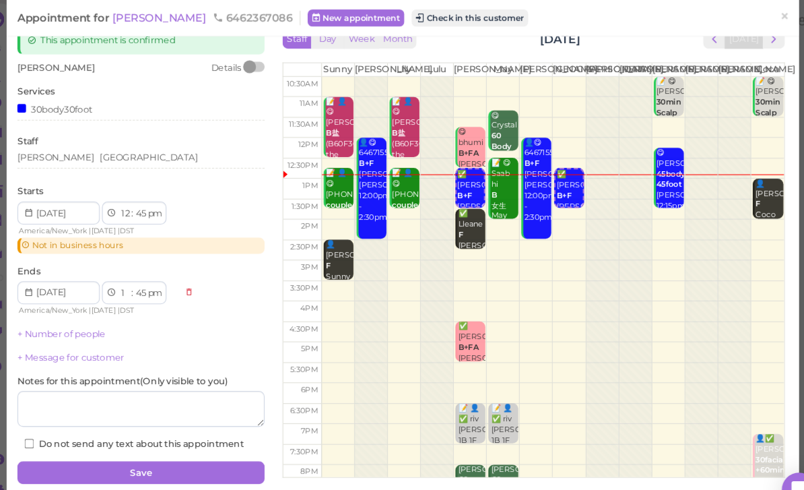
click at [139, 433] on button "Save" at bounding box center [156, 444] width 232 height 22
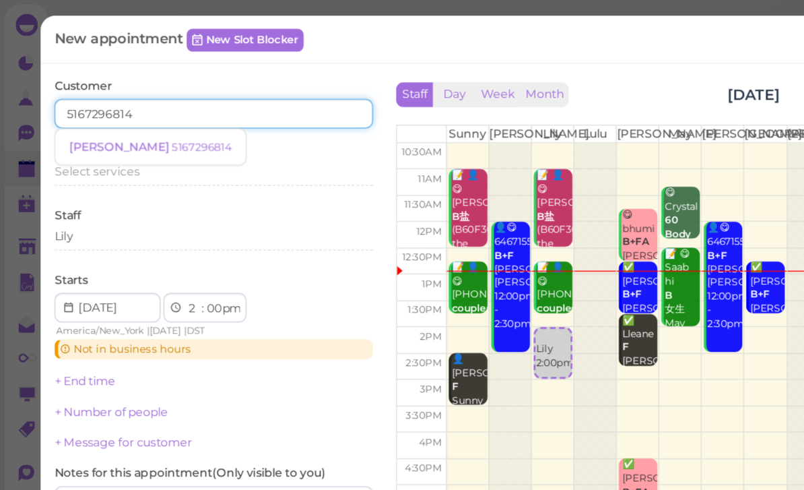
type input "5167296814"
click at [80, 106] on span "[PERSON_NAME]" at bounding box center [88, 107] width 75 height 10
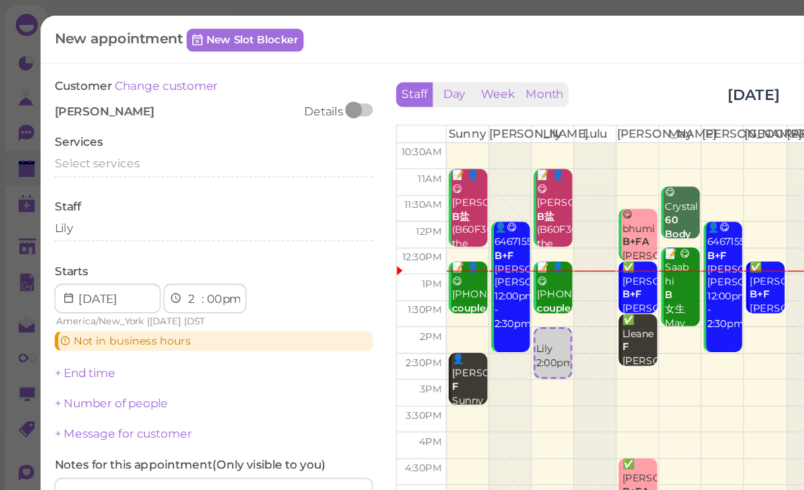
click at [96, 115] on span "Select services" at bounding box center [71, 119] width 62 height 10
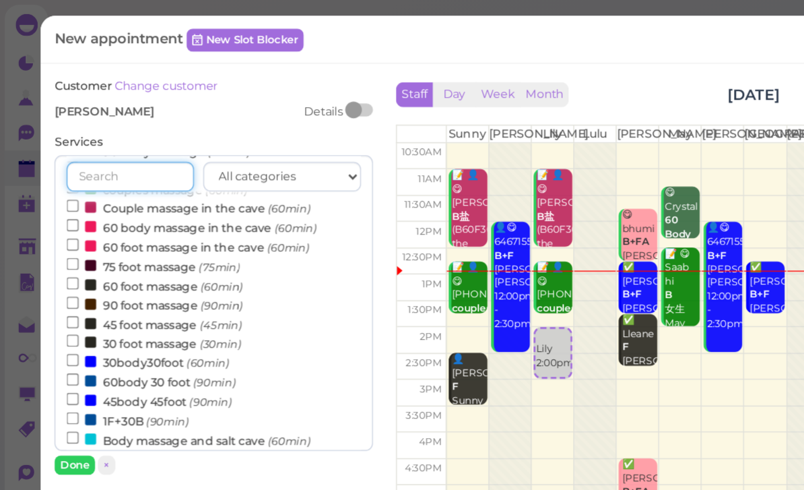
scroll to position [114, 0]
click at [124, 187] on label "75 foot massage (75min)" at bounding box center [111, 194] width 127 height 14
click at [57, 188] on input "75 foot massage (75min)" at bounding box center [52, 192] width 9 height 9
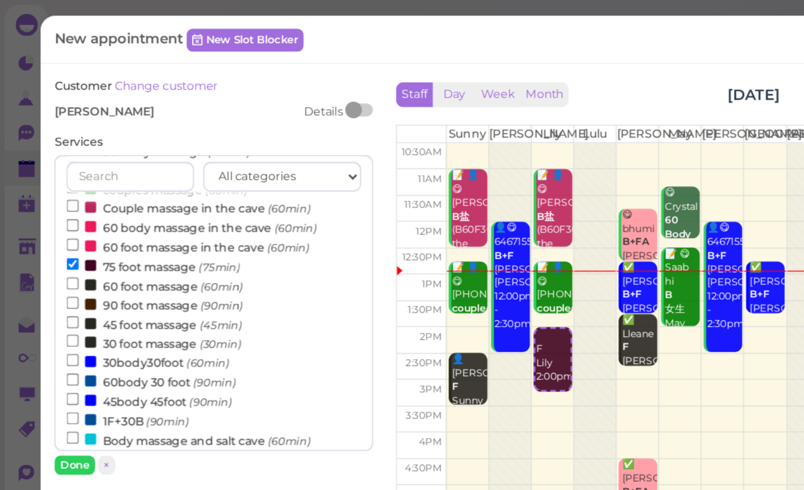
click at [56, 336] on button "Done" at bounding box center [55, 339] width 30 height 14
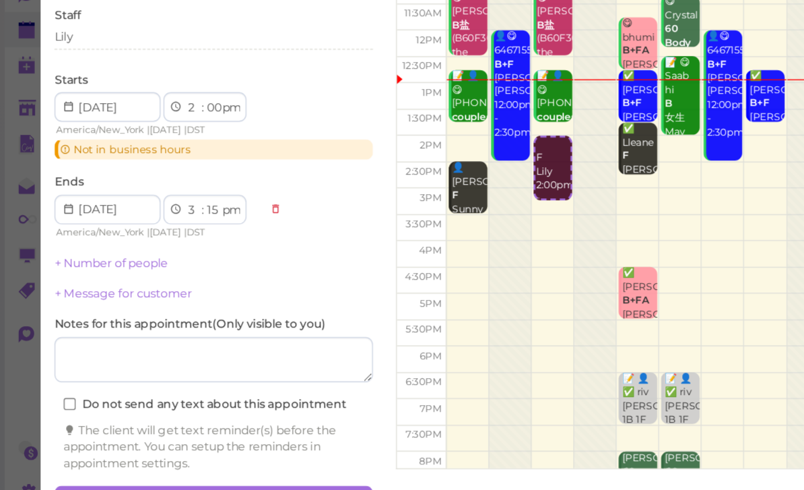
scroll to position [48, 0]
click at [185, 455] on button "Create appointment" at bounding box center [156, 466] width 232 height 22
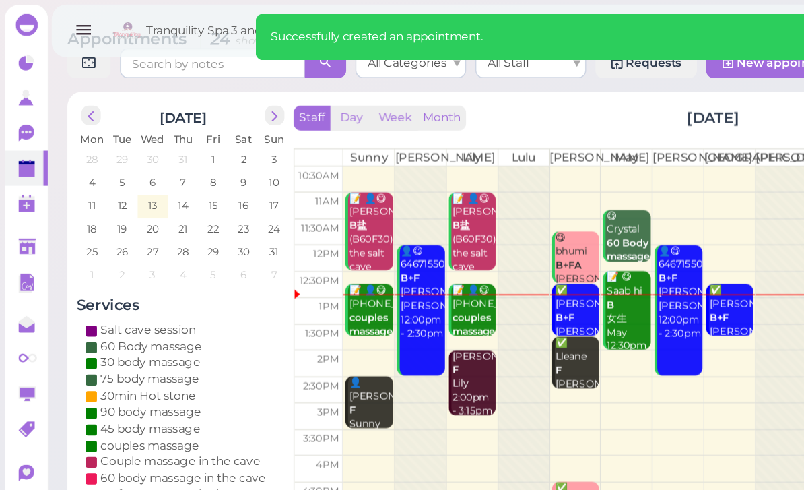
scroll to position [26, 0]
click at [341, 302] on div "[PERSON_NAME] 2:00pm - 3:15pm" at bounding box center [345, 281] width 32 height 50
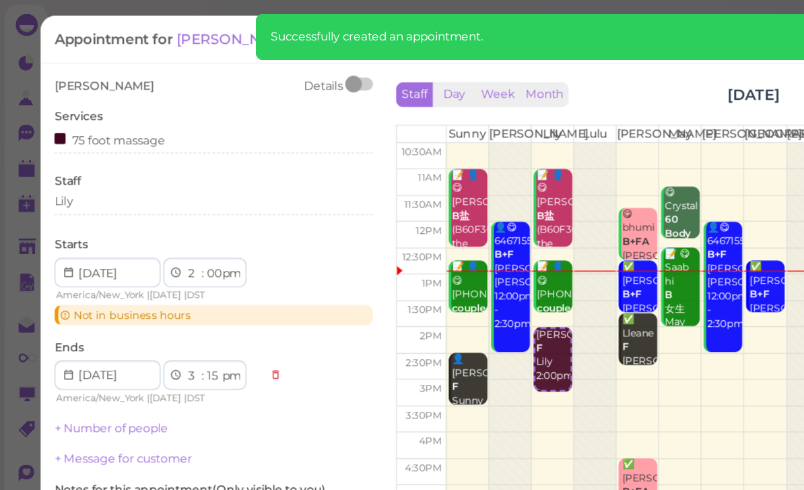
click at [151, 197] on select "00 05 10 15 20 25 30 35 40 45 50 55" at bounding box center [155, 200] width 13 height 14
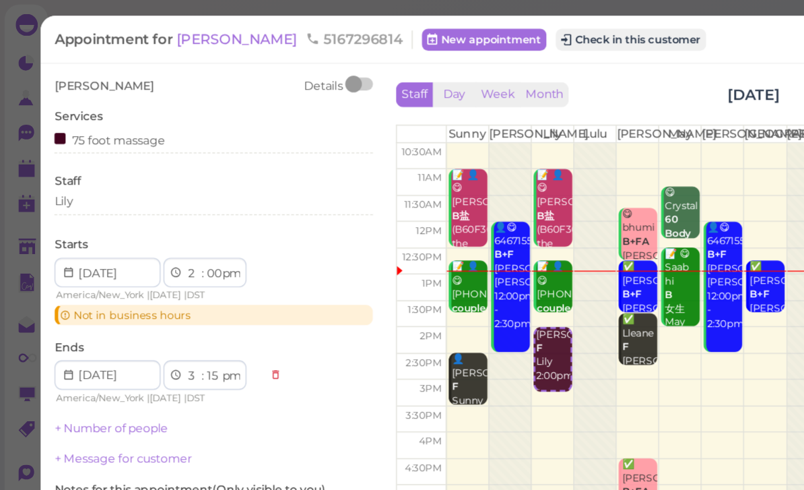
select select "15"
select select "30"
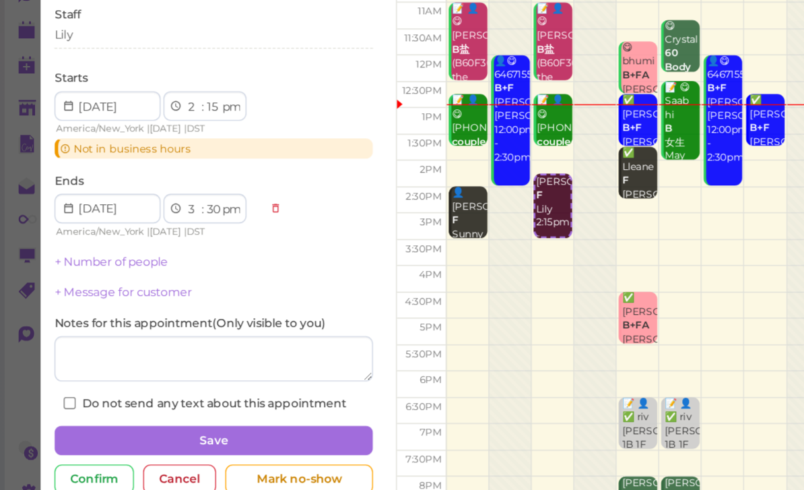
scroll to position [43, 0]
click at [207, 411] on button "Save" at bounding box center [156, 422] width 232 height 22
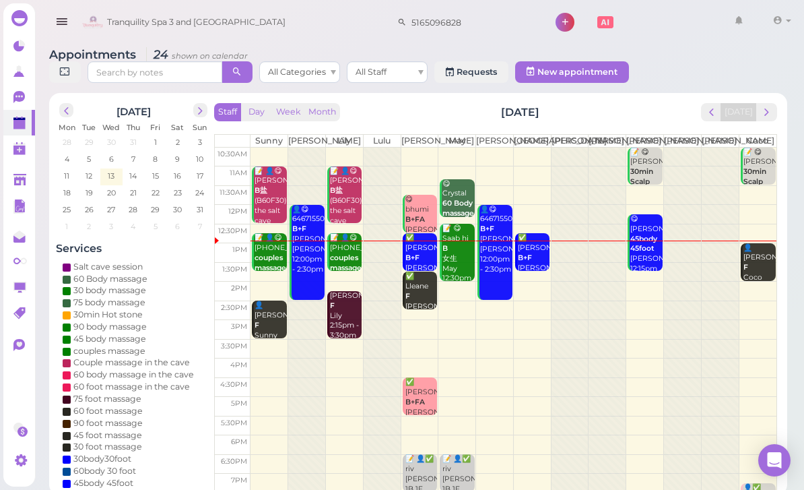
click at [350, 326] on div "[PERSON_NAME] 2:15pm - 3:30pm" at bounding box center [345, 316] width 32 height 50
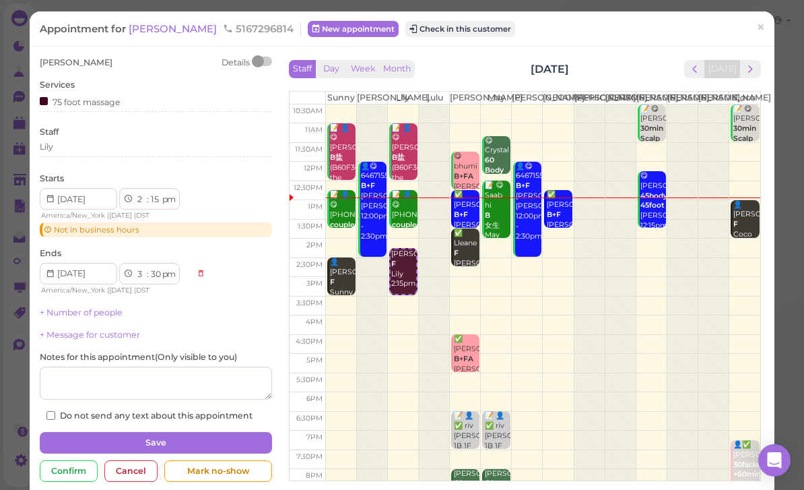
click at [149, 15] on div "Appointment for [PERSON_NAME] 5167296814 New appointment Check in this customer…" at bounding box center [402, 28] width 745 height 34
click at [151, 34] on span "[PERSON_NAME]" at bounding box center [174, 28] width 91 height 13
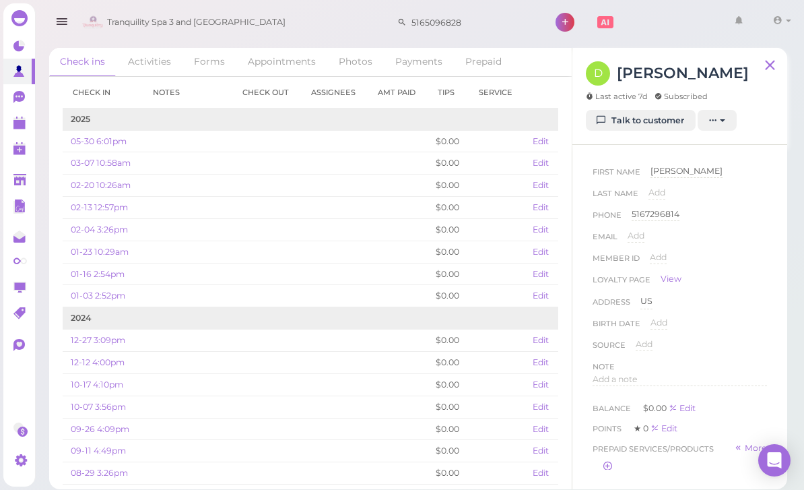
click at [20, 125] on polygon at bounding box center [19, 124] width 12 height 9
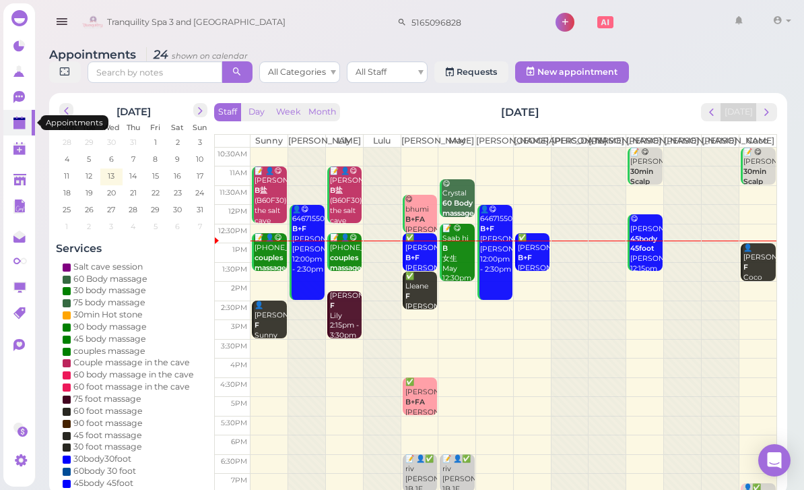
click at [521, 262] on b "B+F" at bounding box center [525, 257] width 14 height 9
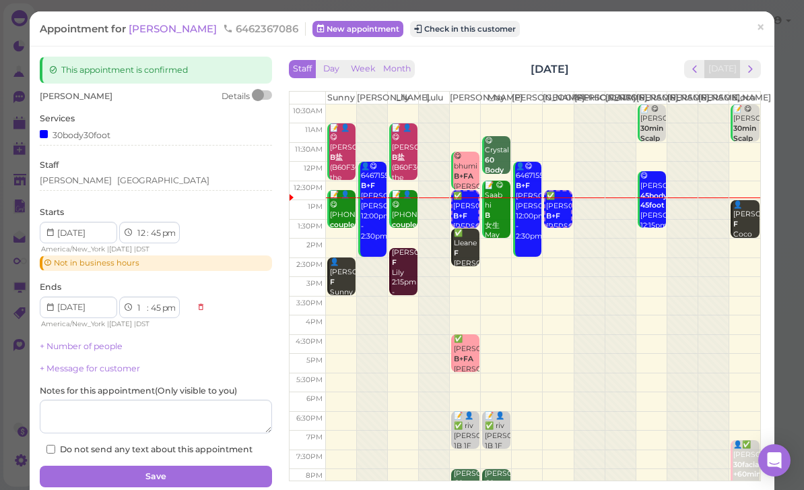
click at [431, 35] on button "Check in this customer" at bounding box center [465, 29] width 110 height 16
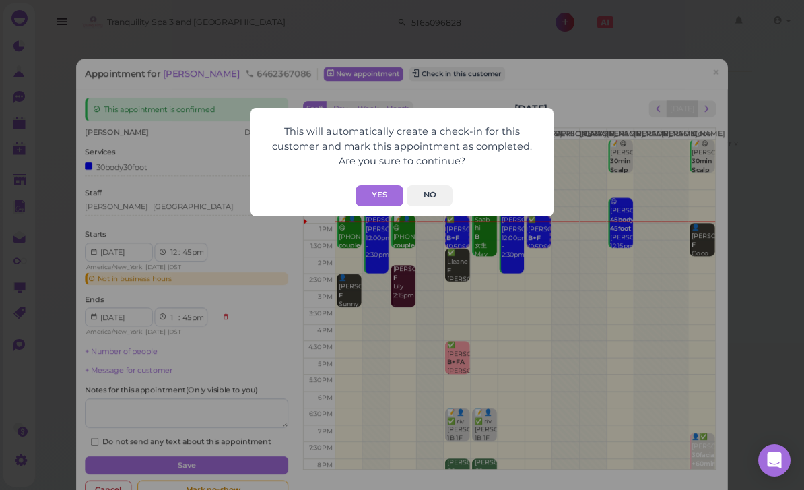
click at [387, 195] on button "Yes" at bounding box center [380, 195] width 48 height 21
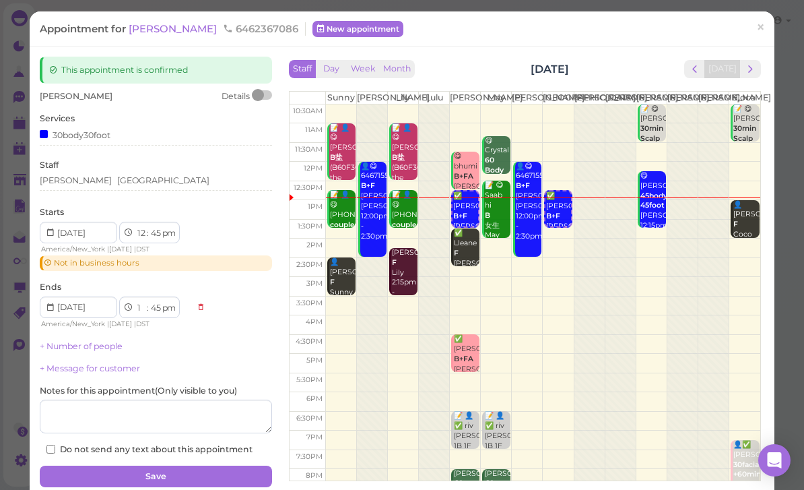
click at [208, 469] on button "Save" at bounding box center [156, 476] width 232 height 22
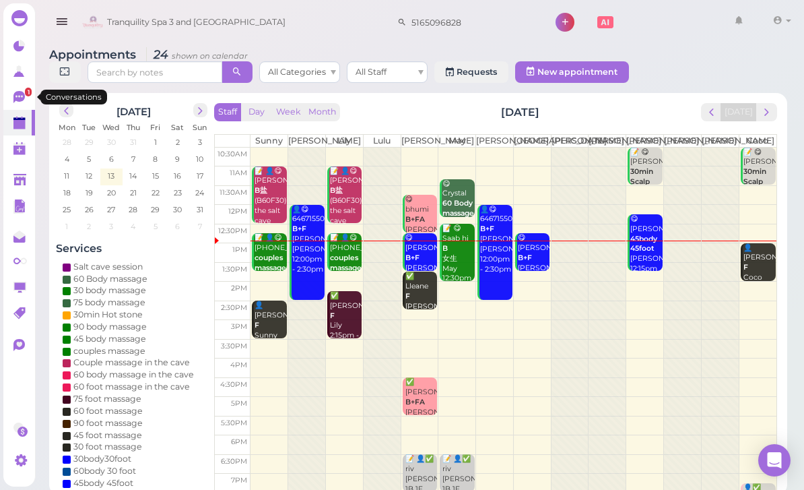
click at [19, 101] on icon at bounding box center [18, 97] width 11 height 12
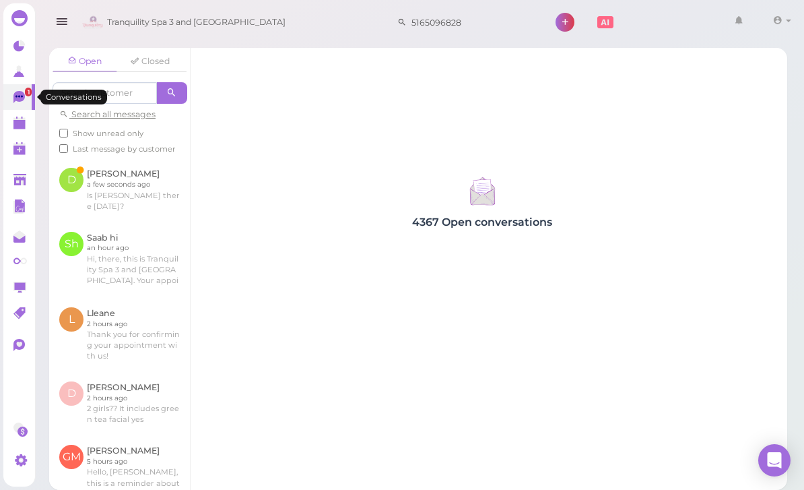
click at [137, 193] on link at bounding box center [119, 189] width 141 height 63
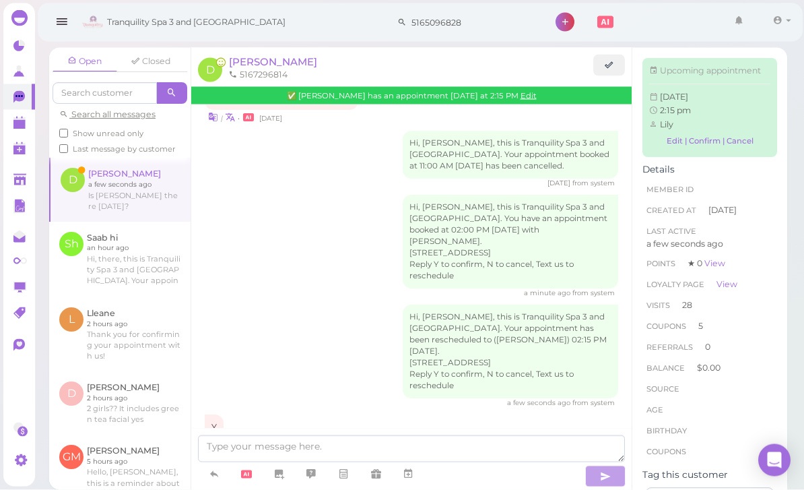
scroll to position [43, 0]
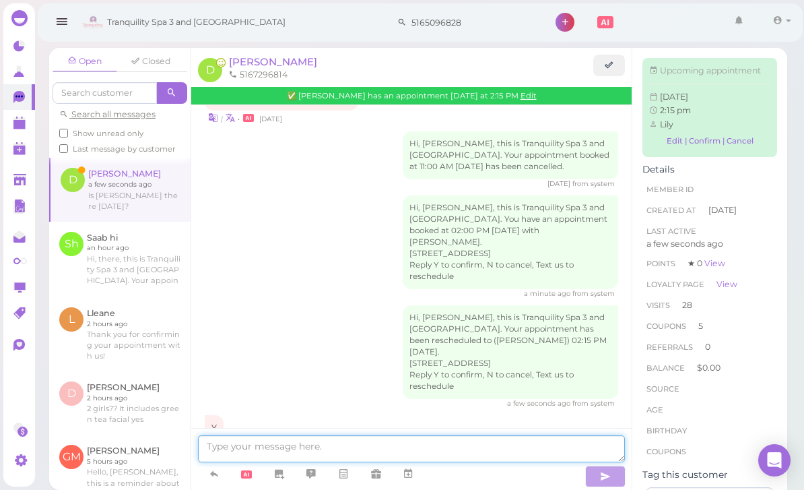
click at [318, 448] on textarea at bounding box center [411, 448] width 427 height 27
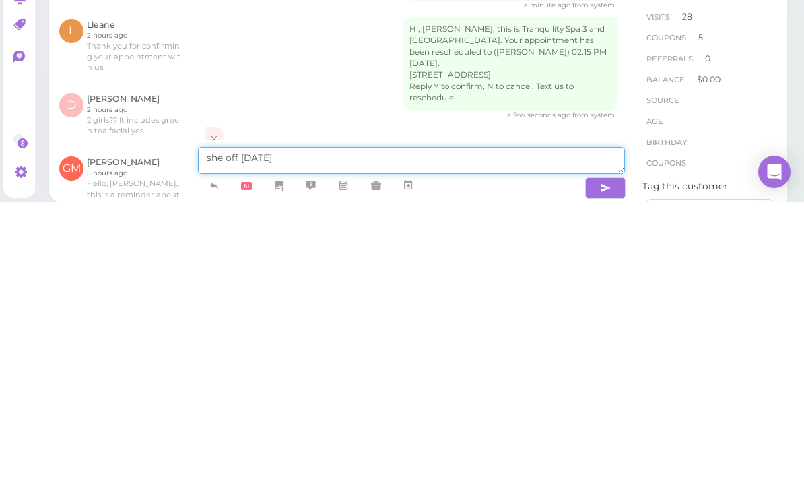
type textarea "she off [DATE]"
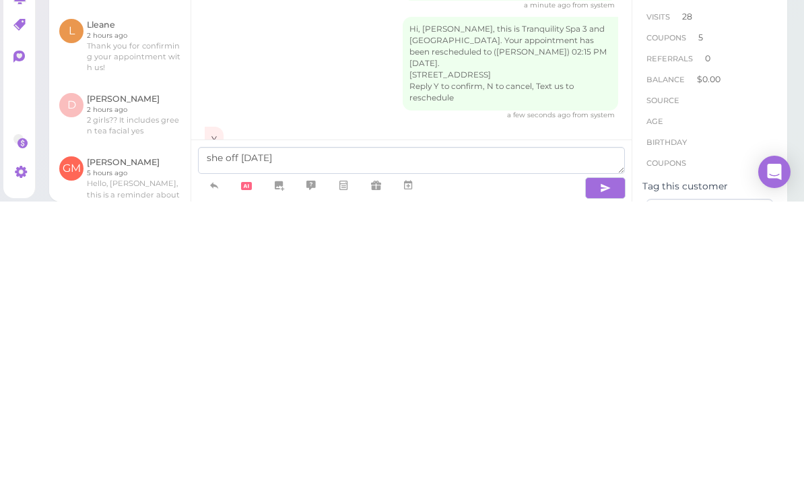
click at [603, 469] on icon "button" at bounding box center [605, 475] width 11 height 13
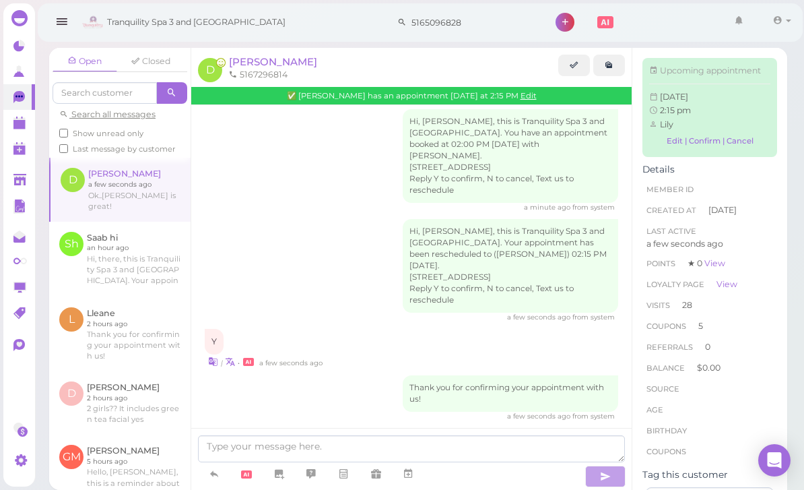
click at [15, 105] on link "0" at bounding box center [19, 97] width 32 height 26
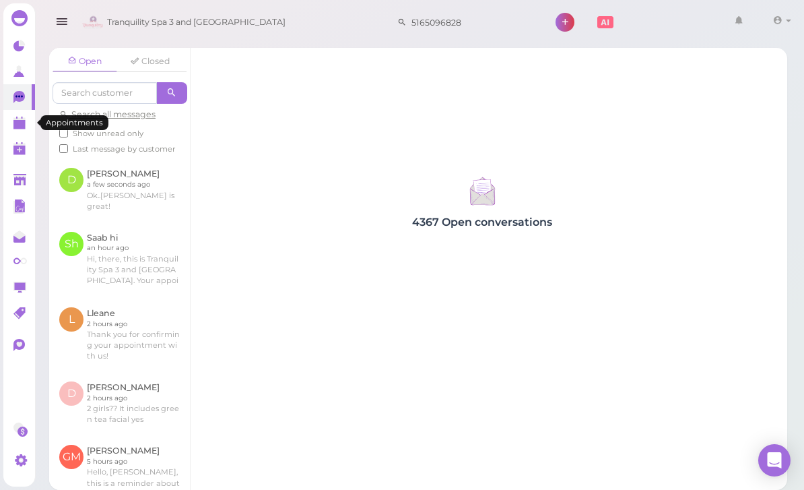
click at [15, 130] on icon at bounding box center [20, 124] width 14 height 14
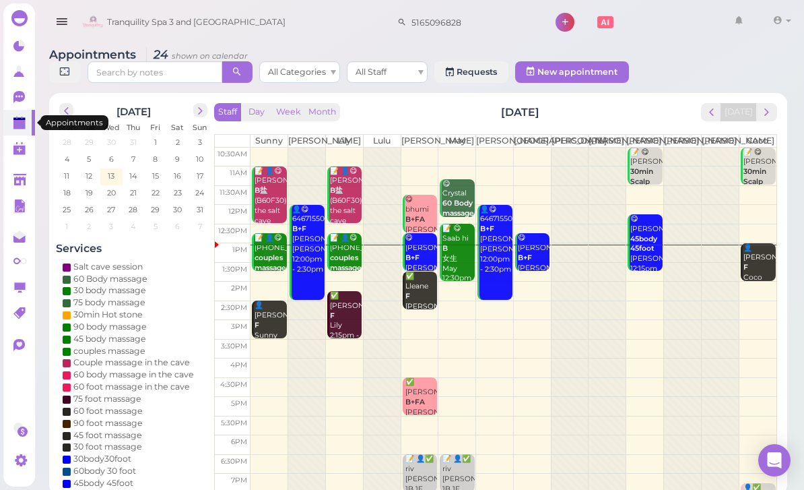
click at [537, 270] on div "😋 [PERSON_NAME] B+F [PERSON_NAME]|[GEOGRAPHIC_DATA] 12:45pm - 1:45pm" at bounding box center [533, 268] width 32 height 70
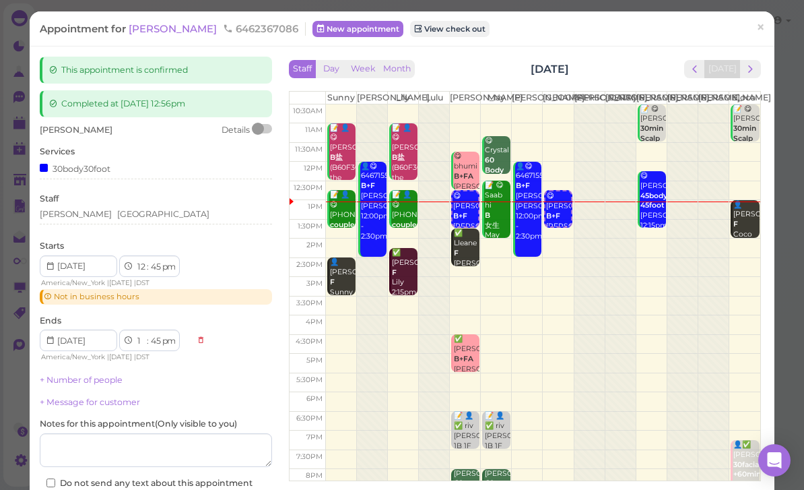
click at [145, 34] on span "[PERSON_NAME]" at bounding box center [174, 28] width 91 height 13
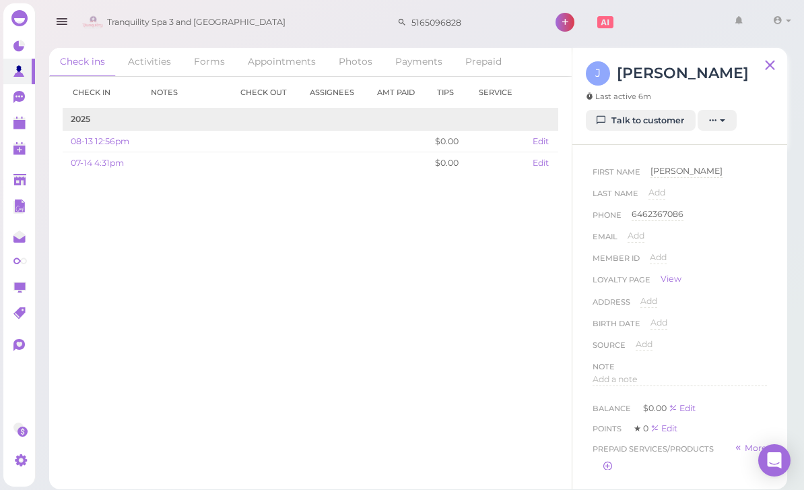
click at [659, 117] on link "Talk to customer" at bounding box center [641, 121] width 110 height 22
click at [28, 133] on link at bounding box center [19, 123] width 32 height 26
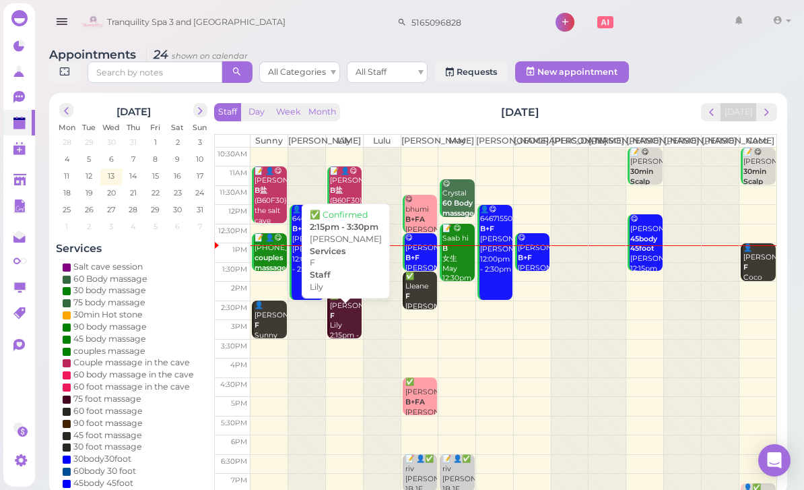
click at [354, 341] on div "✅ [PERSON_NAME] 2:15pm - 3:30pm" at bounding box center [345, 321] width 32 height 60
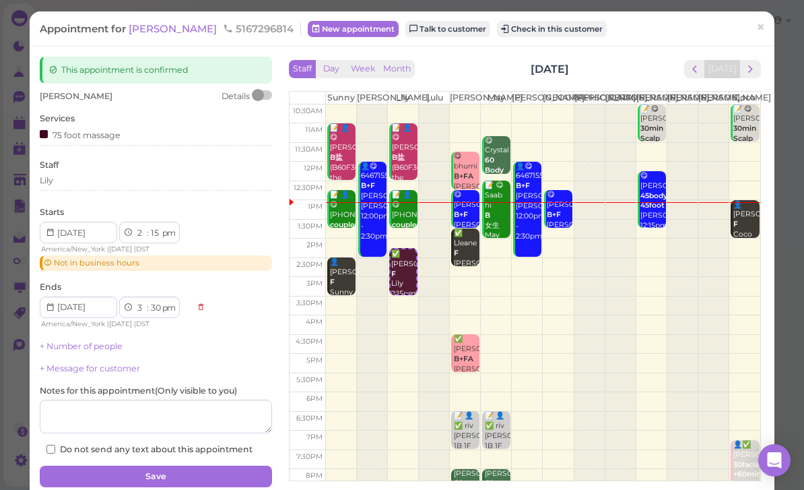
click at [100, 187] on div "Lily" at bounding box center [156, 182] width 232 height 16
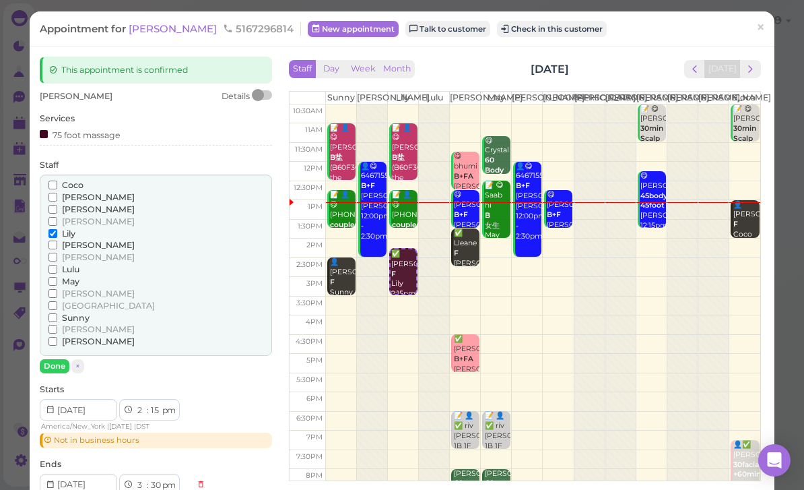
click at [73, 279] on span "May" at bounding box center [71, 281] width 18 height 10
click at [57, 279] on input "May" at bounding box center [52, 281] width 9 height 9
click at [57, 229] on input "Lily" at bounding box center [52, 233] width 9 height 9
click at [55, 362] on button "Done" at bounding box center [55, 366] width 30 height 14
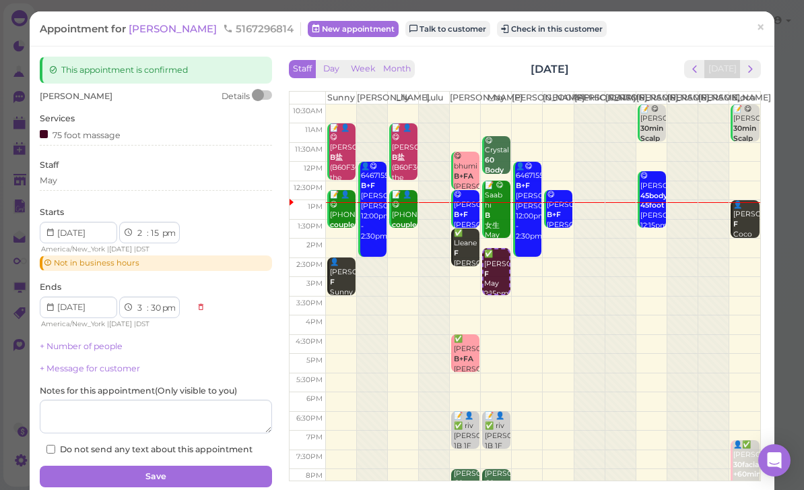
click at [196, 477] on button "Save" at bounding box center [156, 476] width 232 height 22
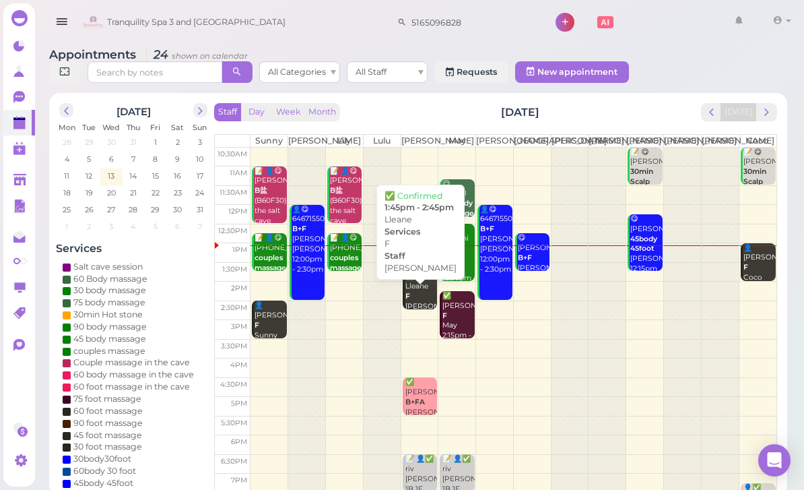
click at [426, 309] on div "✅ Lleane F [PERSON_NAME] 1:45pm - 2:45pm" at bounding box center [421, 301] width 32 height 60
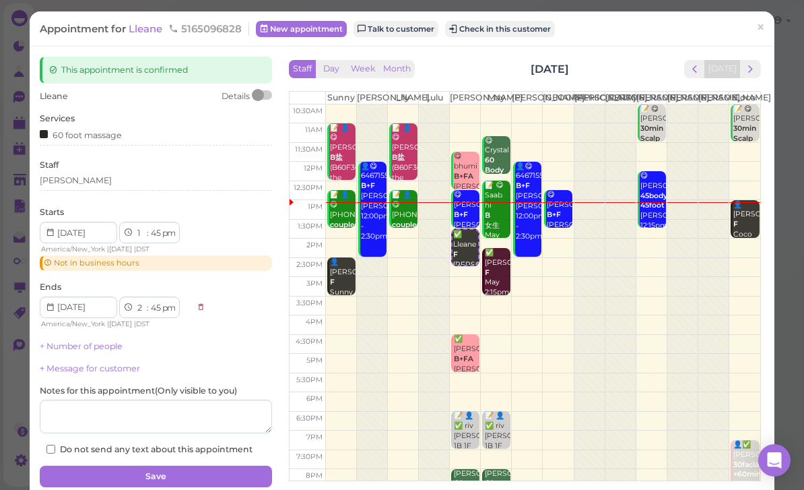
click at [98, 183] on div "[PERSON_NAME]" at bounding box center [156, 180] width 232 height 12
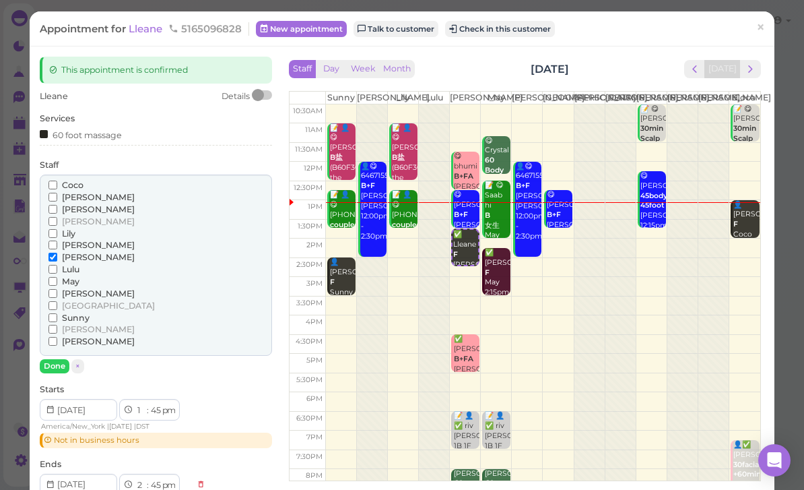
click at [65, 240] on span "[PERSON_NAME]" at bounding box center [98, 245] width 73 height 10
click at [57, 240] on input "[PERSON_NAME]" at bounding box center [52, 244] width 9 height 9
click at [73, 252] on span "[PERSON_NAME]" at bounding box center [98, 257] width 73 height 10
click at [57, 253] on input "[PERSON_NAME]" at bounding box center [52, 257] width 9 height 9
click at [67, 232] on span "Lily" at bounding box center [68, 233] width 13 height 10
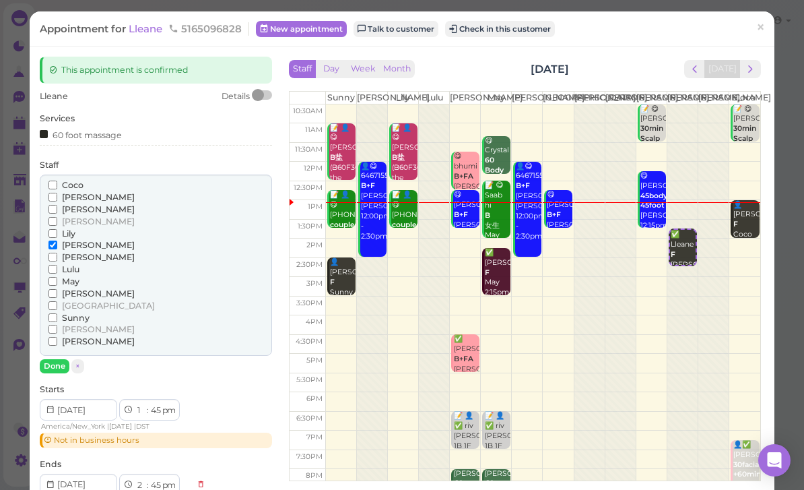
click at [57, 232] on input "Lily" at bounding box center [52, 233] width 9 height 9
click at [79, 240] on span "[PERSON_NAME]" at bounding box center [98, 245] width 73 height 10
click at [57, 240] on input "[PERSON_NAME]" at bounding box center [52, 244] width 9 height 9
click at [59, 359] on button "Done" at bounding box center [55, 366] width 30 height 14
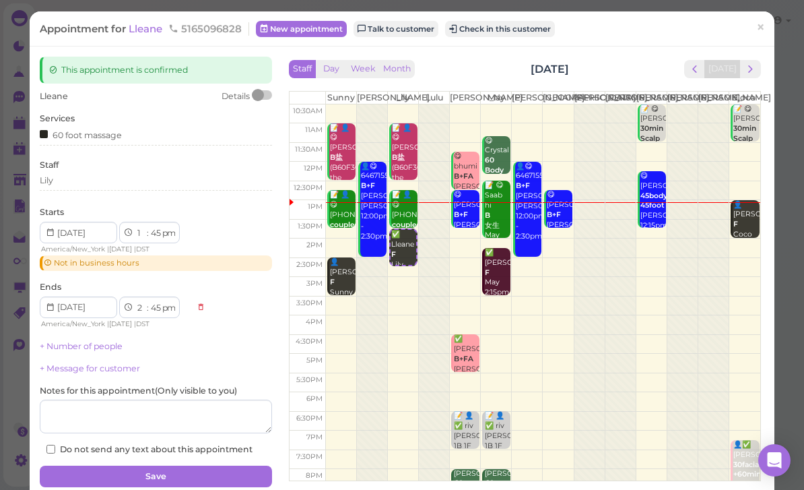
click at [198, 465] on button "Save" at bounding box center [156, 476] width 232 height 22
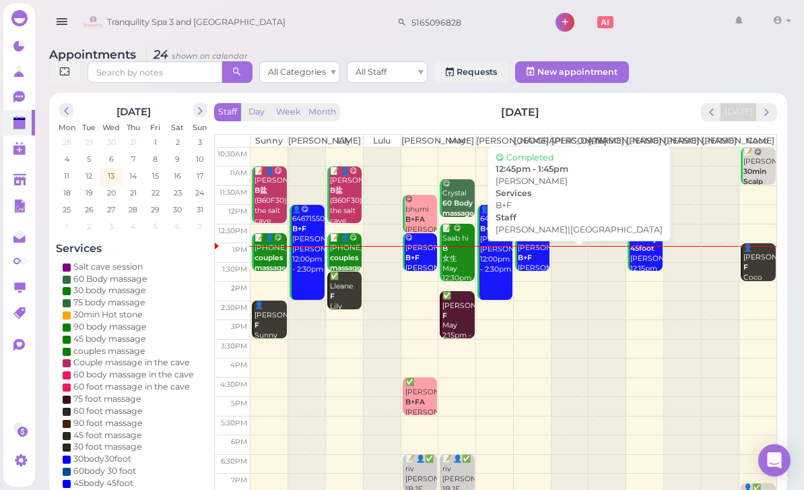
click at [529, 262] on b "B+F" at bounding box center [525, 257] width 14 height 9
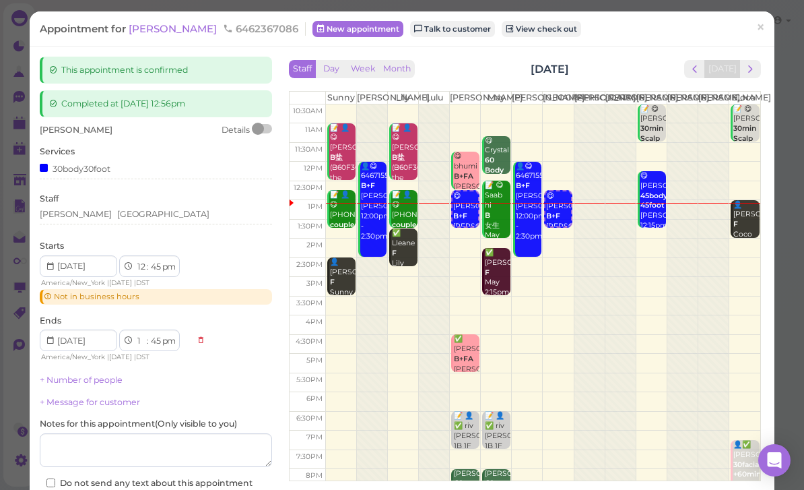
click at [141, 266] on select "1 2 3 4 5 6 7 8 9 10 11 12" at bounding box center [140, 267] width 11 height 14
select select "1"
select select "2"
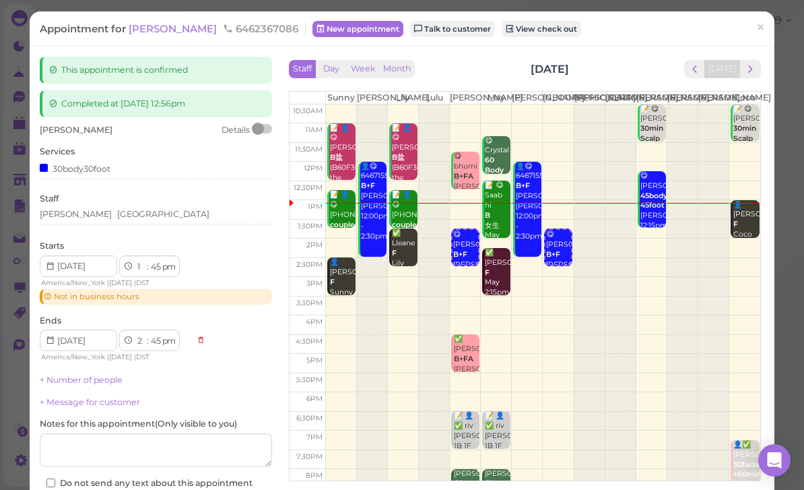
click at [152, 269] on select "00 05 10 15 20 25 30 35 40 45 50 55" at bounding box center [155, 267] width 13 height 14
select select "00"
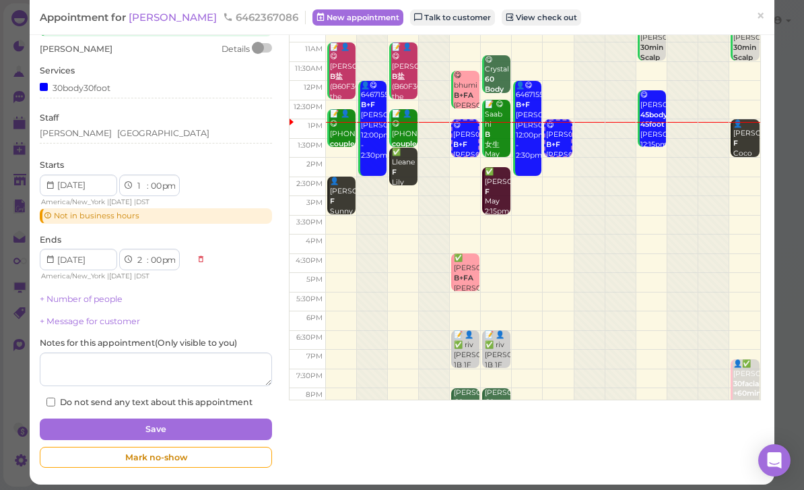
click at [215, 421] on button "Save" at bounding box center [156, 429] width 232 height 22
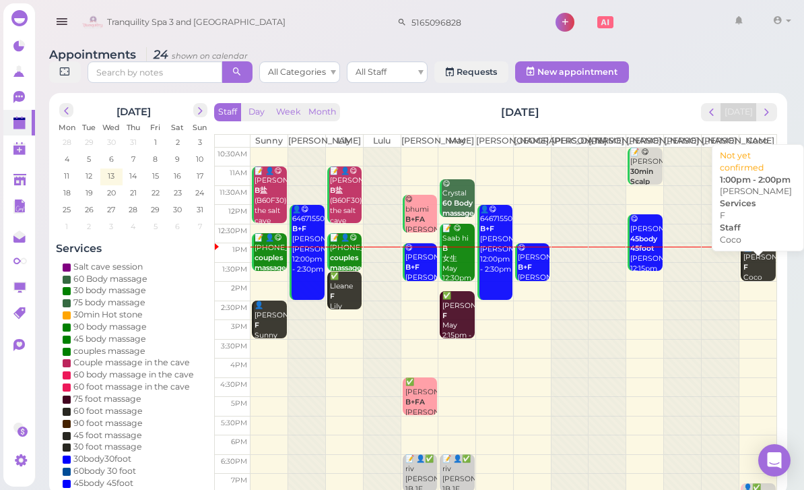
click at [756, 276] on div "👤[PERSON_NAME] 1:00pm - 2:00pm" at bounding box center [759, 273] width 33 height 60
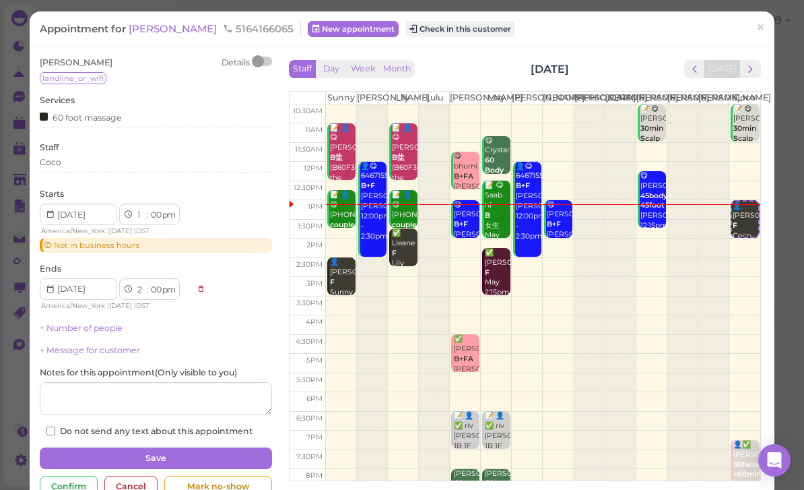
click at [434, 32] on button "Check in this customer" at bounding box center [460, 29] width 110 height 16
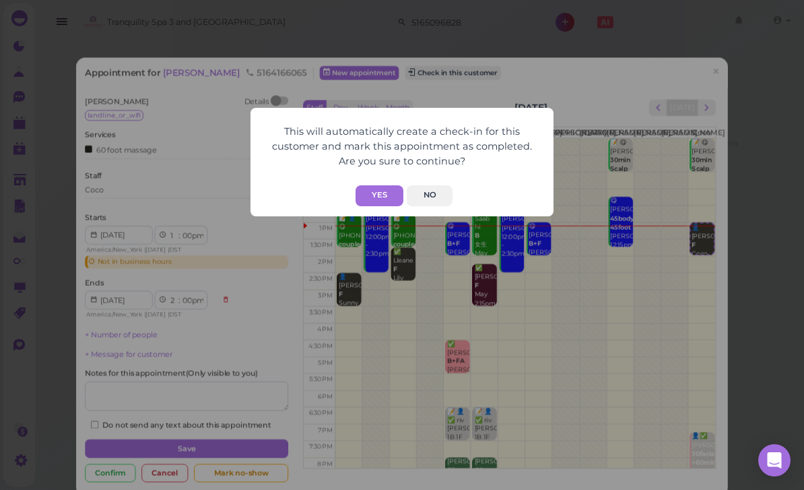
click at [385, 200] on button "Yes" at bounding box center [380, 195] width 48 height 21
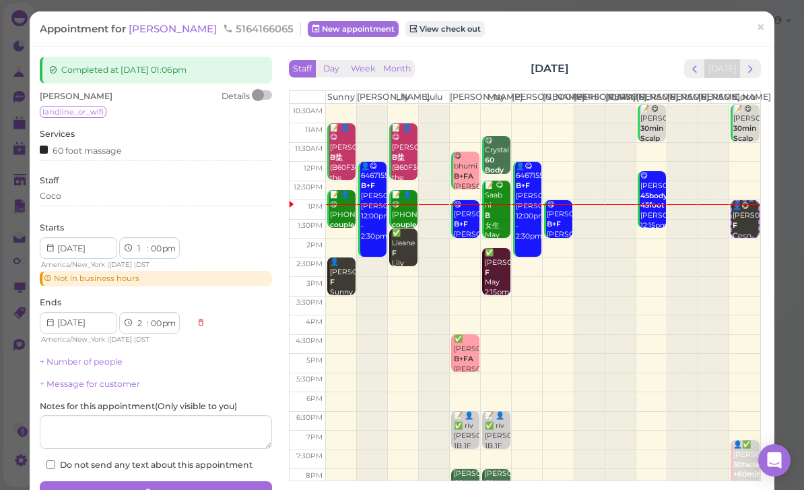
click at [761, 25] on span "×" at bounding box center [760, 27] width 9 height 19
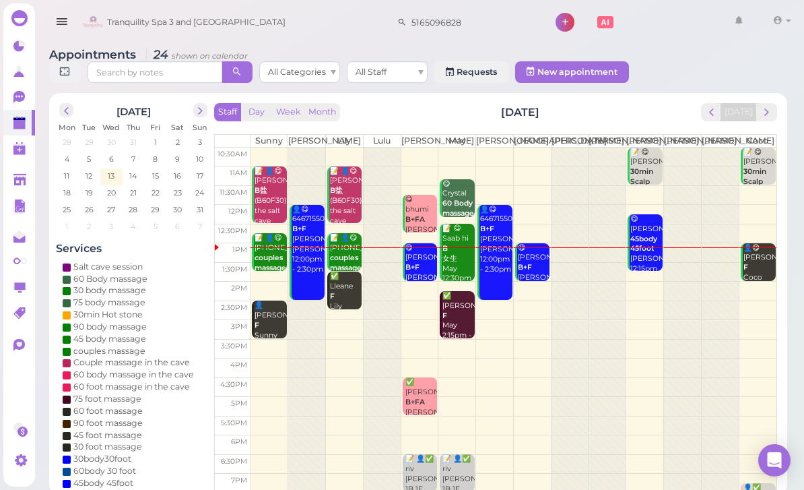
click at [756, 283] on div "👤😋 [PERSON_NAME] 1:00pm - 2:00pm" at bounding box center [759, 273] width 33 height 60
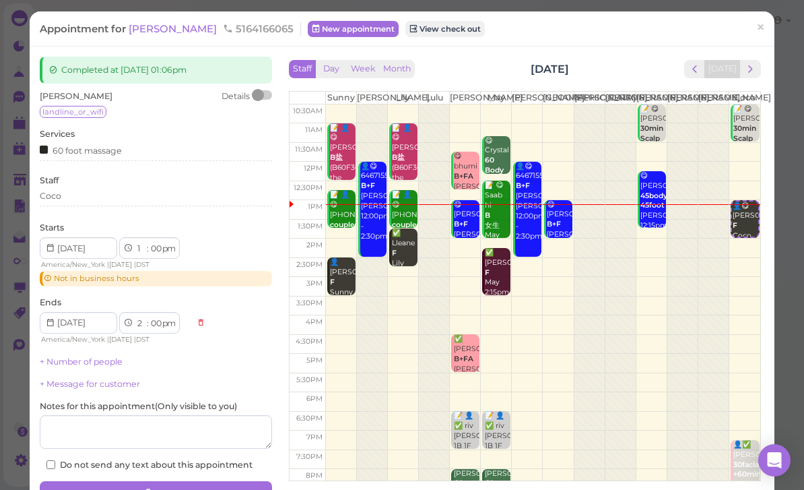
click at [51, 151] on div "60 foot massage" at bounding box center [81, 150] width 82 height 14
